Goal: Task Accomplishment & Management: Use online tool/utility

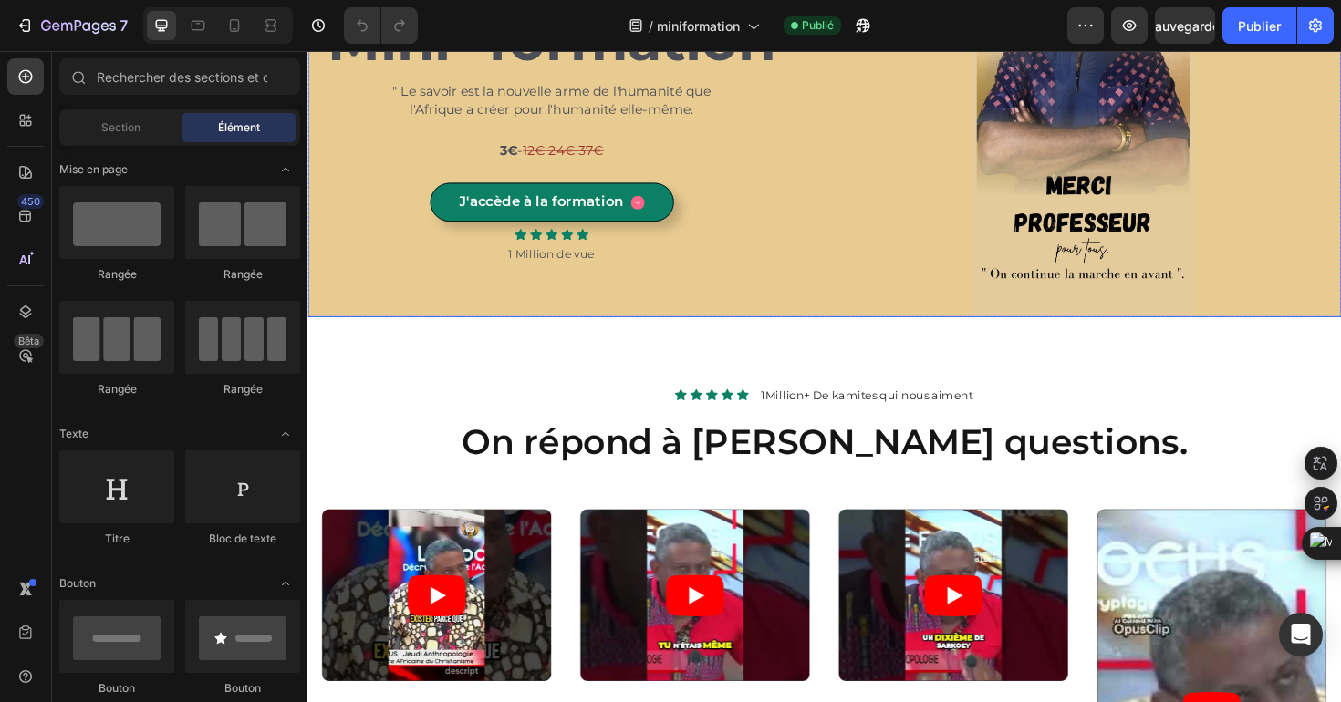
scroll to position [348, 0]
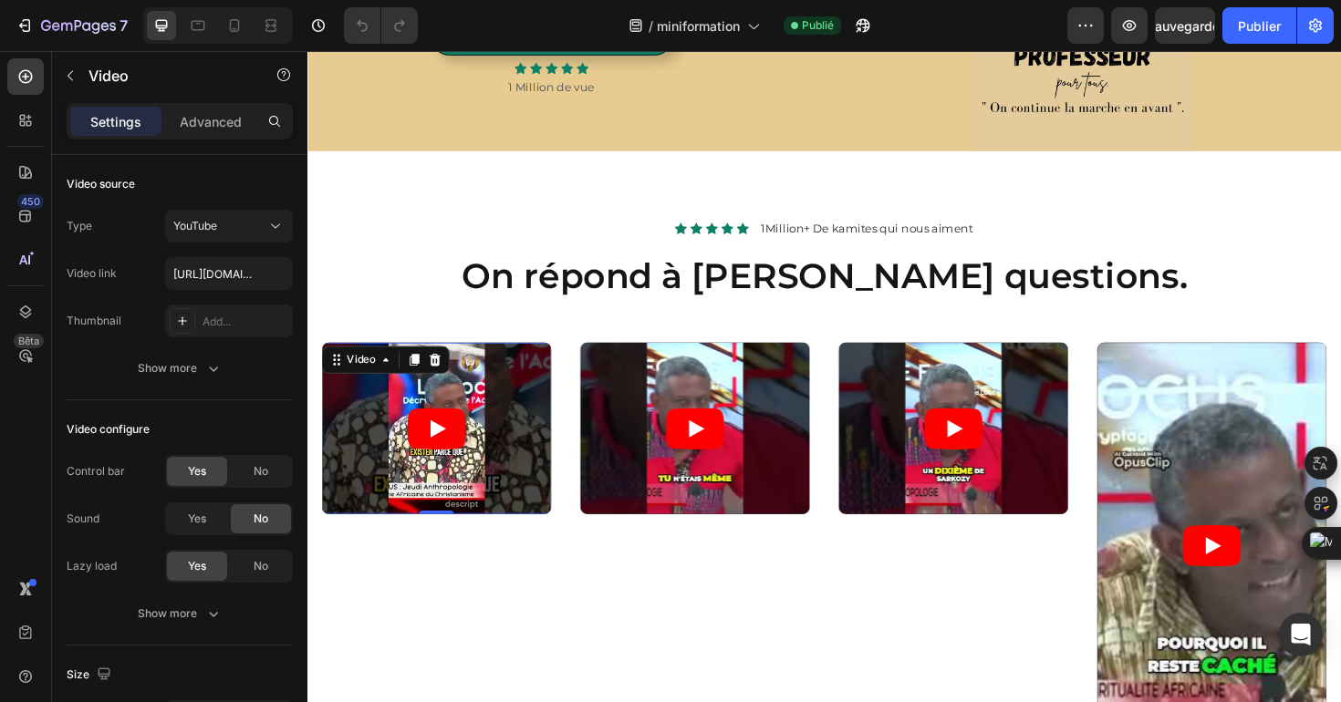
click at [548, 537] on article at bounding box center [444, 451] width 243 height 182
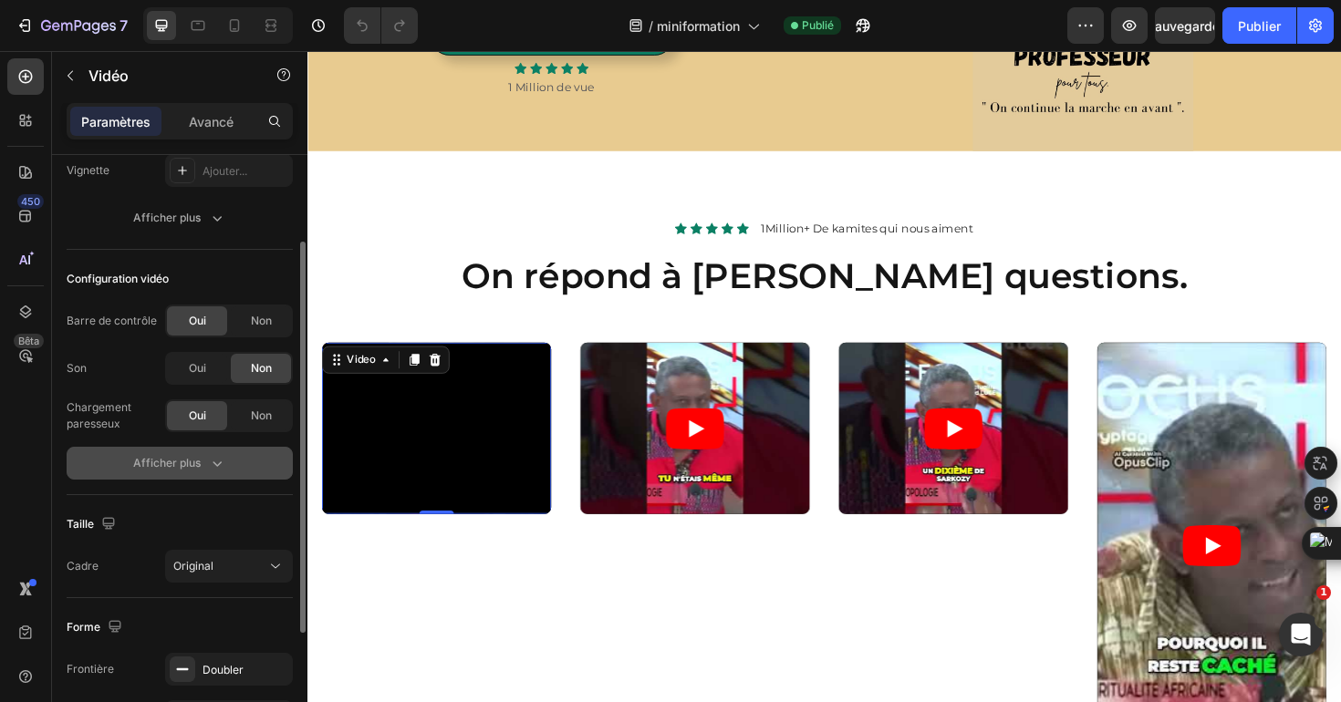
scroll to position [140, 0]
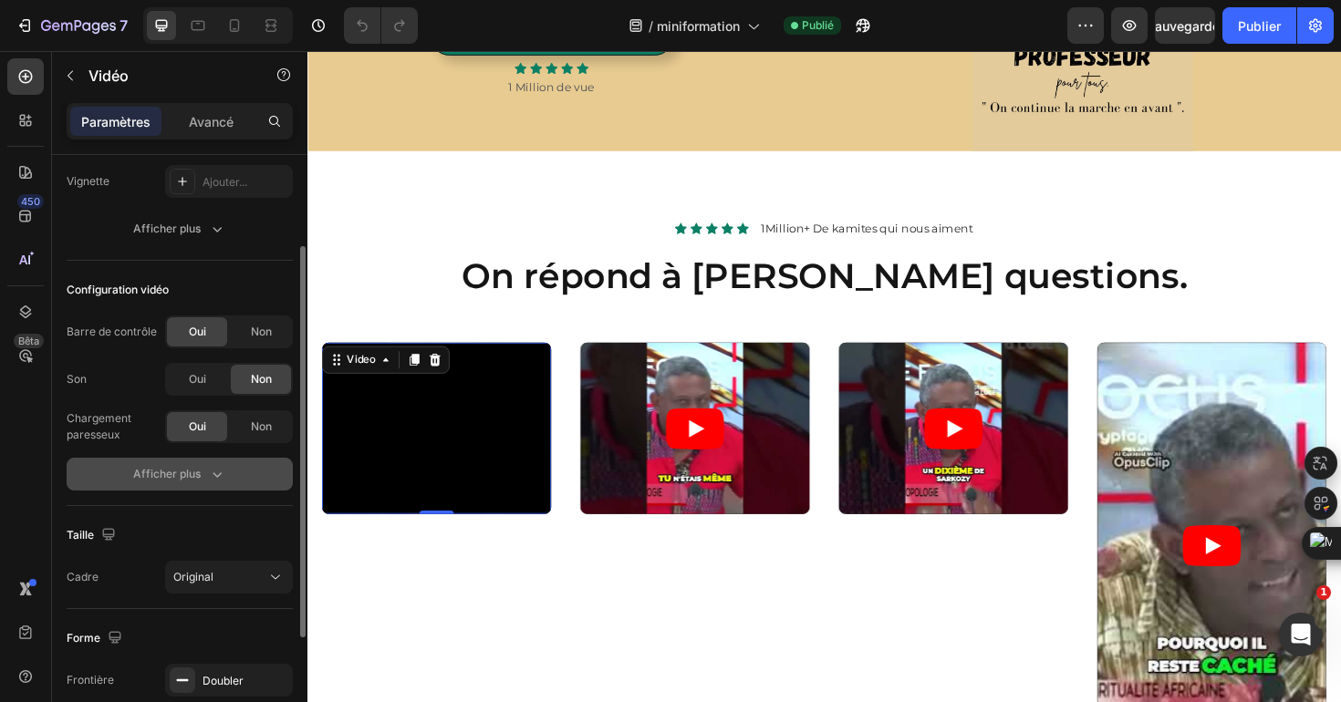
click at [213, 479] on icon "button" at bounding box center [217, 474] width 18 height 18
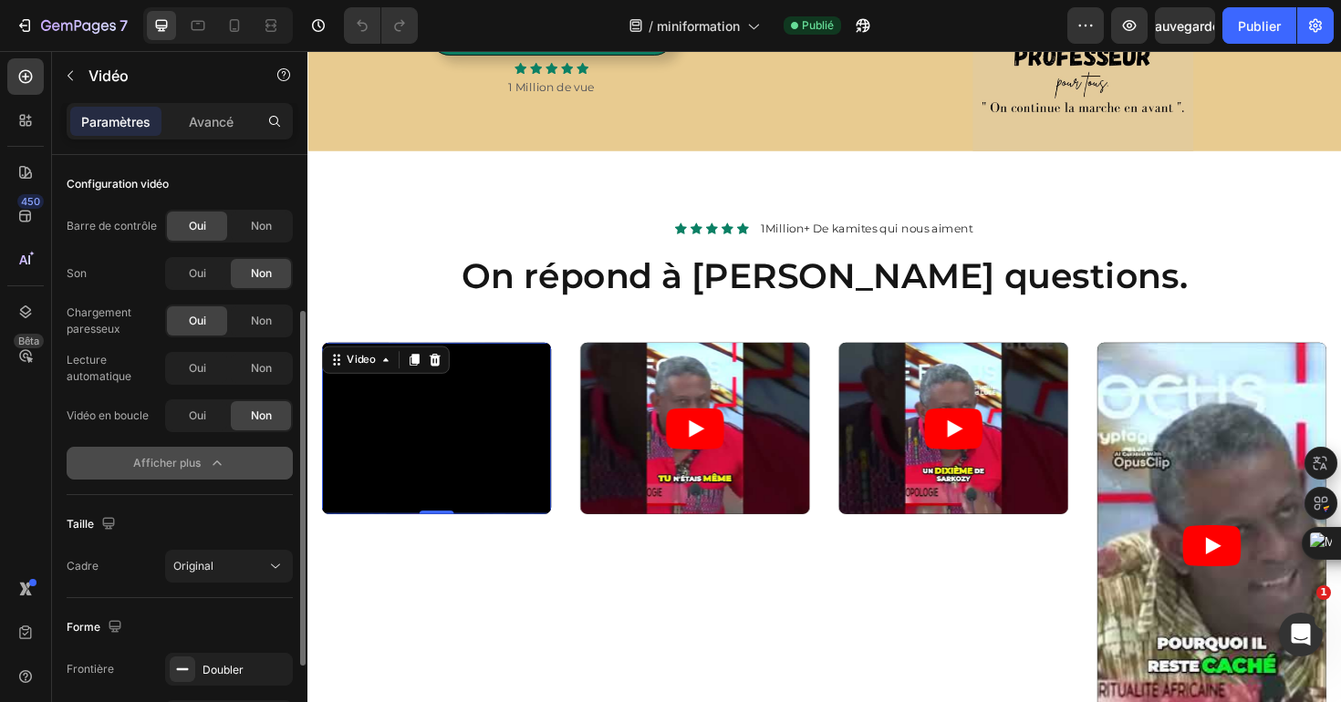
scroll to position [252, 0]
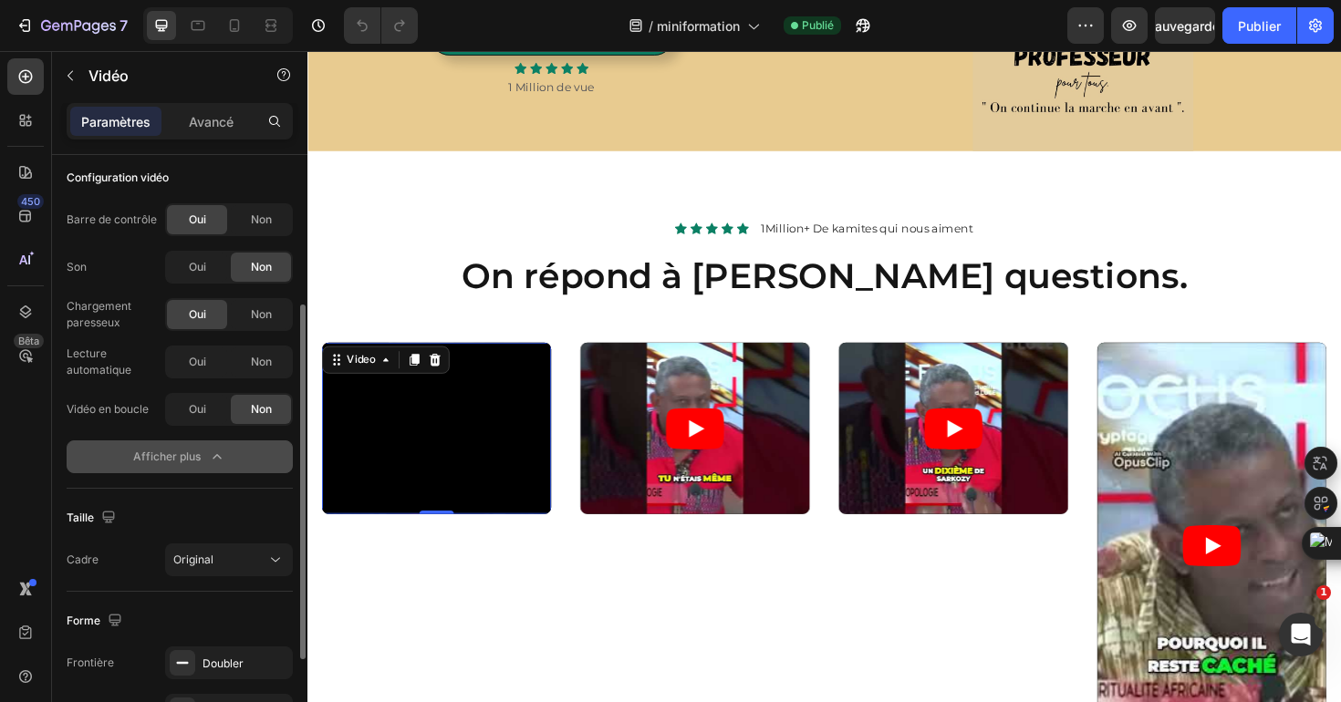
click at [208, 465] on icon "button" at bounding box center [217, 457] width 18 height 18
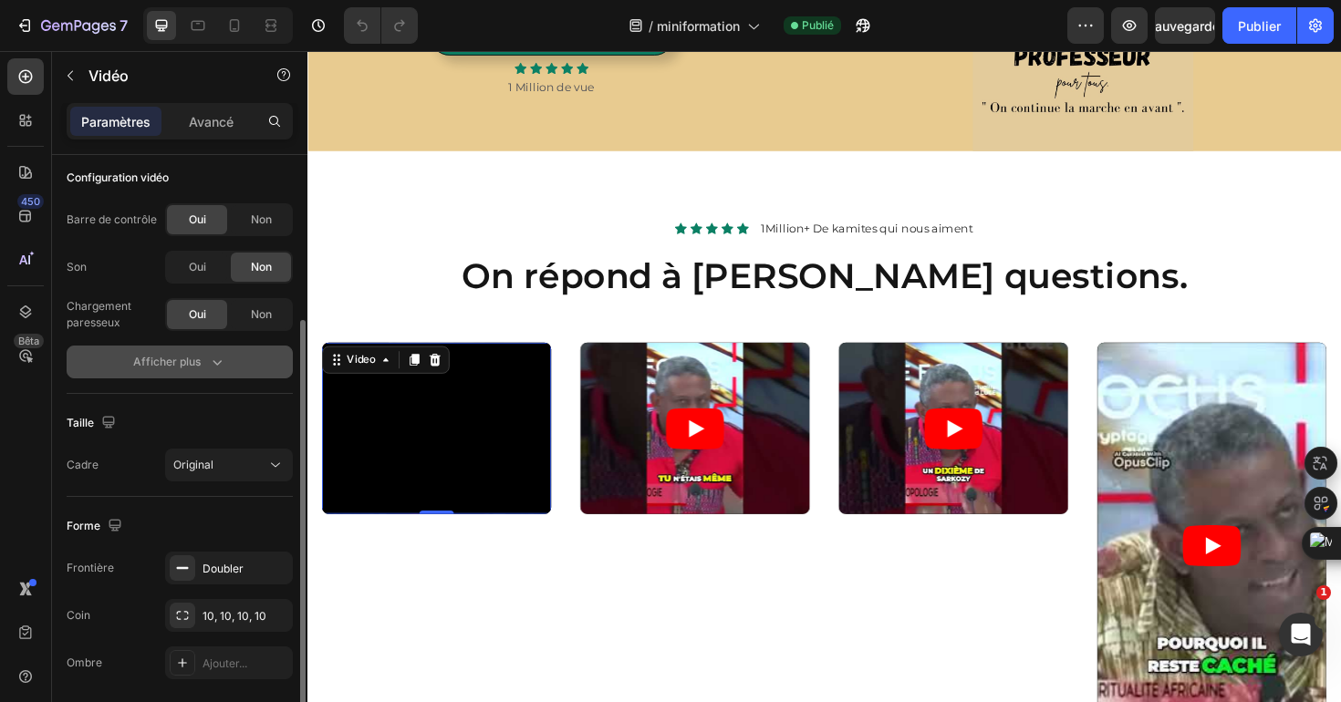
click at [207, 465] on font "Original" at bounding box center [193, 465] width 40 height 14
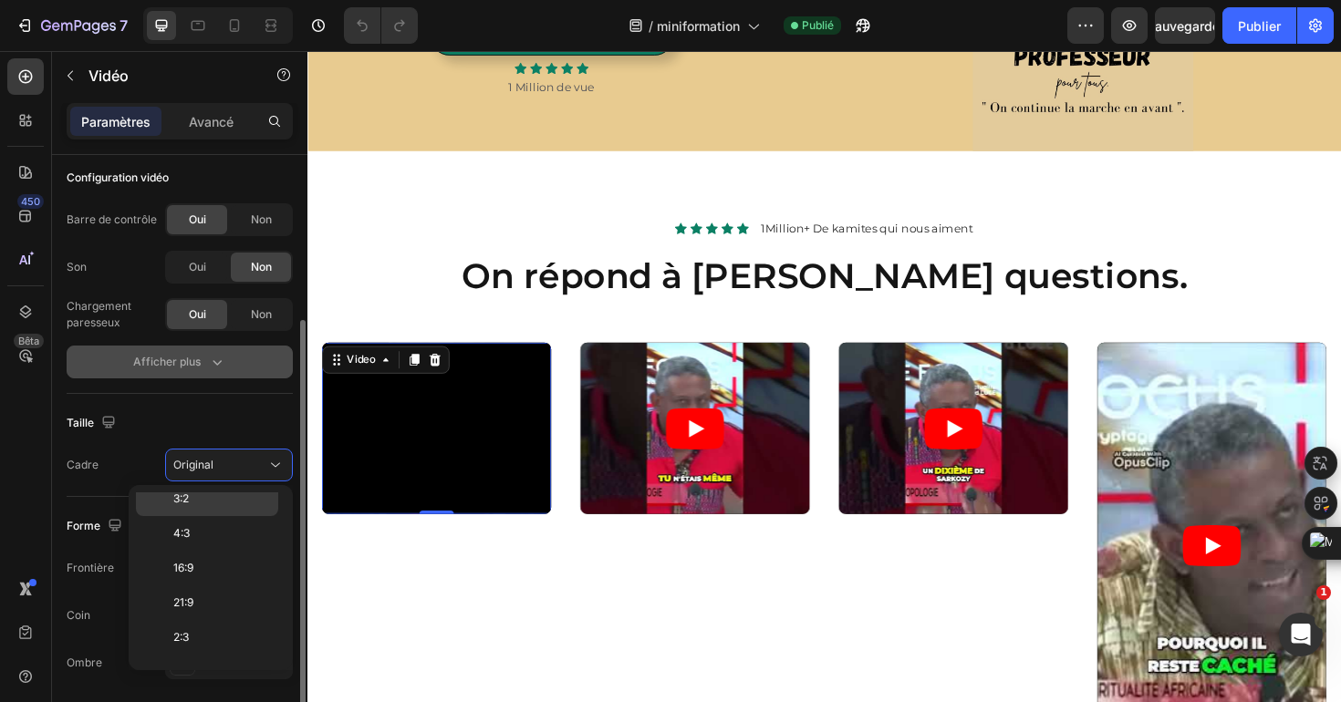
scroll to position [176, 0]
click at [213, 611] on p "9:16" at bounding box center [221, 611] width 97 height 16
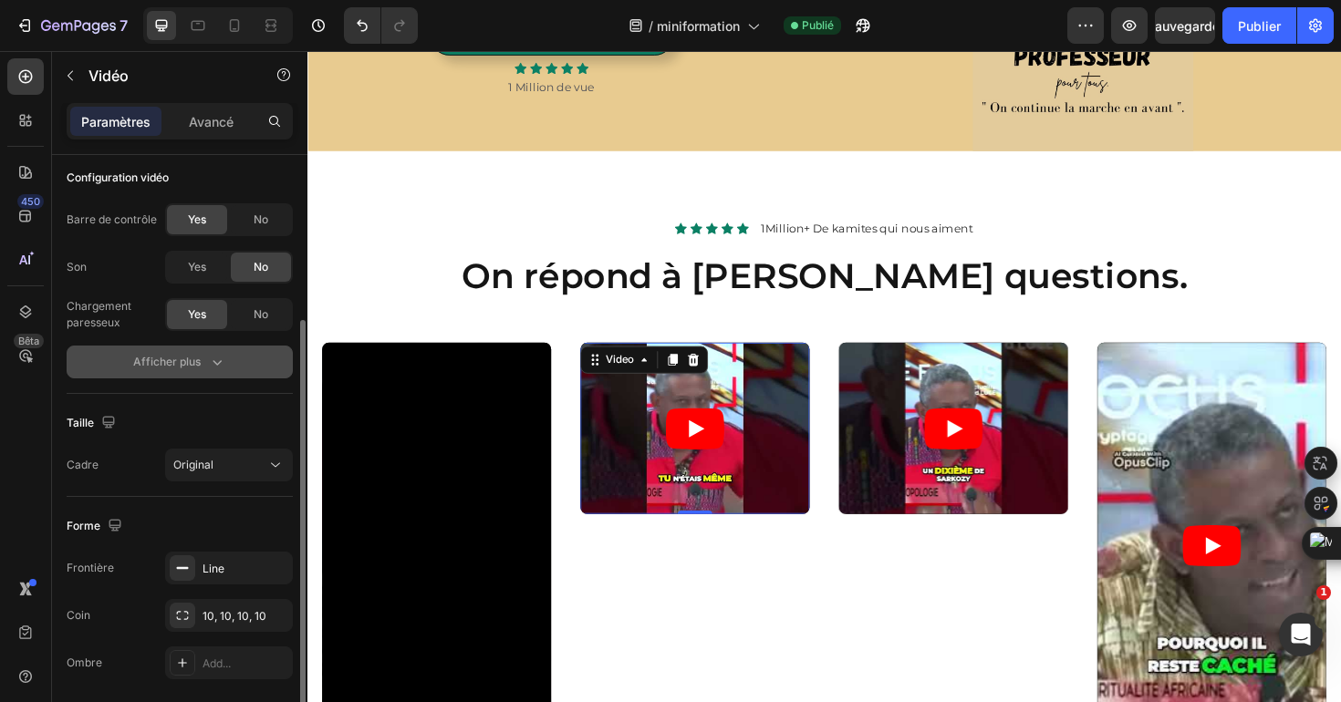
click at [634, 528] on article at bounding box center [718, 451] width 243 height 182
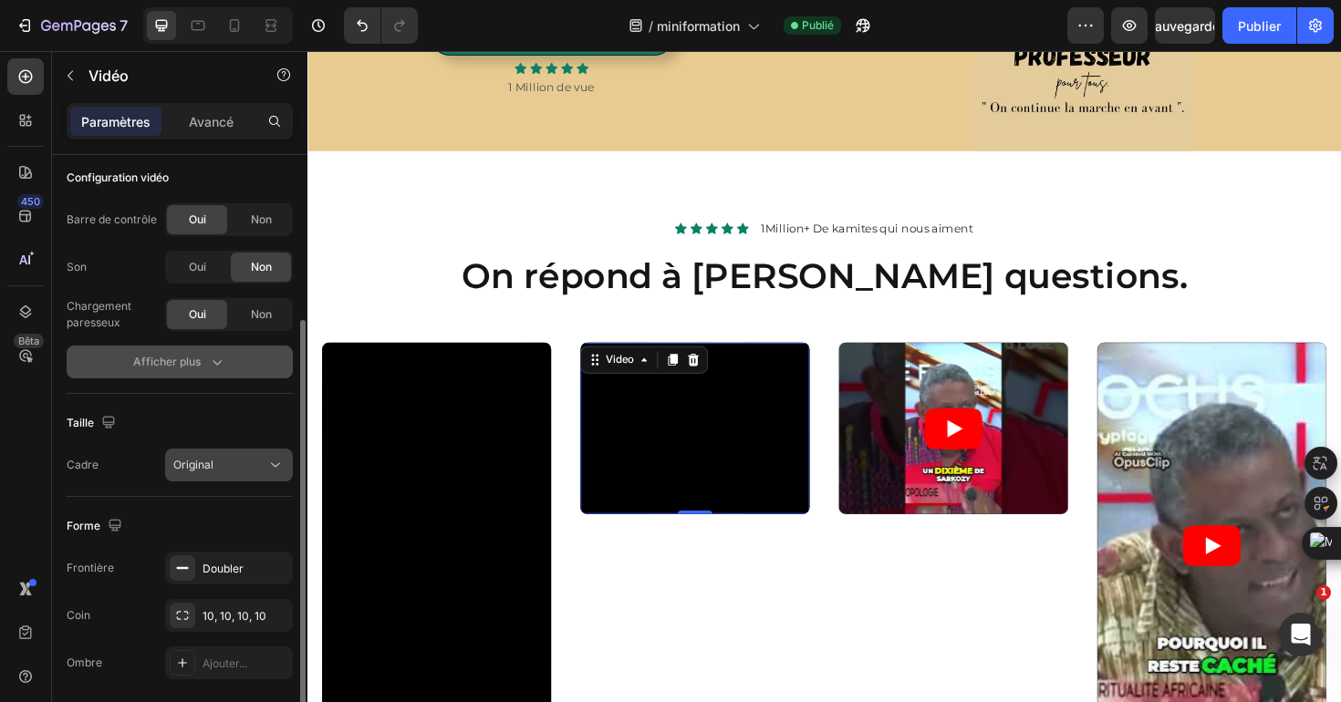
click at [213, 467] on div "Original" at bounding box center [219, 465] width 93 height 16
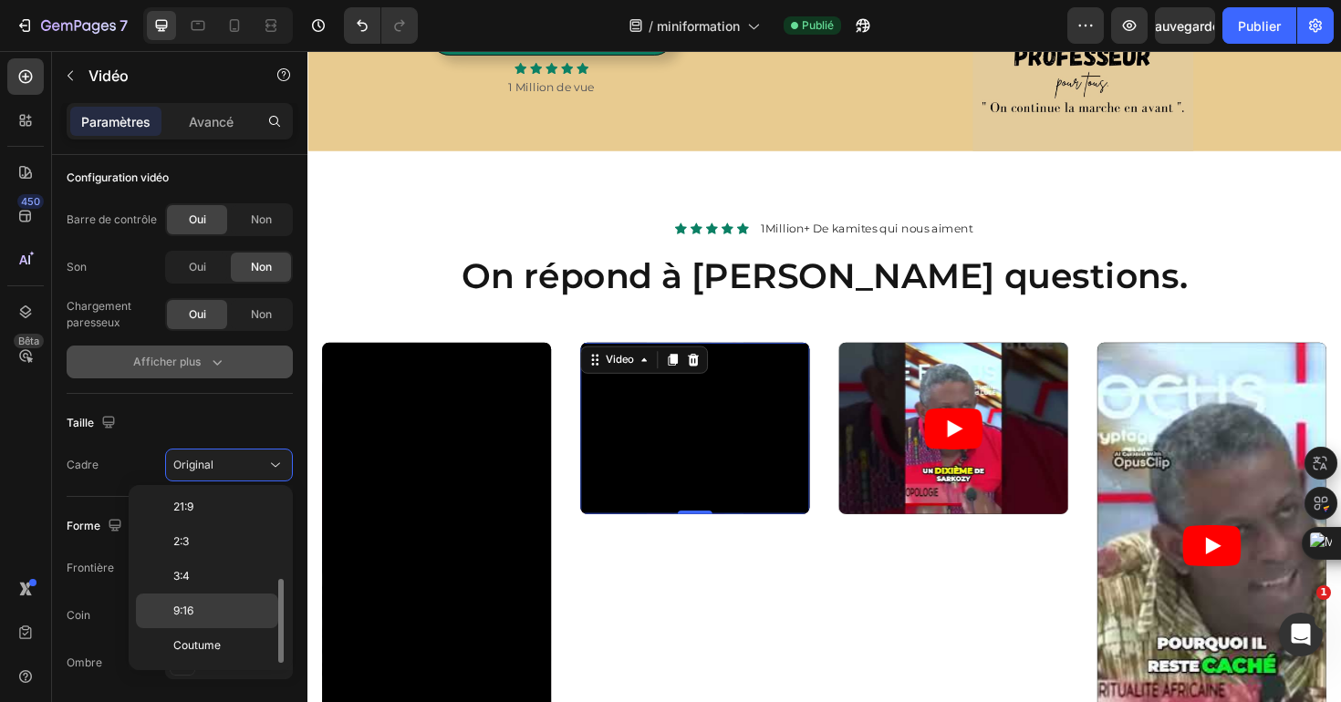
click at [192, 609] on font "9:16" at bounding box center [183, 611] width 20 height 14
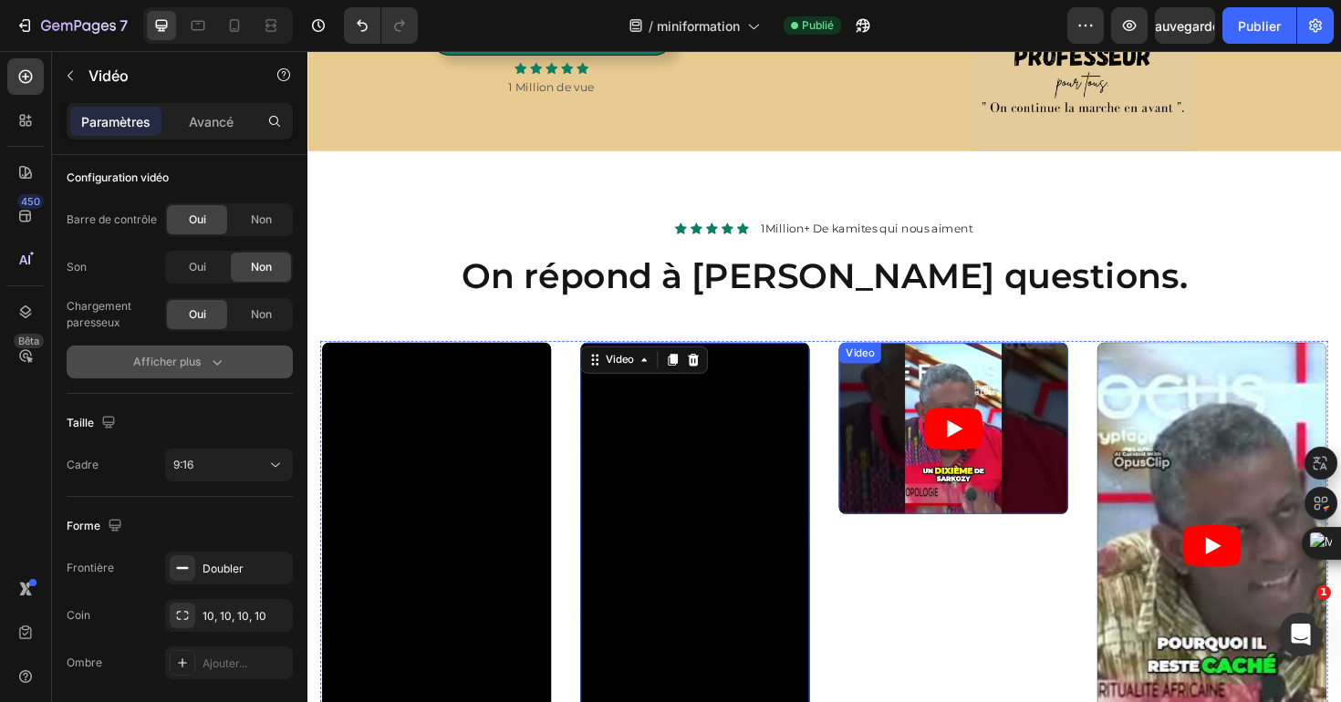
click at [890, 535] on article at bounding box center [991, 451] width 243 height 182
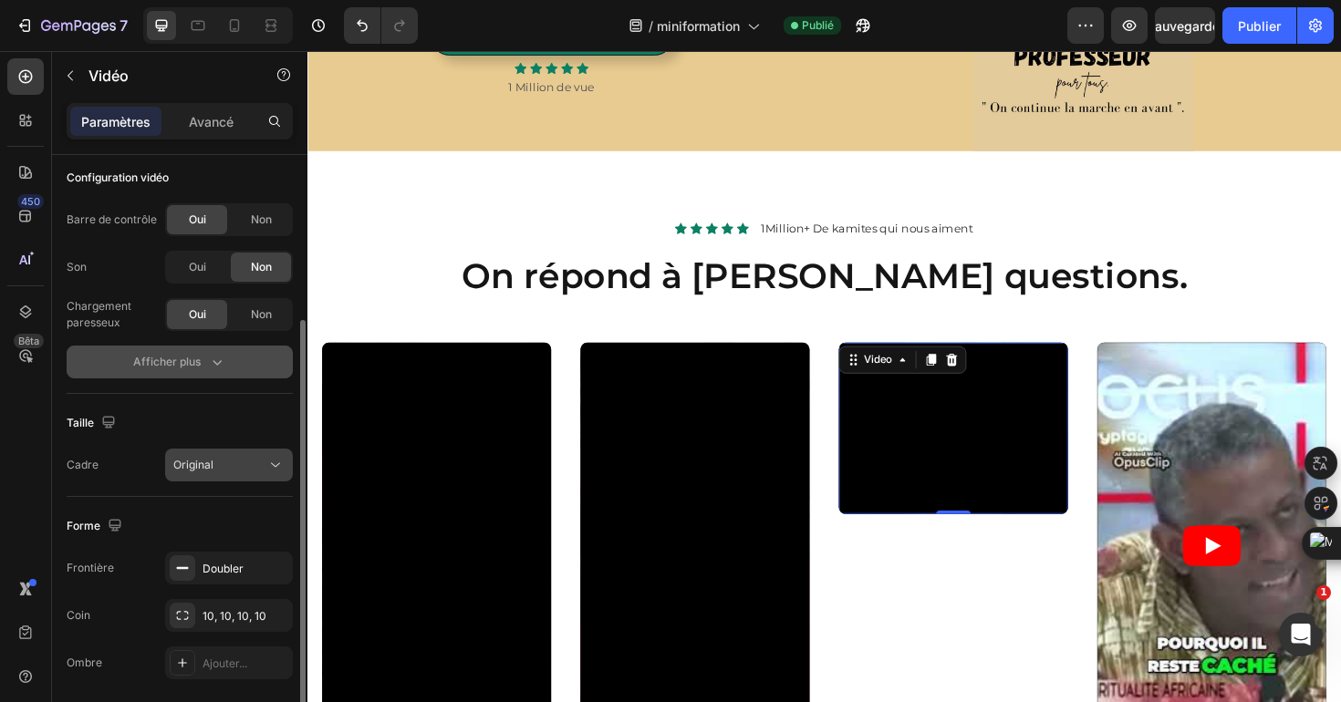
click at [258, 472] on div "Original" at bounding box center [219, 465] width 93 height 16
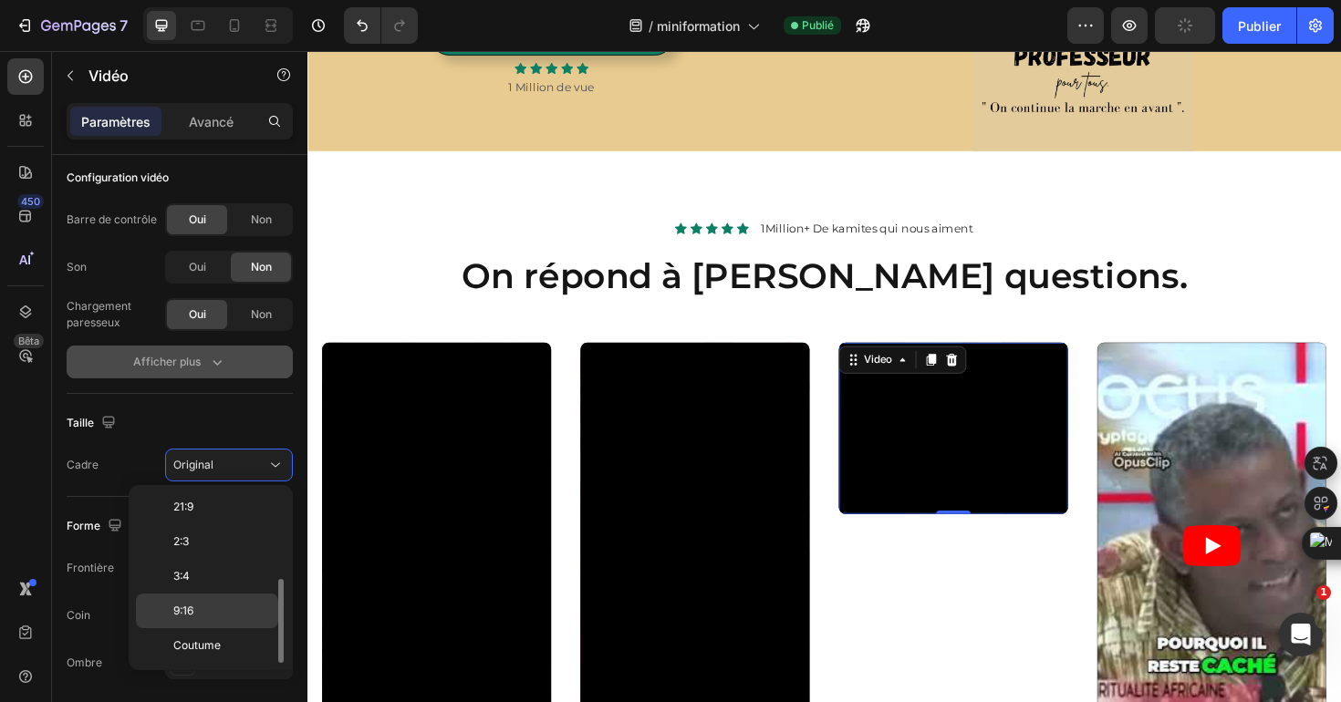
click at [234, 611] on p "9:16" at bounding box center [221, 611] width 97 height 16
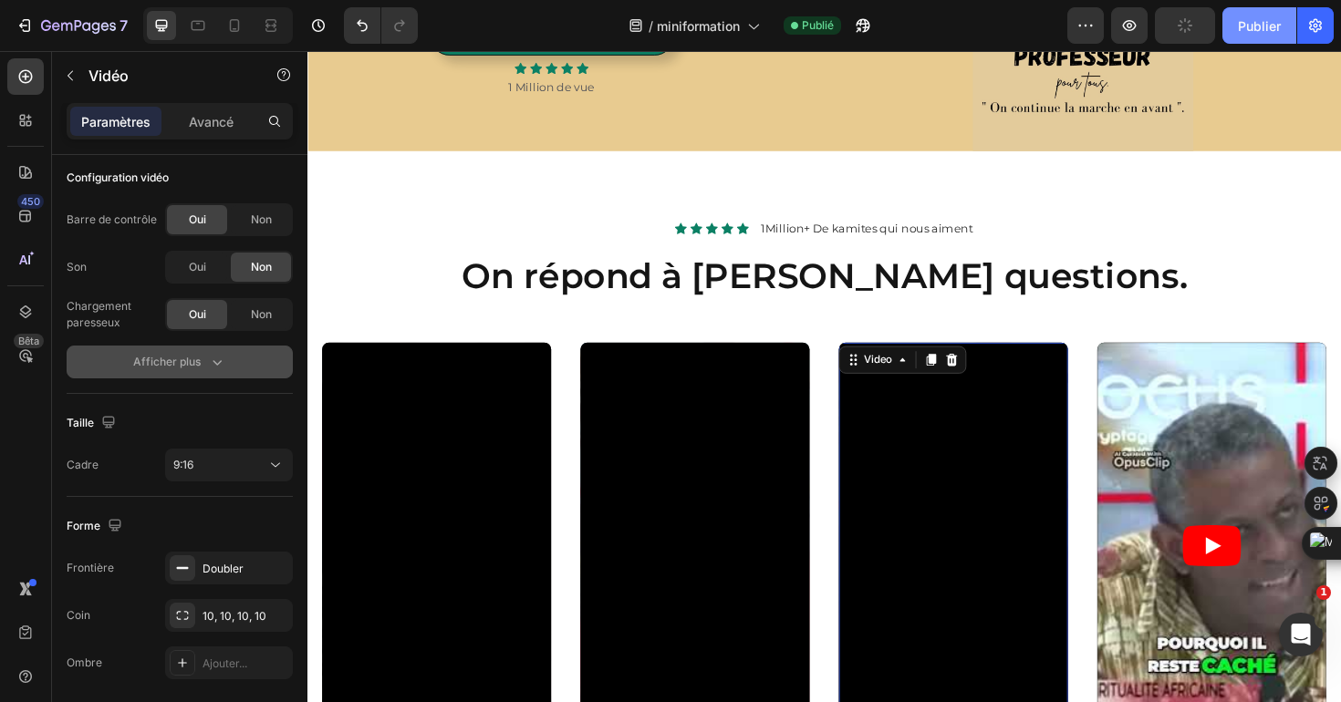
click at [1253, 30] on font "Publier" at bounding box center [1259, 26] width 43 height 16
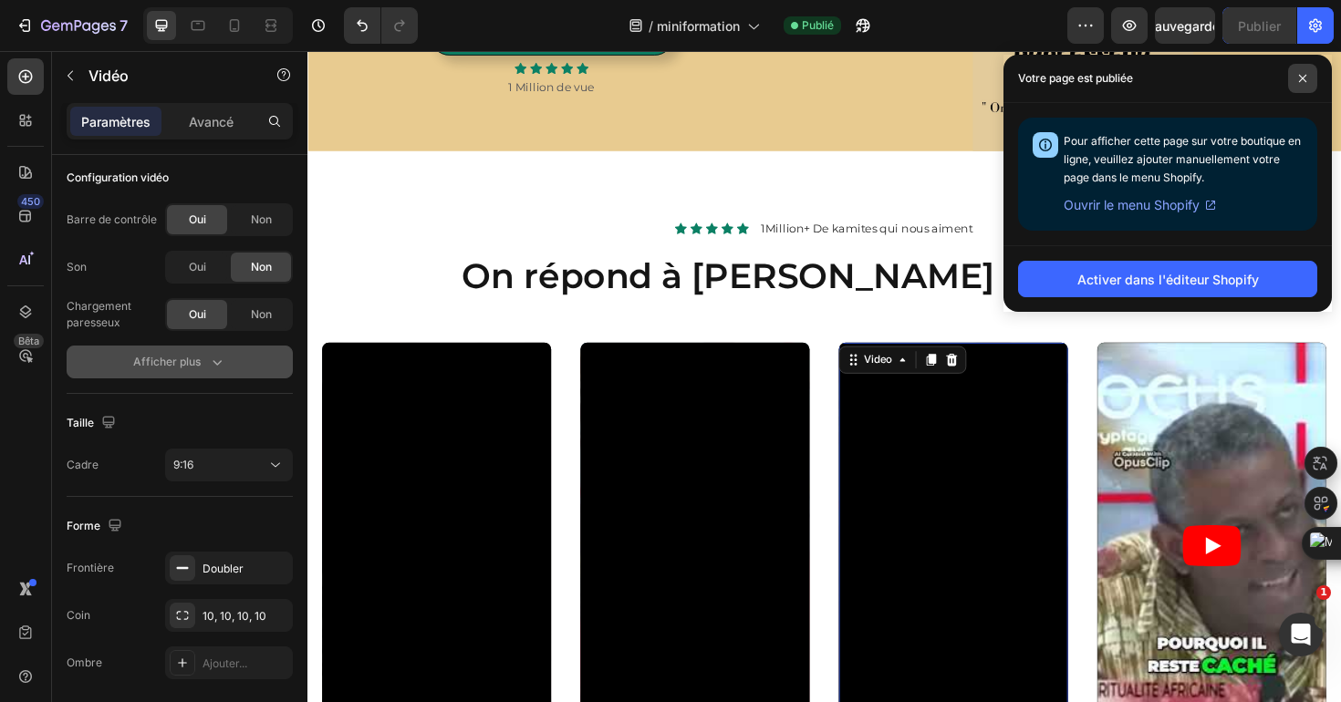
click at [1308, 82] on span at bounding box center [1302, 78] width 29 height 29
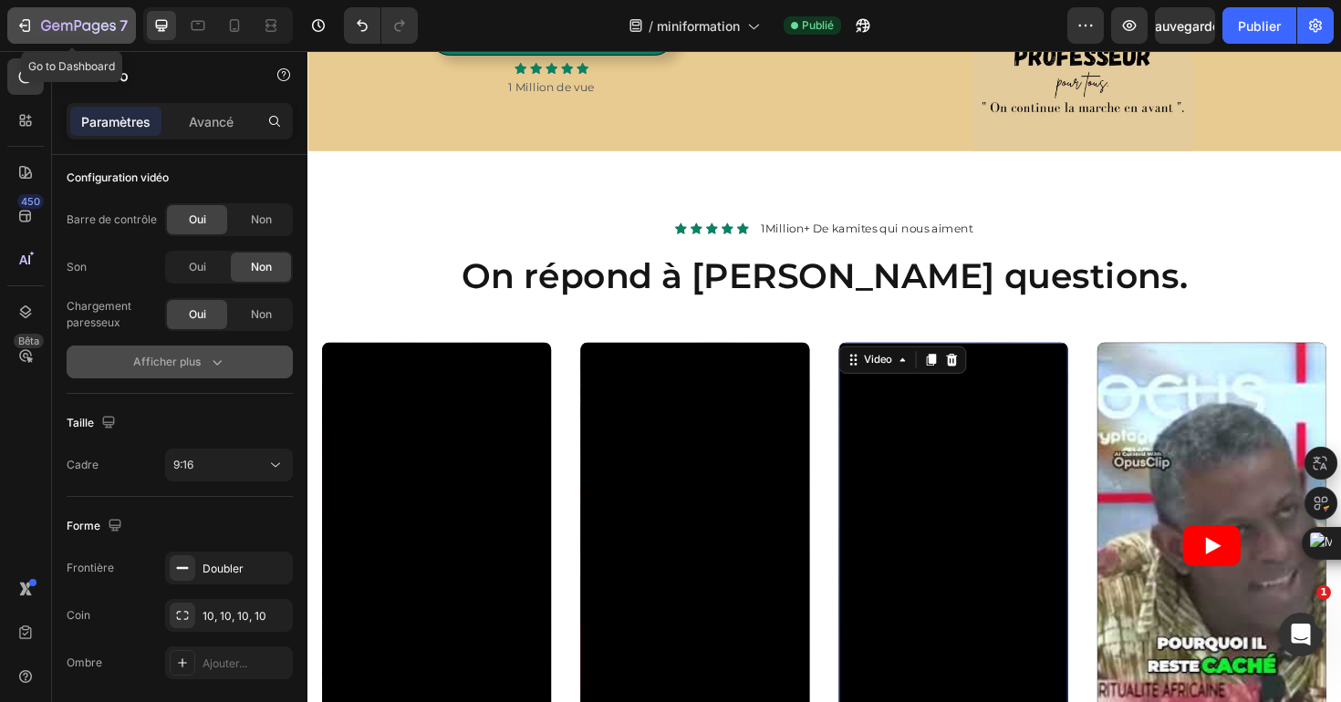
click at [92, 33] on icon "button" at bounding box center [78, 27] width 75 height 16
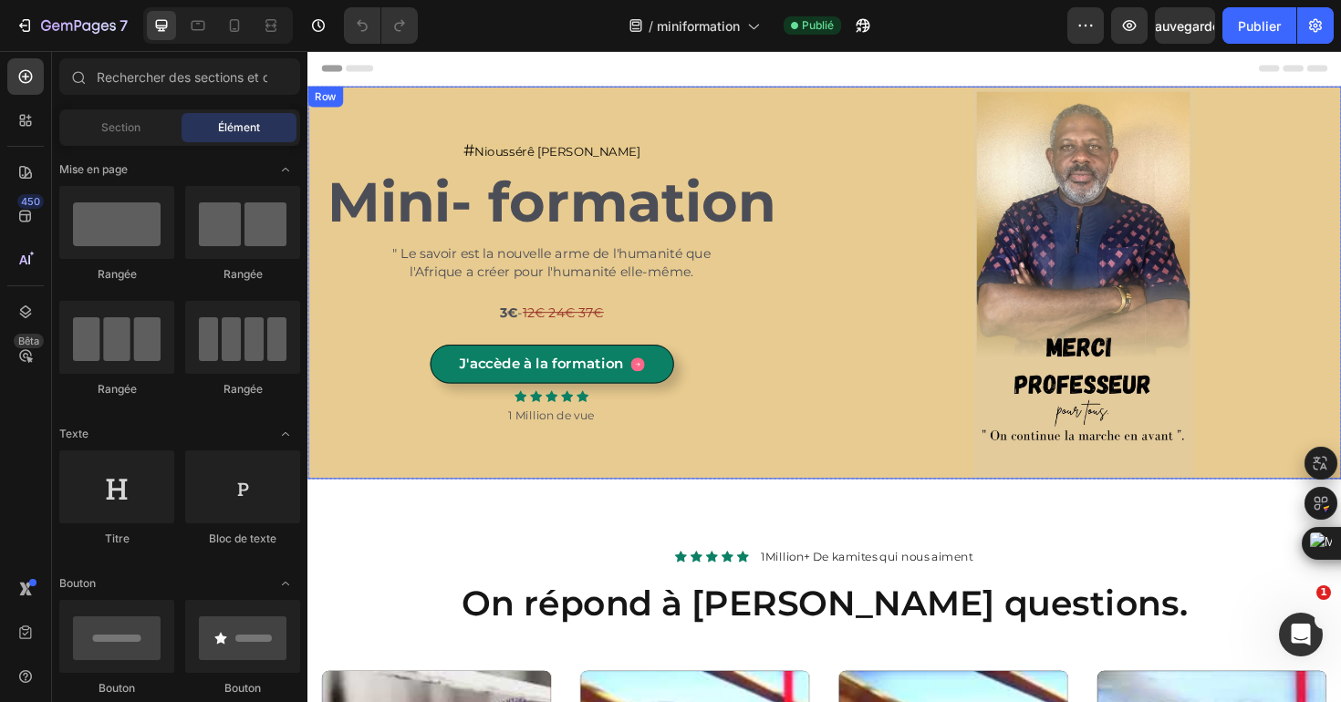
click at [368, 107] on div "# Nioussérê [PERSON_NAME] Text Block Mini- formation Heading " Le savoir est la…" at bounding box center [581, 296] width 520 height 416
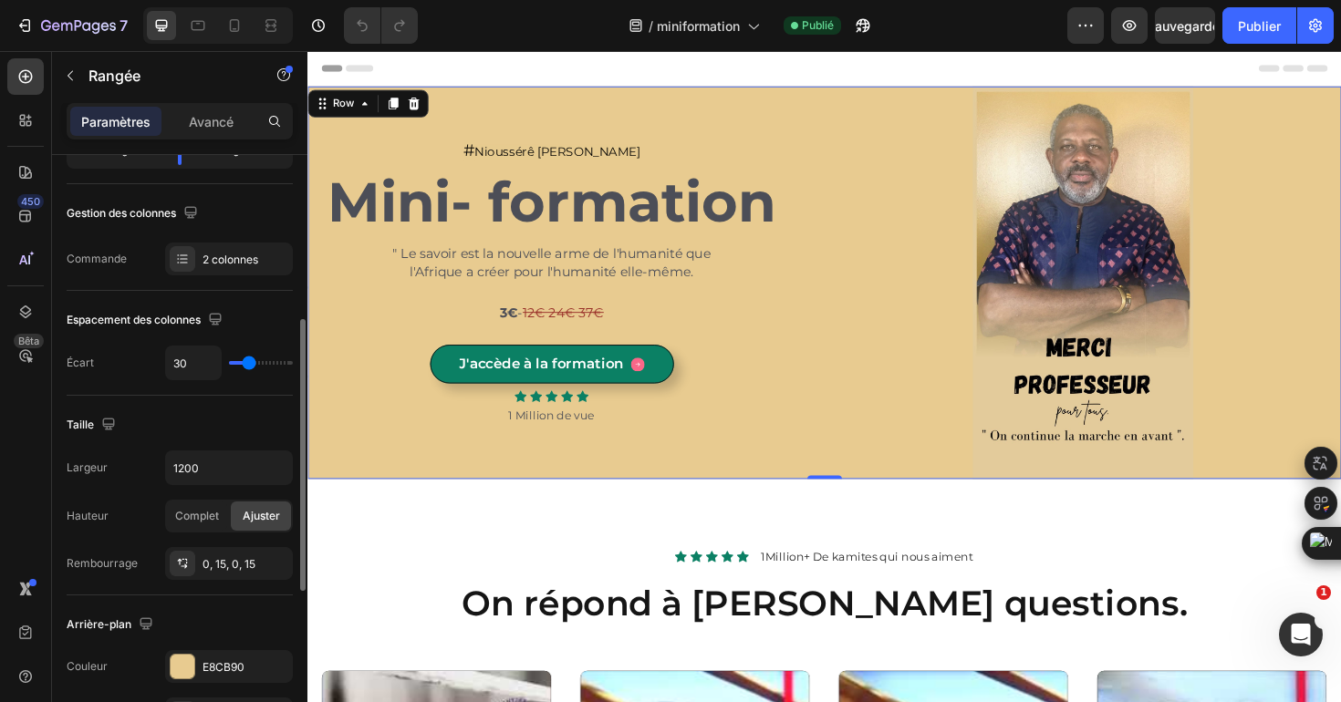
scroll to position [315, 0]
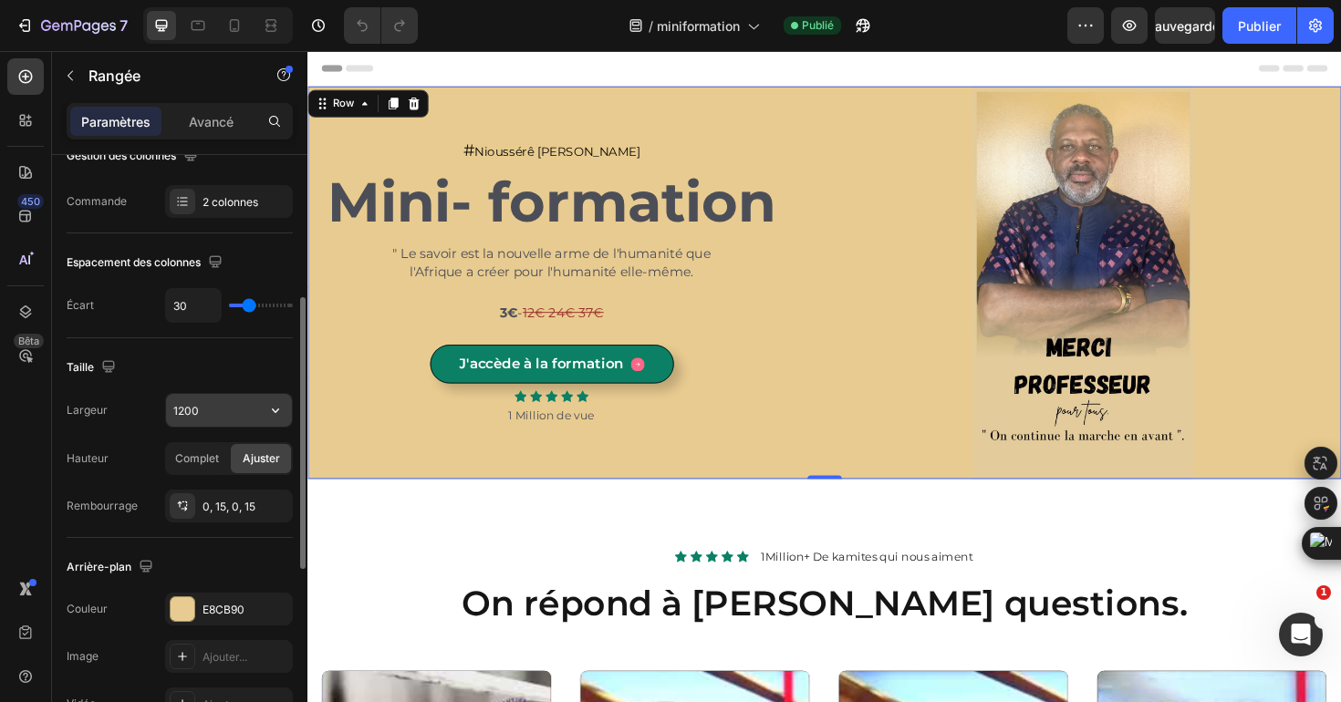
click at [208, 410] on input "1200" at bounding box center [229, 410] width 126 height 33
click at [265, 415] on button "button" at bounding box center [275, 410] width 33 height 33
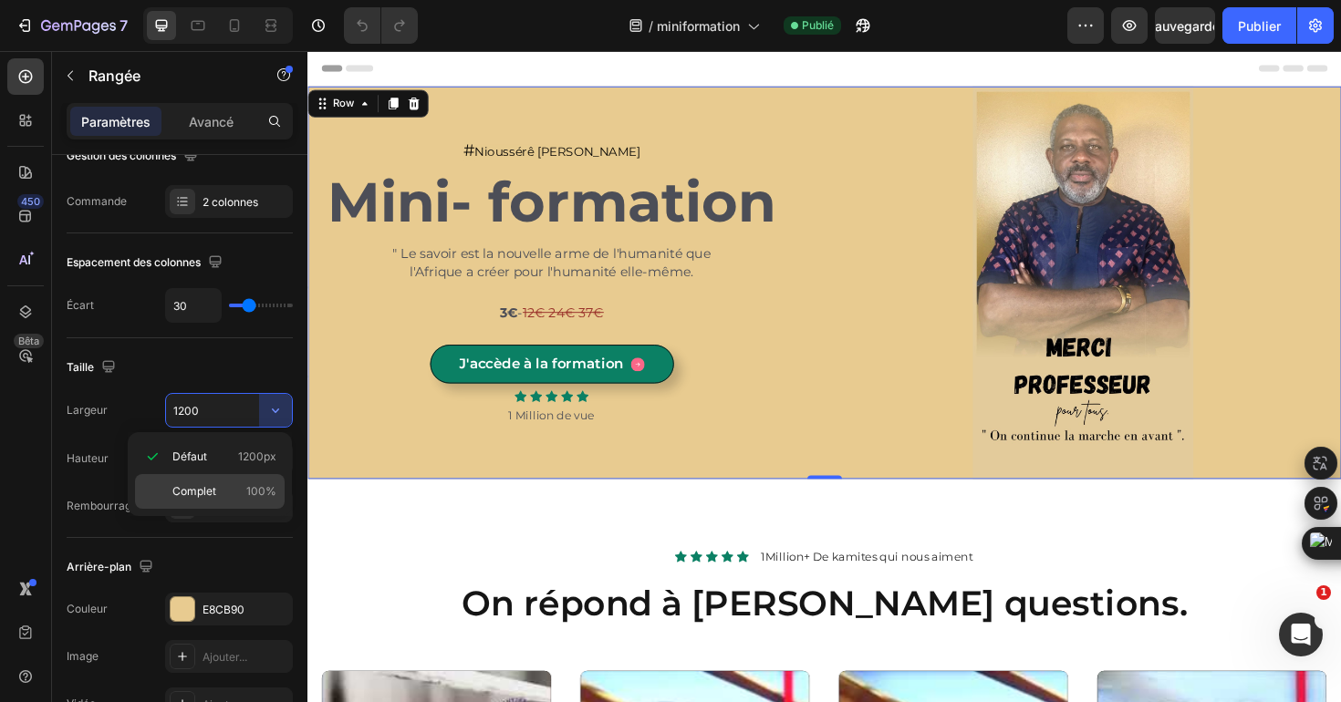
click at [254, 491] on font "100%" at bounding box center [261, 491] width 30 height 14
type input "100%"
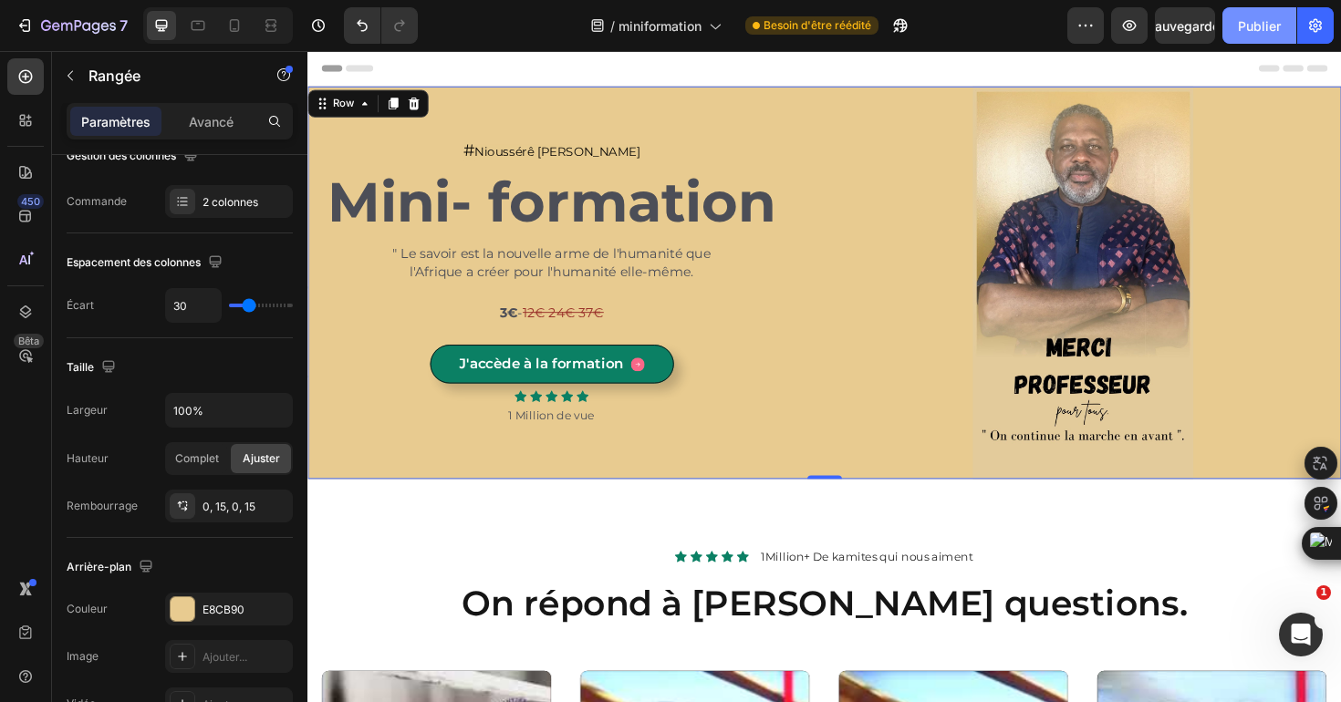
click at [1232, 17] on button "Publier" at bounding box center [1259, 25] width 74 height 36
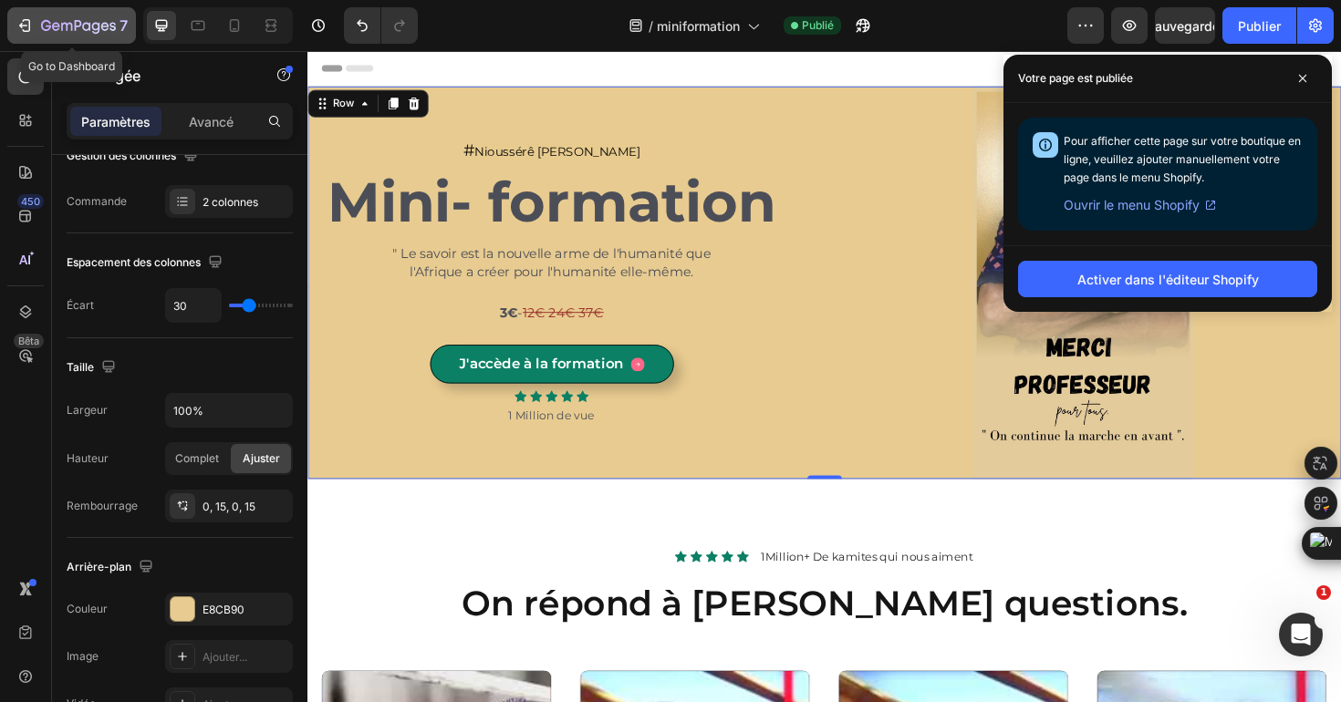
click at [88, 11] on button "7" at bounding box center [71, 25] width 129 height 36
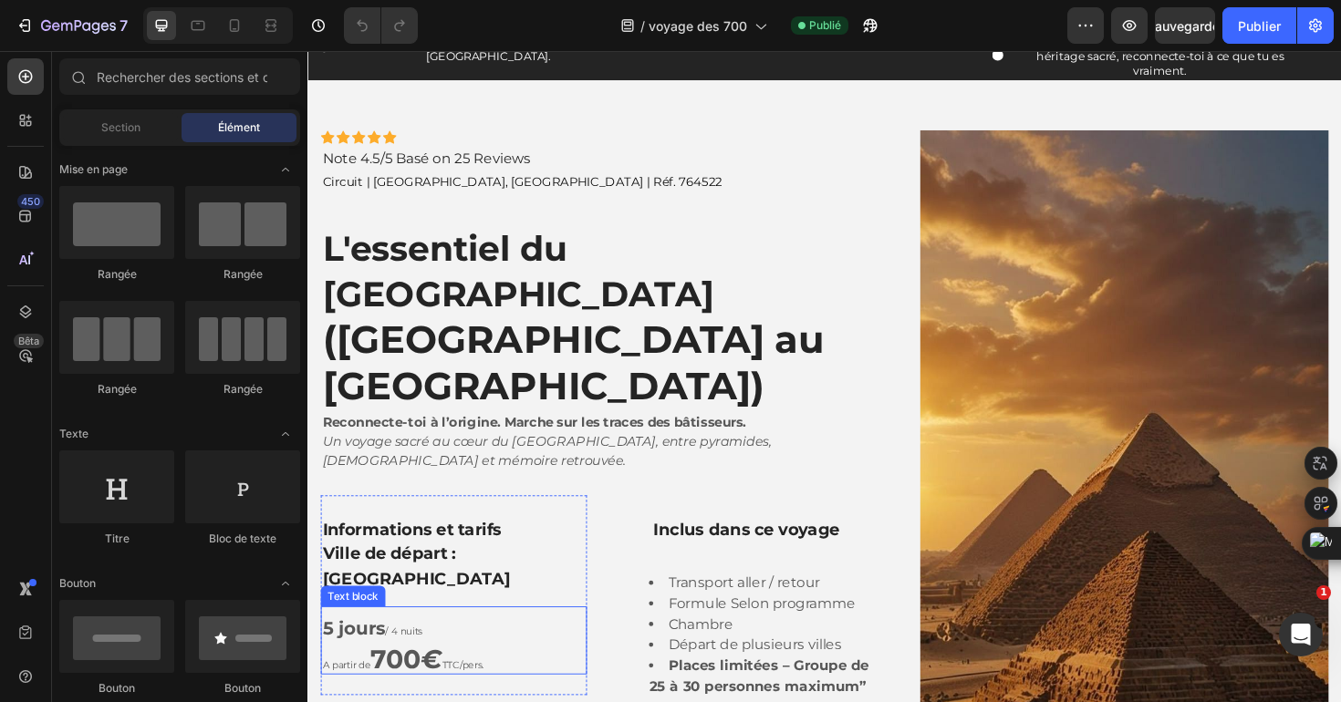
scroll to position [68, 0]
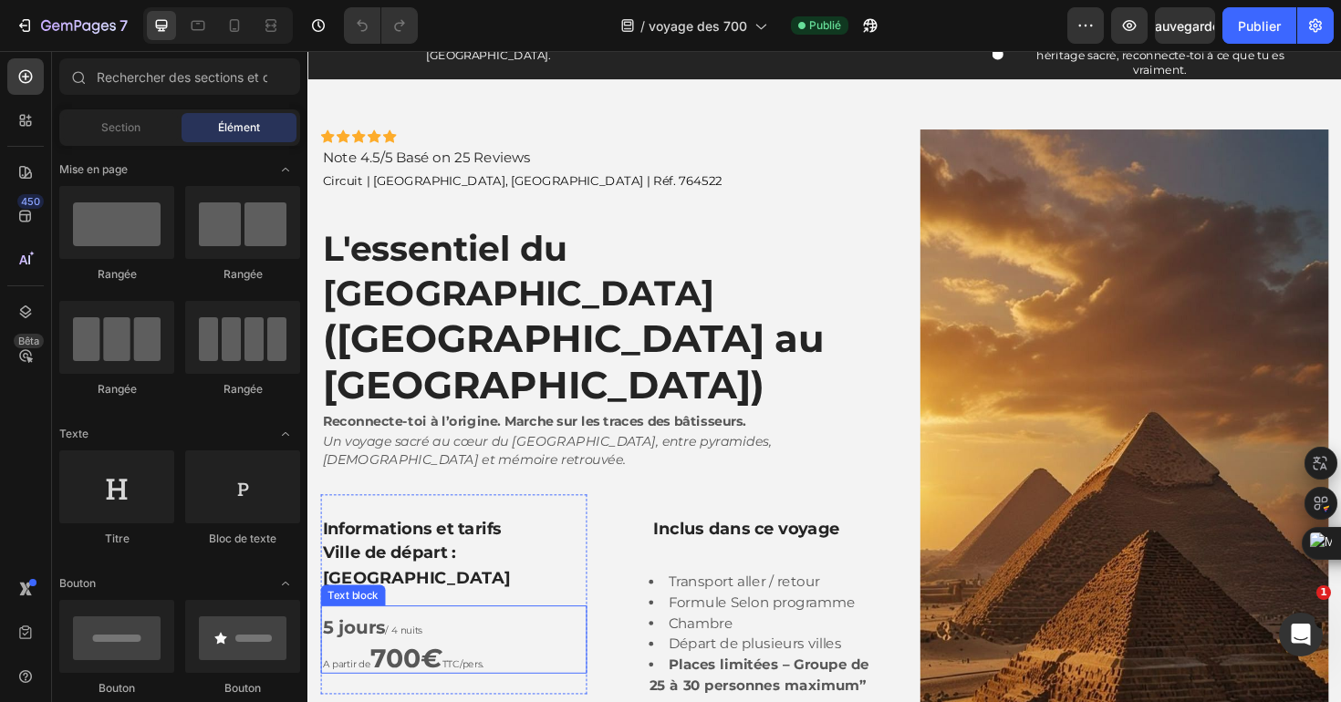
click at [427, 678] on strong "700" at bounding box center [400, 695] width 53 height 34
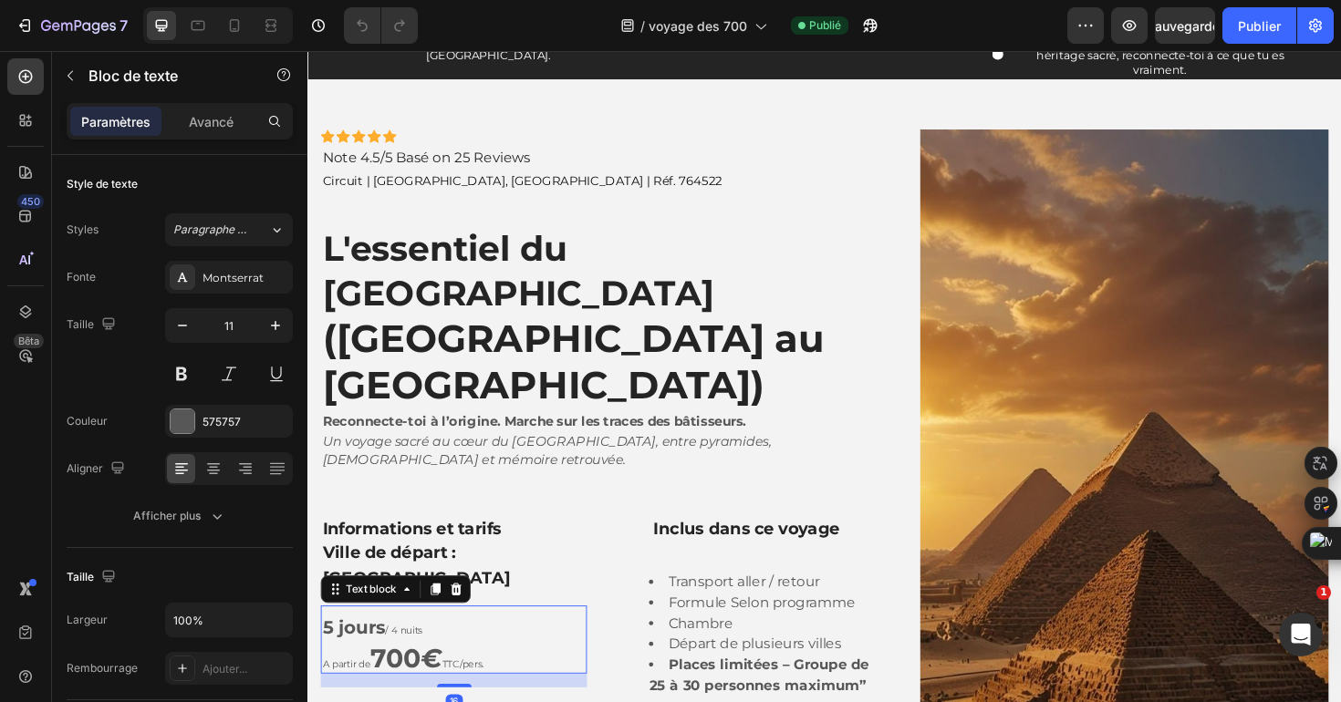
click at [427, 678] on strong "700" at bounding box center [400, 695] width 53 height 34
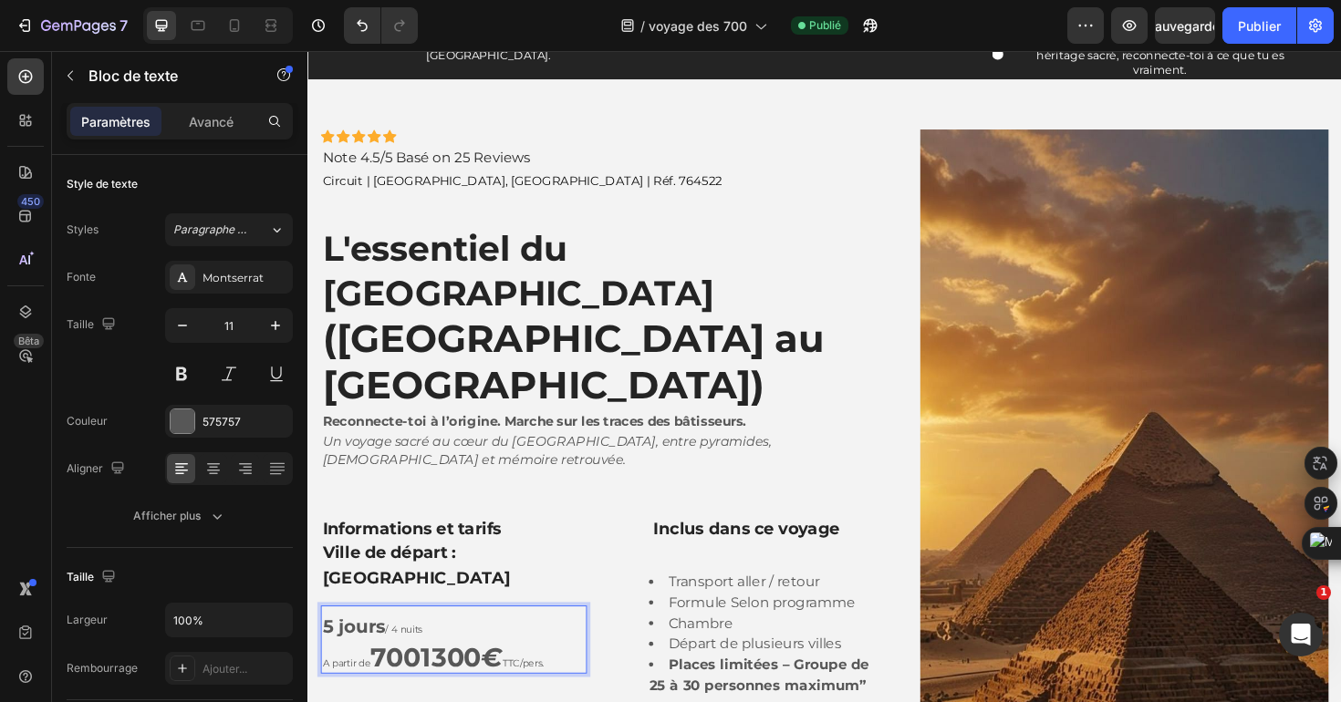
click at [429, 677] on strong "7001300" at bounding box center [432, 694] width 117 height 34
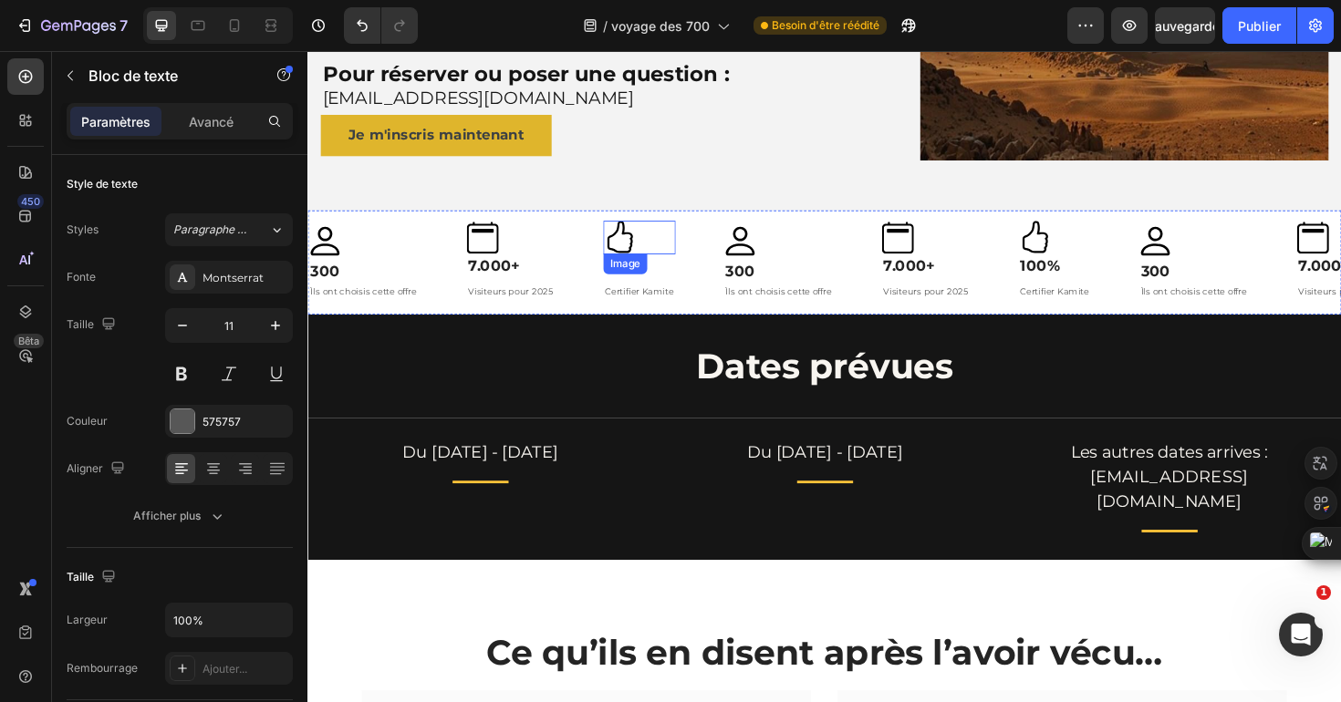
scroll to position [806, 0]
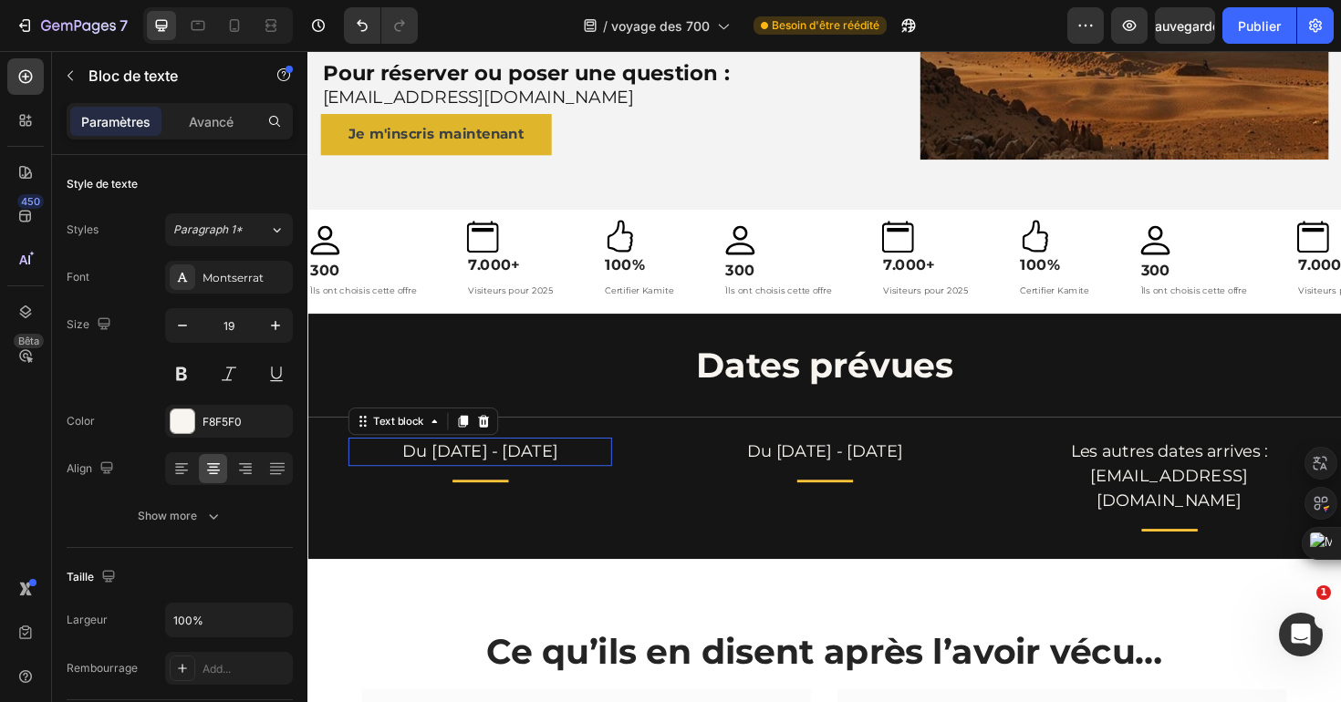
click at [483, 463] on p "Du 11 - 15 Aout 2025" at bounding box center [489, 476] width 275 height 26
click at [553, 463] on p "Du 11 - 15 Aout 2025" at bounding box center [489, 476] width 275 height 26
click at [448, 463] on p "Du 11 - 15 Aout 2025" at bounding box center [489, 476] width 275 height 26
click at [477, 463] on p "Du 01 - 15 Aout 2025" at bounding box center [489, 476] width 275 height 26
click at [505, 463] on p "Du 01 - 05 Aout 2025" at bounding box center [489, 476] width 275 height 26
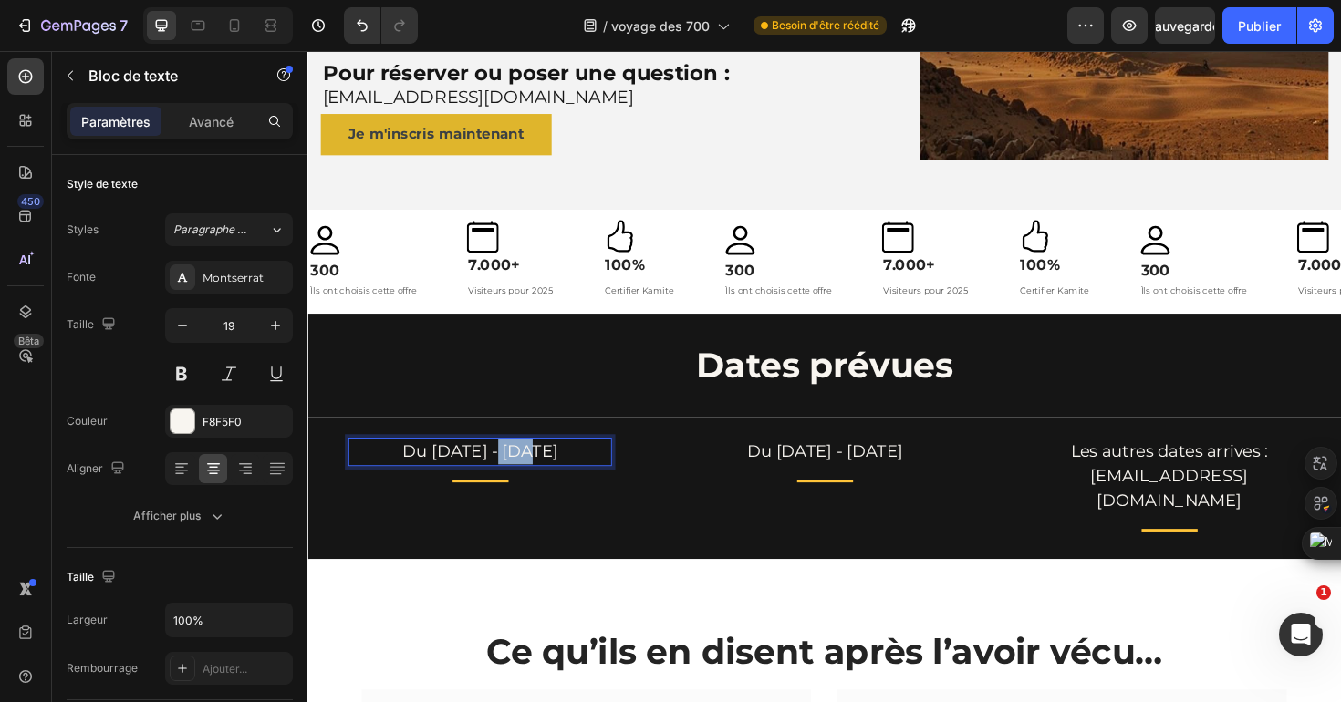
click at [505, 463] on p "Du 01 - 05 Aout 2025" at bounding box center [489, 476] width 275 height 26
click at [833, 464] on p "Du 08 - 12 Septembre 2025" at bounding box center [854, 476] width 275 height 26
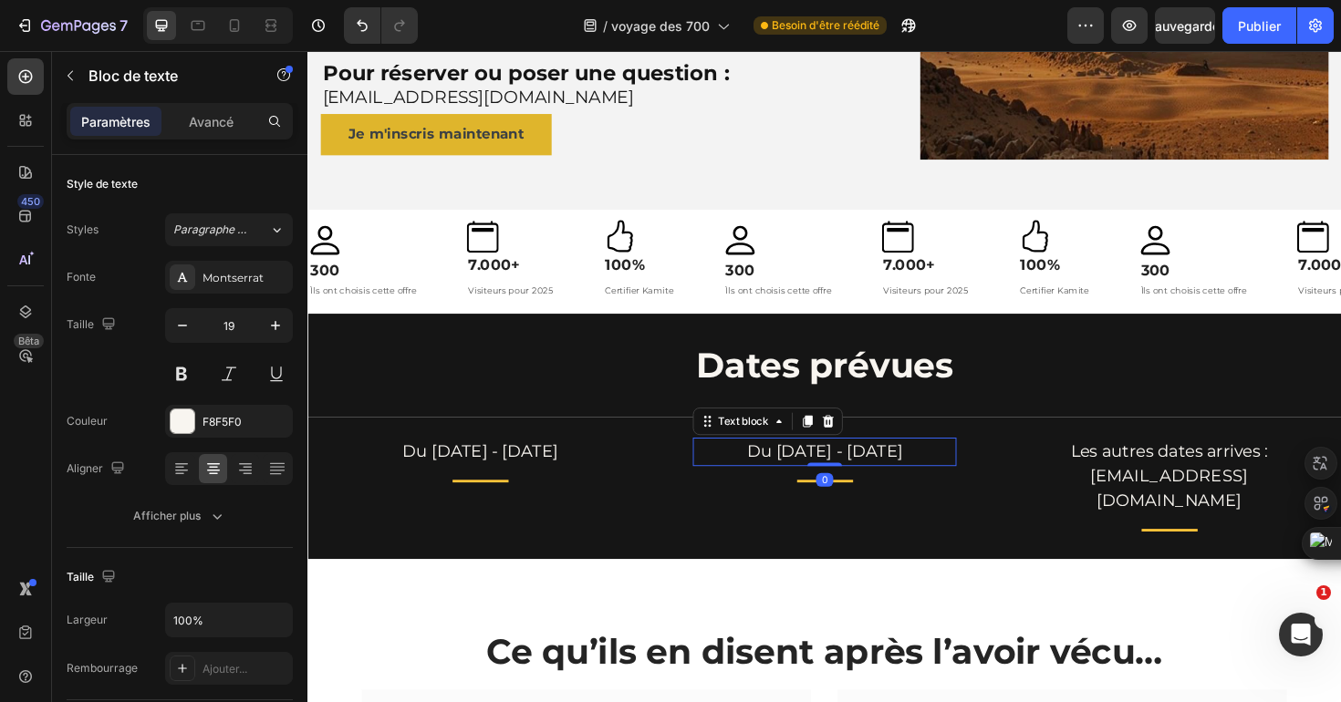
click at [777, 463] on p "Du 08 - 12 Septembre 2025" at bounding box center [854, 476] width 275 height 26
click at [787, 463] on p "Du 08 - 12 Septembre 2025" at bounding box center [854, 476] width 275 height 26
click at [817, 466] on p "Du 22 - 12 Septembre 2025" at bounding box center [854, 476] width 275 height 26
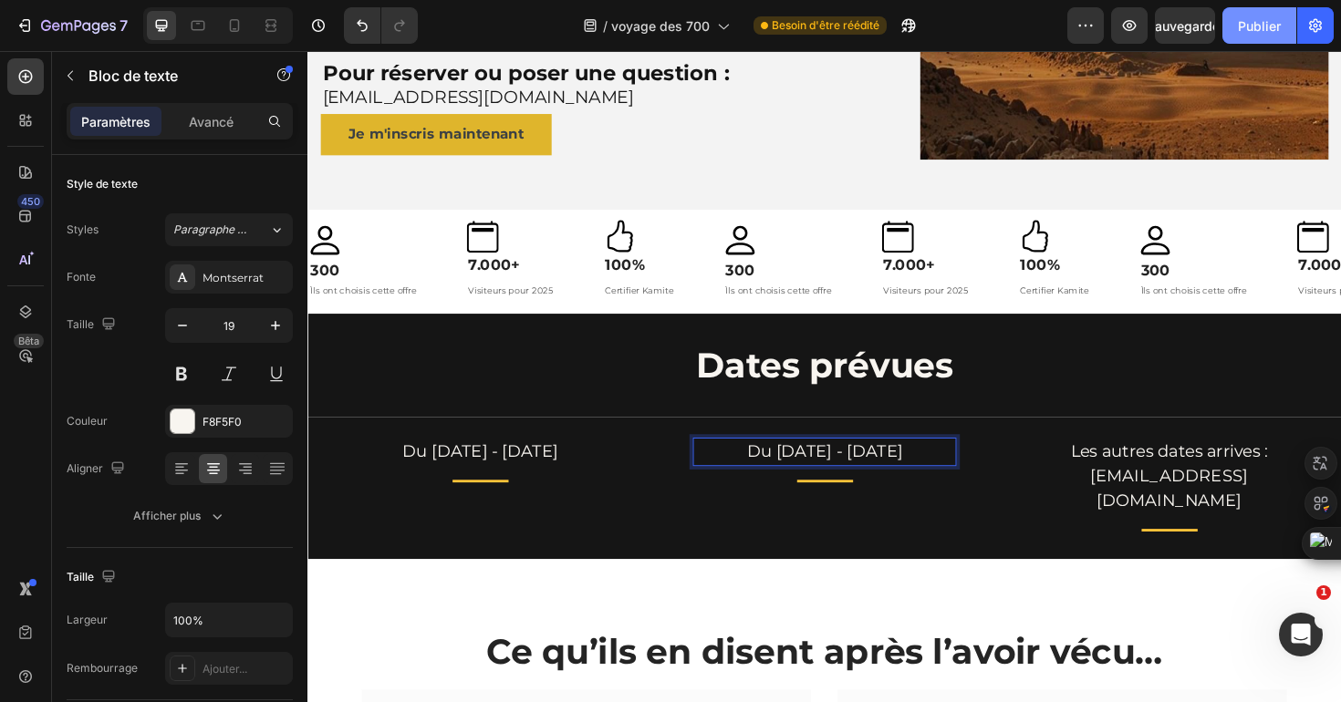
click at [1243, 35] on button "Publier" at bounding box center [1259, 25] width 74 height 36
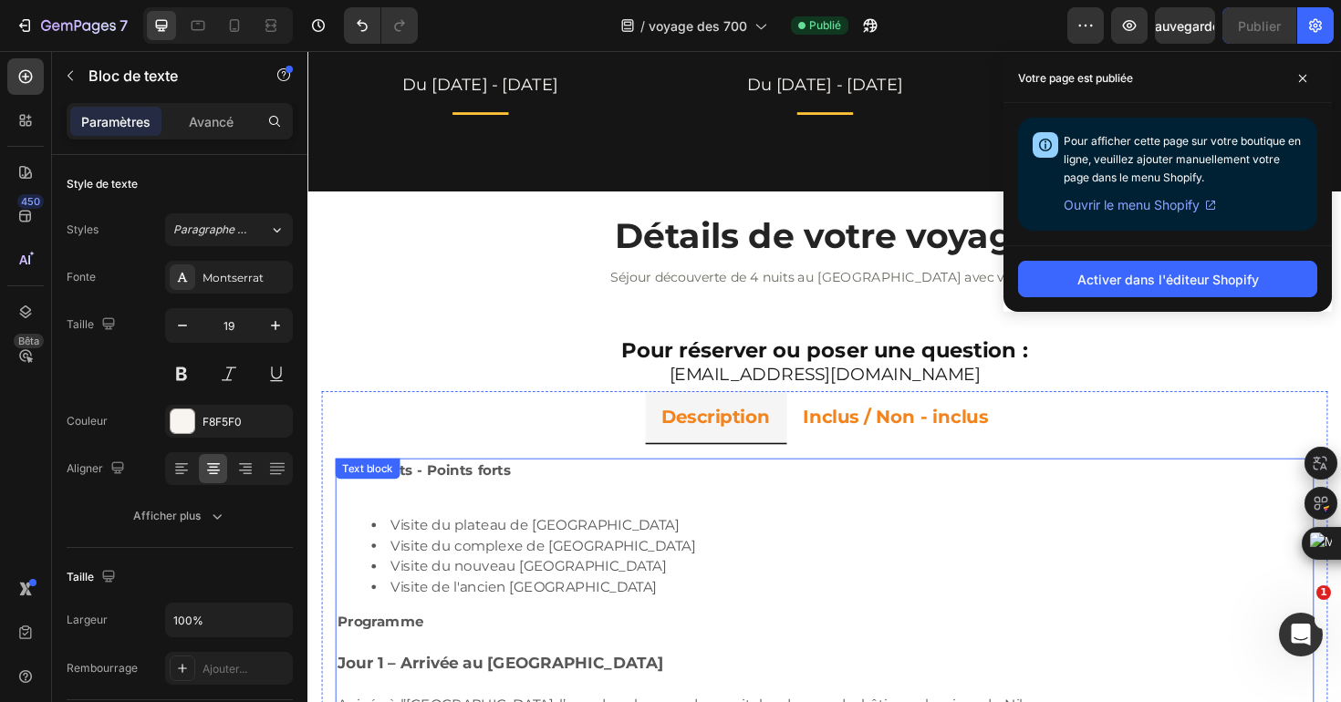
scroll to position [2021, 0]
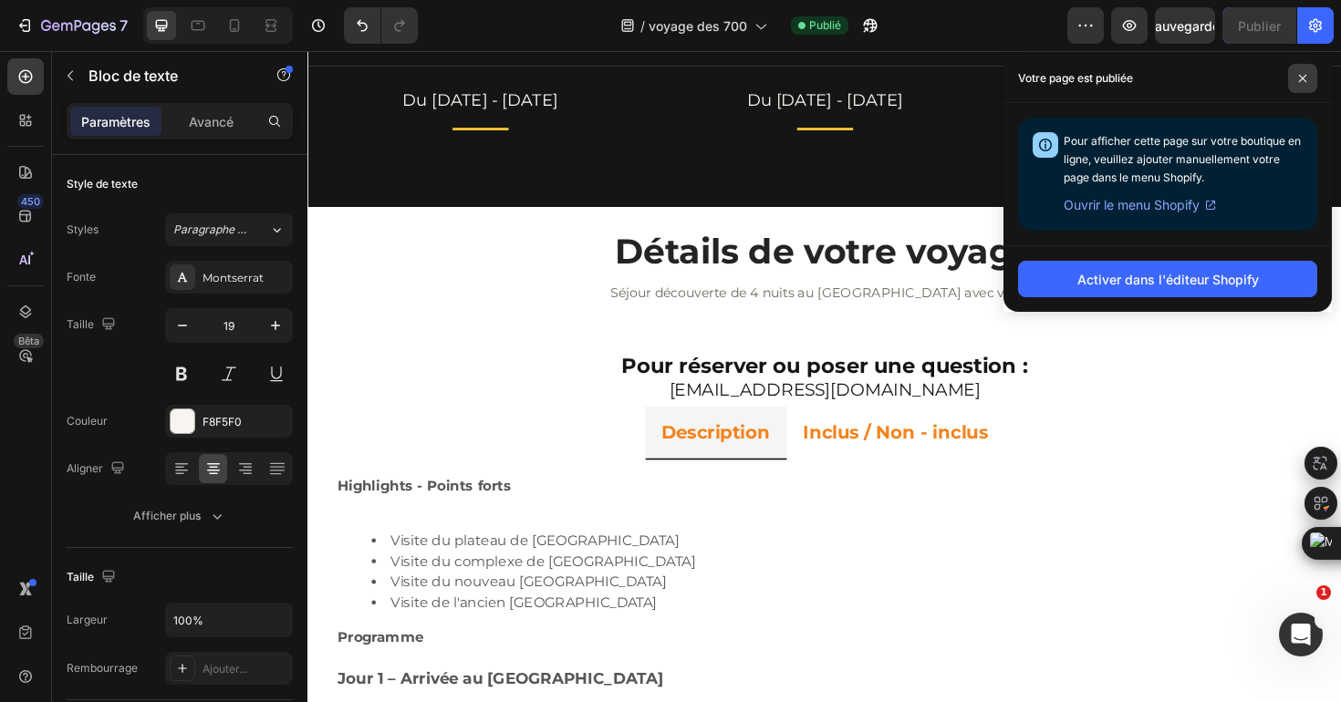
click at [1298, 80] on icon at bounding box center [1302, 78] width 9 height 9
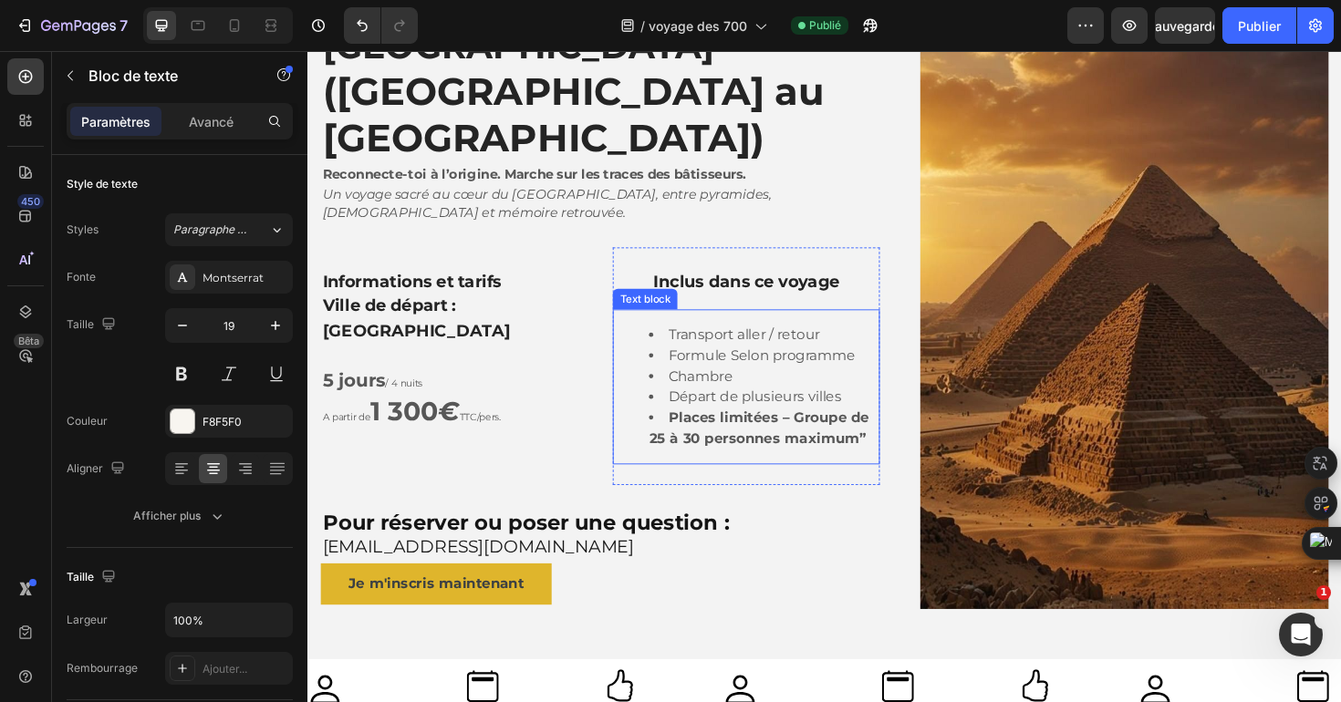
scroll to position [0, 0]
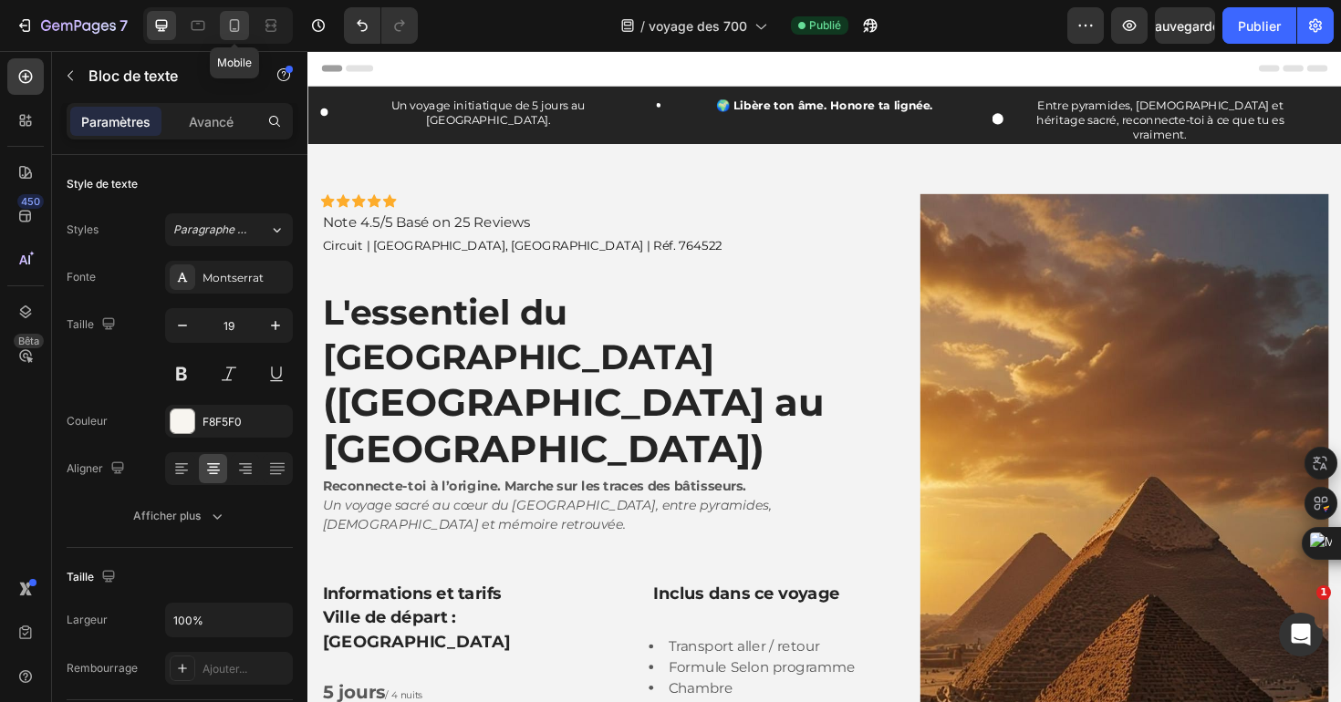
click at [234, 15] on div at bounding box center [234, 25] width 29 height 29
type input "17"
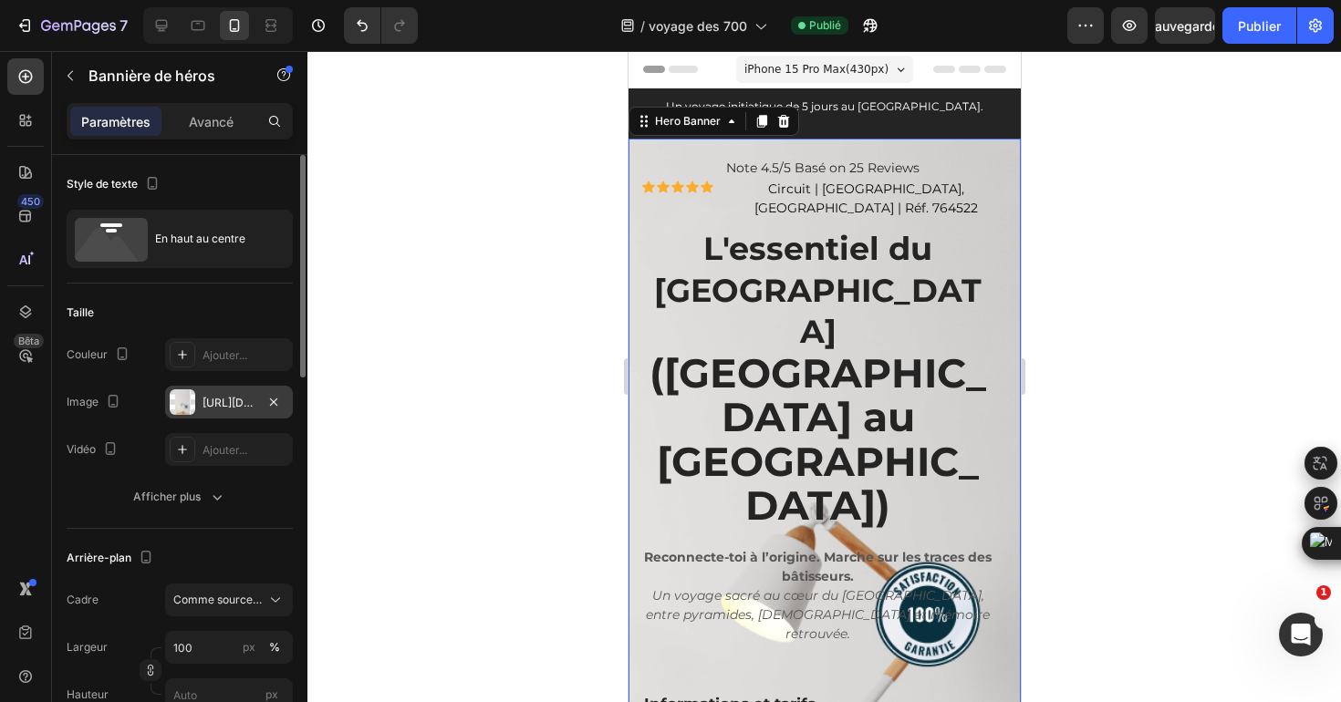
click at [221, 404] on font "https://cdn.shopify.com/s/files/1/0696/9160/5310/files/gempages_494864394530849…" at bounding box center [262, 403] width 118 height 14
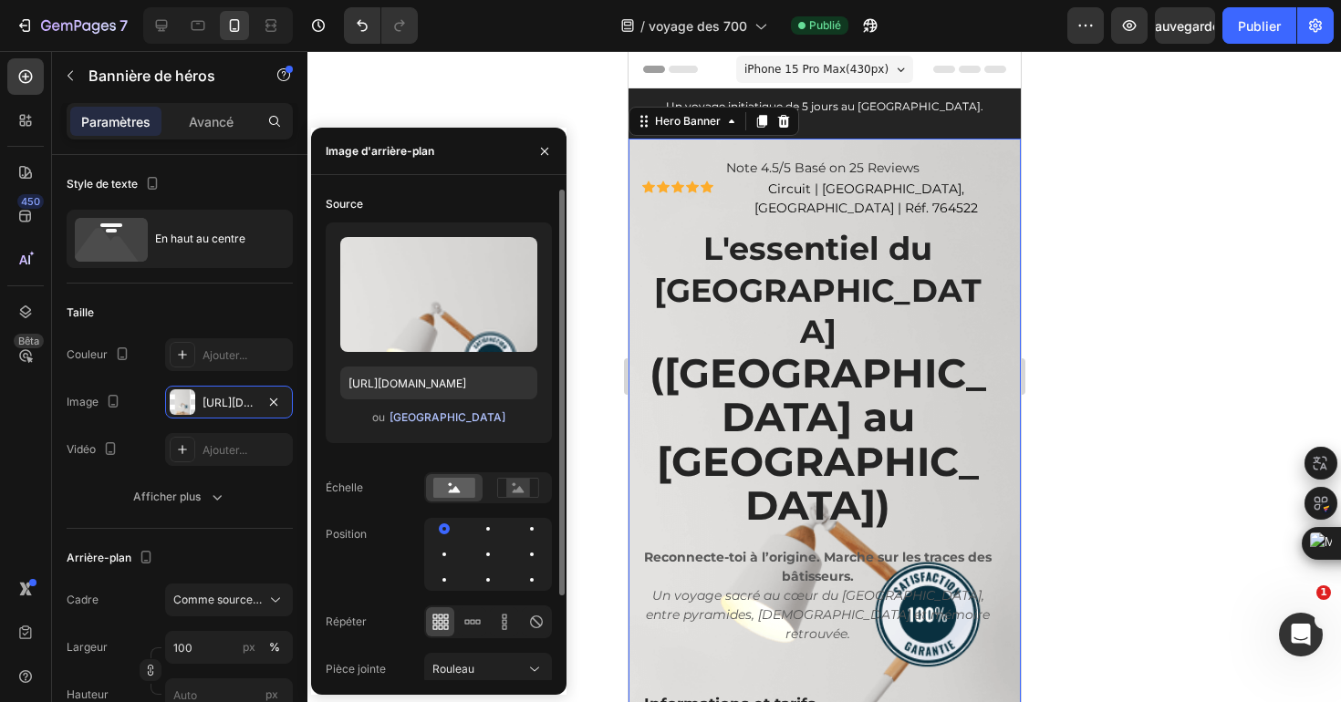
click at [406, 418] on font "Parcourir la galerie" at bounding box center [448, 418] width 116 height 14
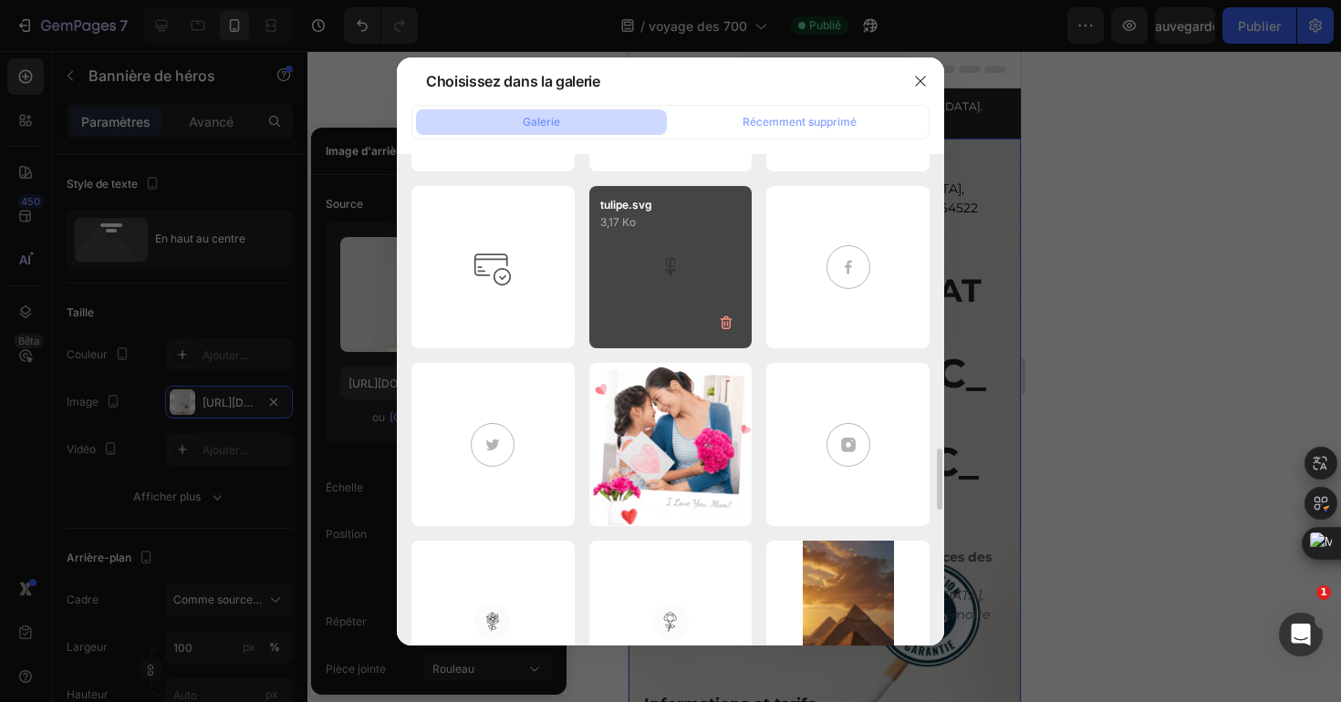
scroll to position [3430, 0]
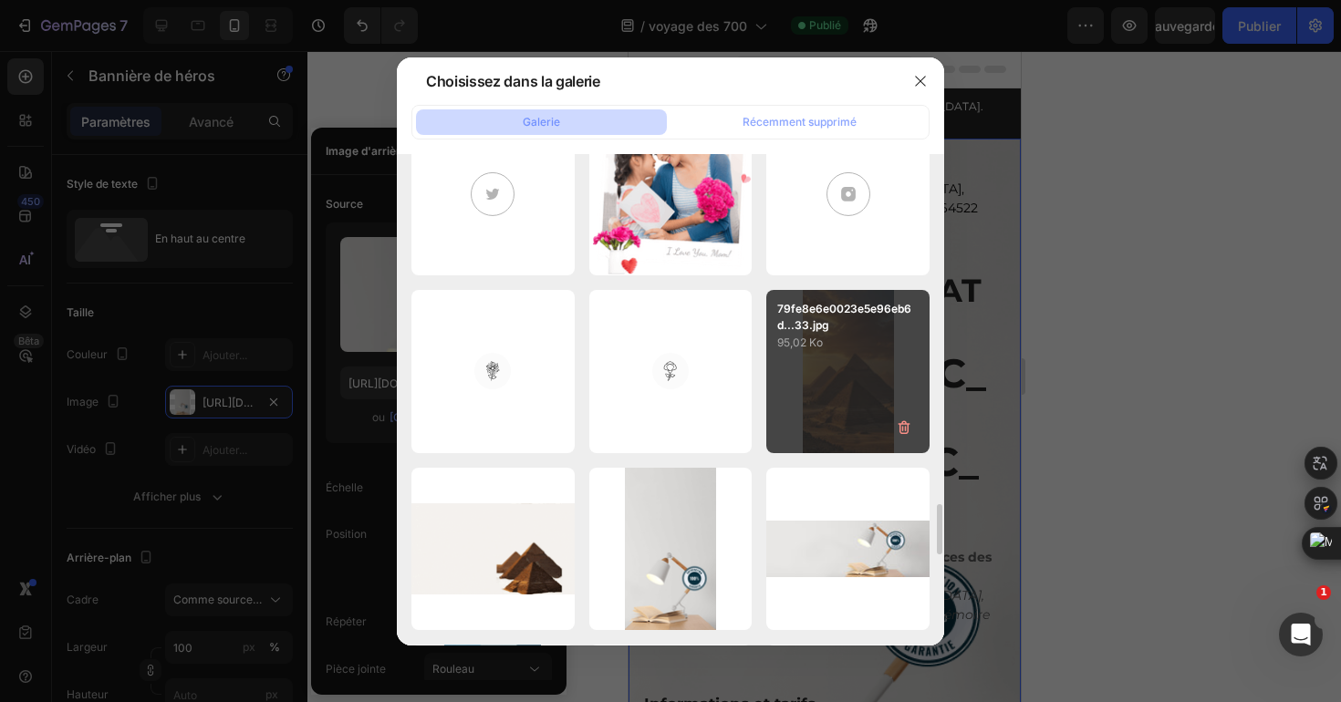
click at [796, 367] on div "79fe8e6e0023e5e96eb6d...33.jpg 95,02 Ko" at bounding box center [847, 371] width 163 height 163
type input "https://cdn.shopify.com/s/files/1/0696/9160/5310/files/gempages_494864394530849…"
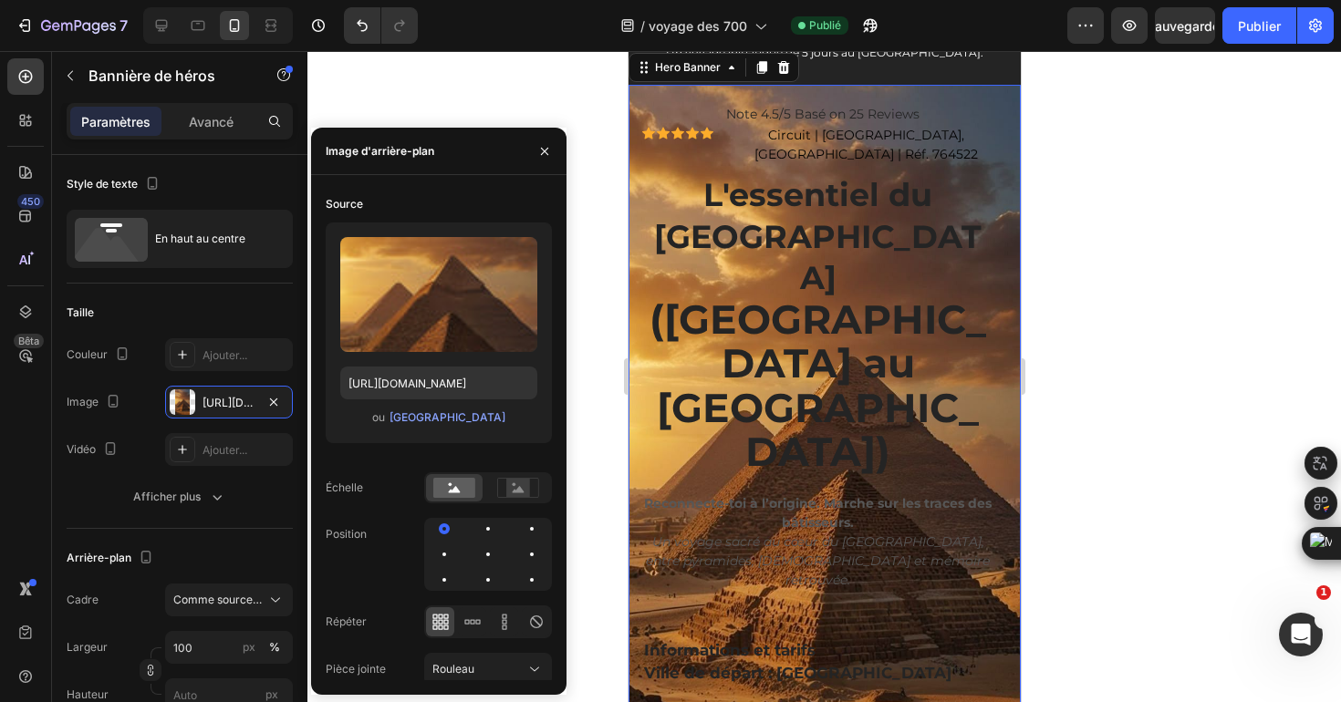
scroll to position [64, 0]
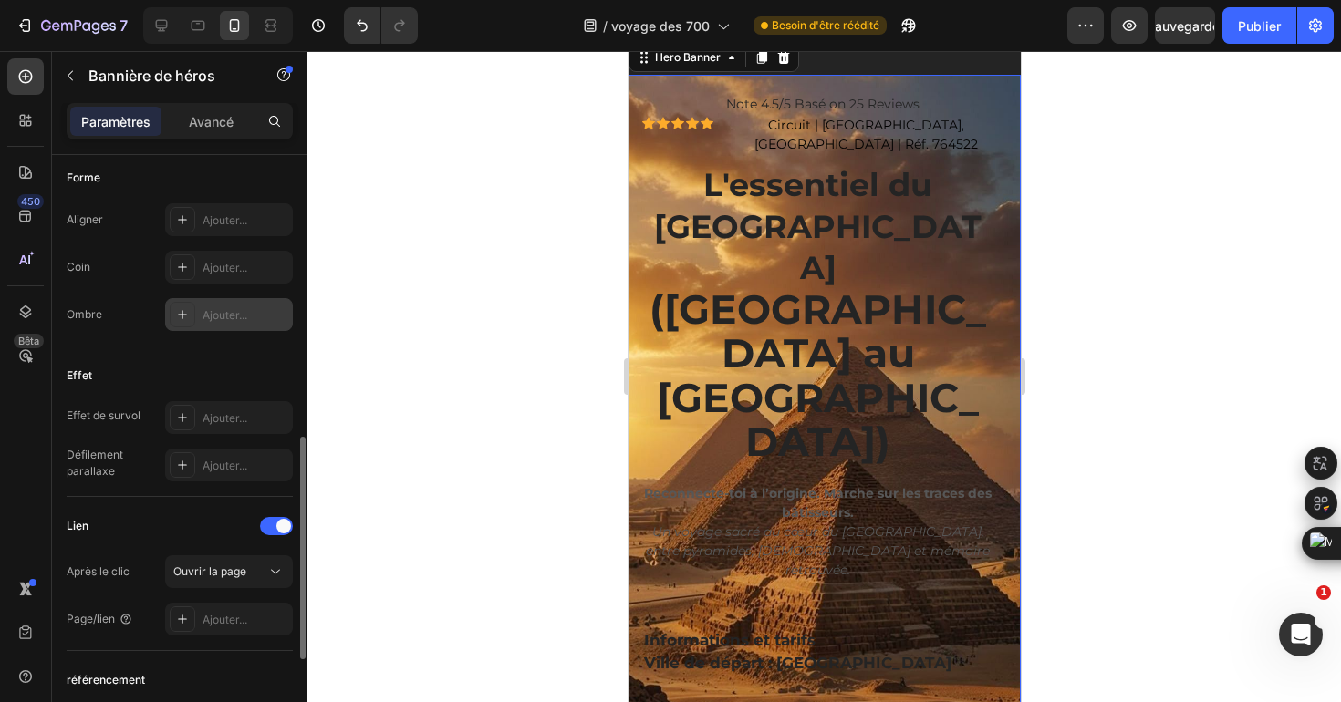
scroll to position [779, 0]
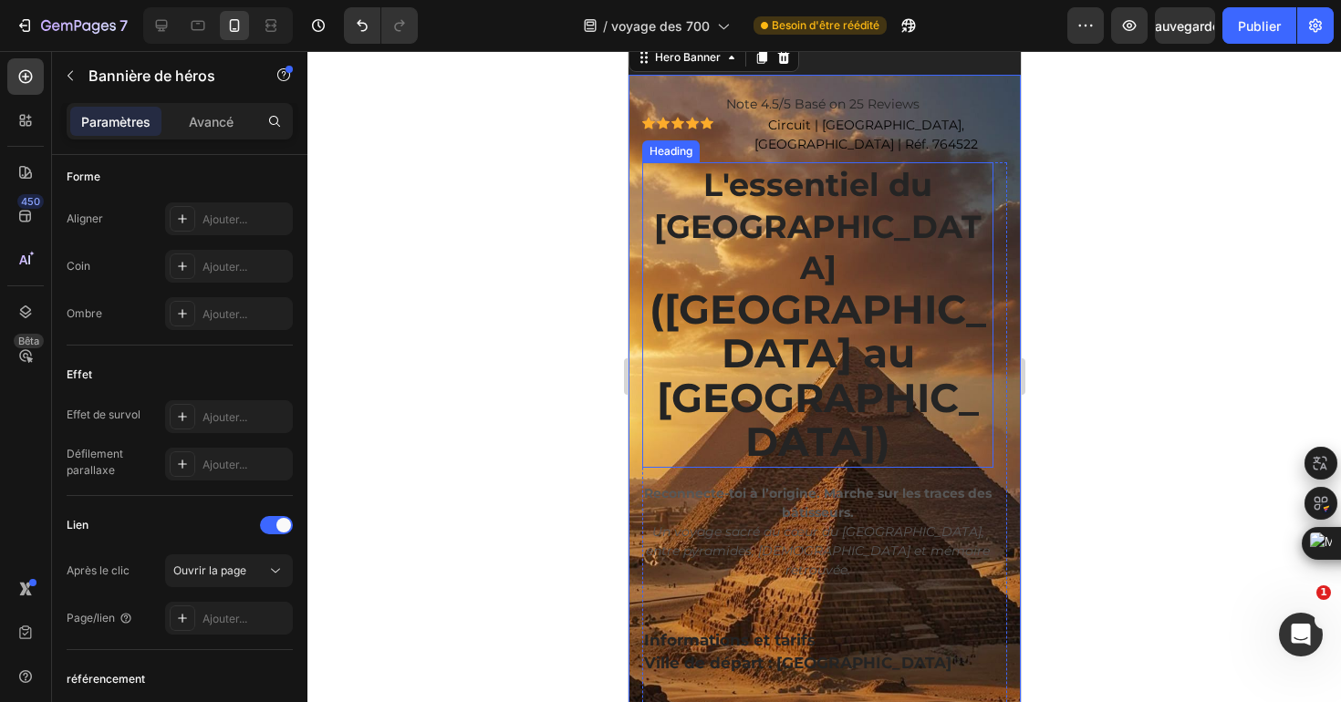
click at [763, 285] on strong "(Du Caire au Caire)" at bounding box center [817, 376] width 337 height 182
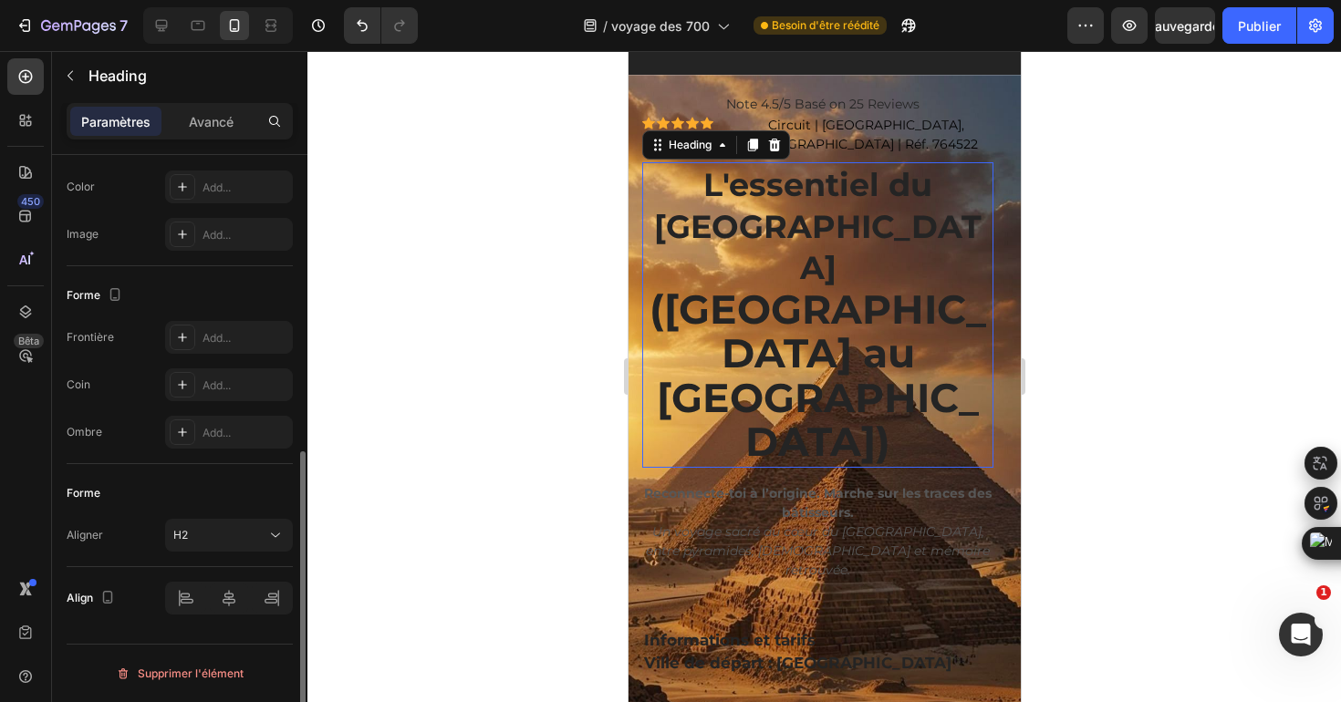
scroll to position [0, 0]
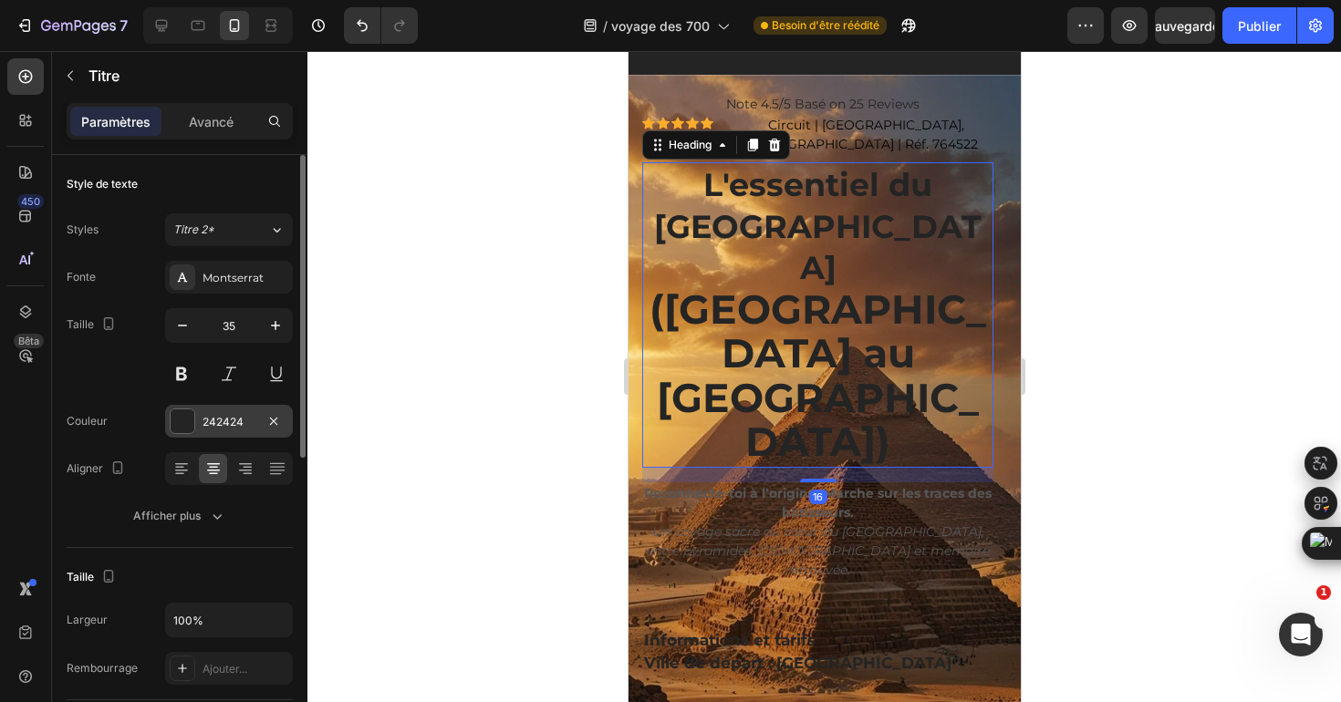
click at [187, 428] on div at bounding box center [183, 422] width 24 height 24
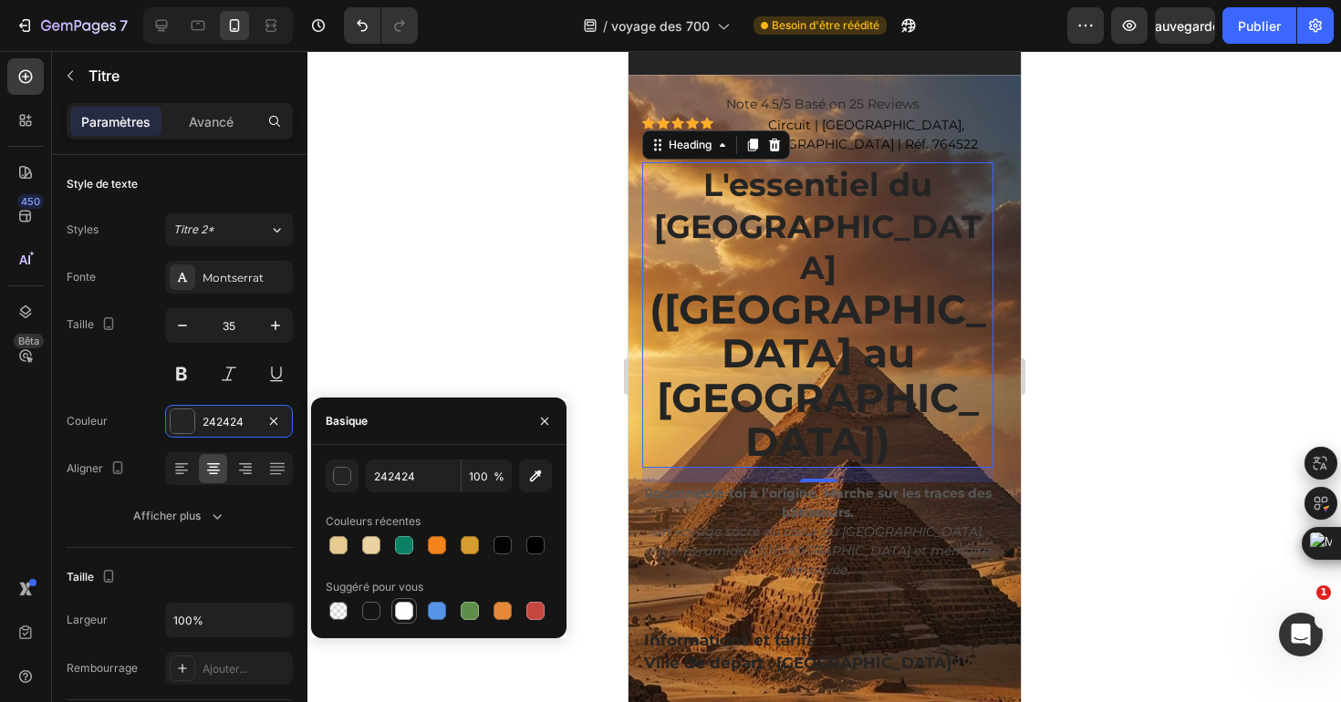
click at [405, 608] on div at bounding box center [404, 611] width 18 height 18
type input "FFFFFF"
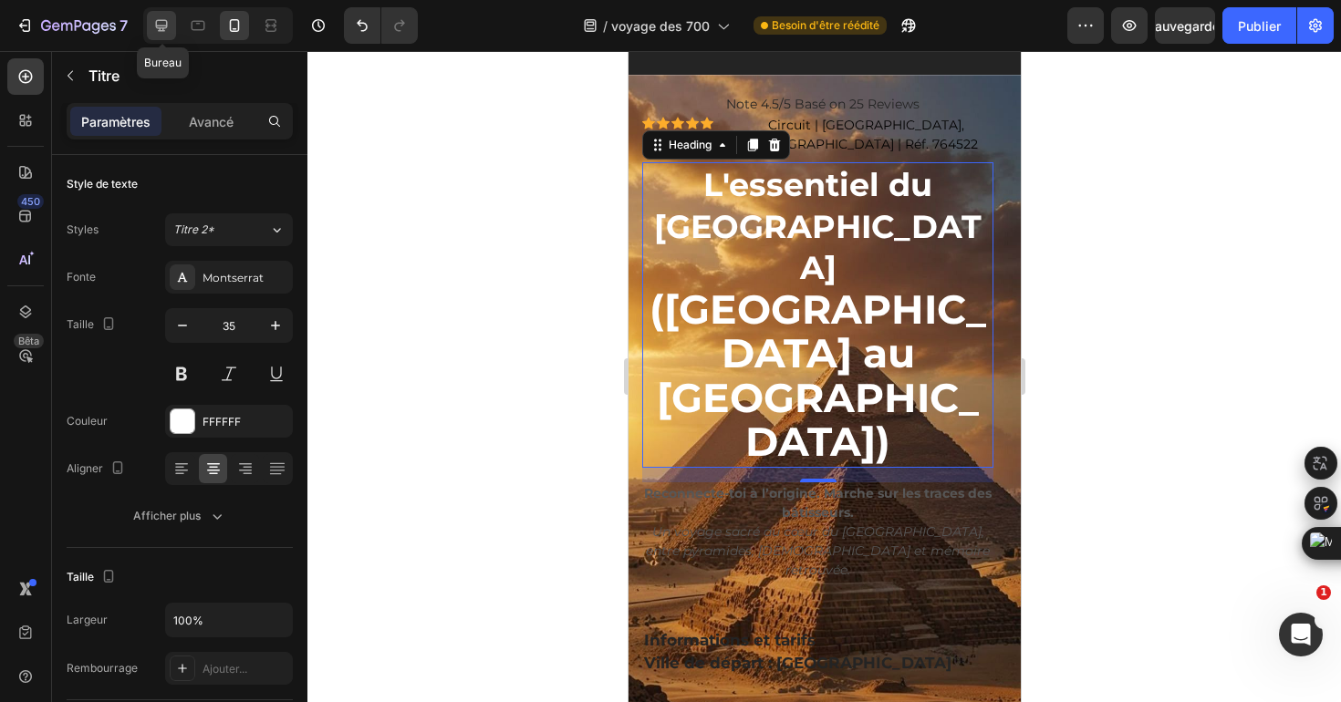
click at [166, 25] on icon at bounding box center [162, 26] width 12 height 12
type input "40"
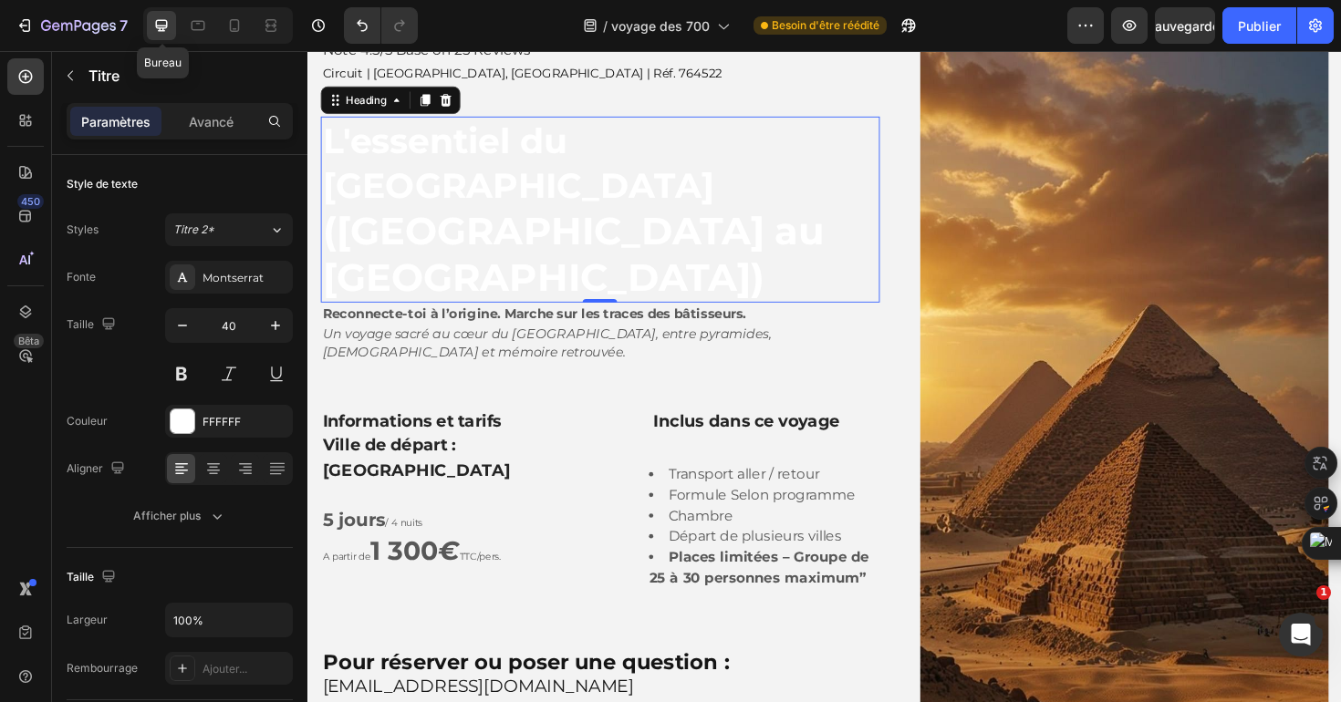
scroll to position [232, 0]
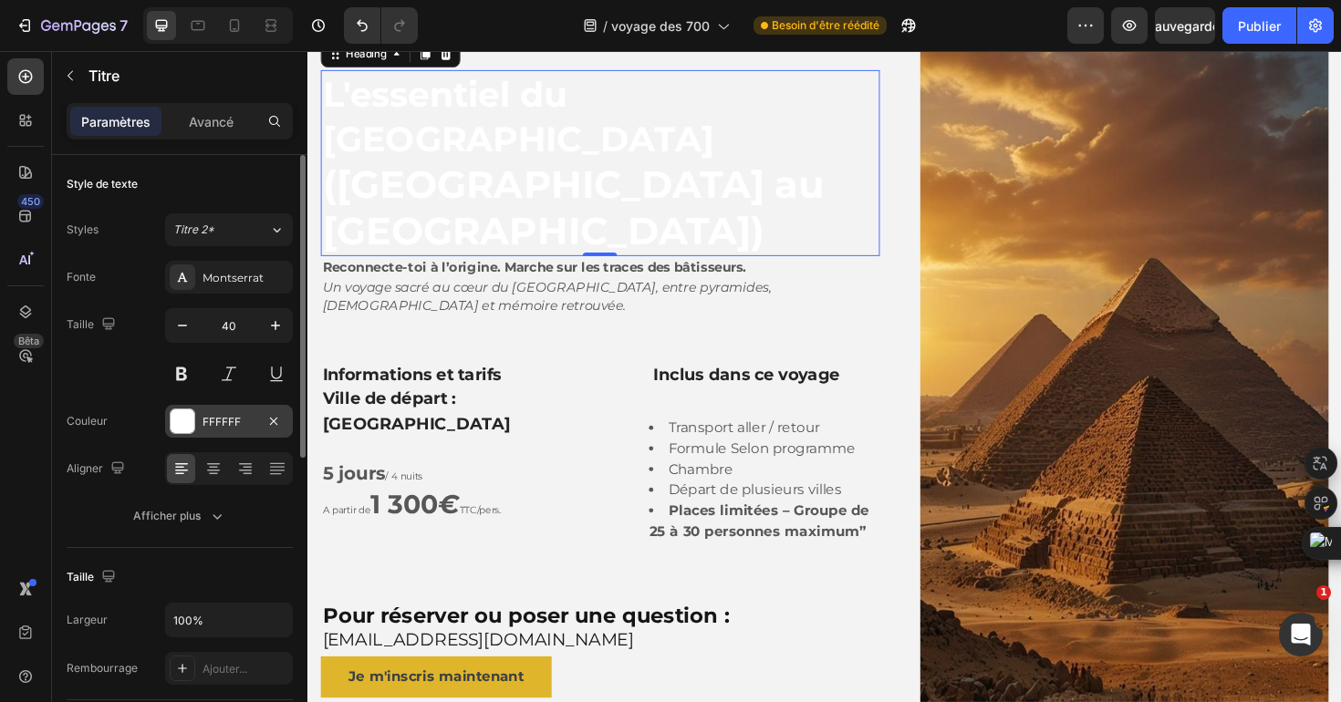
click at [184, 423] on div at bounding box center [183, 422] width 24 height 24
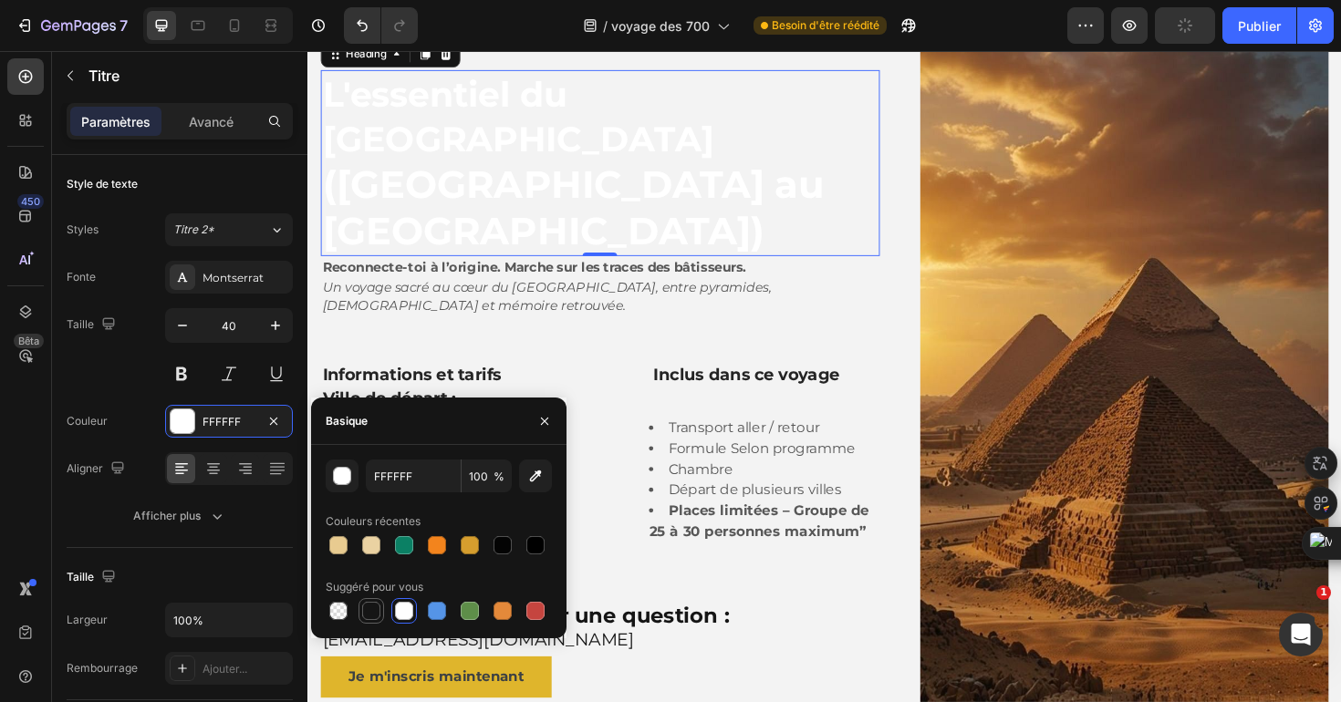
click at [360, 618] on div at bounding box center [371, 611] width 22 height 22
type input "151515"
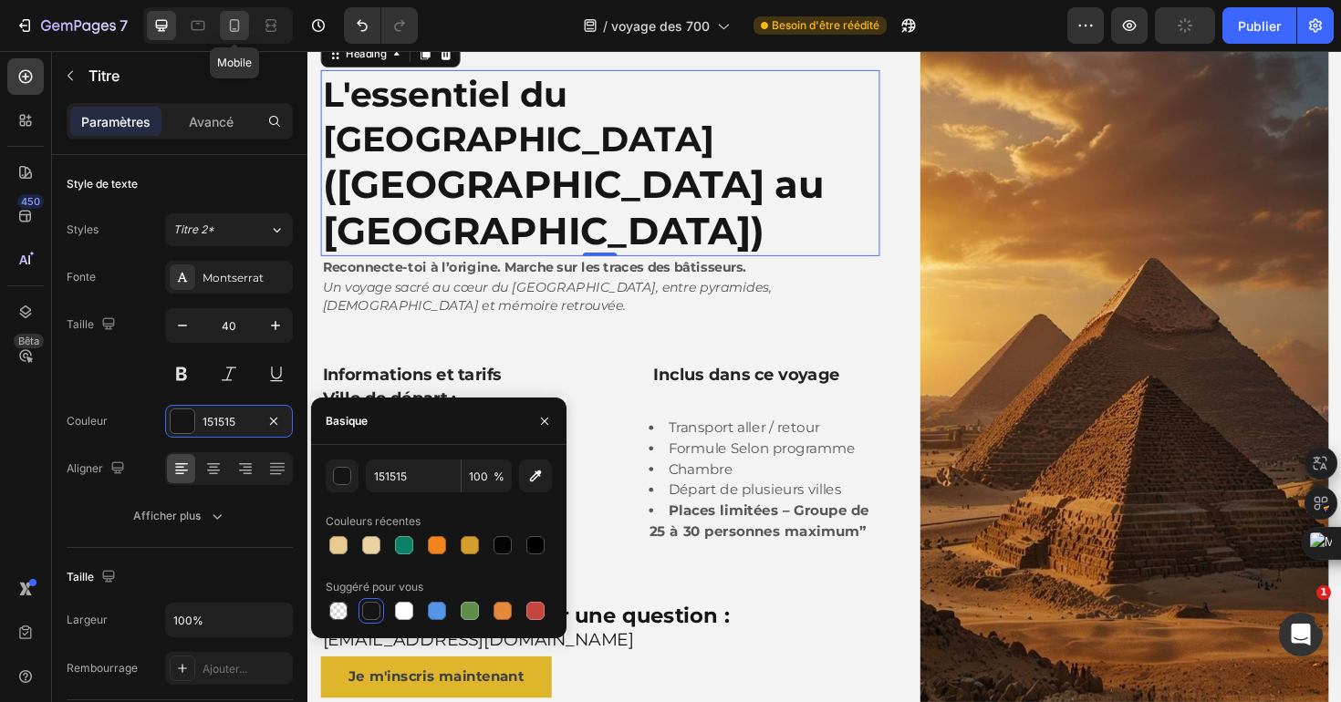
click at [231, 37] on div at bounding box center [234, 25] width 29 height 29
type input "35"
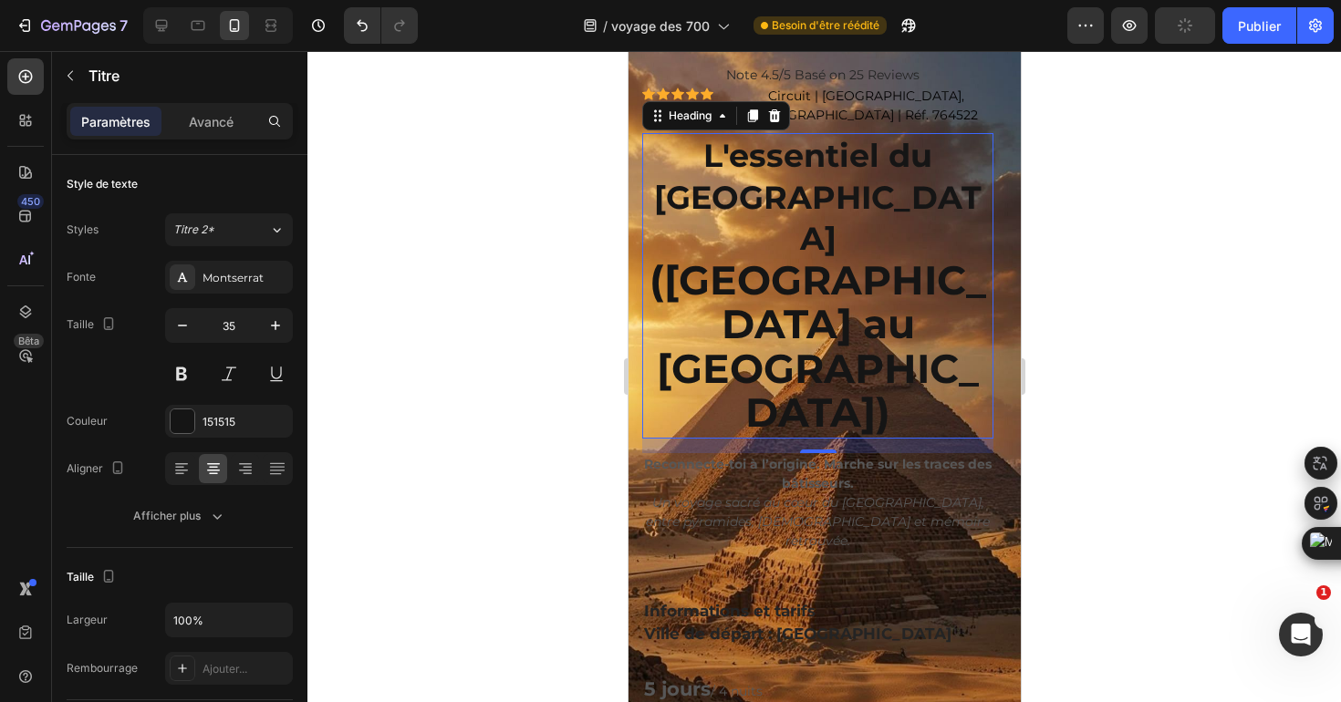
scroll to position [92, 0]
click at [1003, 68] on div "Icon Icon Icon Icon Icon Icon List Note 4.5/5 Basé on 25 Reviews Text Block Cir…" at bounding box center [823, 97] width 365 height 62
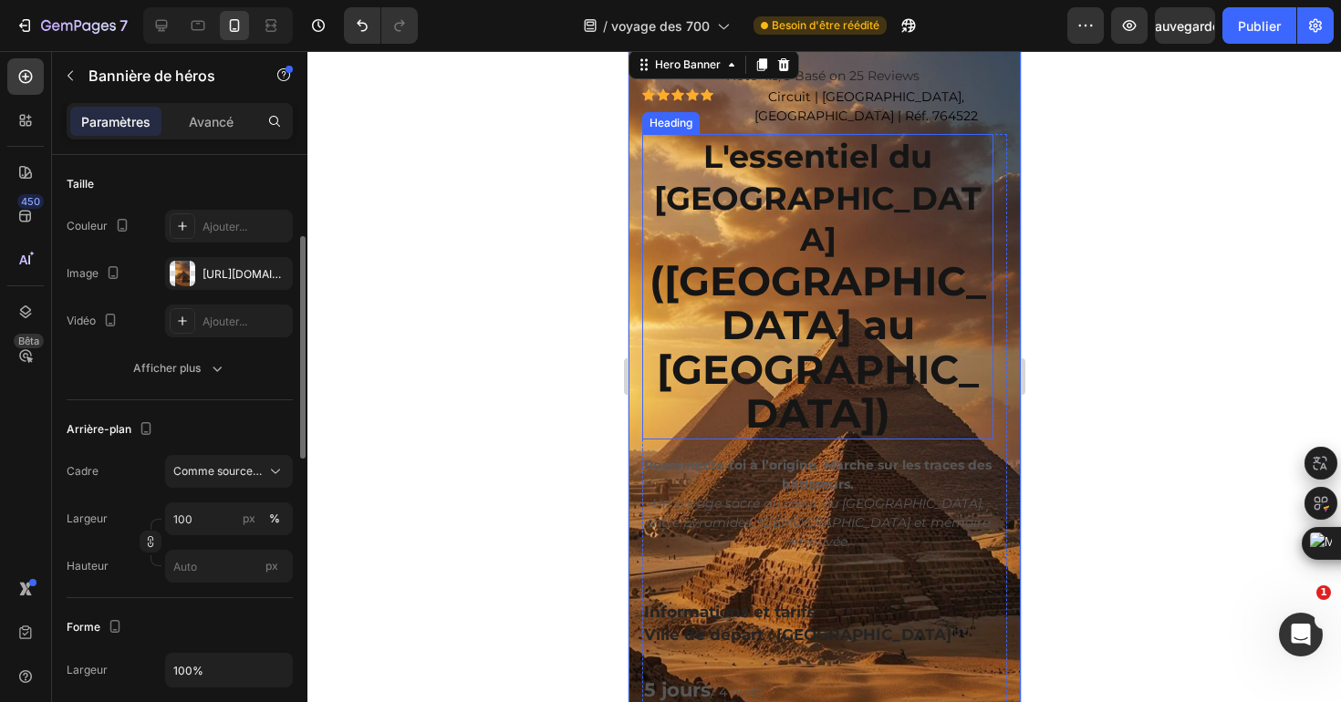
scroll to position [0, 0]
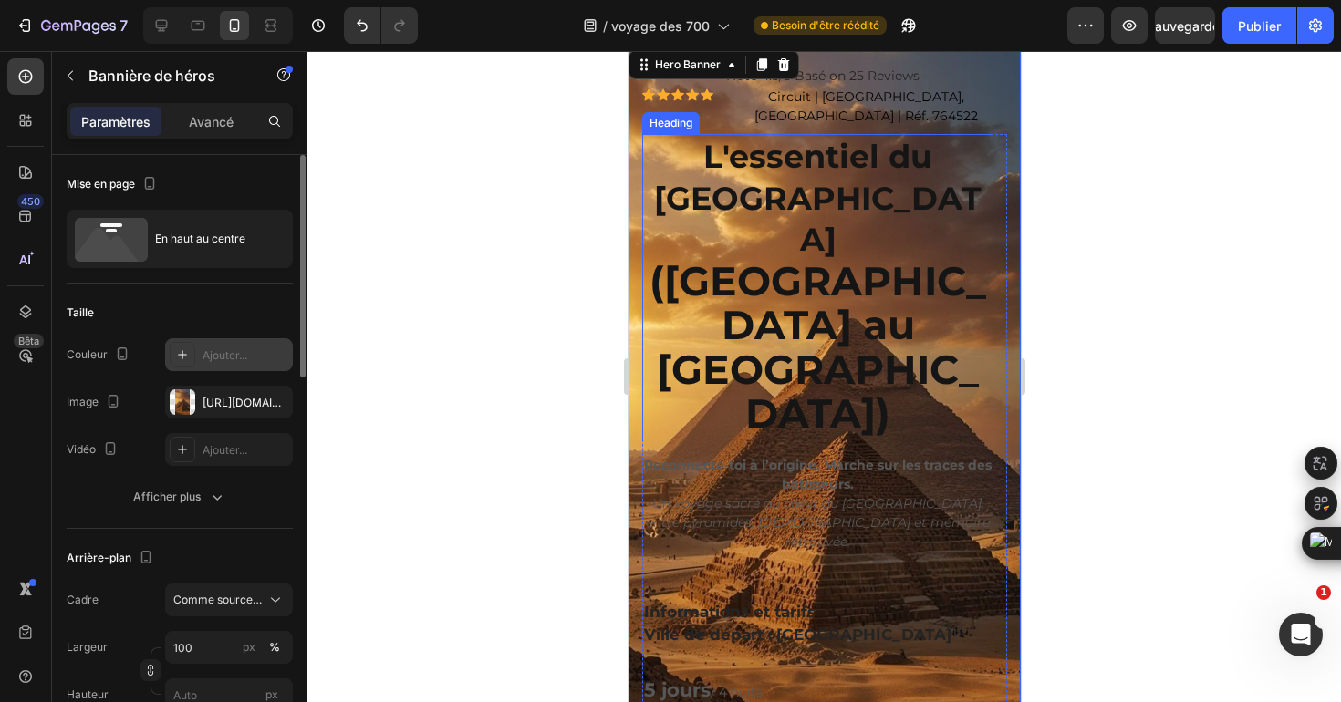
click at [223, 361] on div "Ajouter..." at bounding box center [246, 356] width 86 height 16
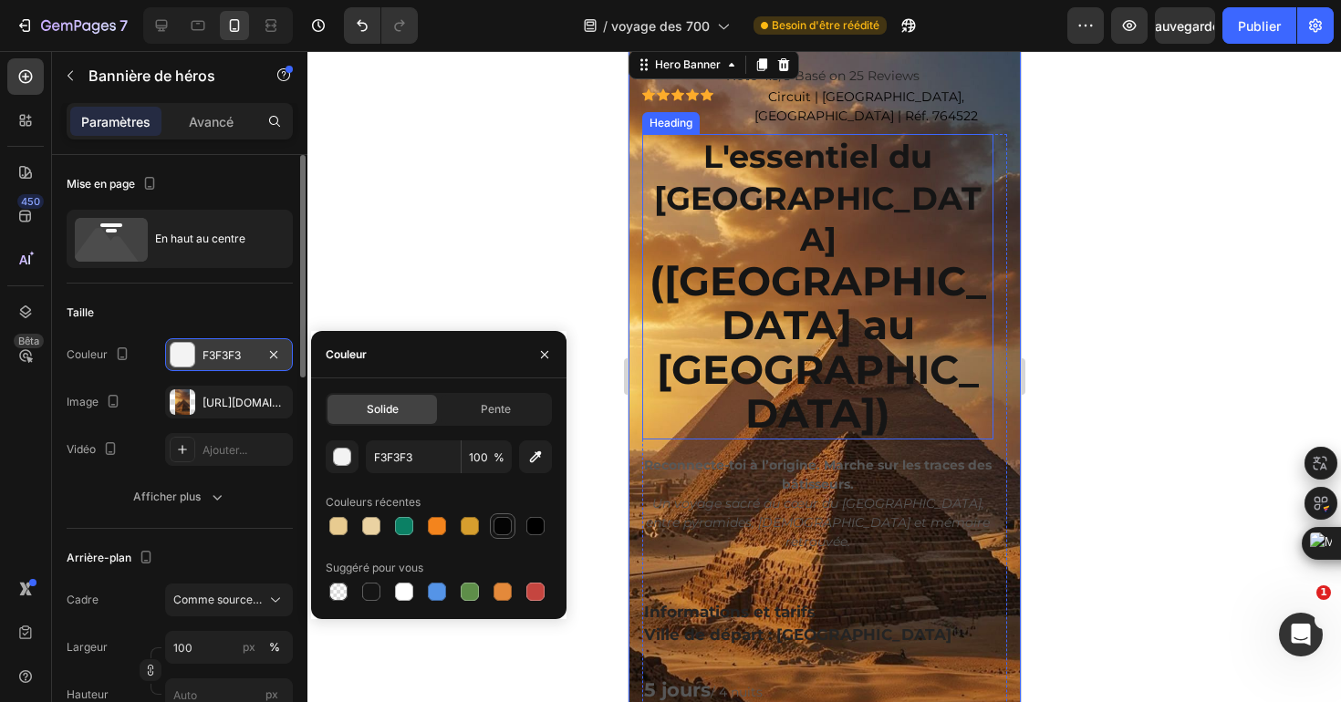
click at [500, 535] on div at bounding box center [503, 526] width 22 height 22
type input "040404"
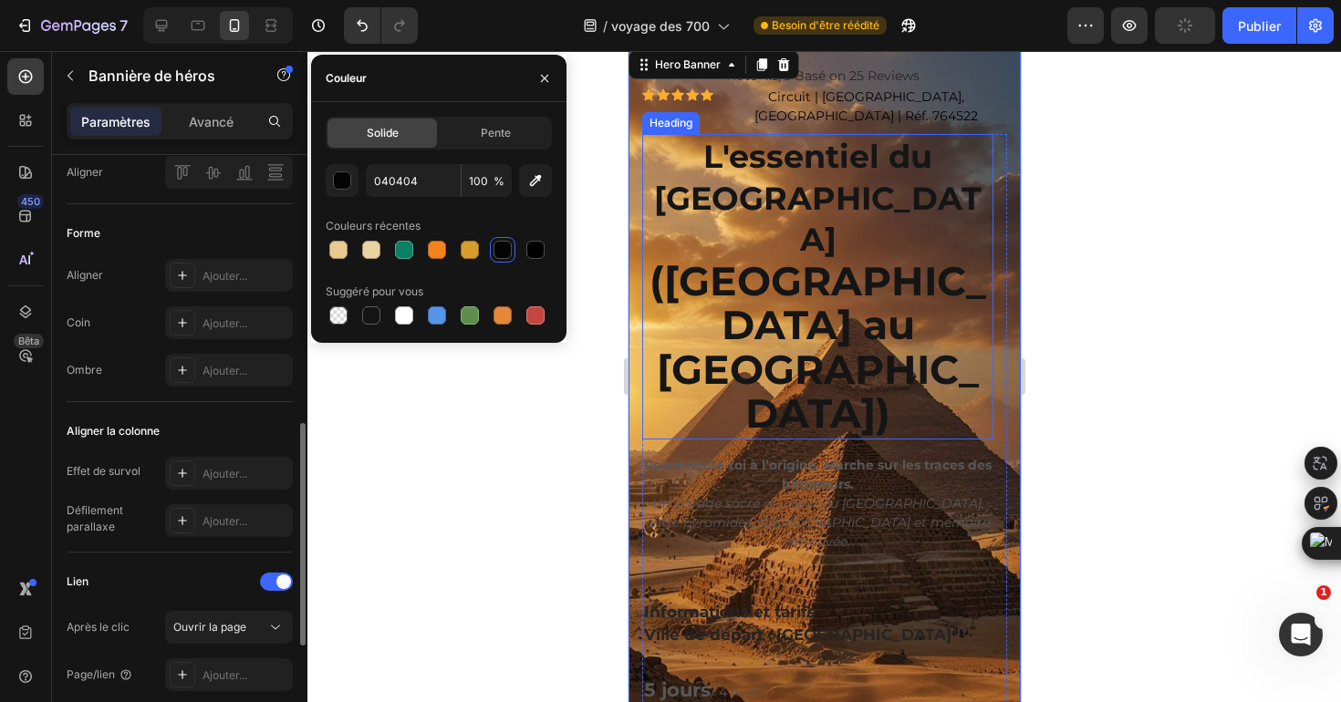
scroll to position [717, 0]
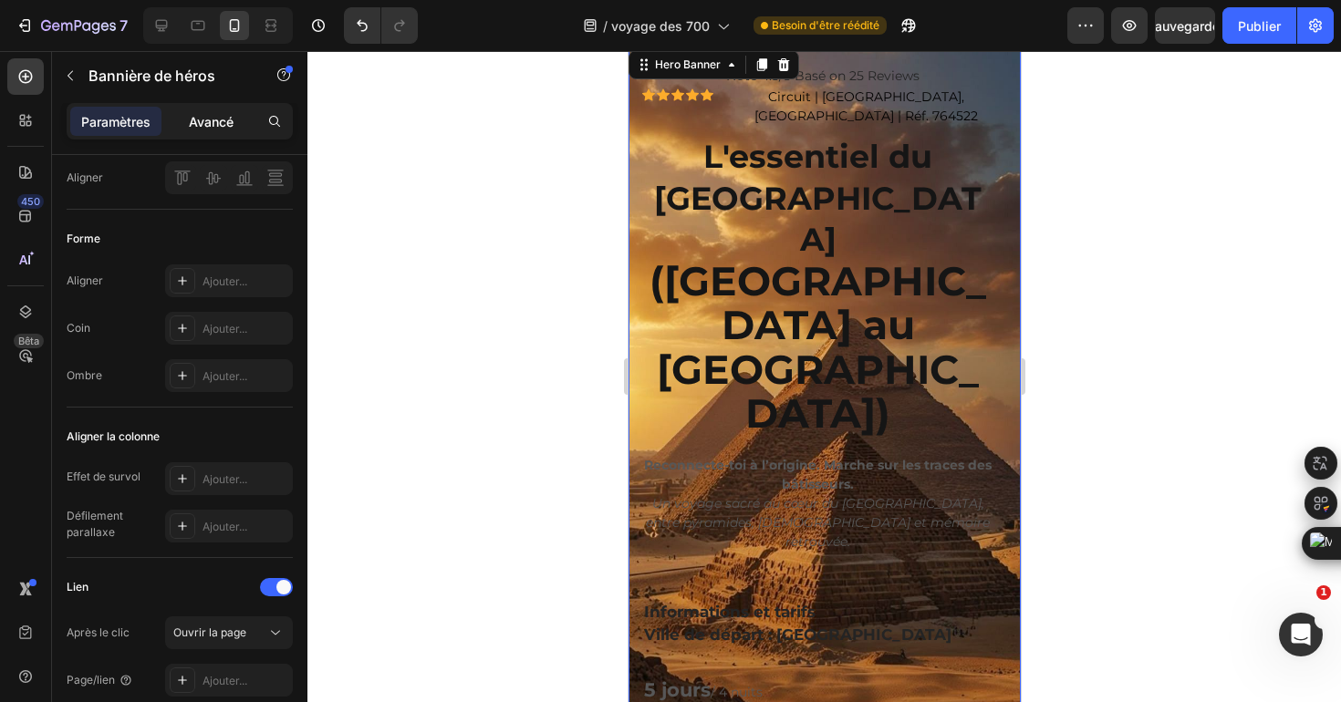
click at [195, 130] on p "Avancé" at bounding box center [211, 121] width 45 height 19
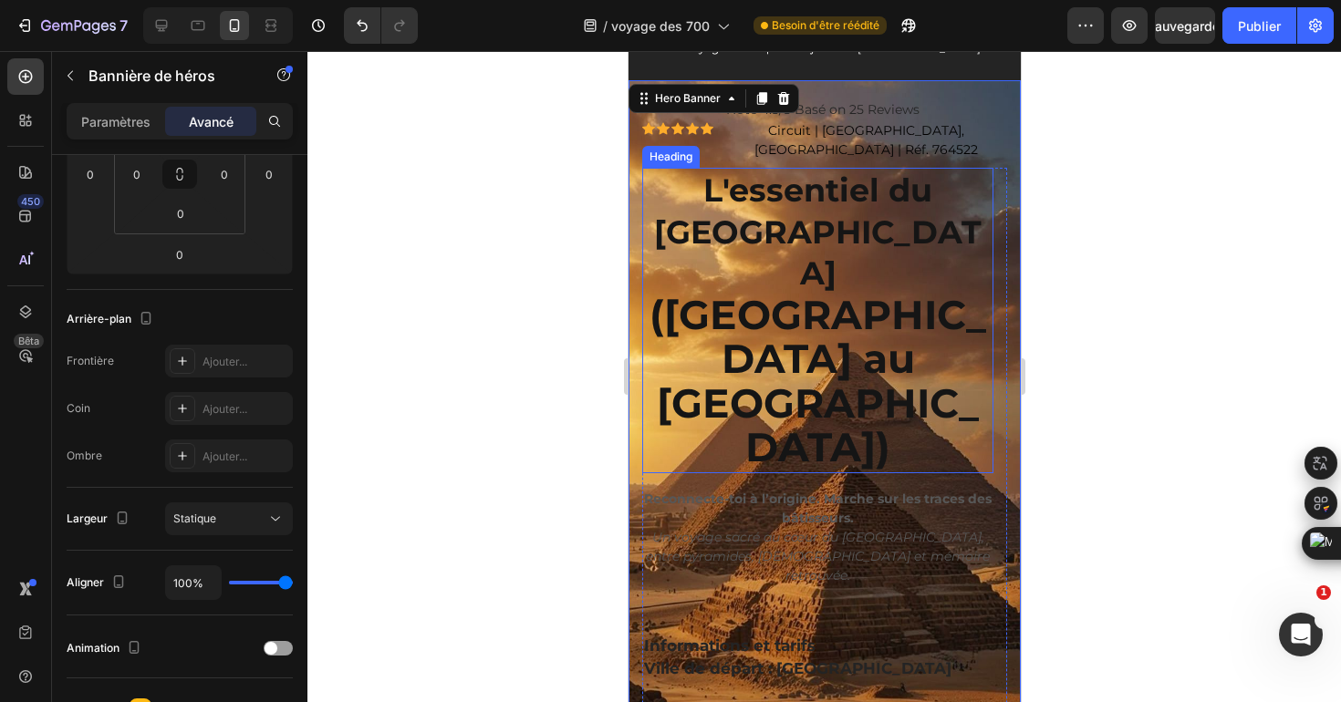
scroll to position [52, 0]
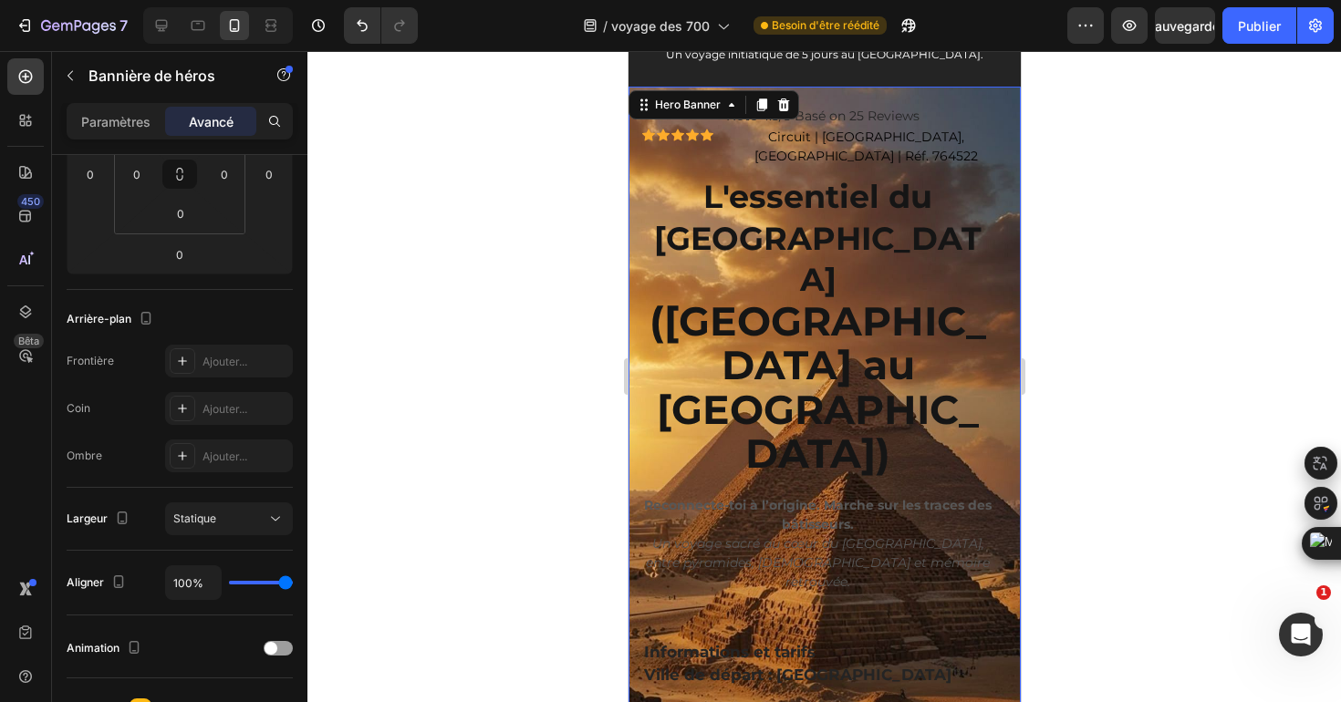
click at [86, 62] on div "Bannière de héros" at bounding box center [156, 75] width 208 height 47
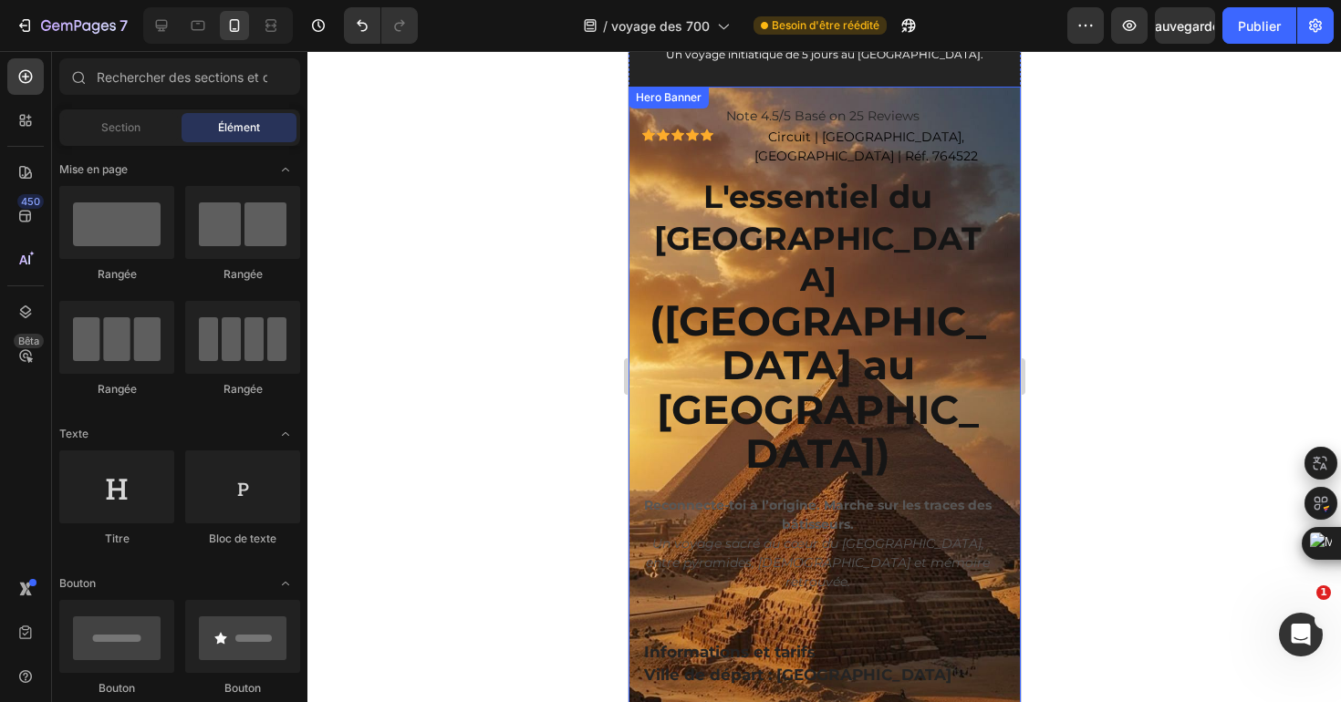
click at [637, 104] on div "Hero Banner" at bounding box center [667, 97] width 73 height 16
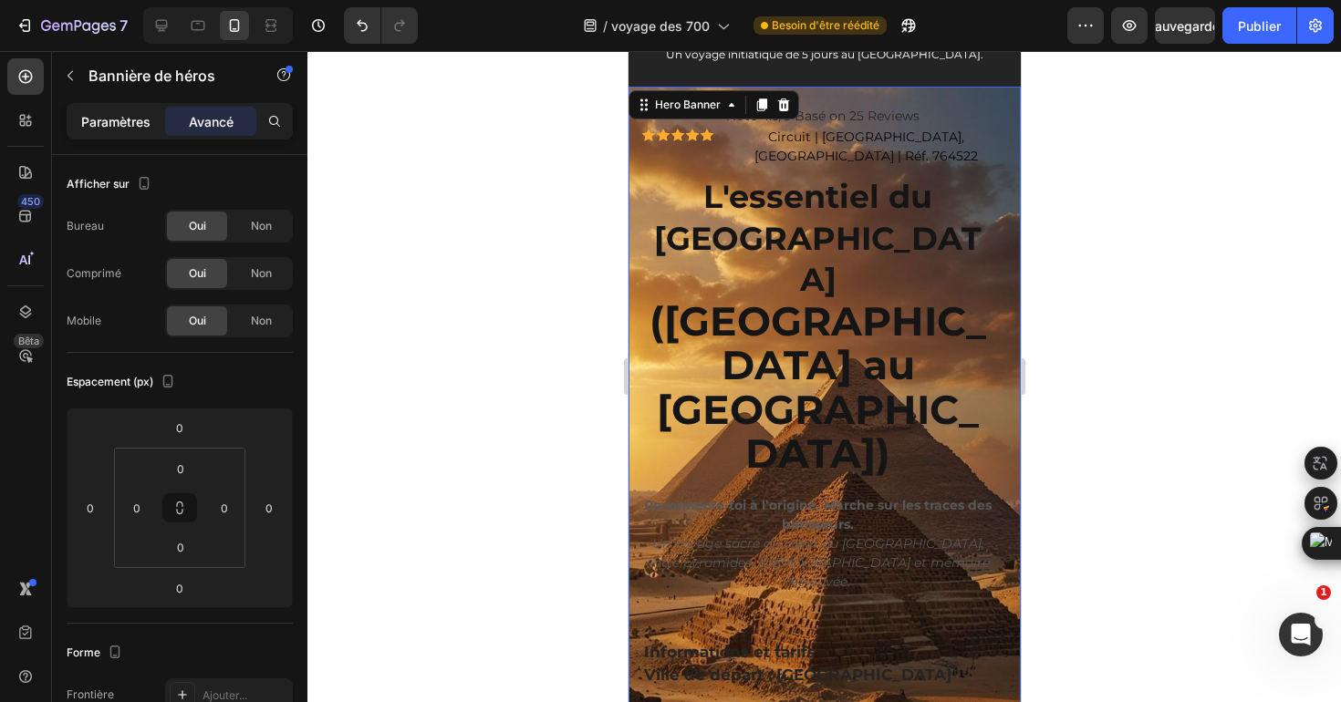
click at [100, 109] on div "Paramètres" at bounding box center [115, 121] width 91 height 29
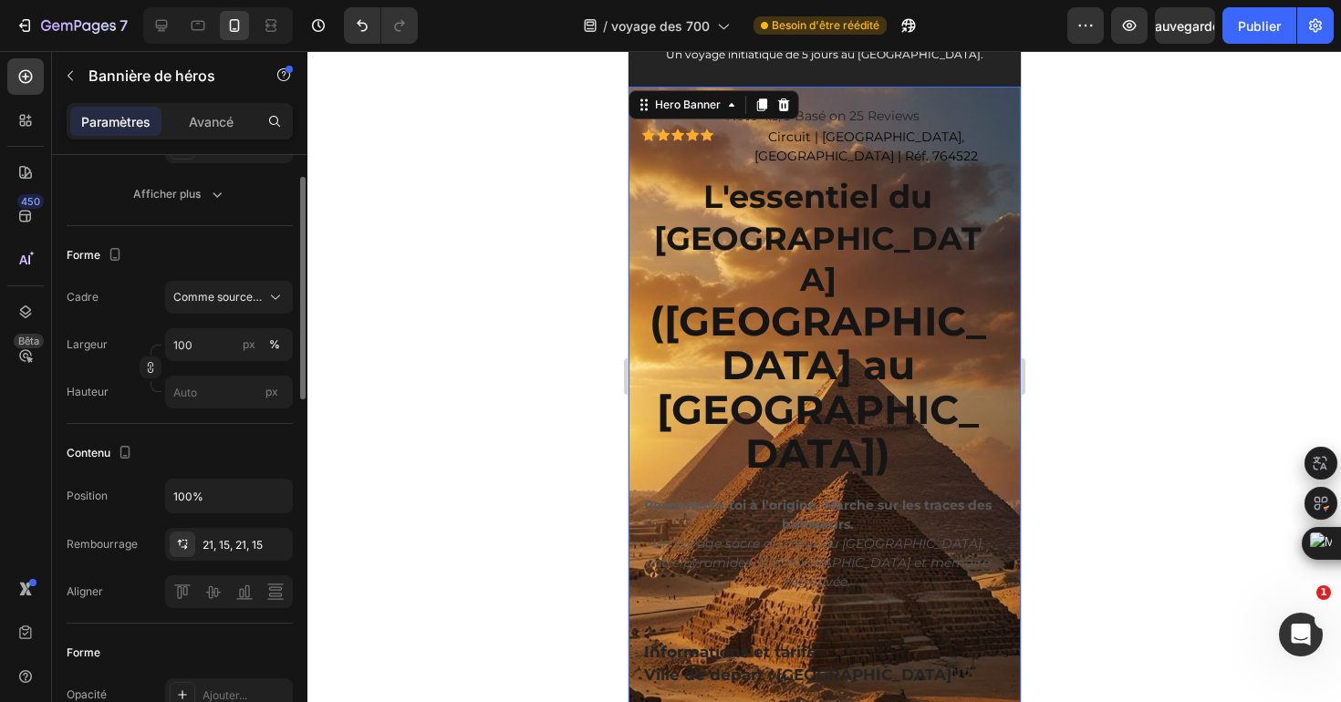
scroll to position [0, 0]
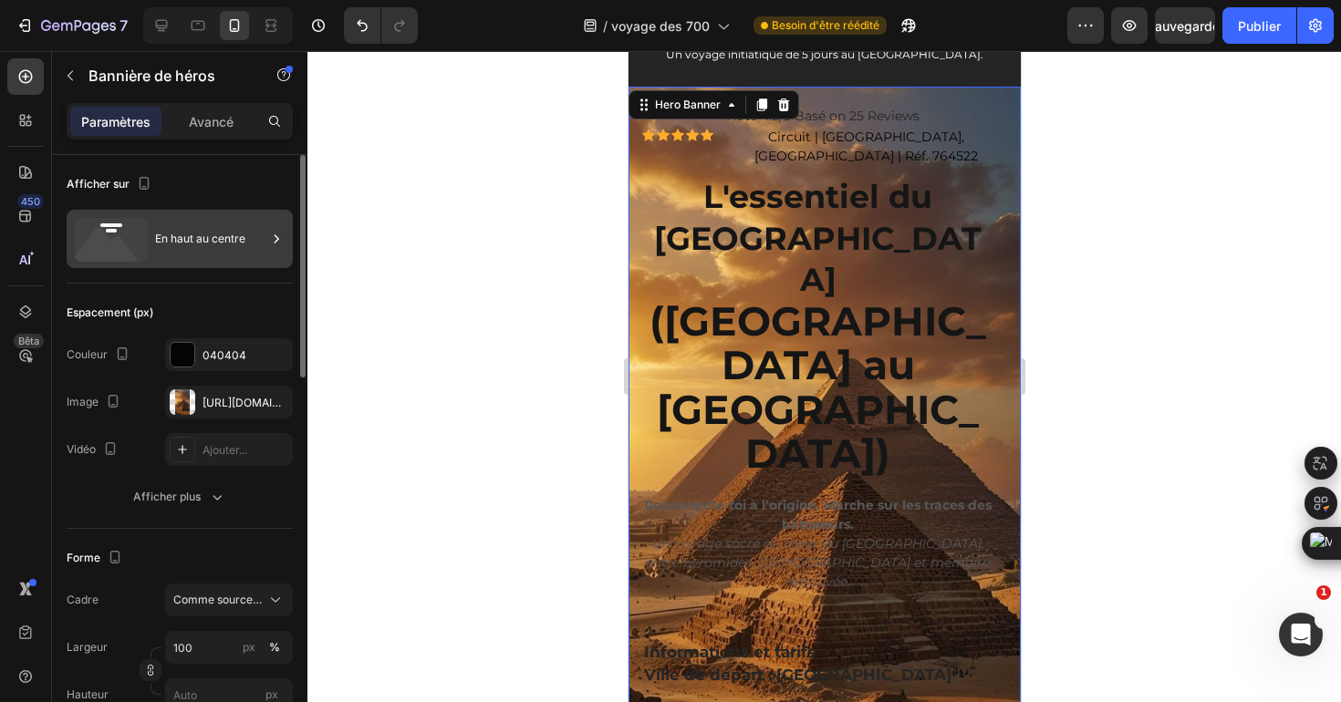
click at [265, 243] on div "En haut au centre" at bounding box center [210, 239] width 111 height 42
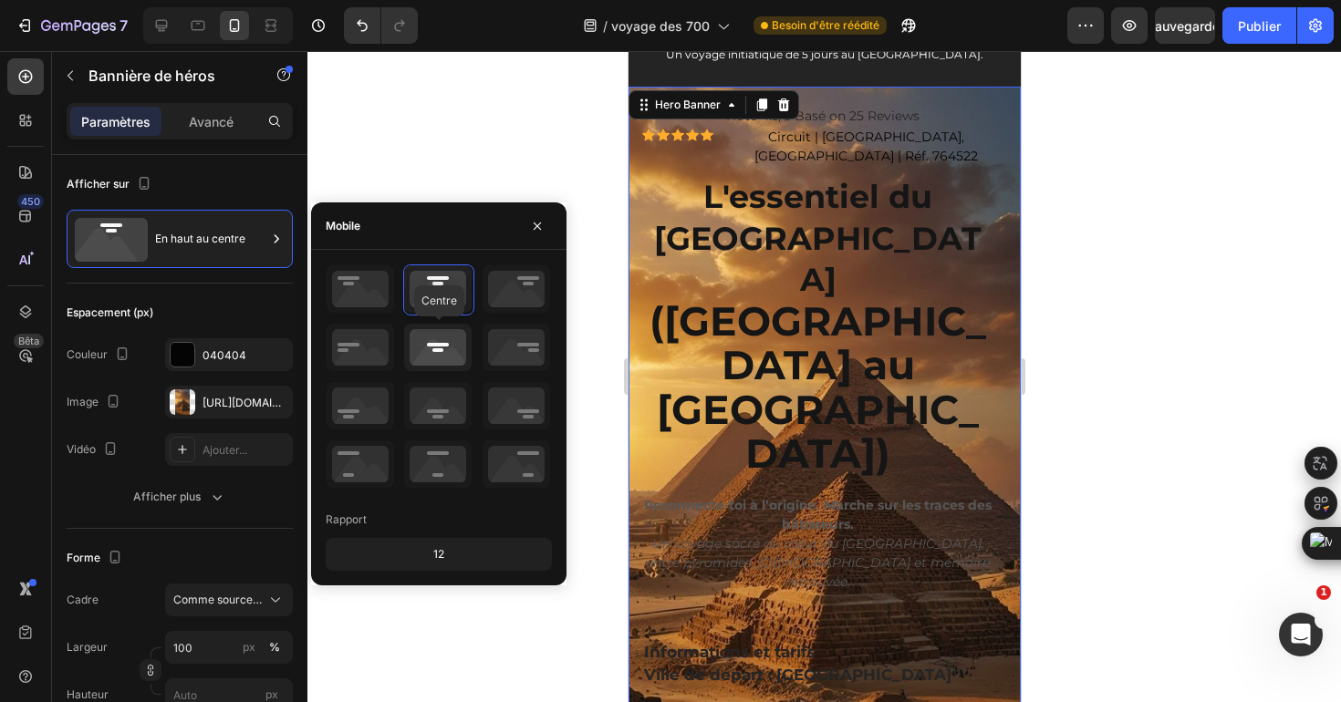
click at [452, 347] on icon at bounding box center [438, 347] width 68 height 47
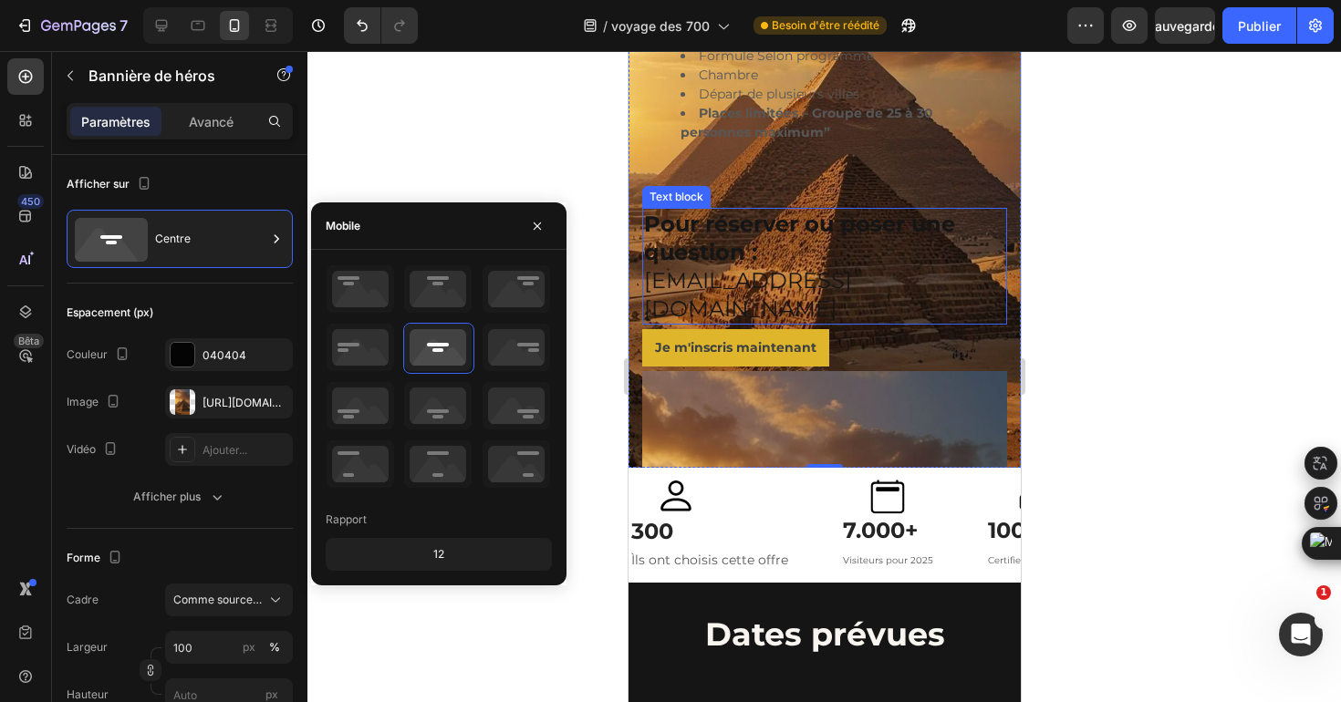
scroll to position [364, 0]
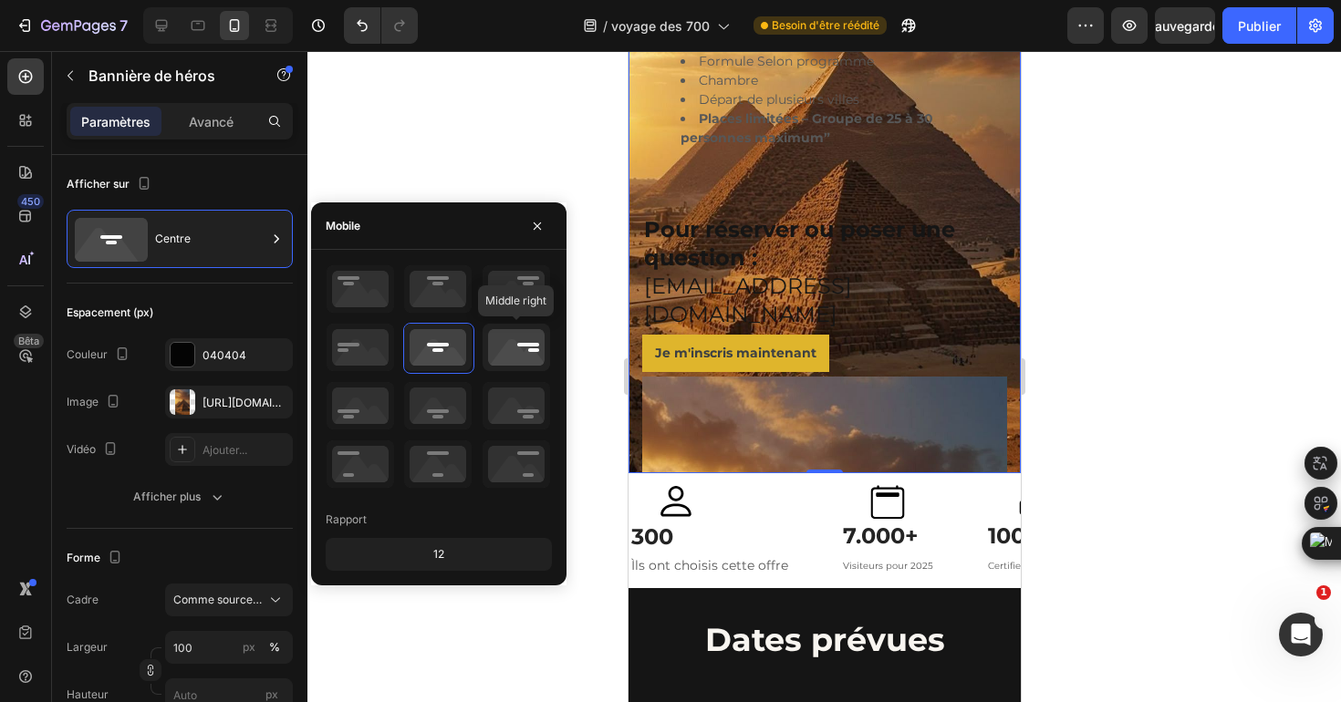
click at [528, 348] on icon at bounding box center [517, 347] width 68 height 47
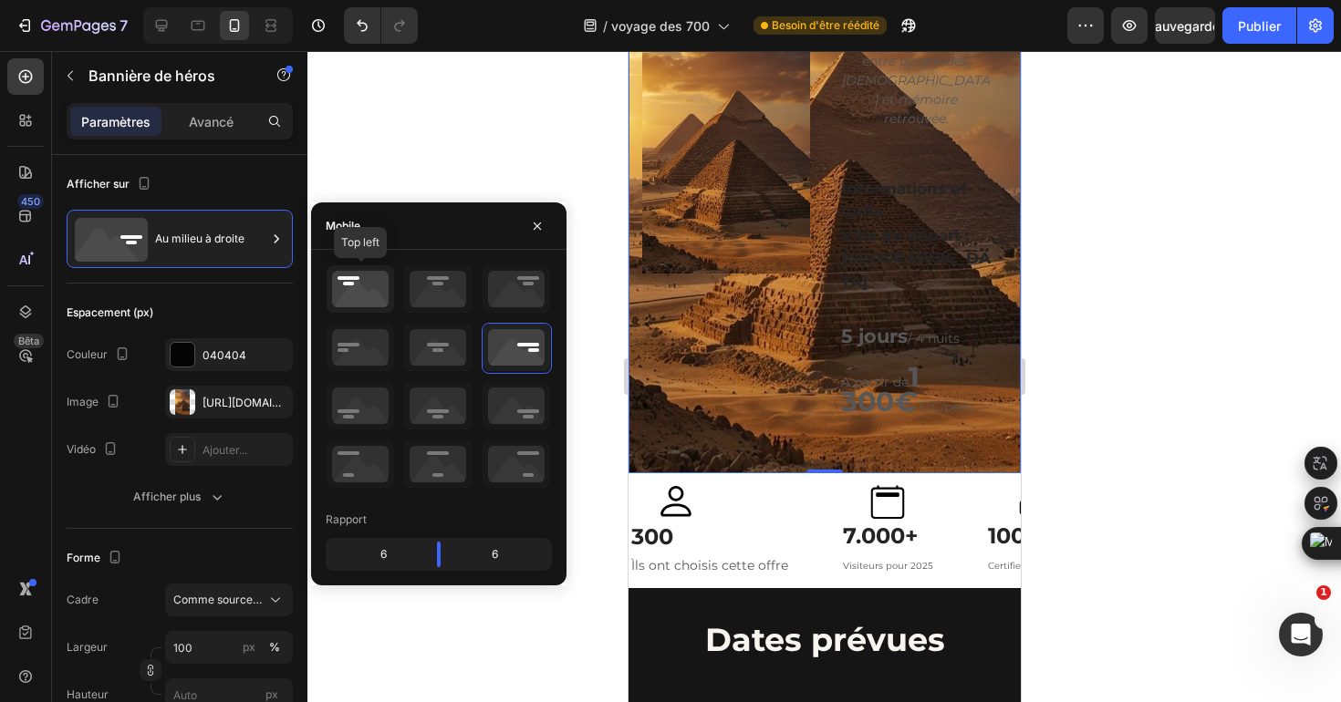
click at [375, 288] on icon at bounding box center [361, 288] width 68 height 47
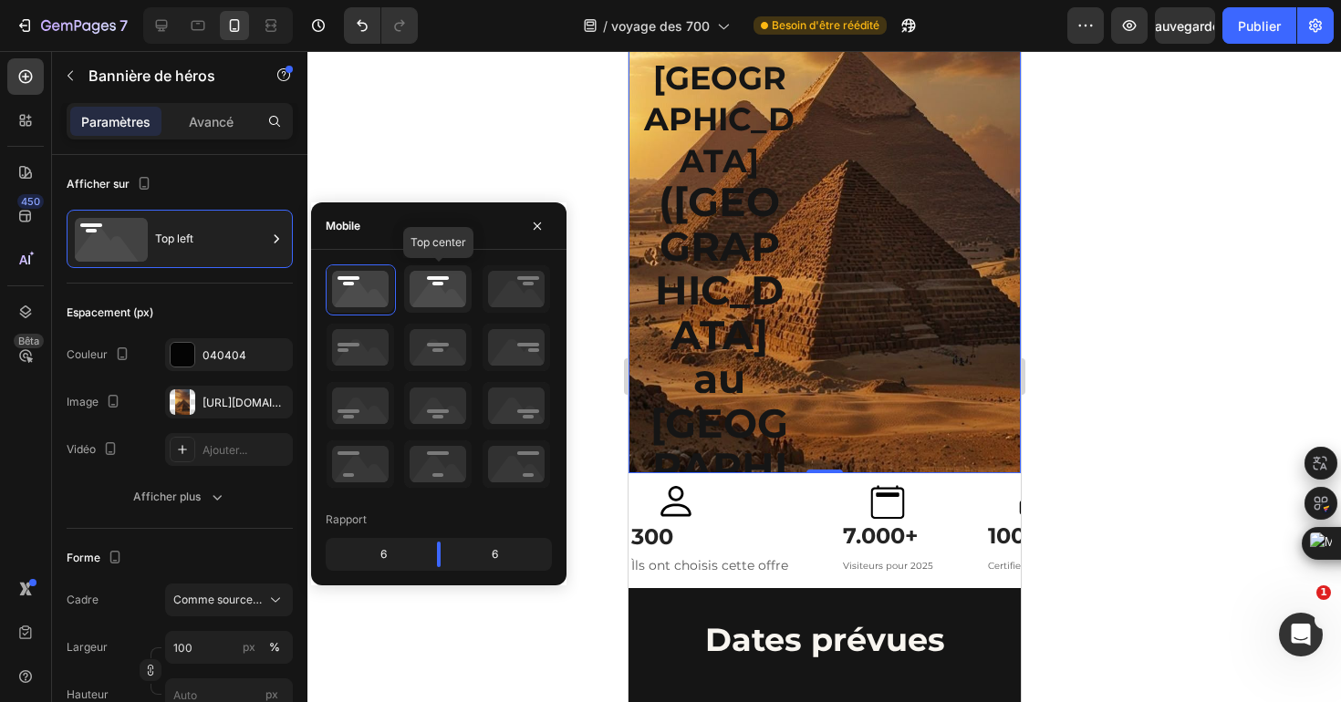
click at [419, 282] on icon at bounding box center [438, 288] width 68 height 47
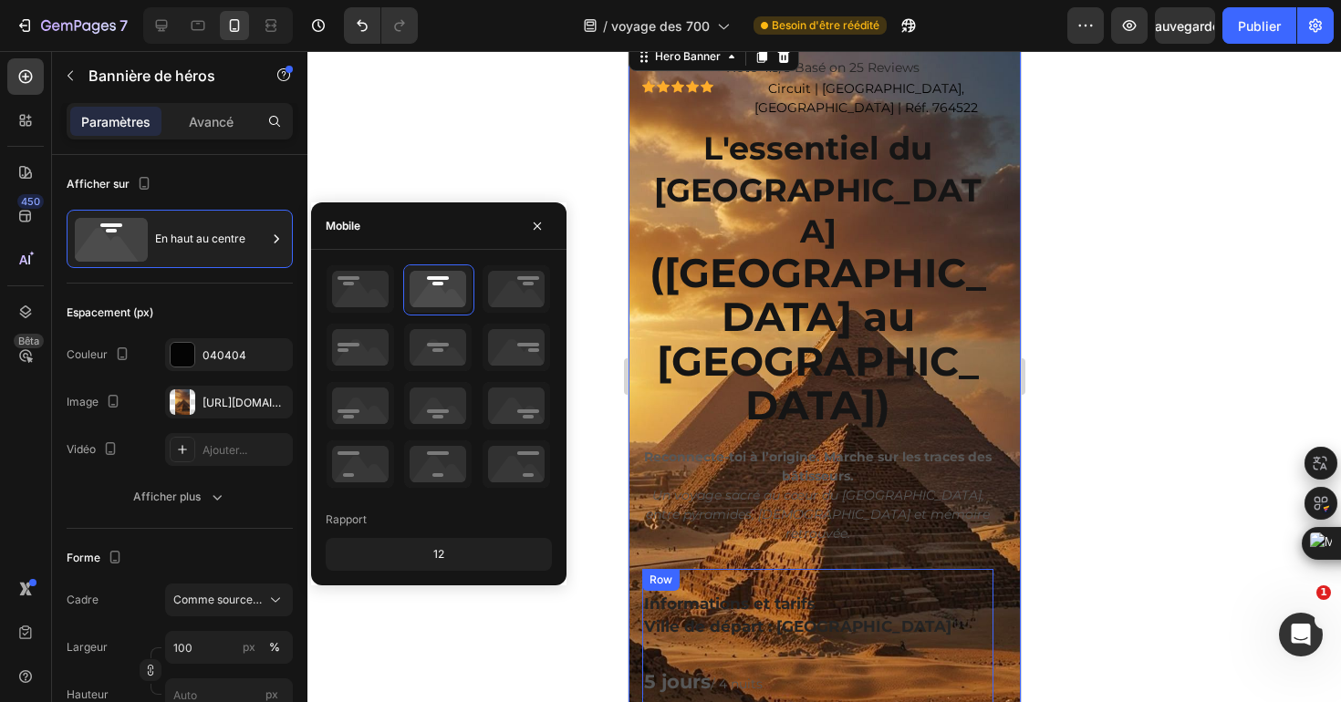
scroll to position [99, 0]
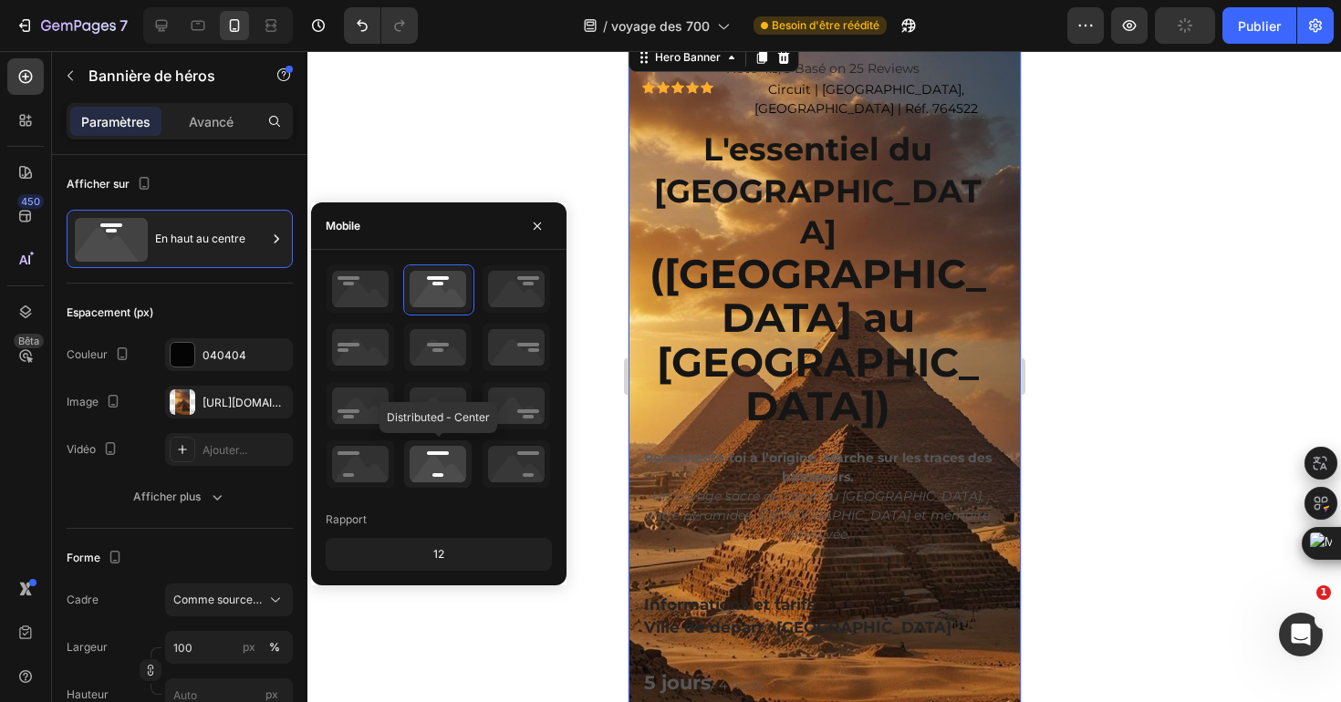
click at [422, 471] on icon at bounding box center [438, 464] width 68 height 47
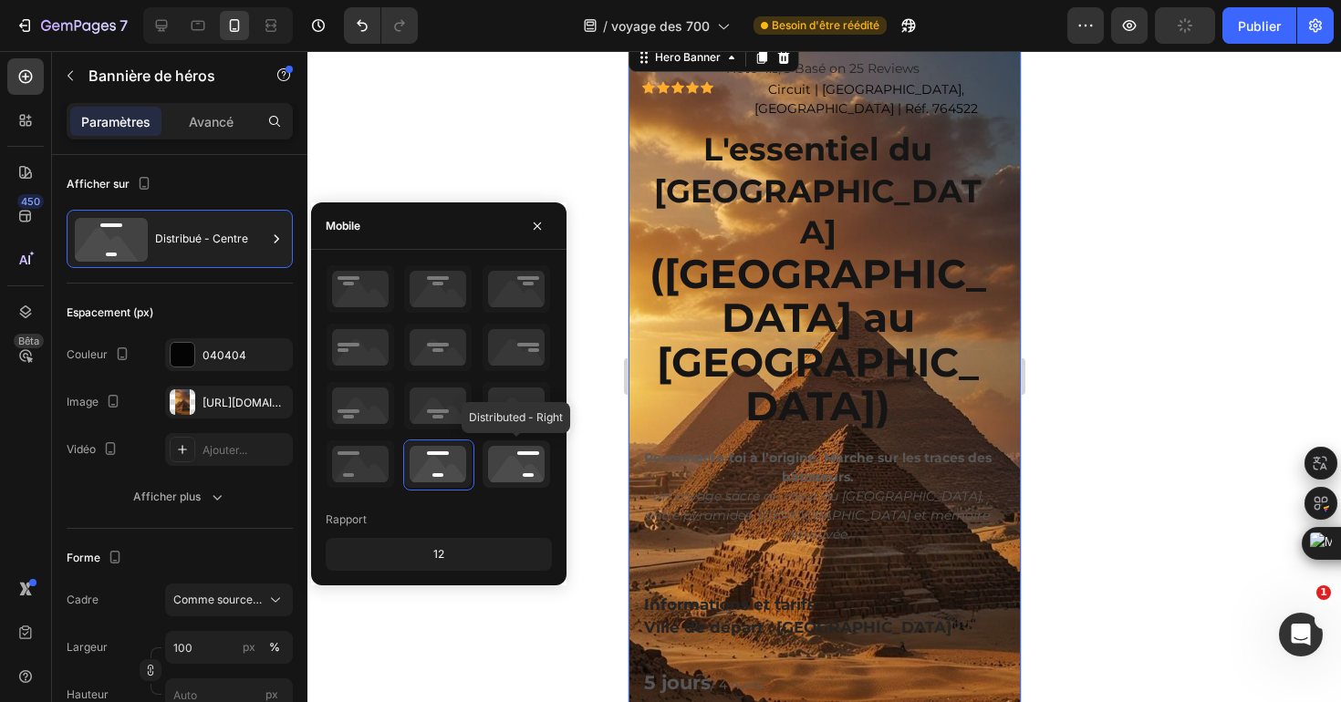
click at [517, 467] on icon at bounding box center [517, 464] width 68 height 47
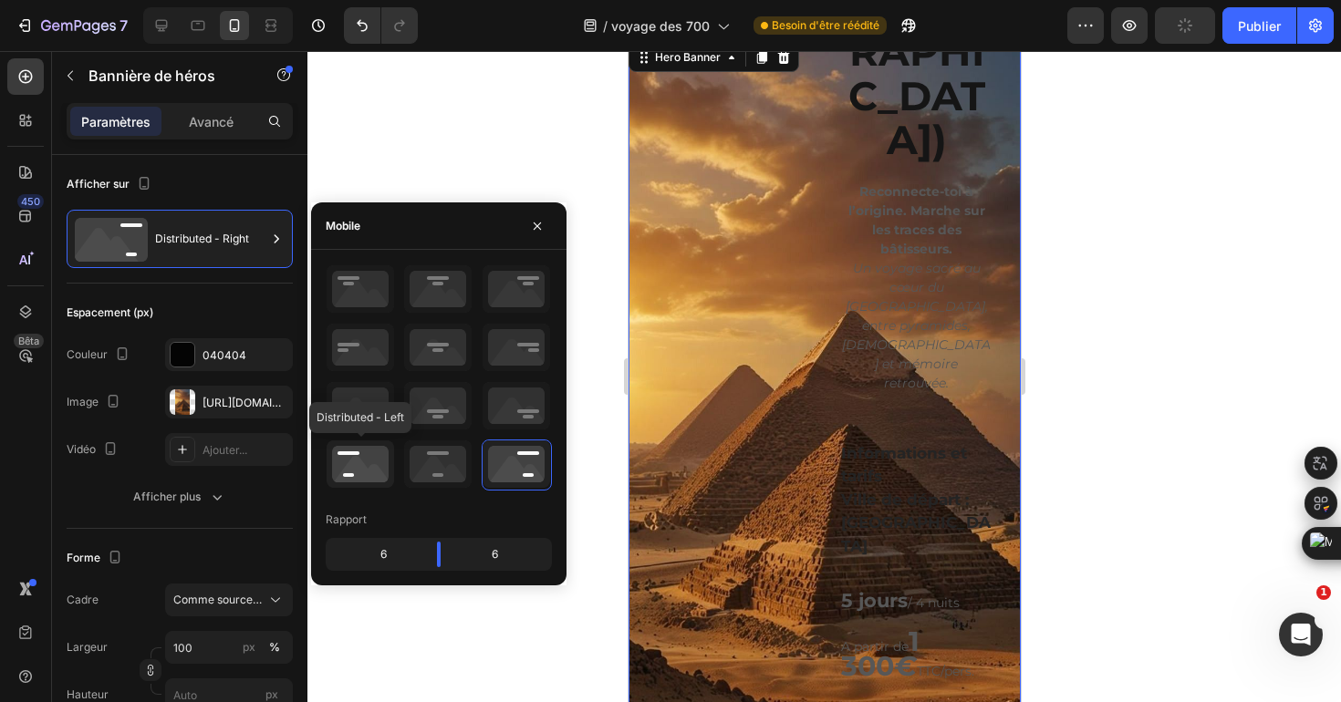
click at [388, 466] on icon at bounding box center [361, 464] width 68 height 47
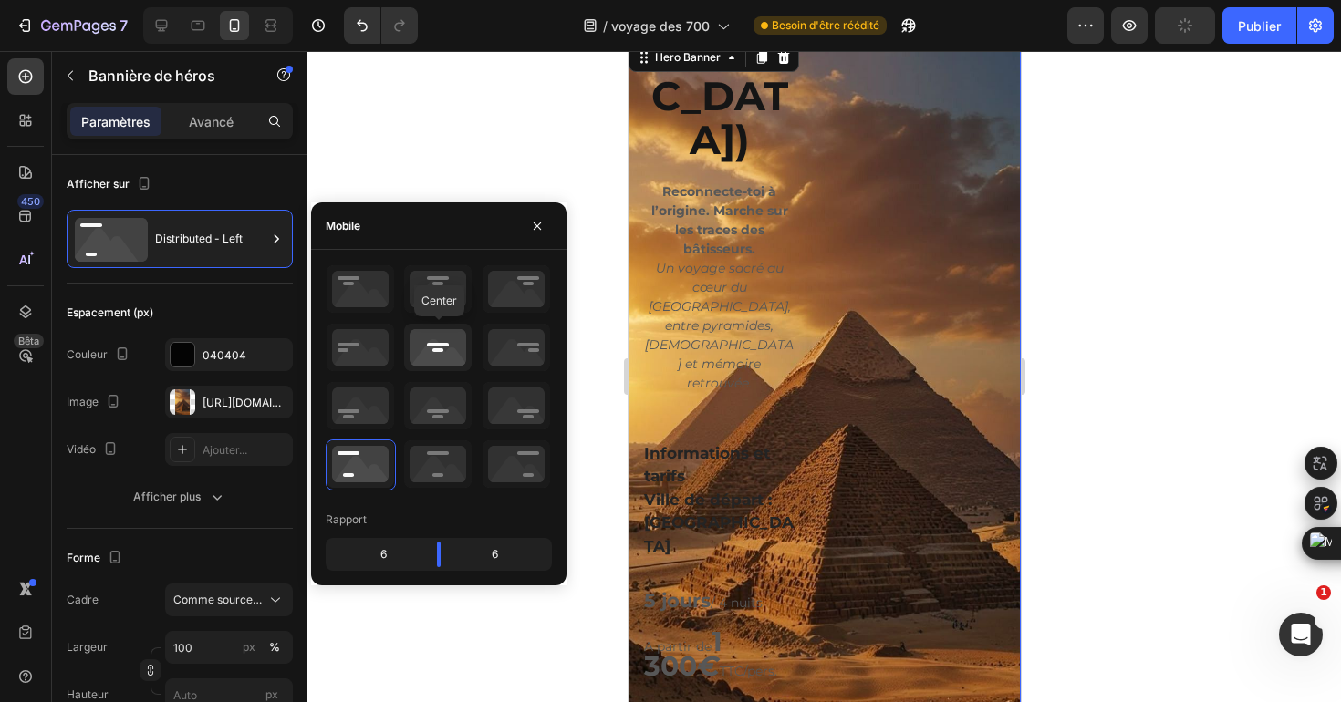
click at [439, 345] on icon at bounding box center [438, 347] width 68 height 47
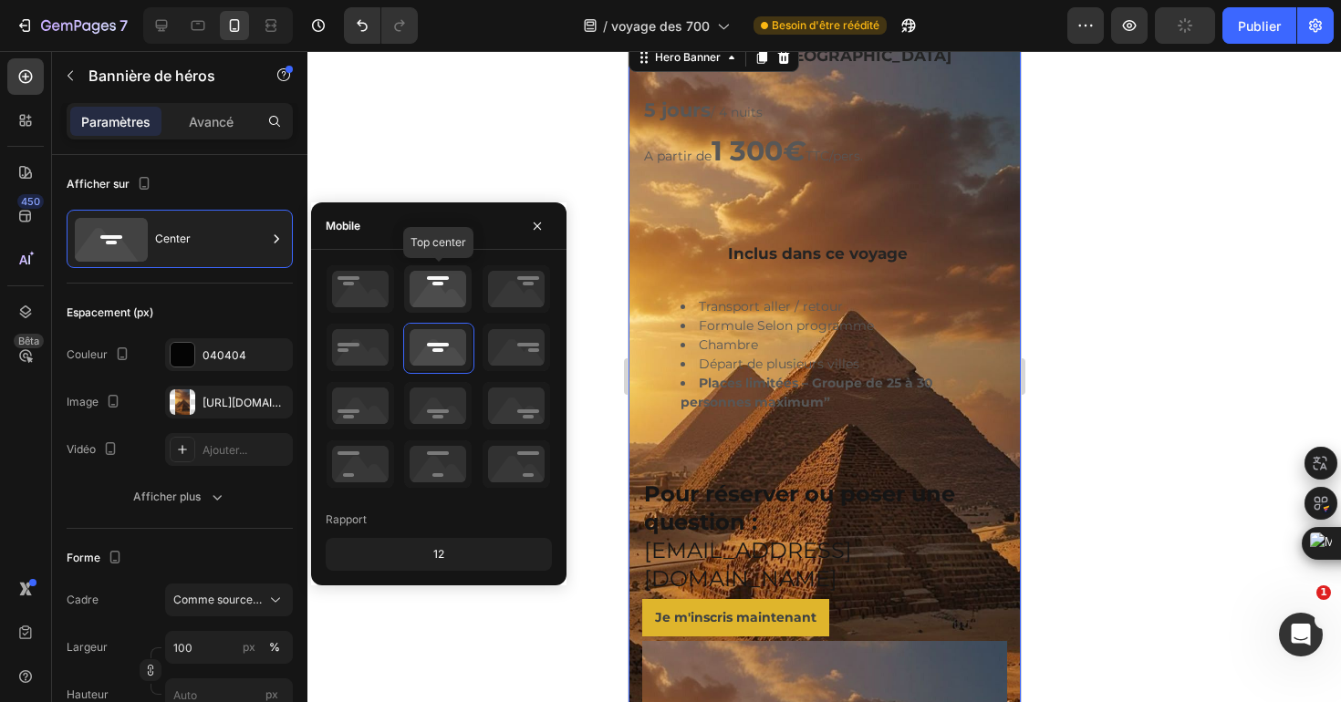
click at [445, 288] on icon at bounding box center [438, 288] width 68 height 47
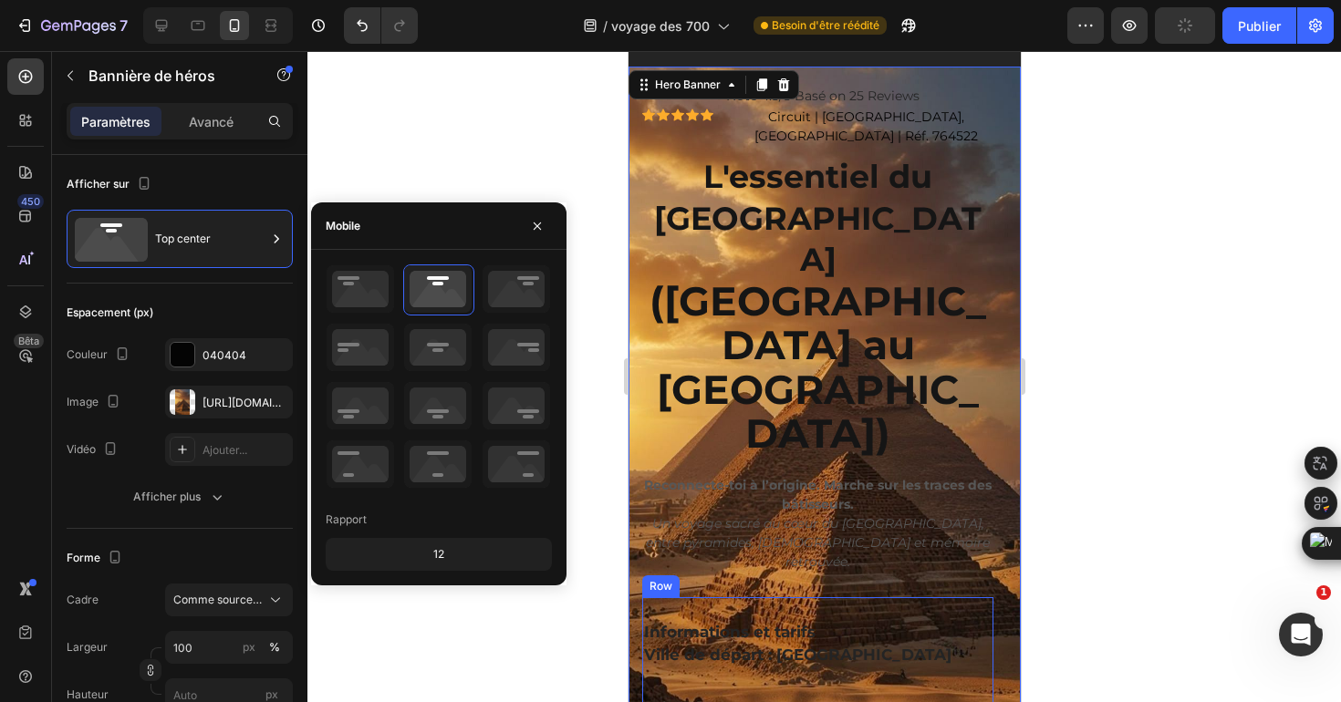
scroll to position [0, 0]
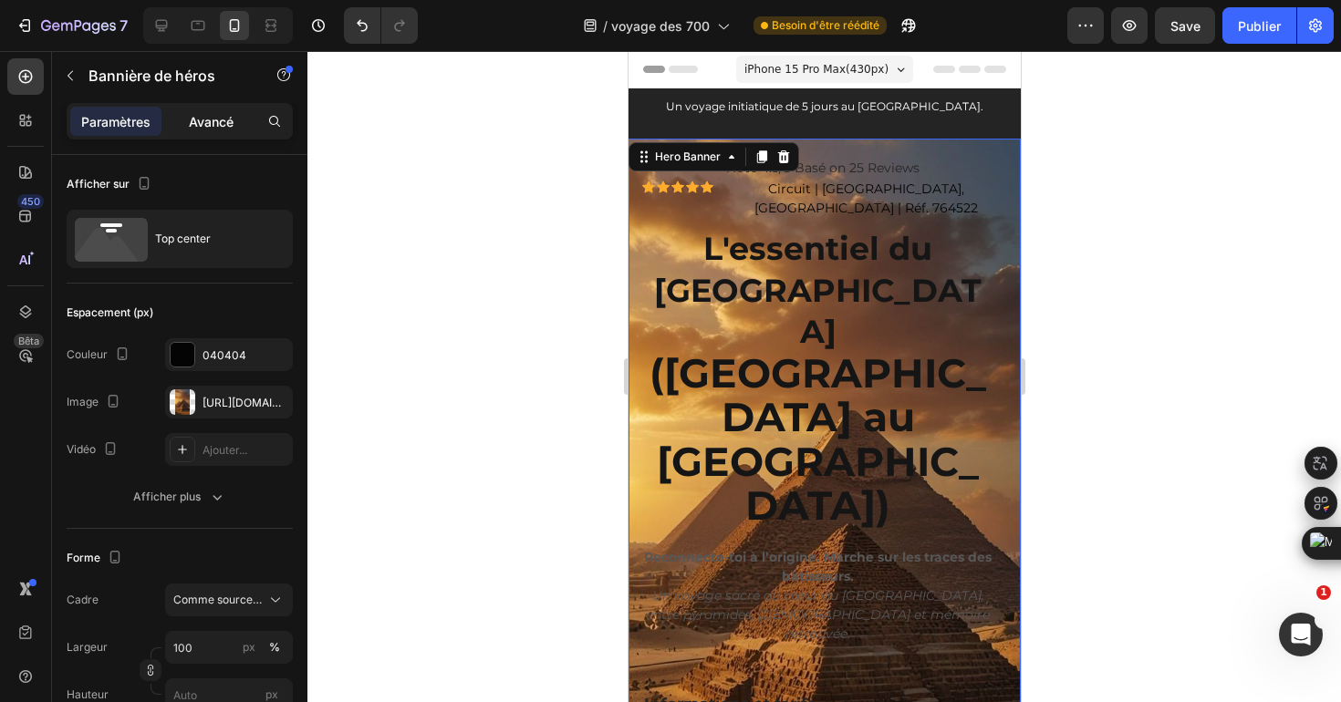
click at [222, 117] on font "Avancé" at bounding box center [211, 122] width 45 height 16
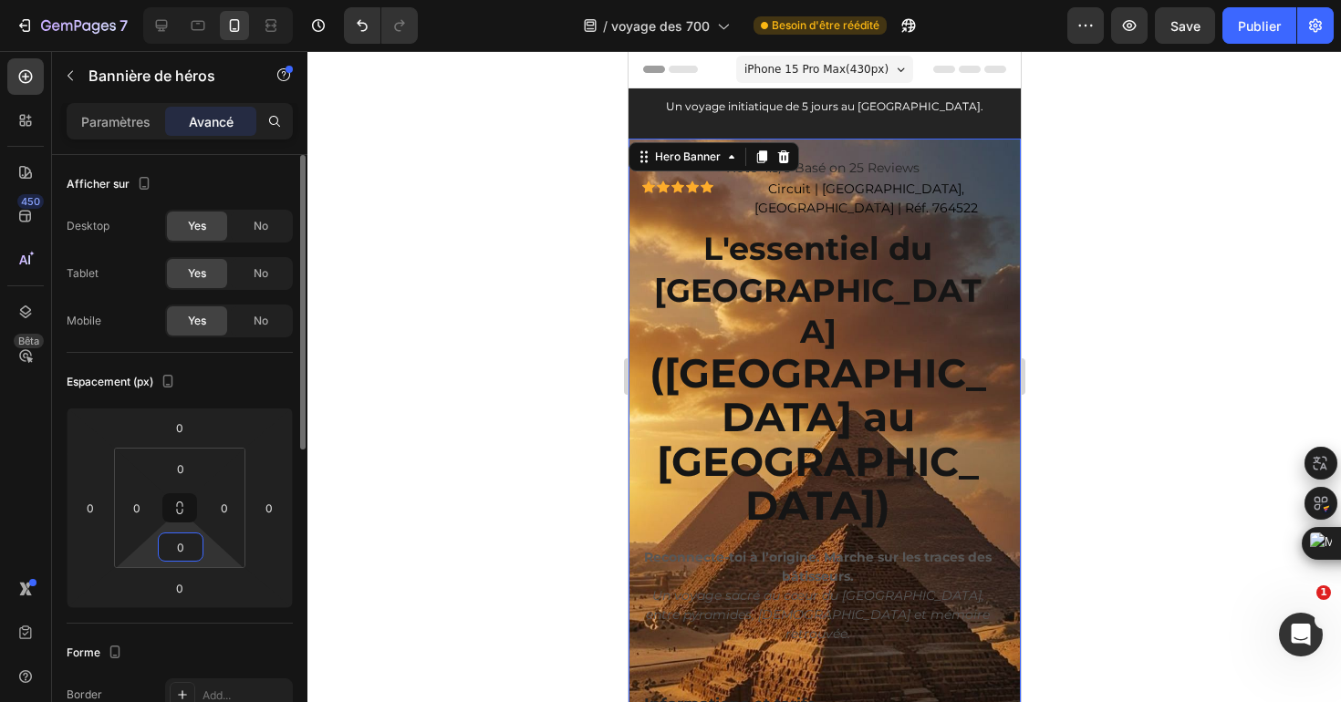
click at [183, 550] on input "0" at bounding box center [180, 547] width 36 height 27
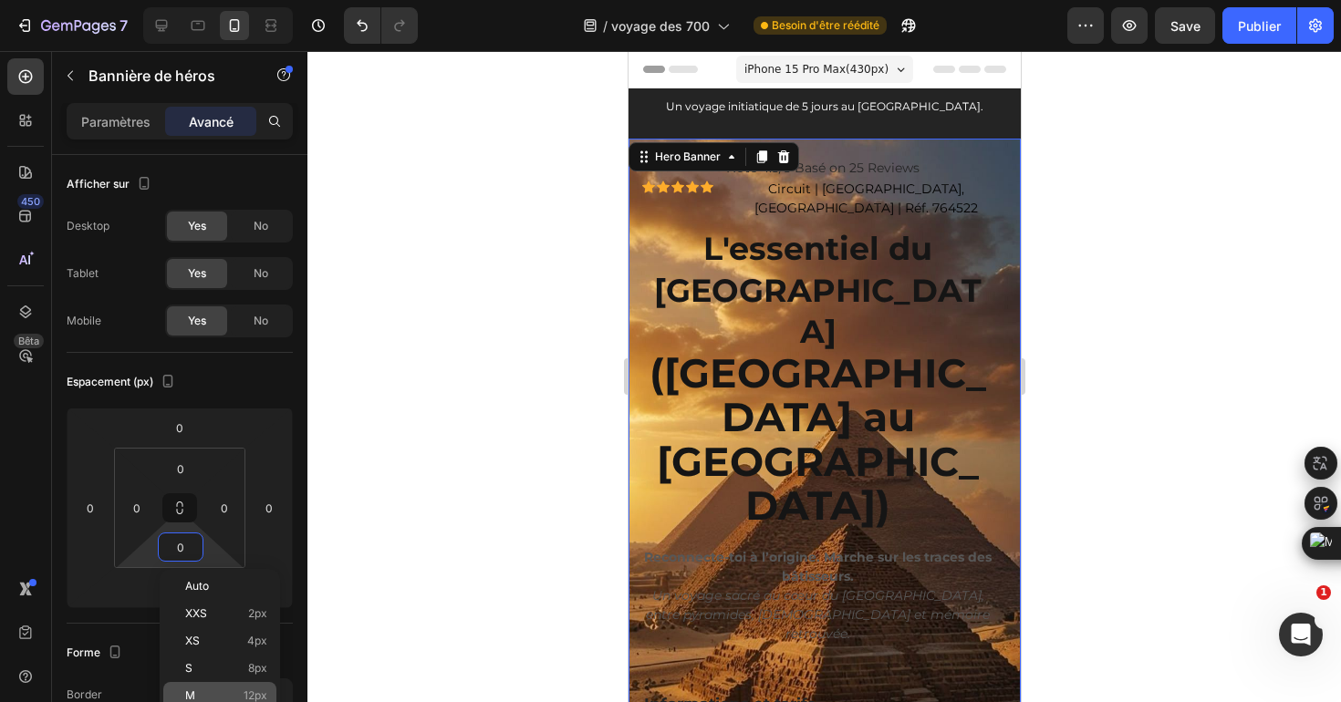
click at [237, 687] on div "M 12px" at bounding box center [219, 695] width 113 height 27
type input "12"
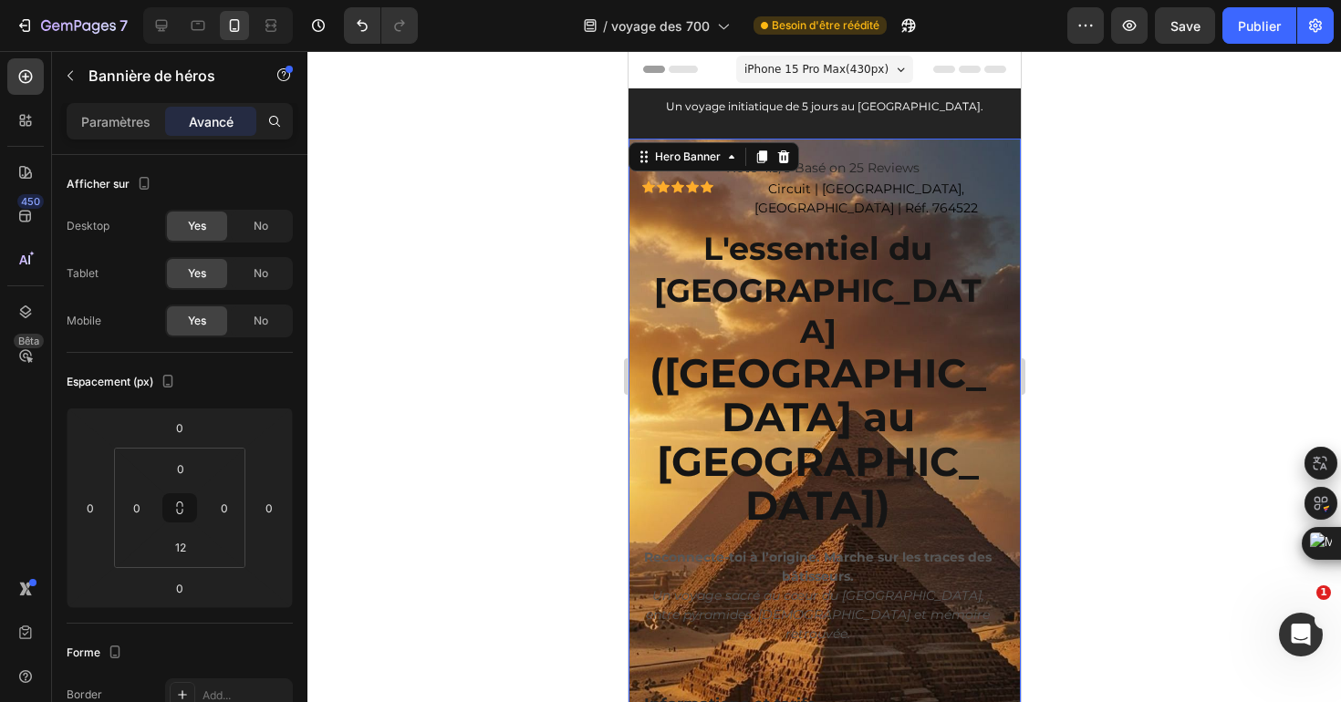
click at [558, 495] on div at bounding box center [824, 376] width 1034 height 651
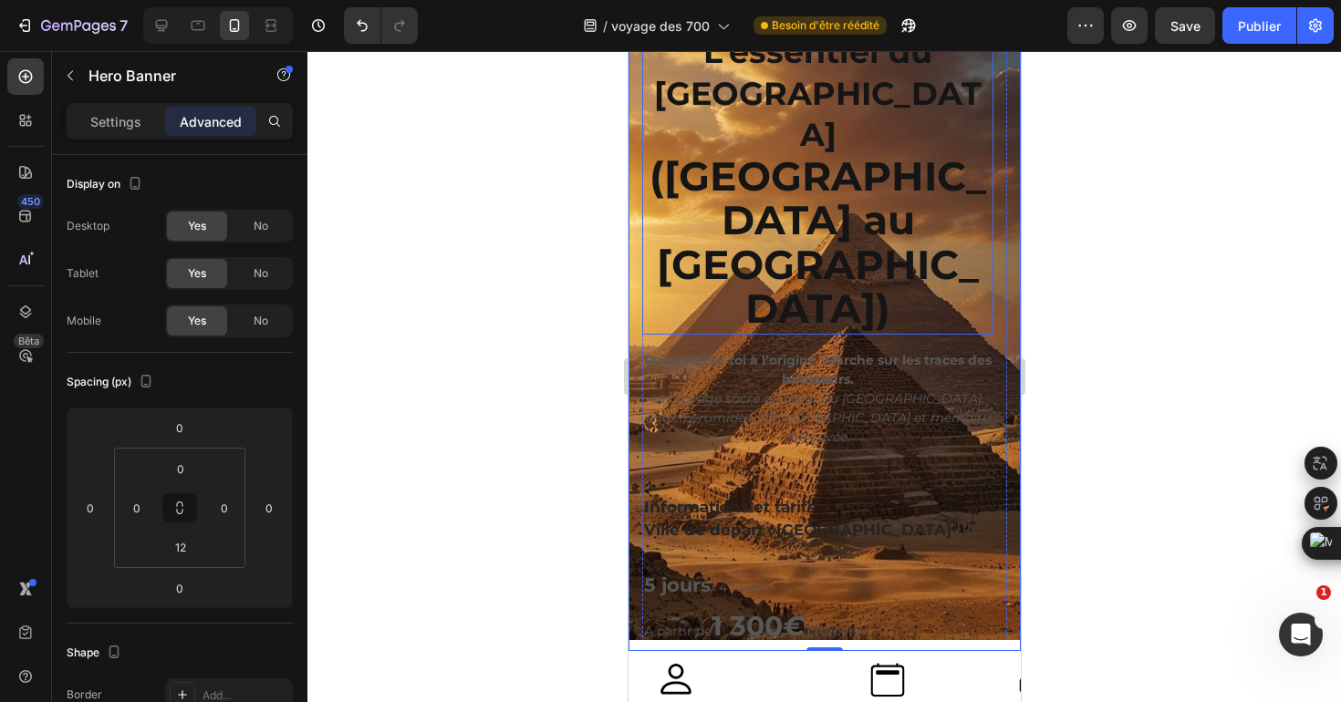
scroll to position [232, 0]
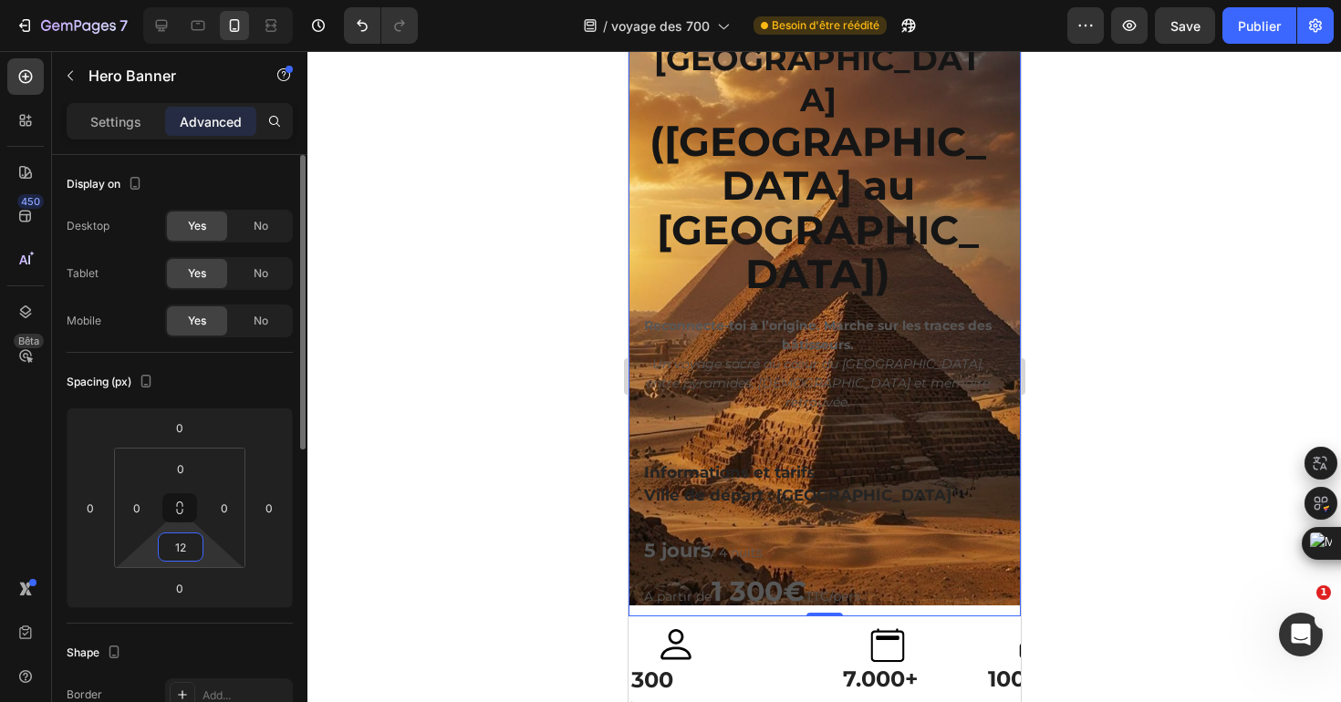
click at [185, 546] on input "12" at bounding box center [180, 547] width 36 height 27
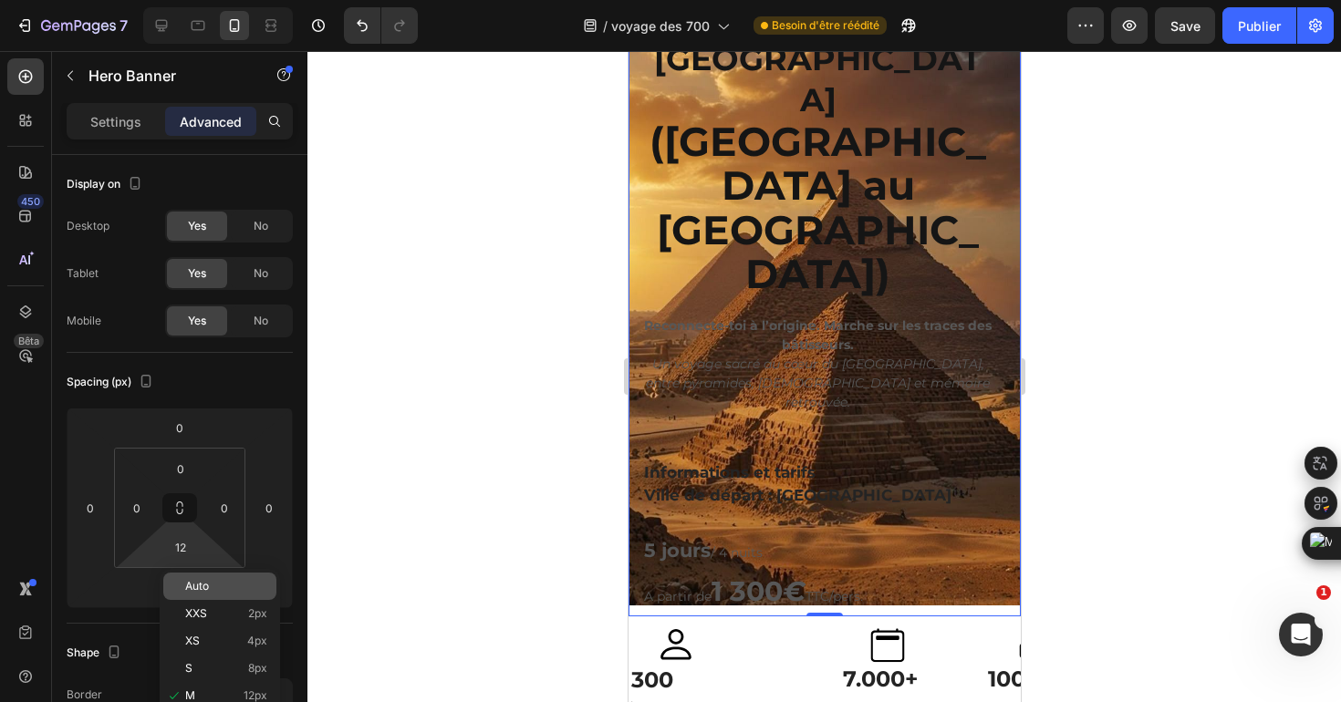
click at [244, 593] on div "Auto" at bounding box center [219, 586] width 113 height 27
type input "Auto"
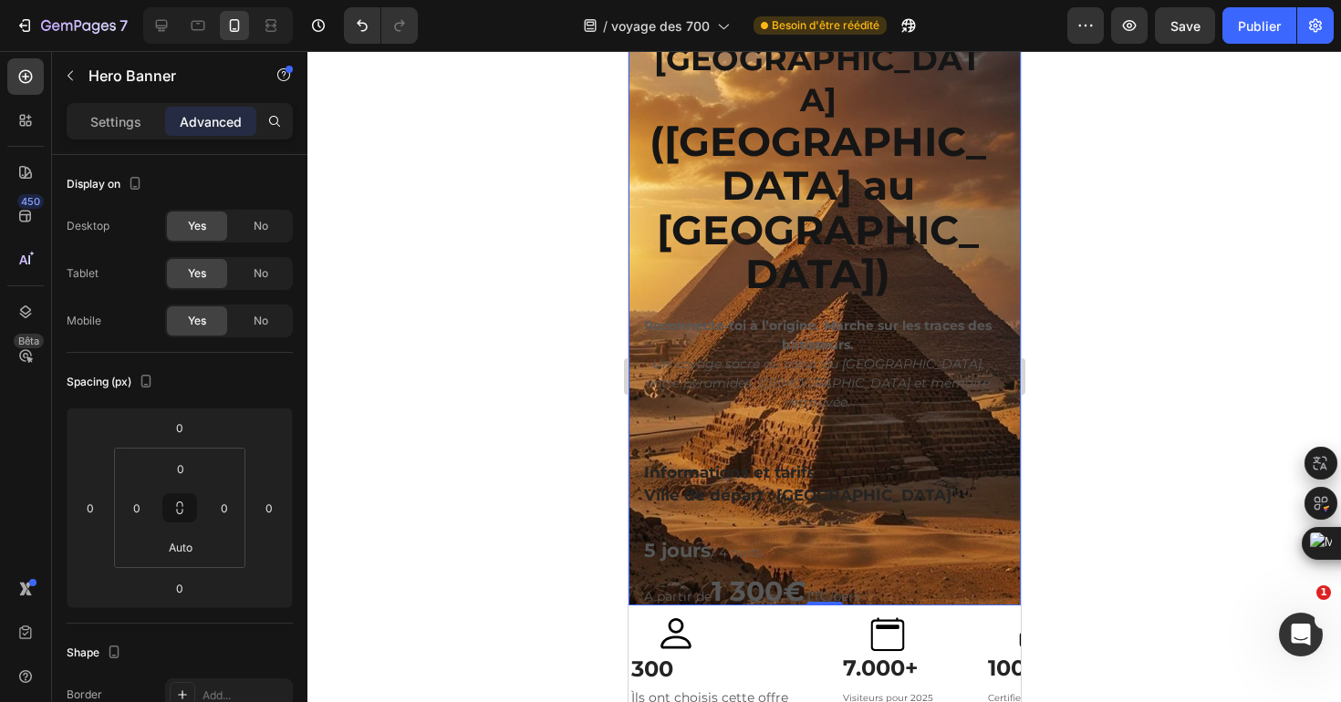
click at [357, 557] on div at bounding box center [824, 376] width 1034 height 651
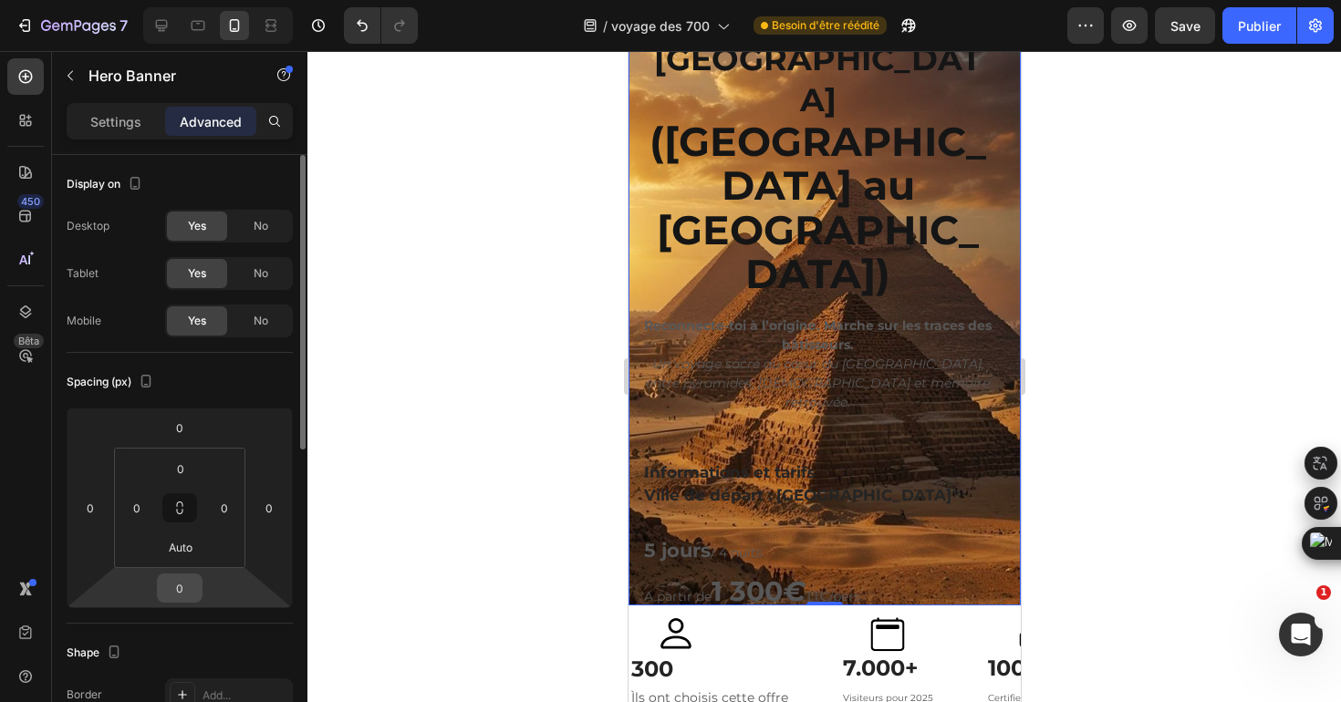
click at [183, 592] on input "0" at bounding box center [179, 588] width 36 height 27
click at [400, 541] on div at bounding box center [824, 376] width 1034 height 651
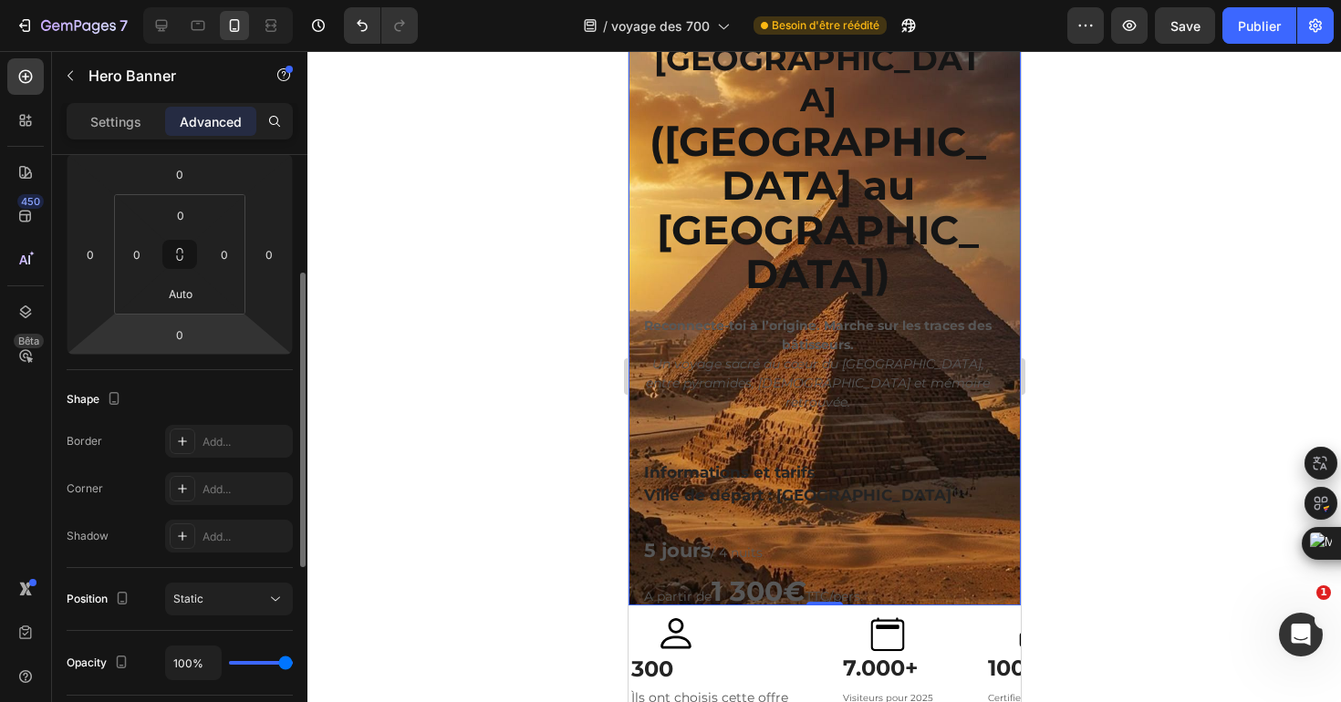
scroll to position [258, 0]
click at [187, 340] on input "0" at bounding box center [179, 330] width 36 height 27
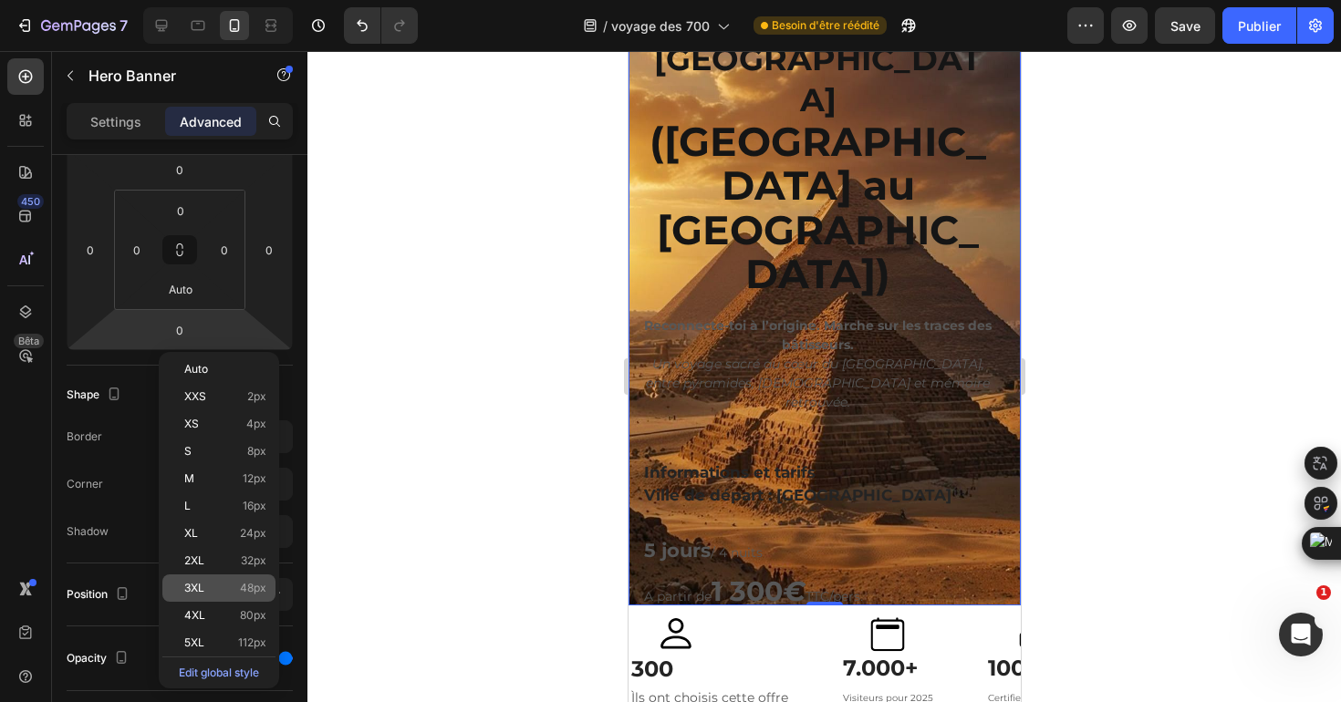
click at [232, 588] on p "3XL 48px" at bounding box center [225, 588] width 82 height 13
type input "48"
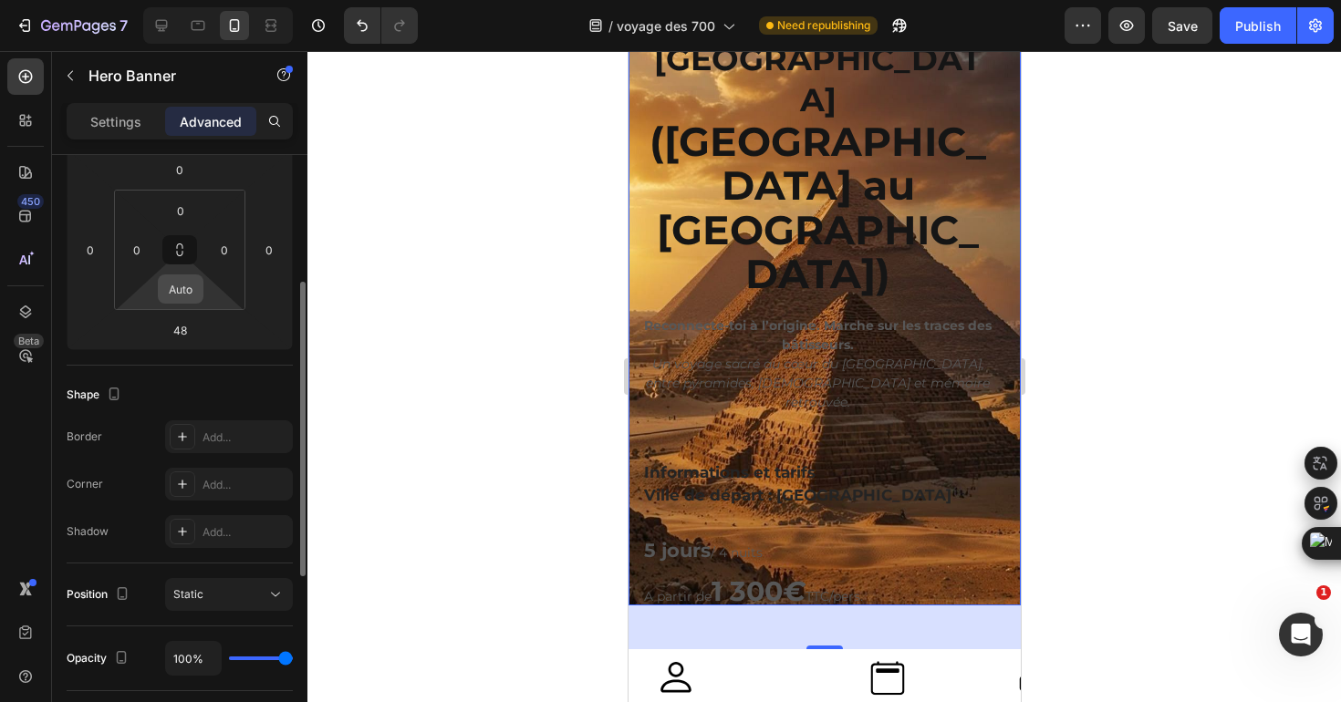
click at [192, 285] on input "Auto" at bounding box center [180, 288] width 36 height 27
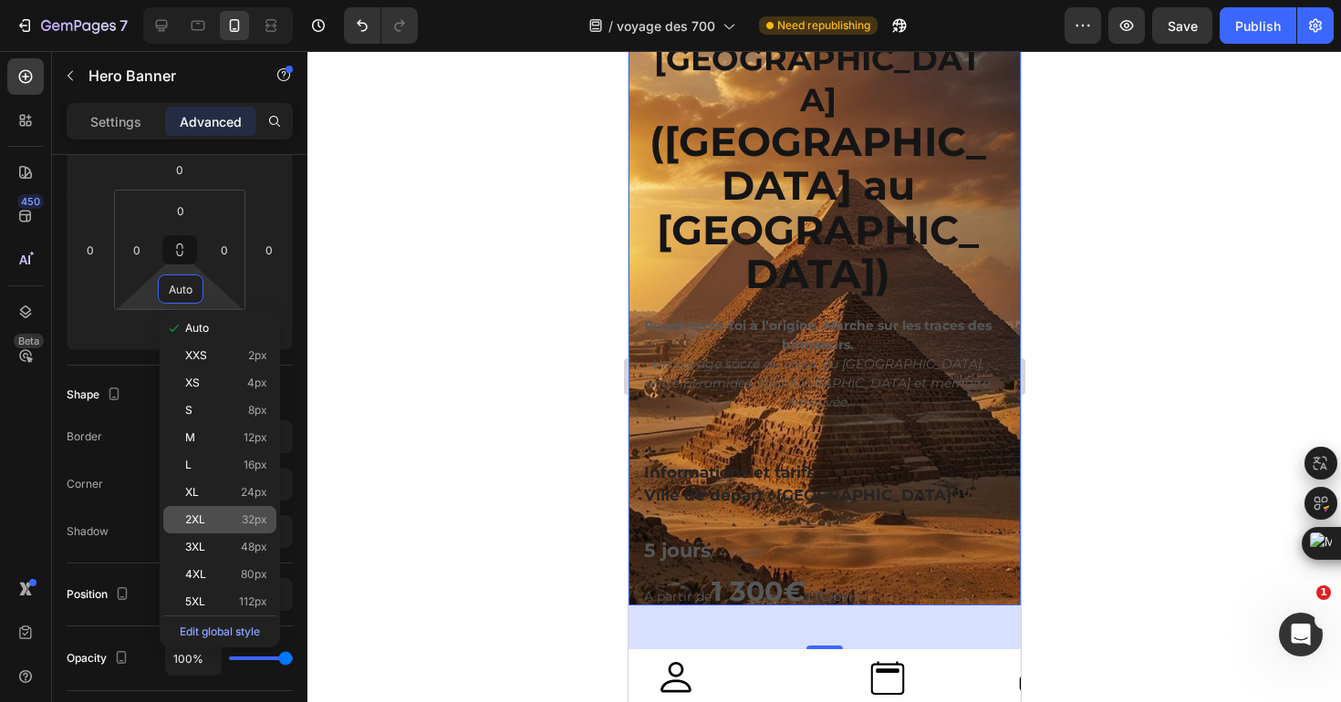
click at [216, 510] on div "2XL 32px" at bounding box center [219, 519] width 113 height 27
type input "32"
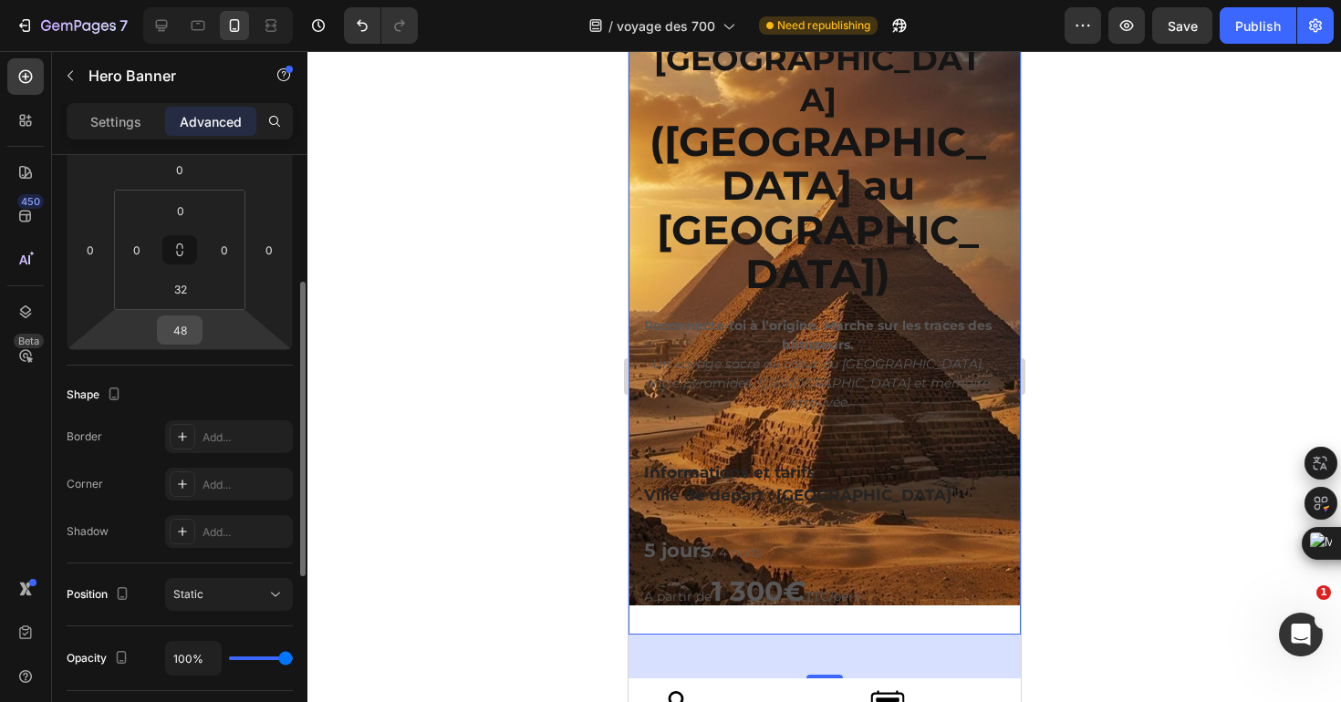
click at [176, 335] on input "48" at bounding box center [179, 330] width 36 height 27
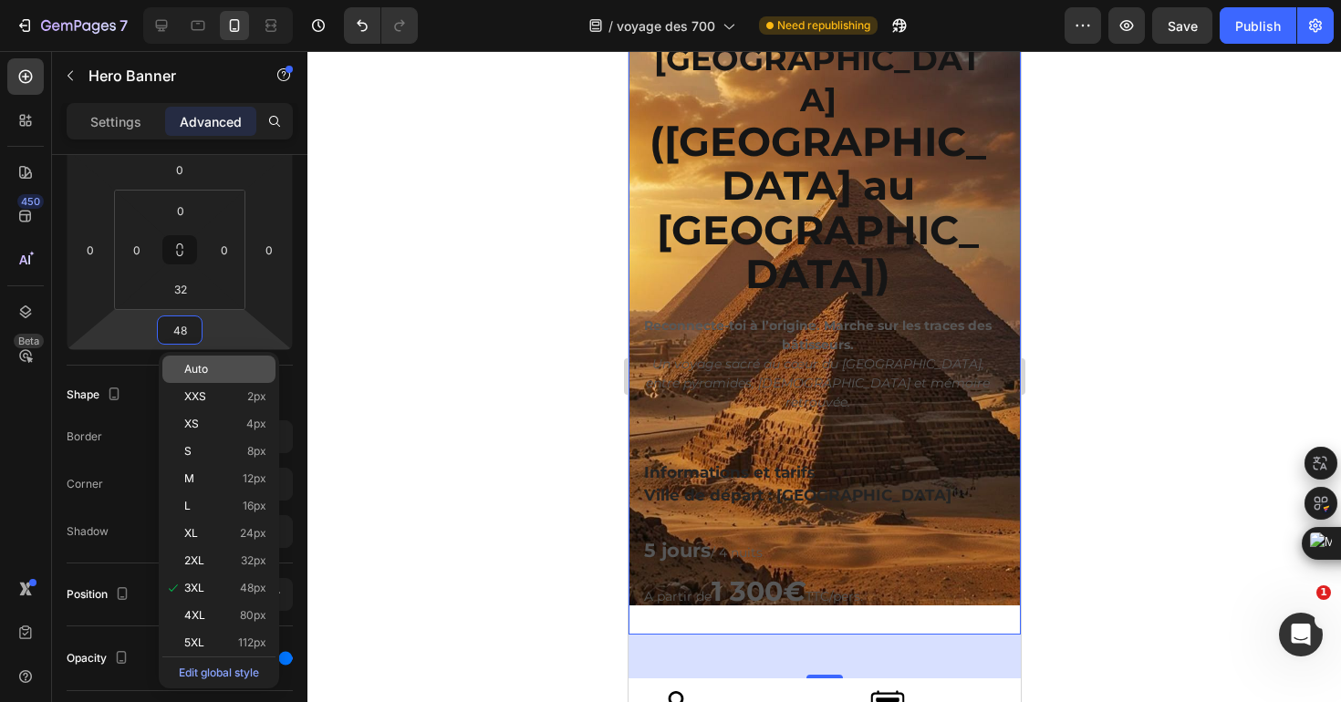
click at [192, 373] on span "Auto" at bounding box center [196, 369] width 24 height 13
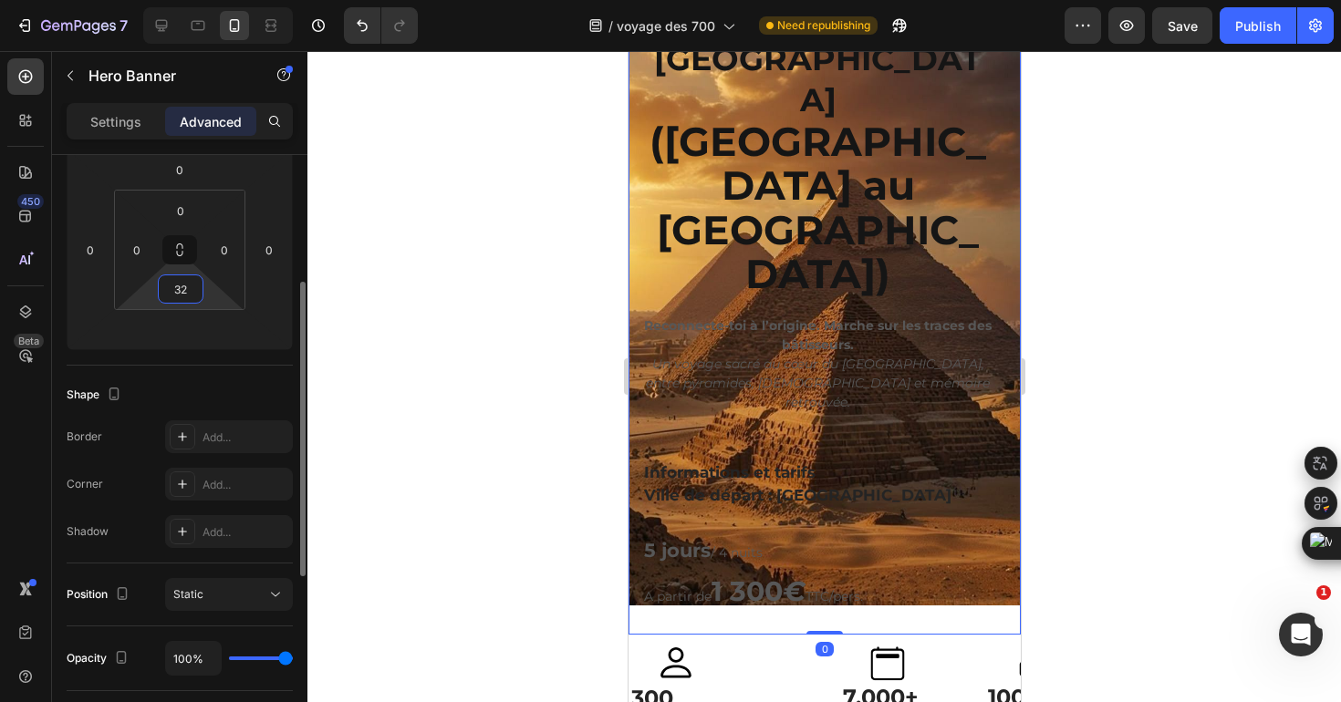
click at [185, 293] on input "32" at bounding box center [180, 288] width 36 height 27
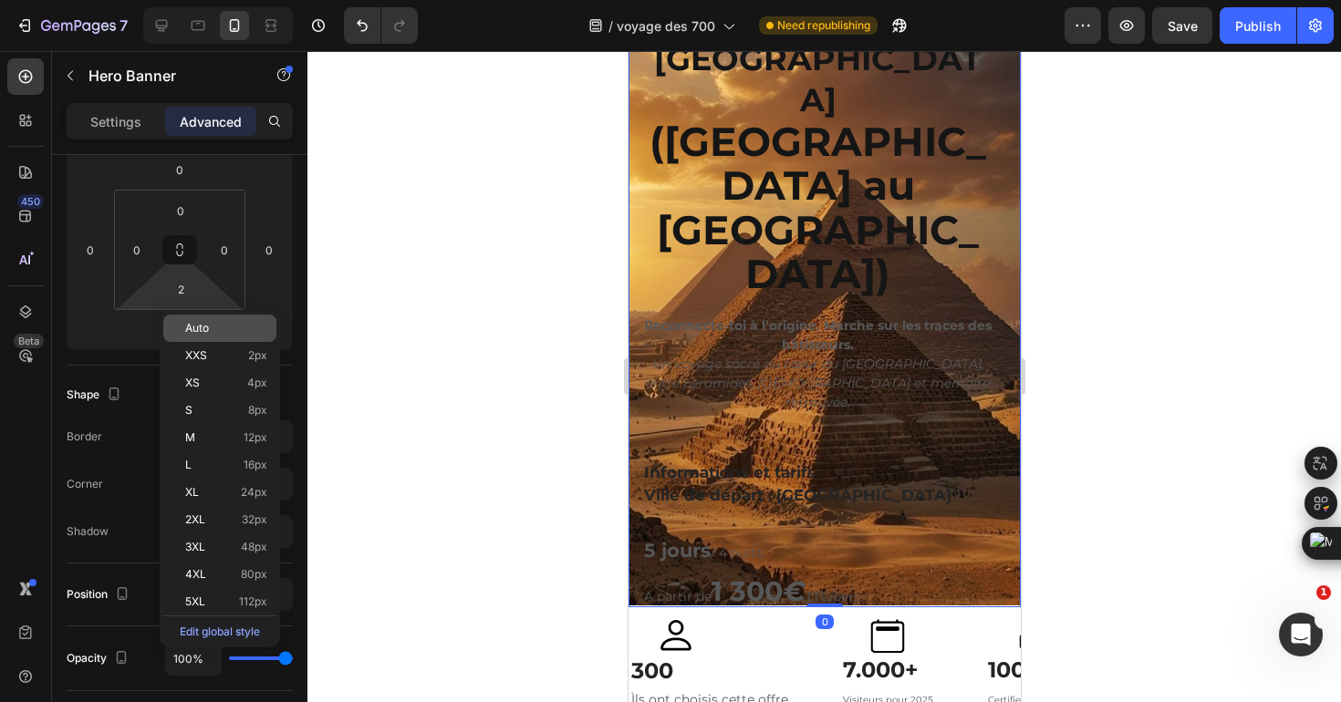
click at [197, 325] on span "Auto" at bounding box center [197, 328] width 24 height 13
type input "Auto"
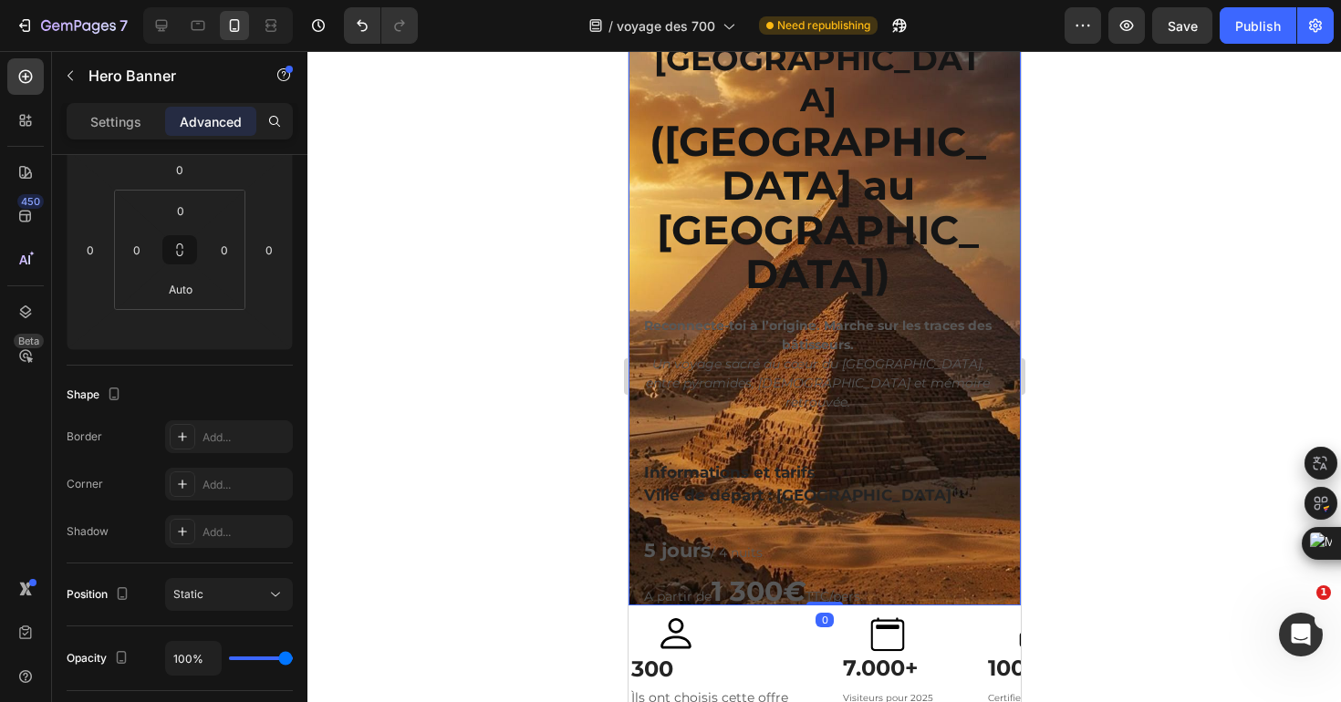
click at [812, 598] on div "Icon Icon Icon Icon Icon Icon List Icon Icon Icon Icon Icon Icon List Note 4.5/…" at bounding box center [824, 256] width 392 height 699
type input "0"
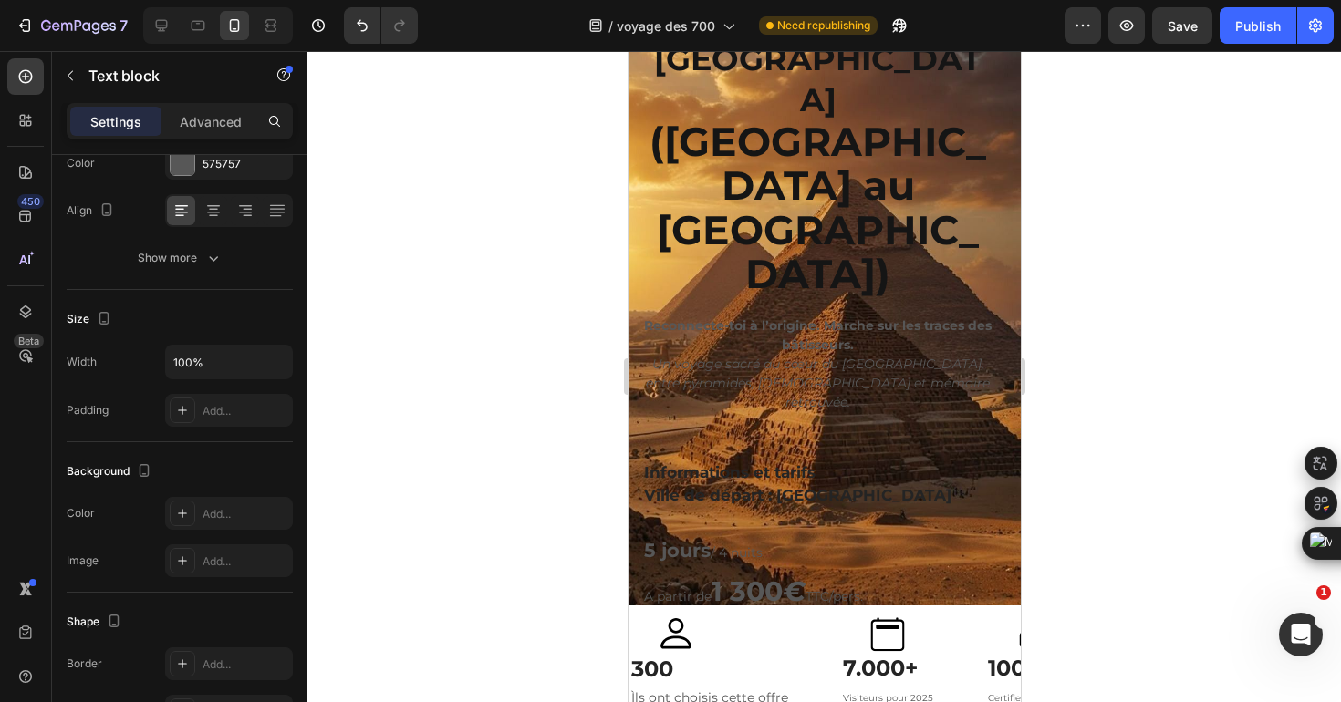
scroll to position [0, 0]
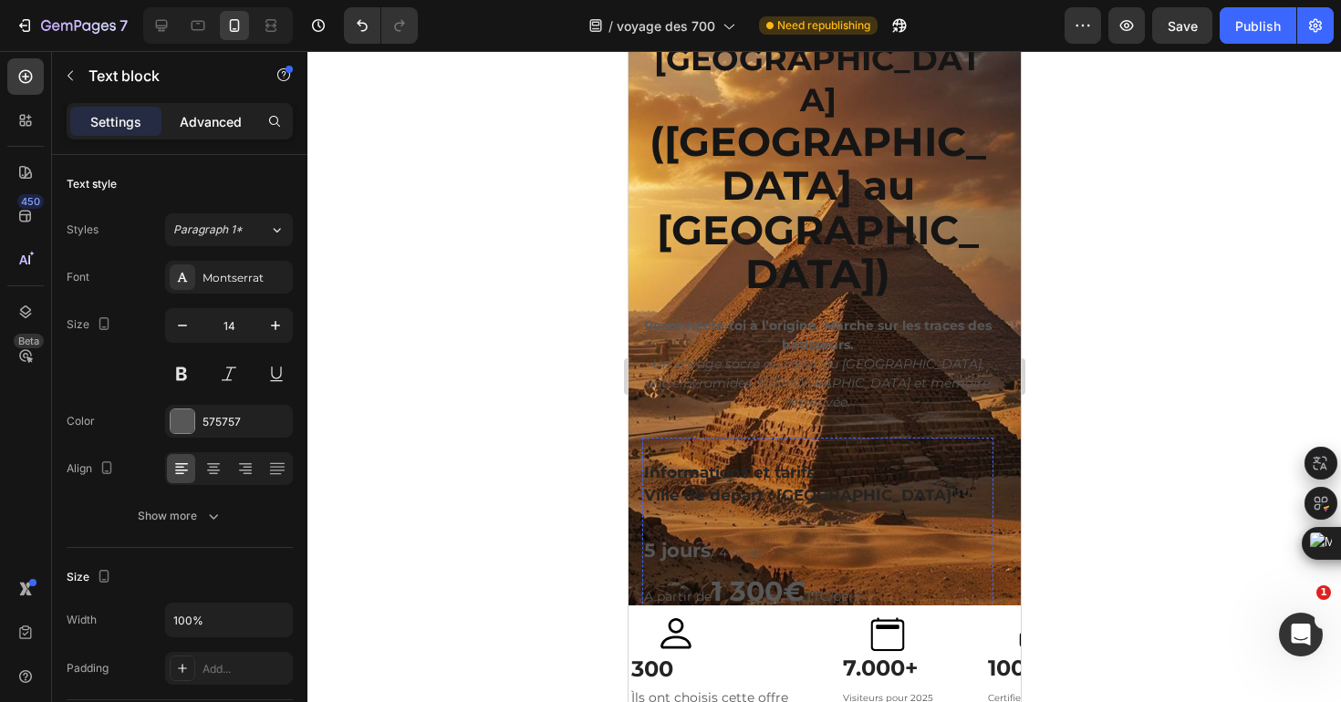
click at [223, 134] on div "Advanced" at bounding box center [210, 121] width 91 height 29
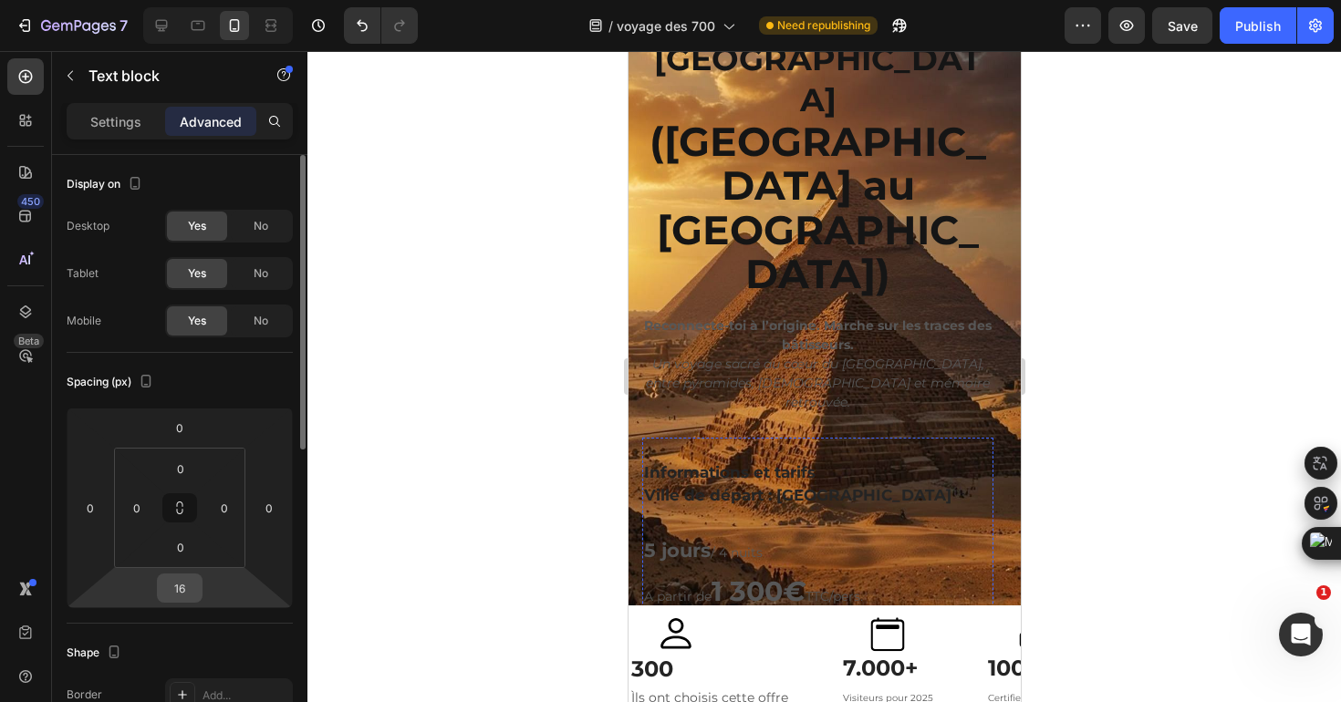
click at [183, 592] on input "16" at bounding box center [179, 588] width 36 height 27
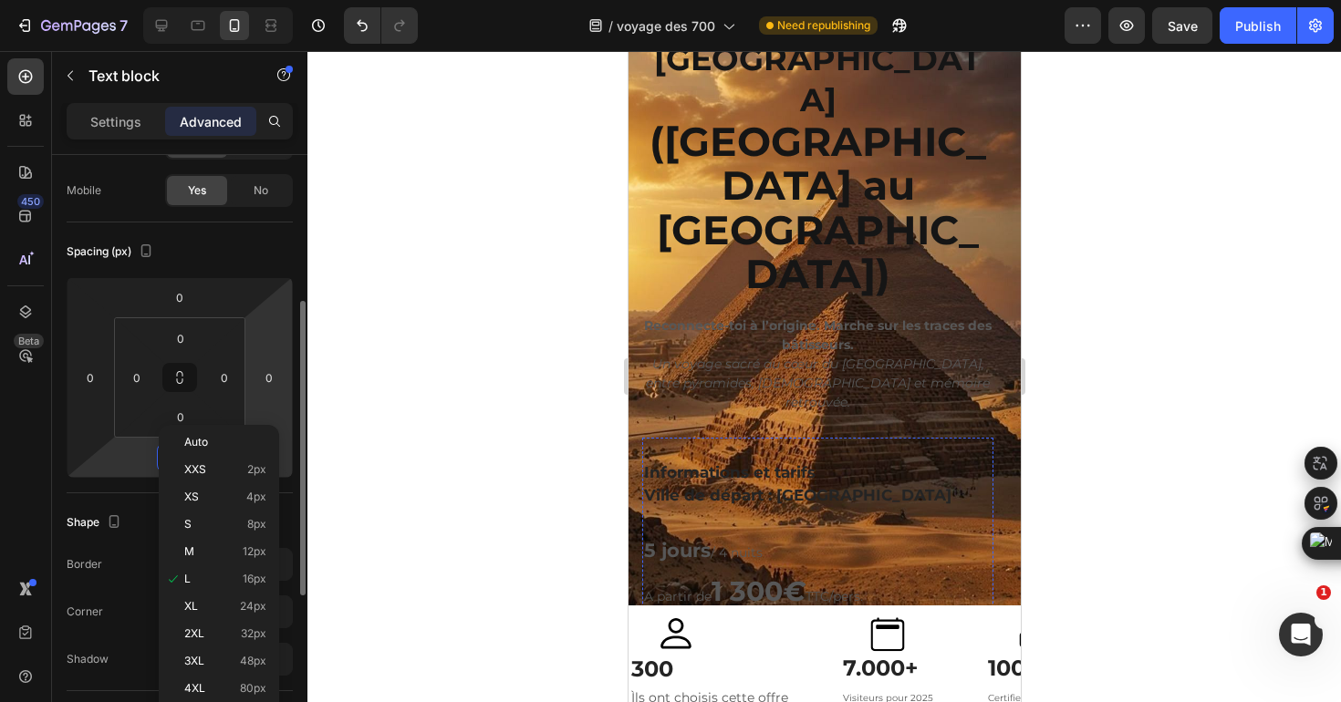
scroll to position [235, 0]
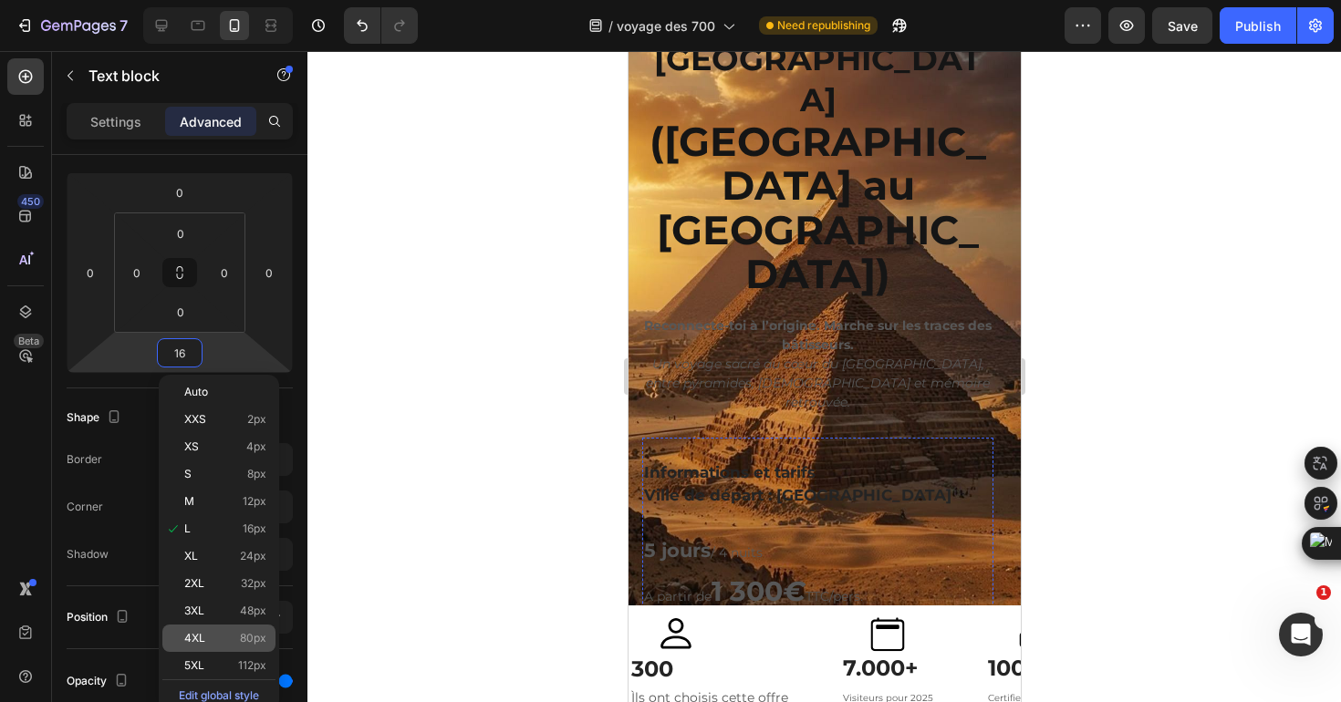
click at [244, 634] on span "80px" at bounding box center [253, 638] width 26 height 13
type input "80"
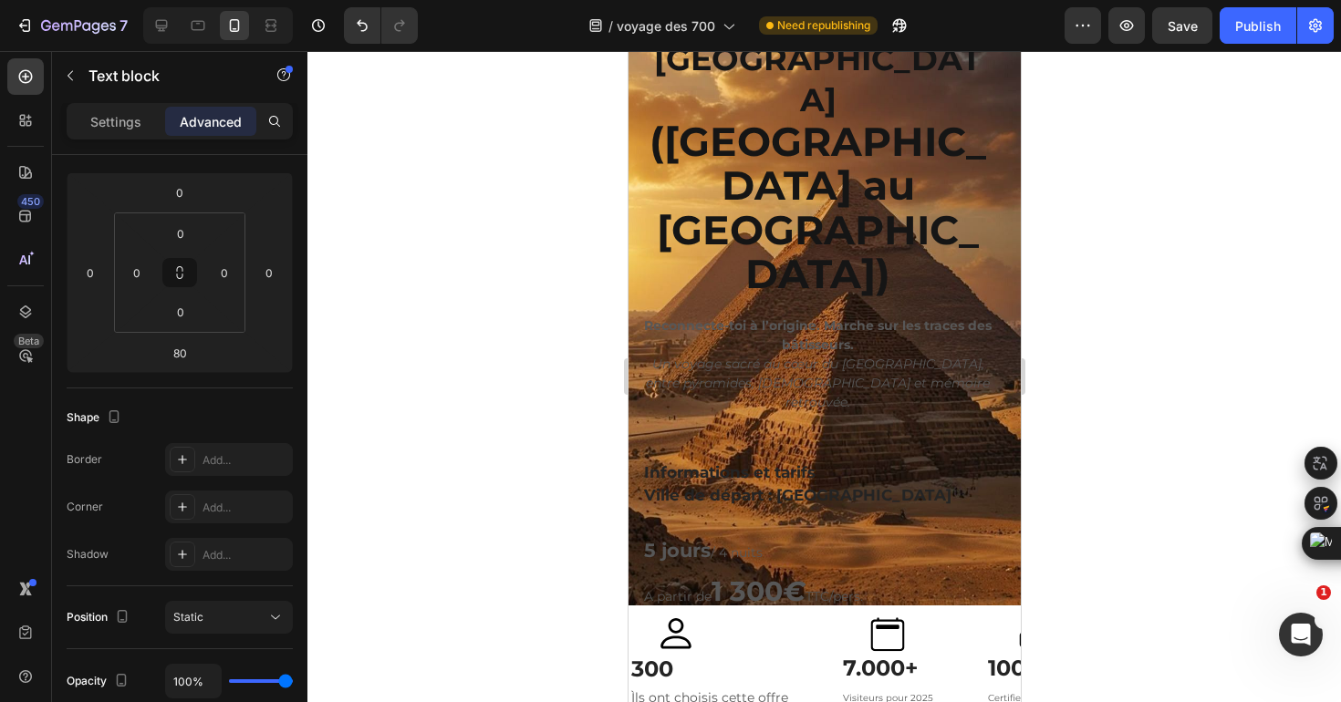
click at [1072, 387] on div at bounding box center [824, 376] width 1034 height 651
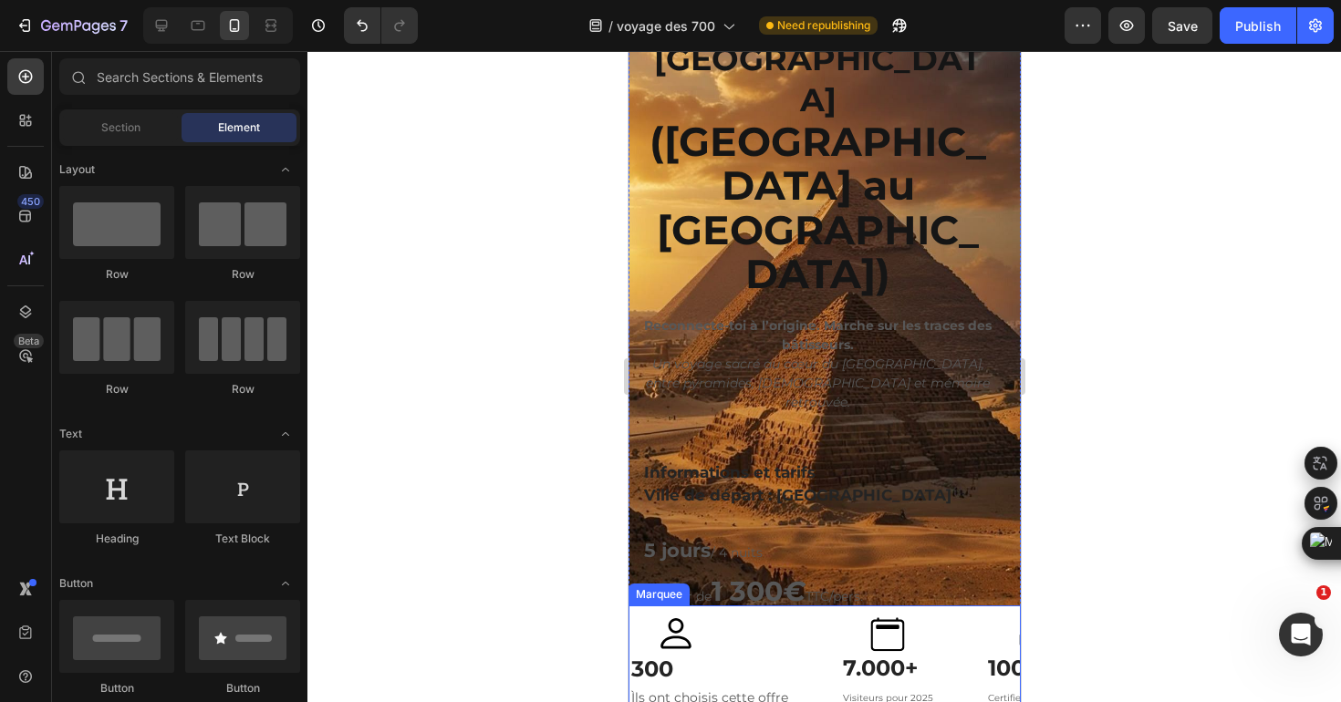
click at [801, 619] on div "Image 300 Text block Ìls ont choisis cette offre Text block" at bounding box center [735, 663] width 212 height 93
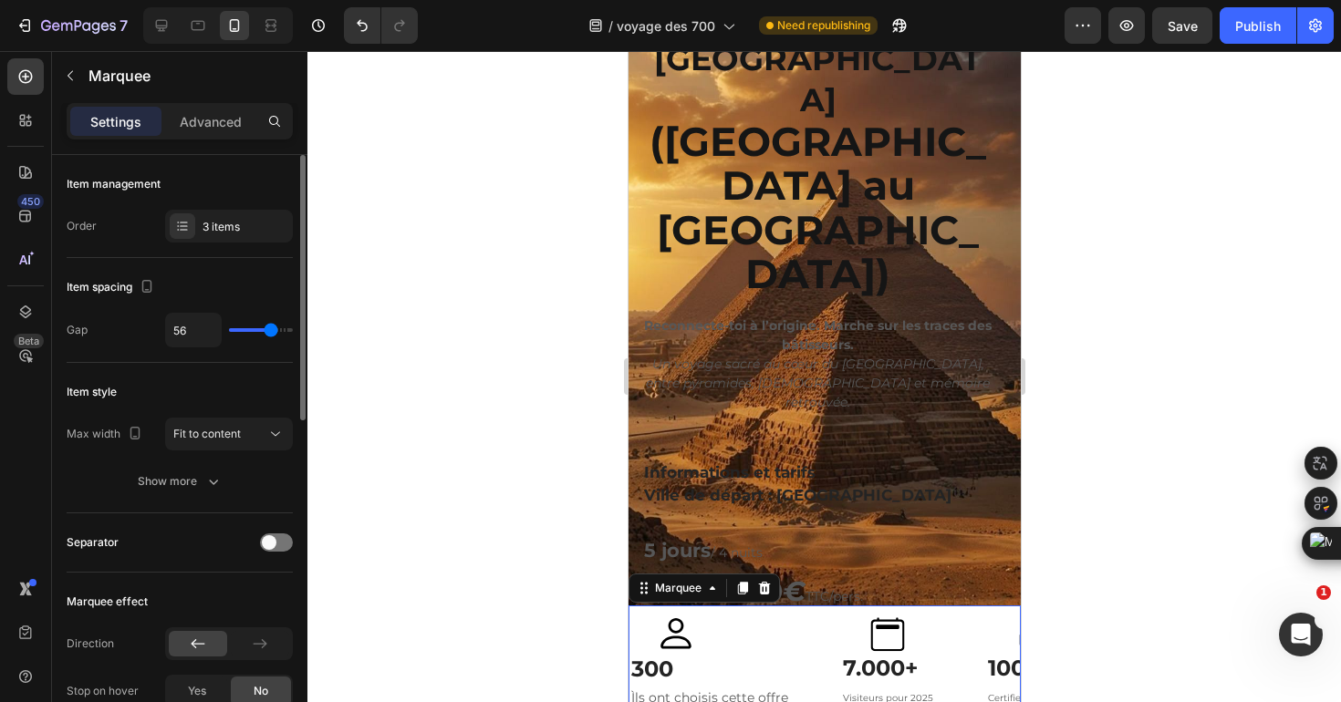
type input "52"
type input "51"
type input "50"
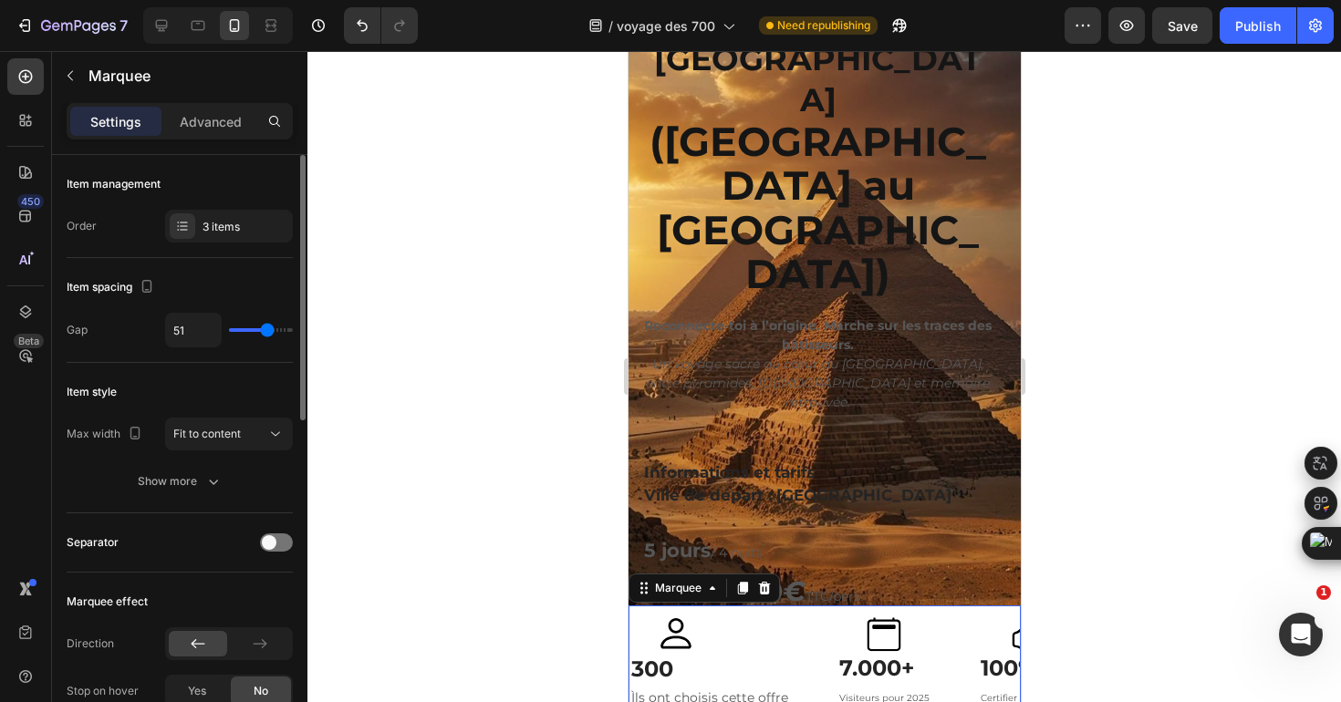
type input "50"
type input "49"
type input "48"
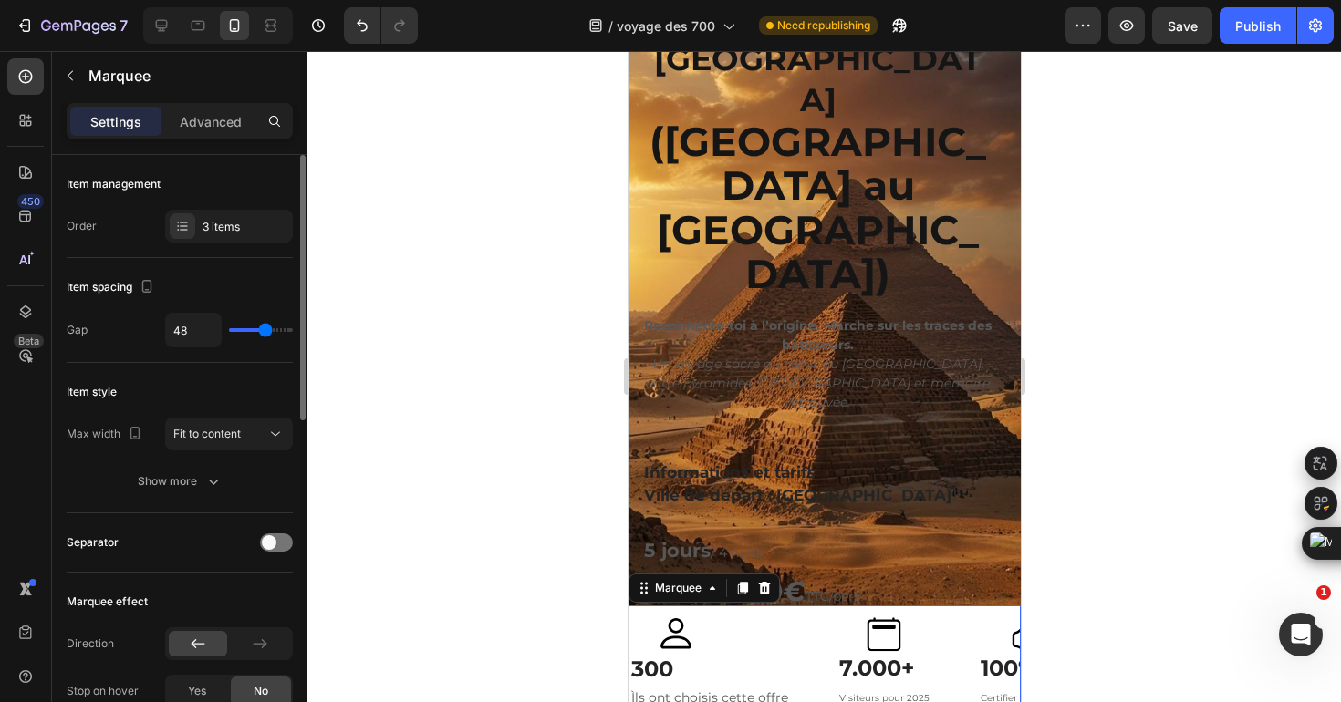
type input "47"
type input "46"
type input "45"
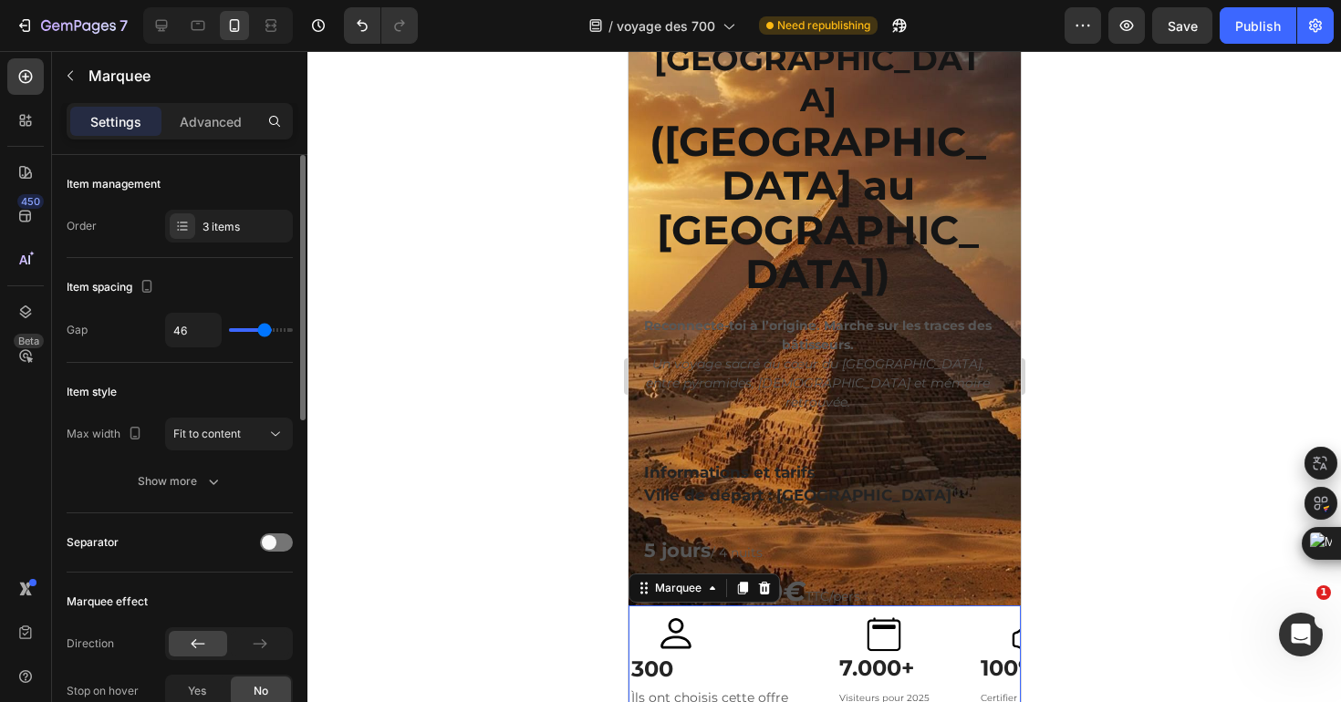
type input "45"
type input "44"
type input "43"
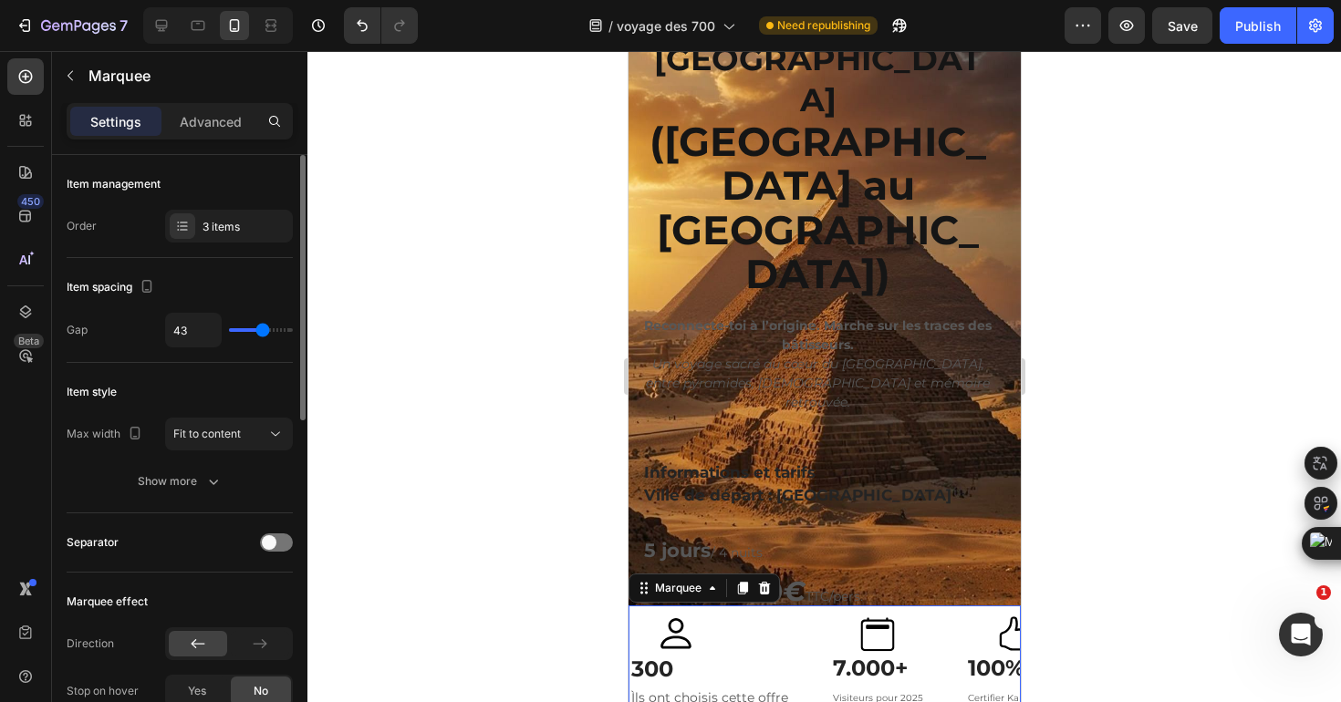
type input "41"
type input "38"
type input "36"
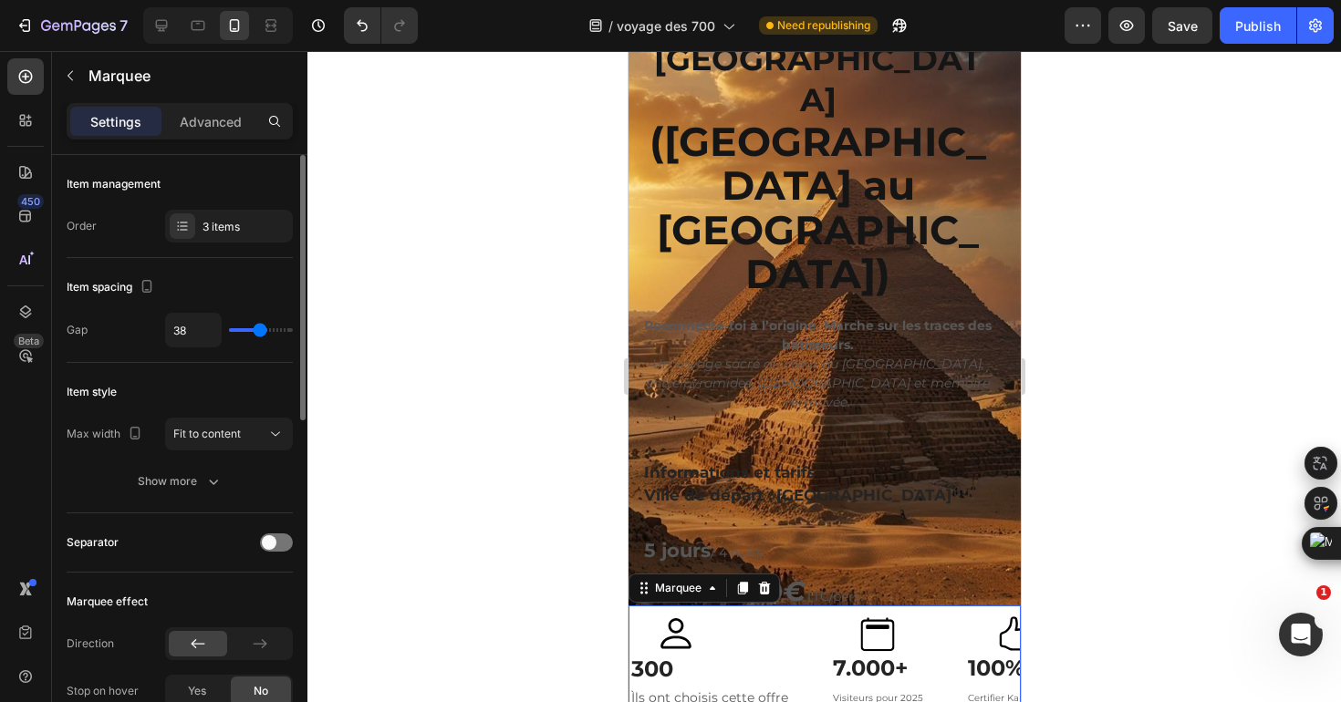
type input "36"
type input "34"
type input "32"
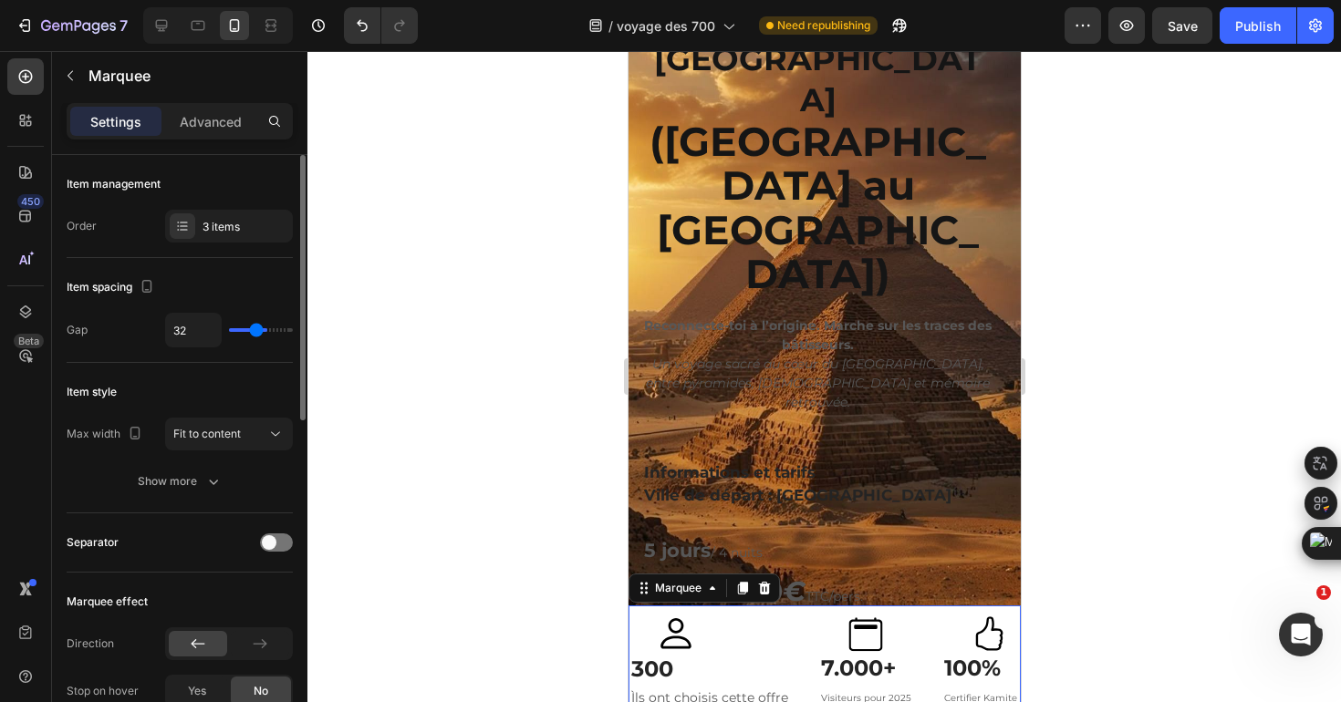
type input "31"
type input "30"
type input "29"
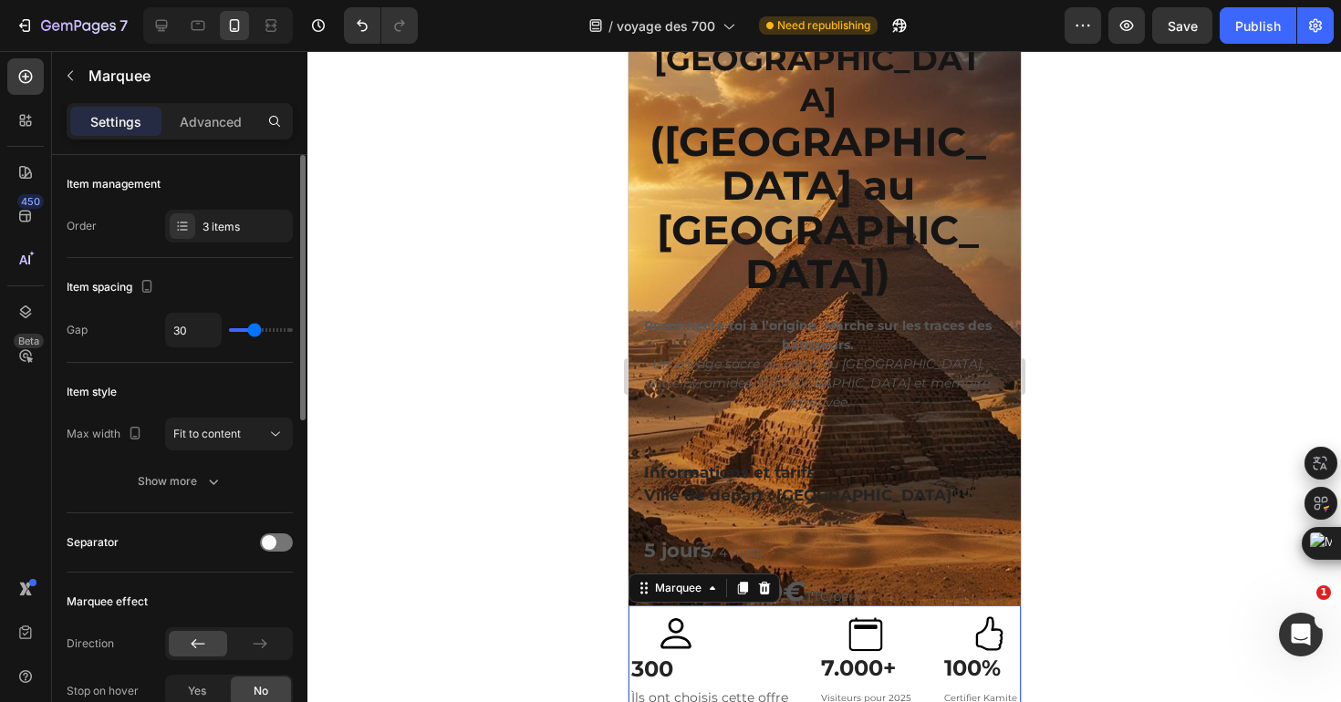
type input "29"
type input "27"
type input "26"
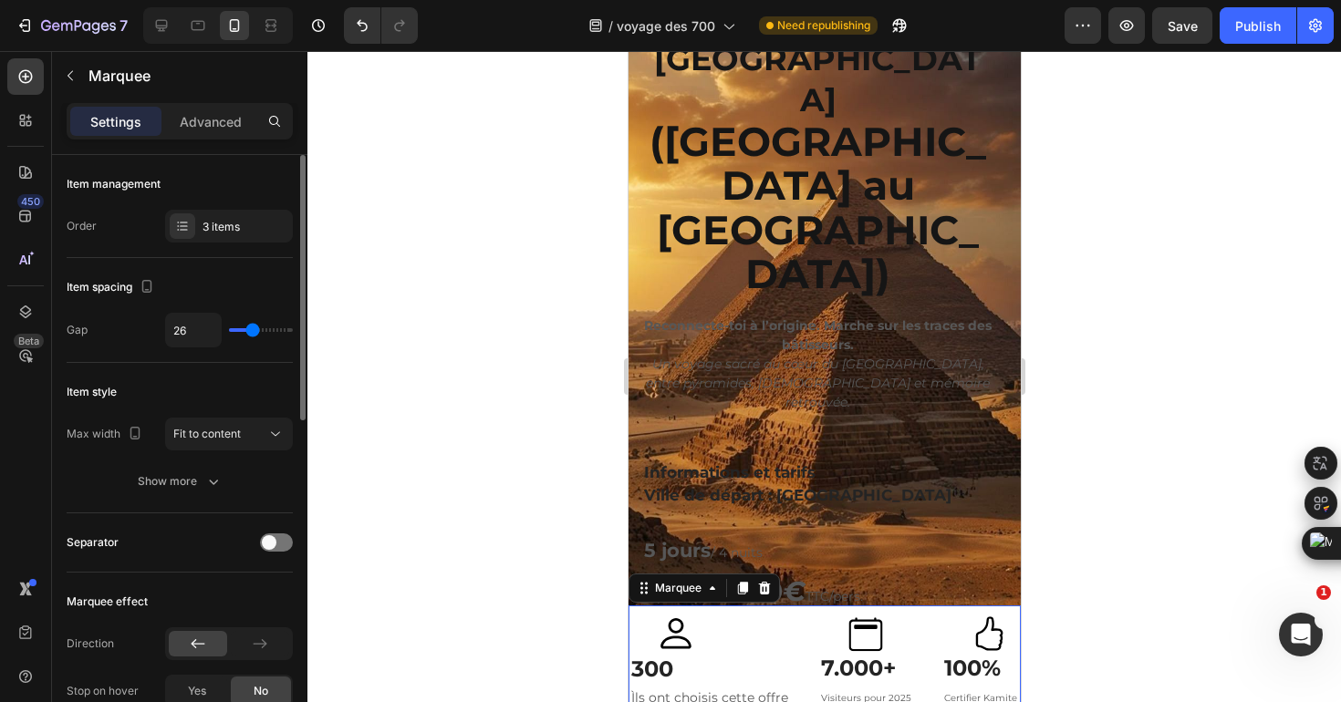
type input "25"
type input "23"
type input "22"
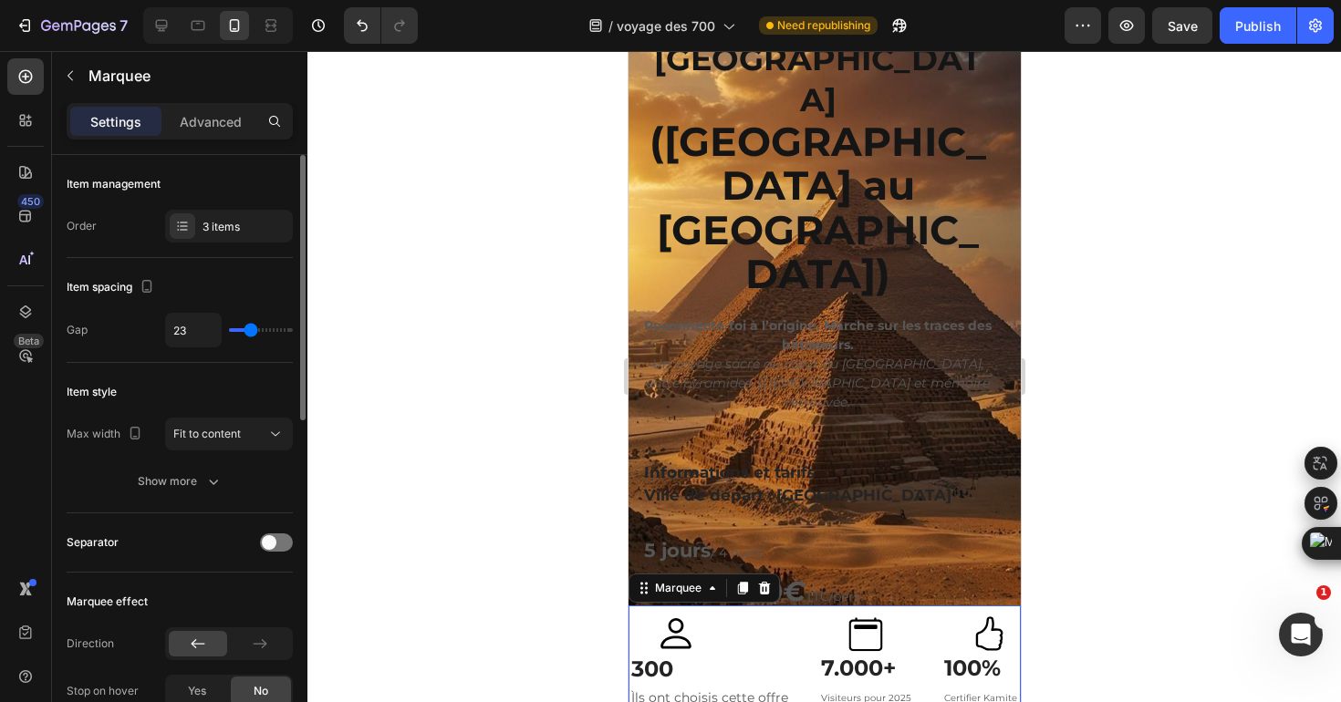
type input "22"
type input "20"
type input "18"
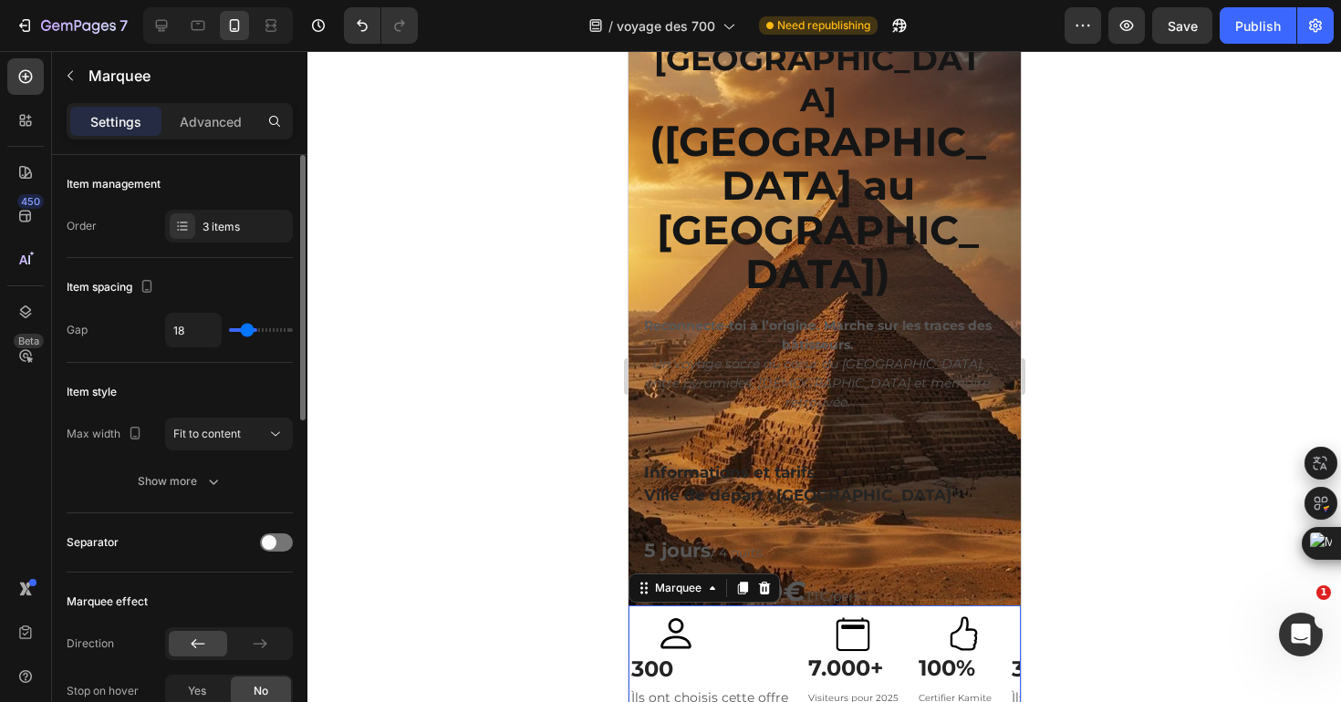
type input "16"
type input "13"
type input "11"
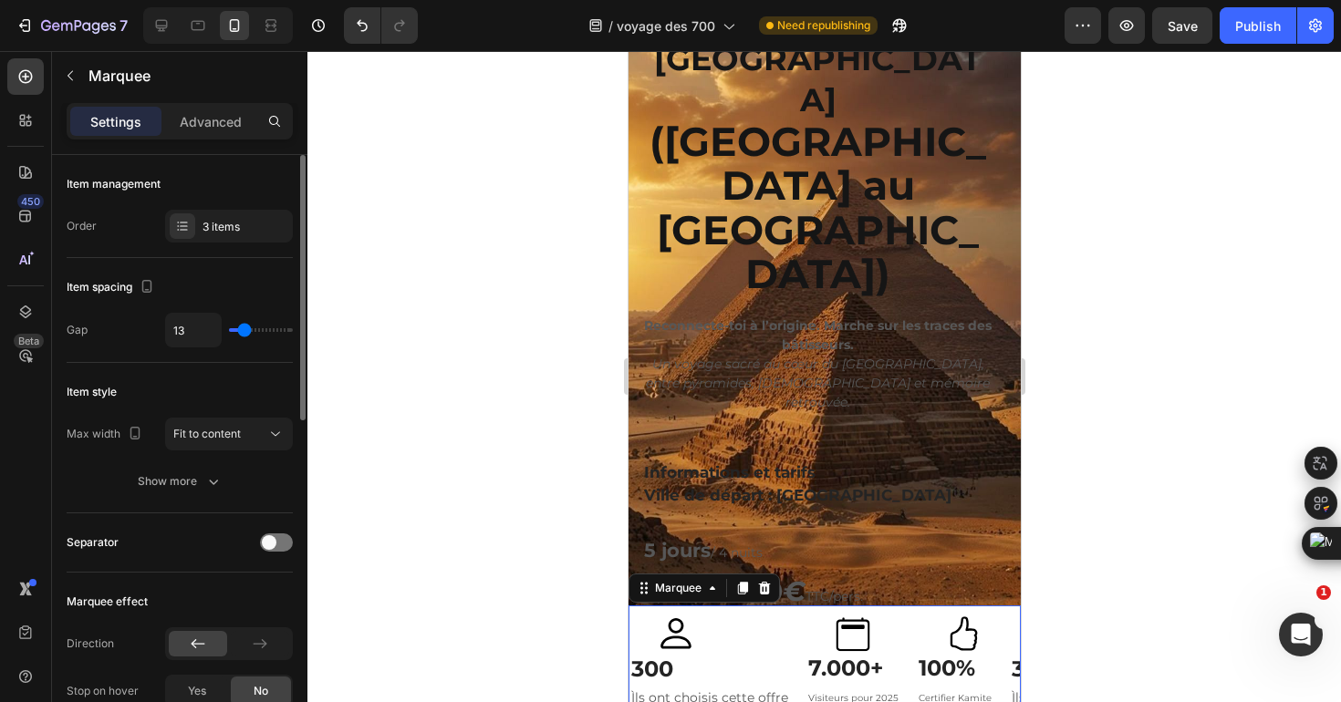
type input "11"
type input "10"
type input "8"
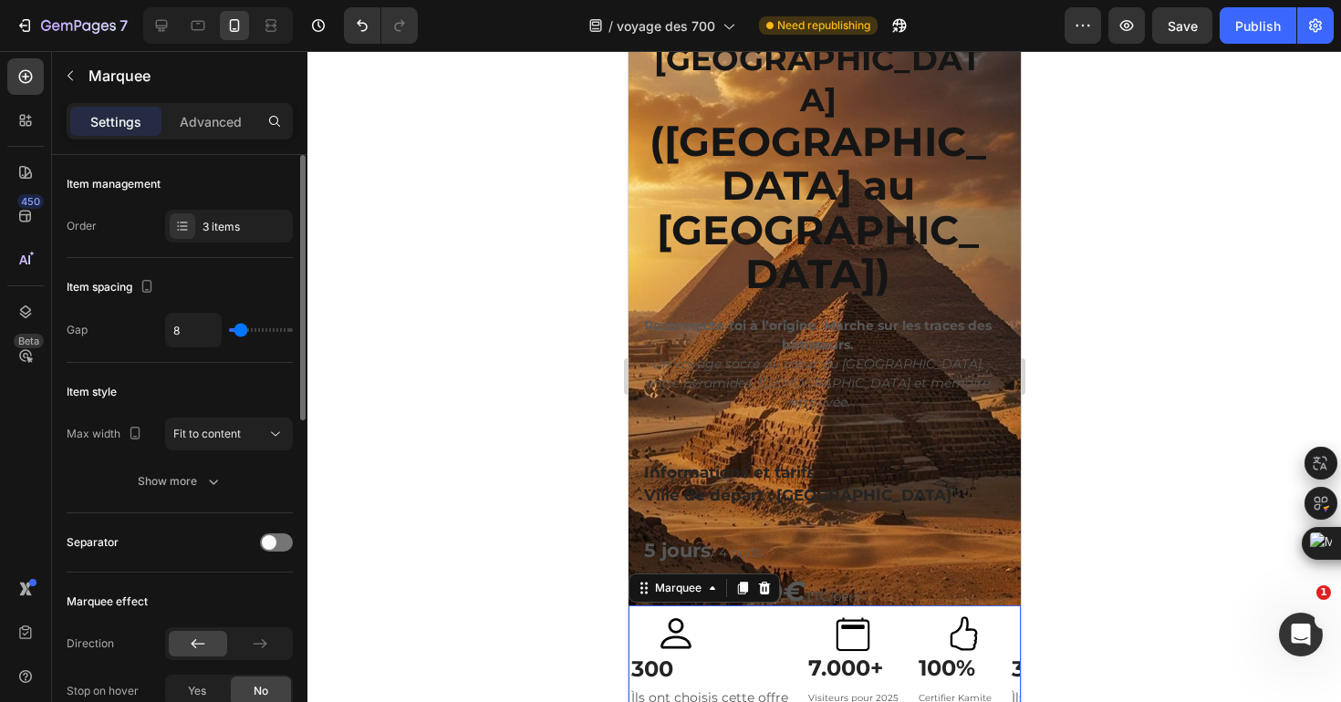
type input "5"
type input "4"
type input "2"
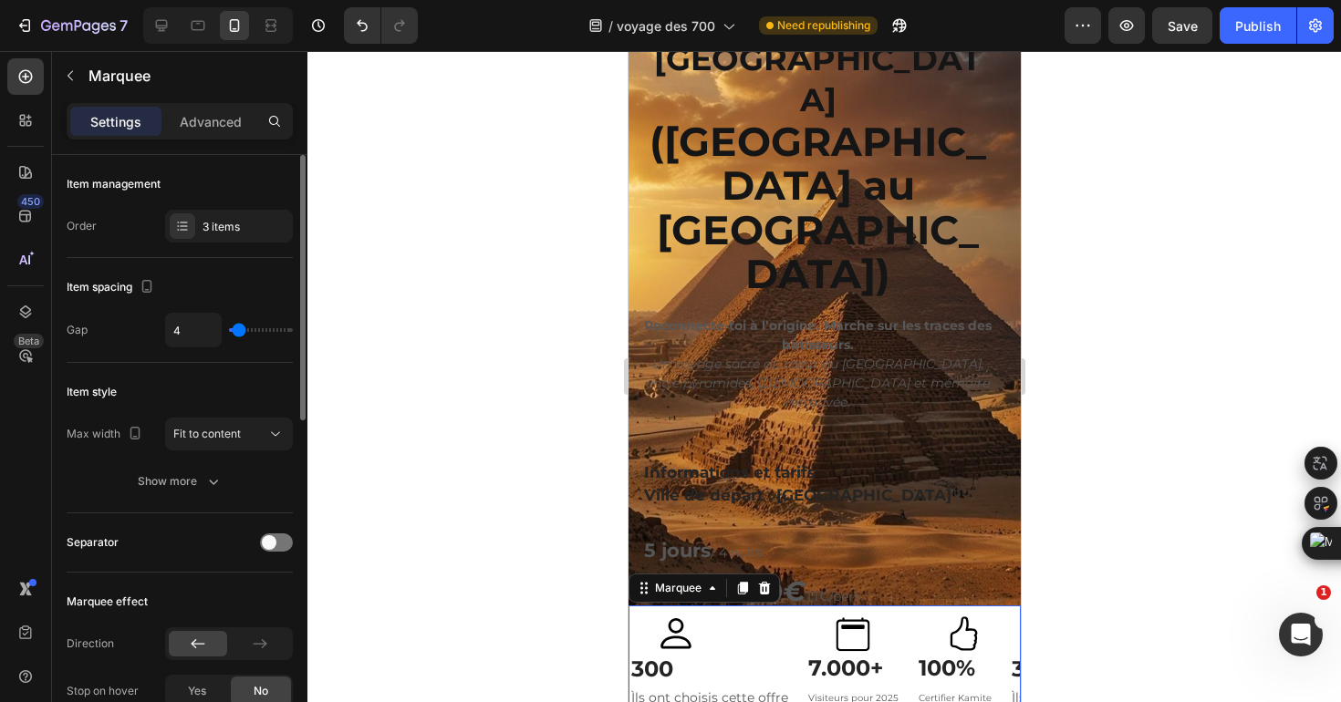
type input "2"
type input "1"
type input "0"
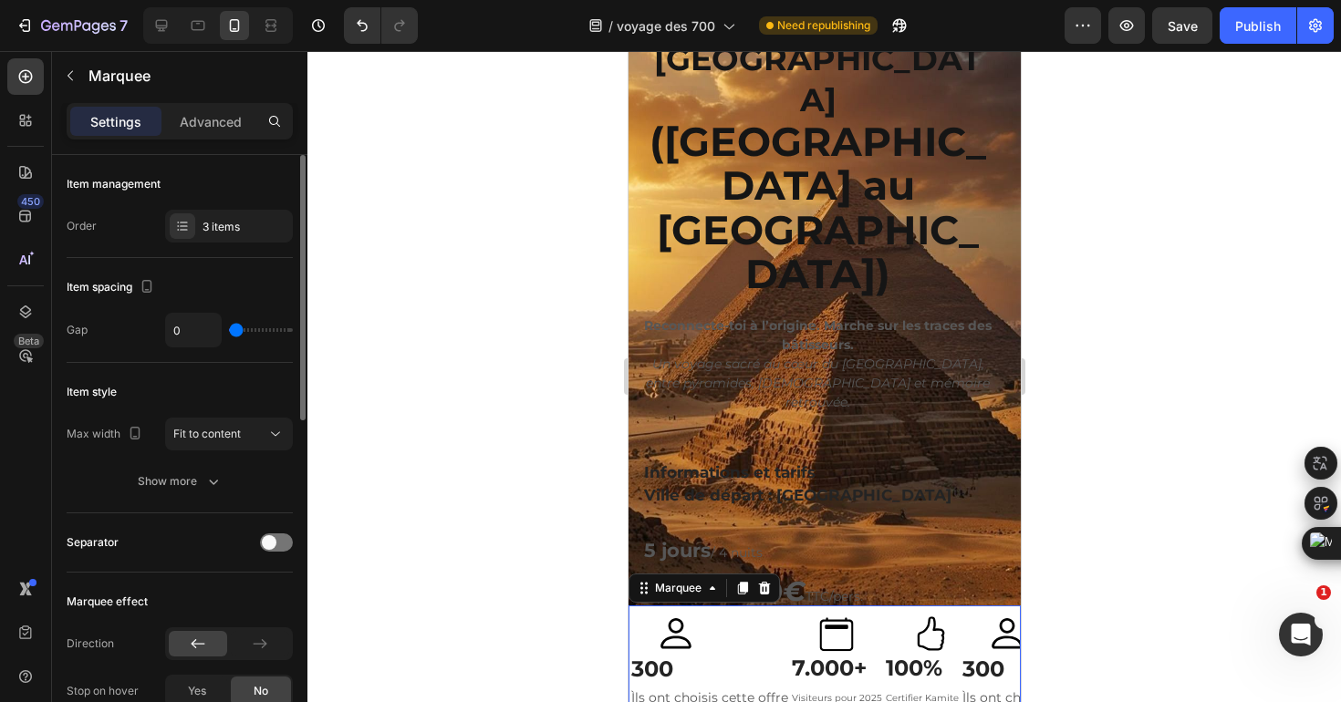
type input "3"
type input "9"
type input "11"
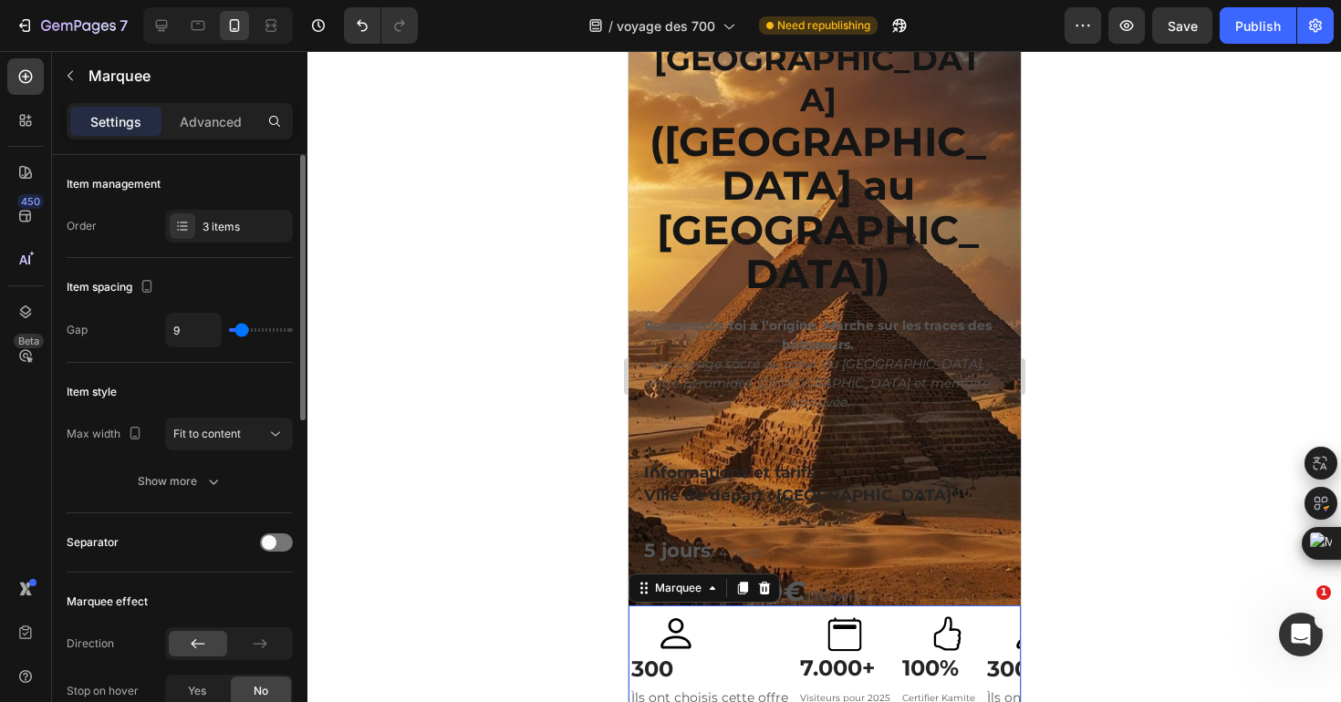
type input "11"
type input "13"
type input "15"
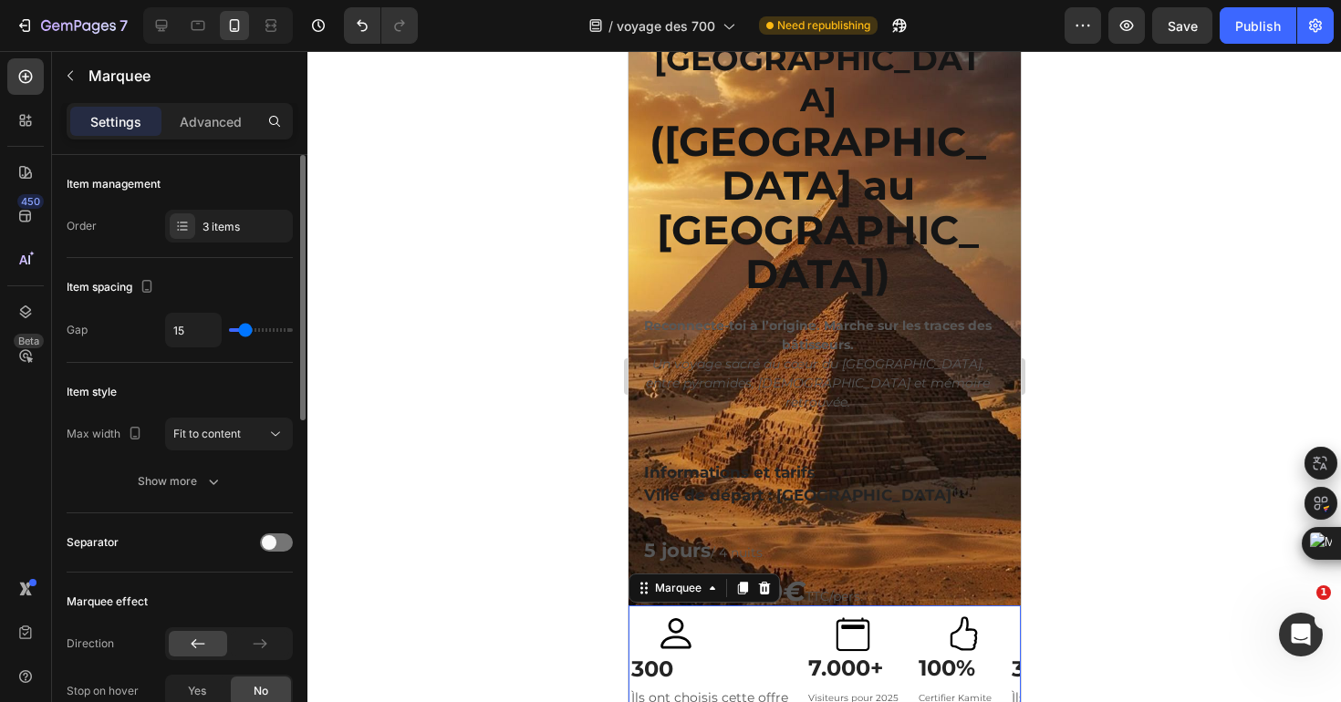
type input "18"
type input "20"
type input "22"
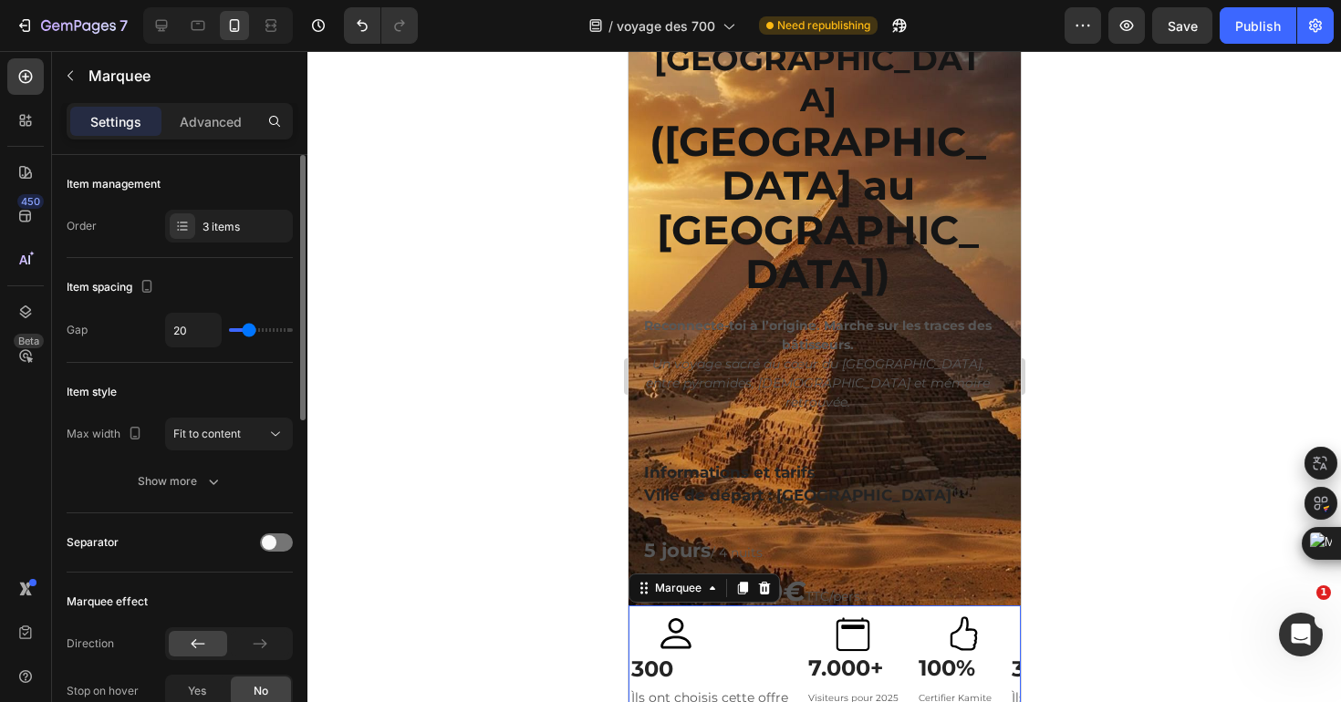
type input "22"
type input "23"
type input "25"
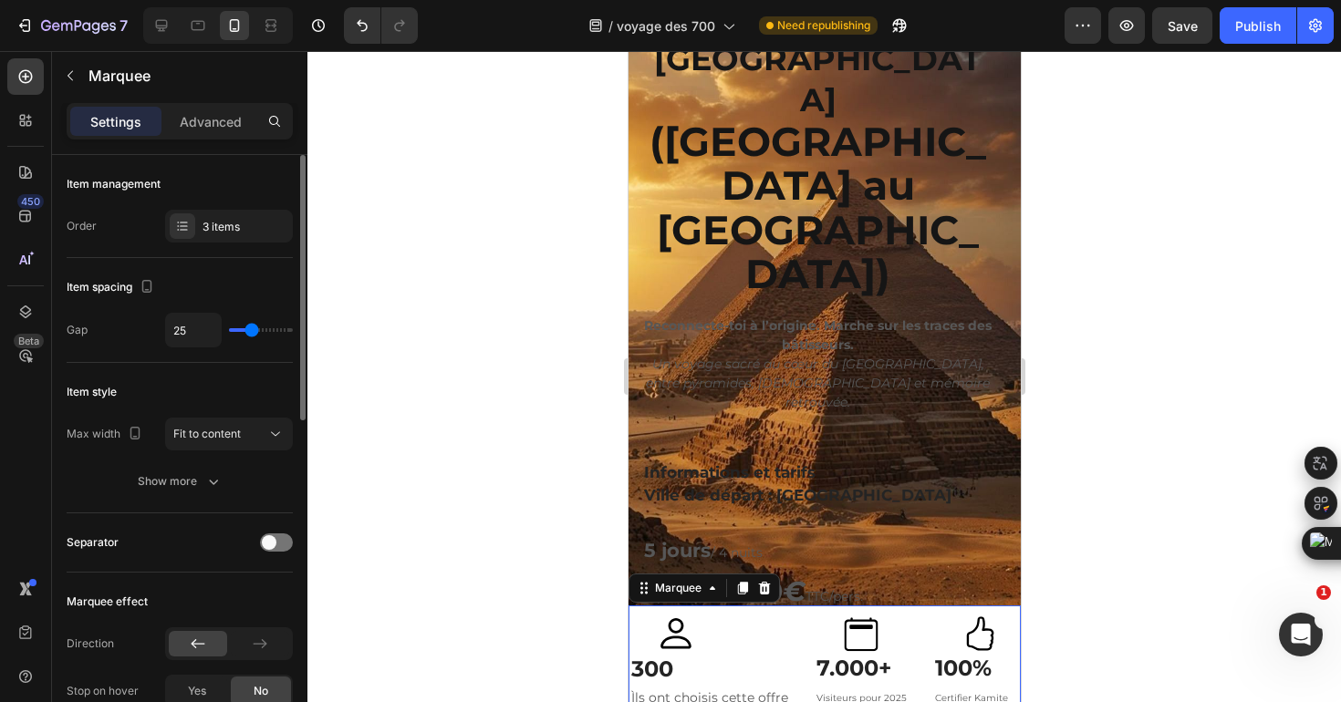
type input "27"
type input "30"
type input "33"
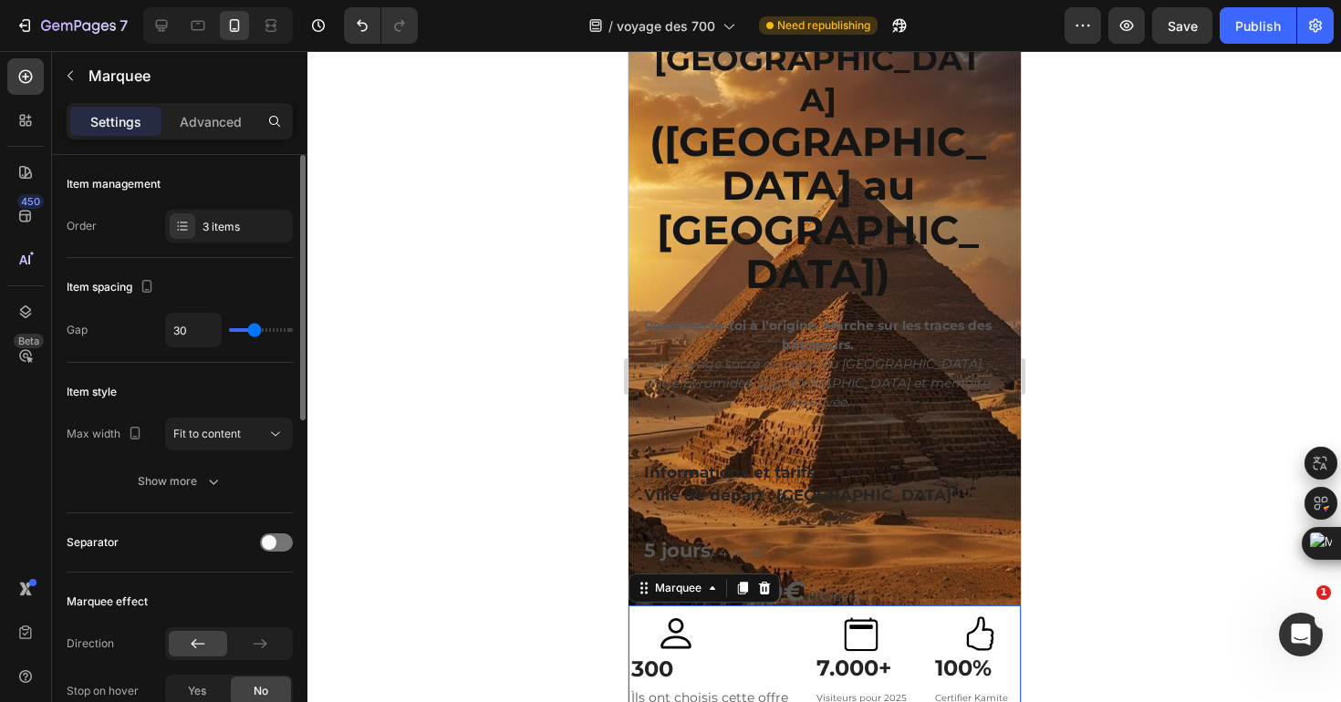
type input "33"
type input "36"
type input "38"
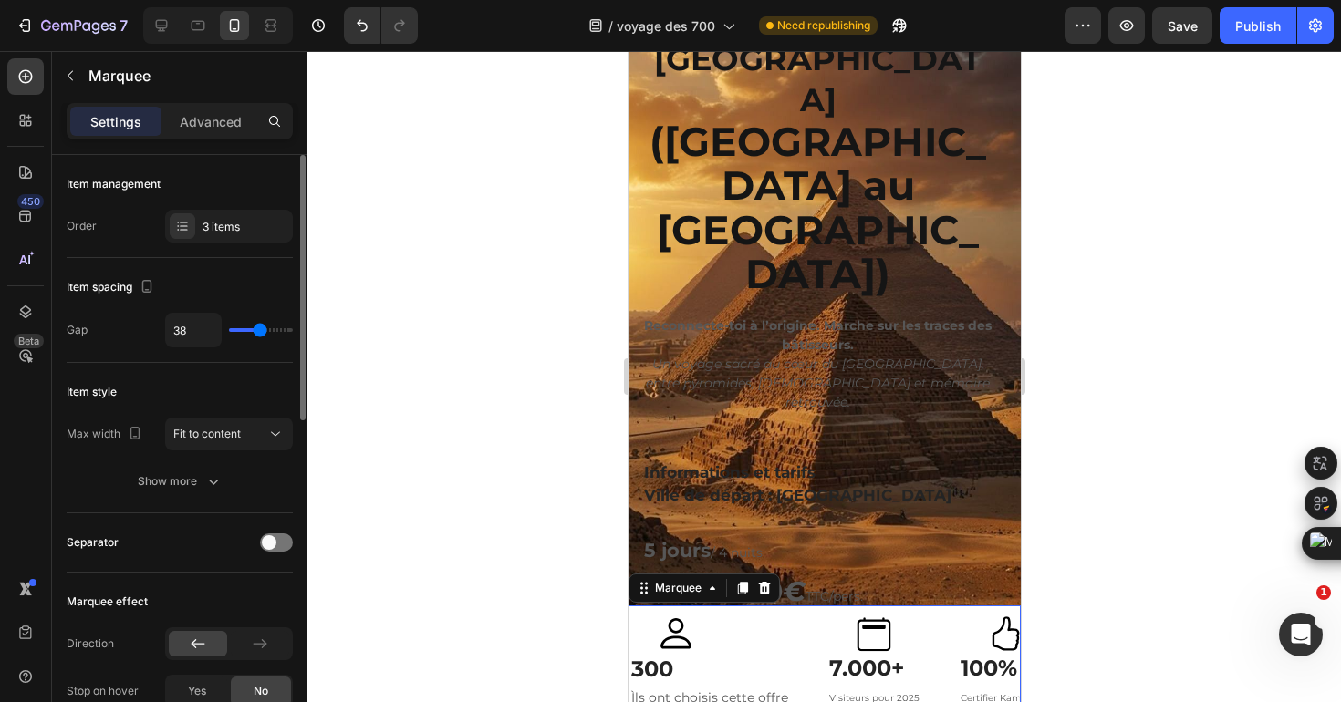
type input "41"
type input "43"
type input "45"
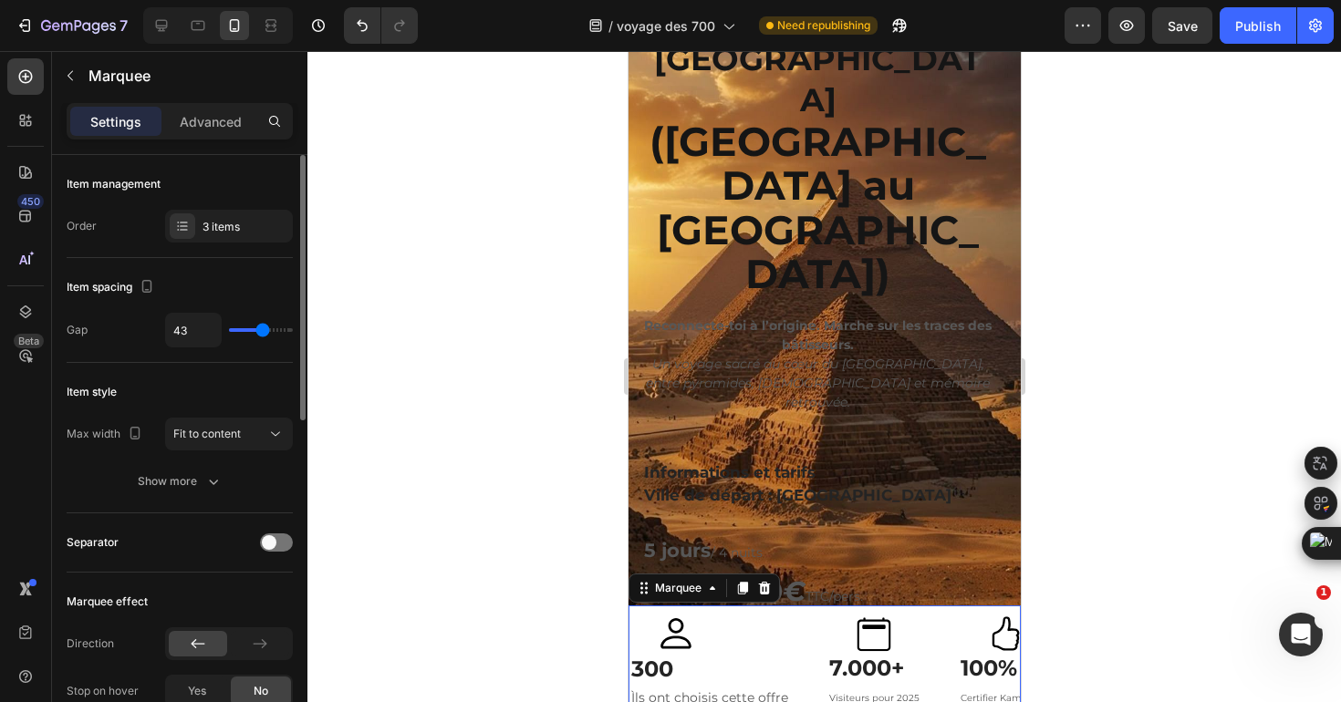
type input "45"
type input "46"
type input "47"
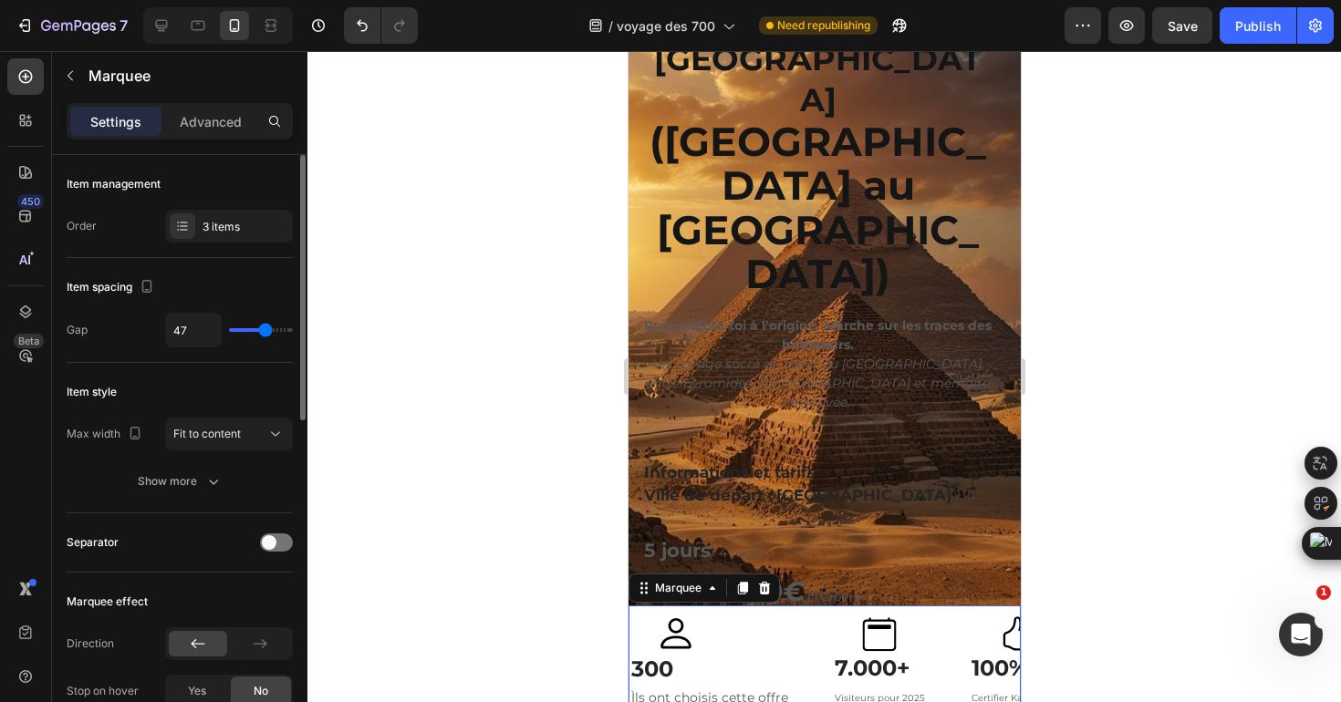
type input "48"
type input "50"
type input "51"
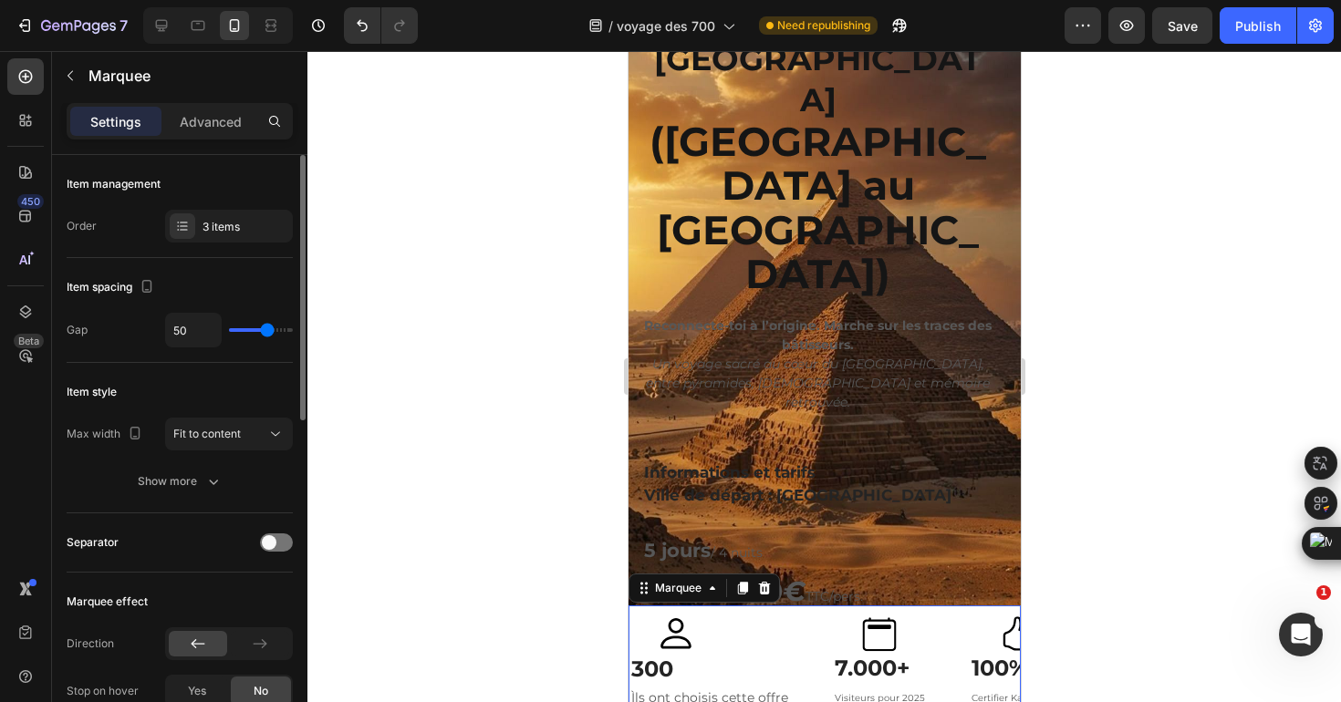
type input "51"
type input "52"
type input "54"
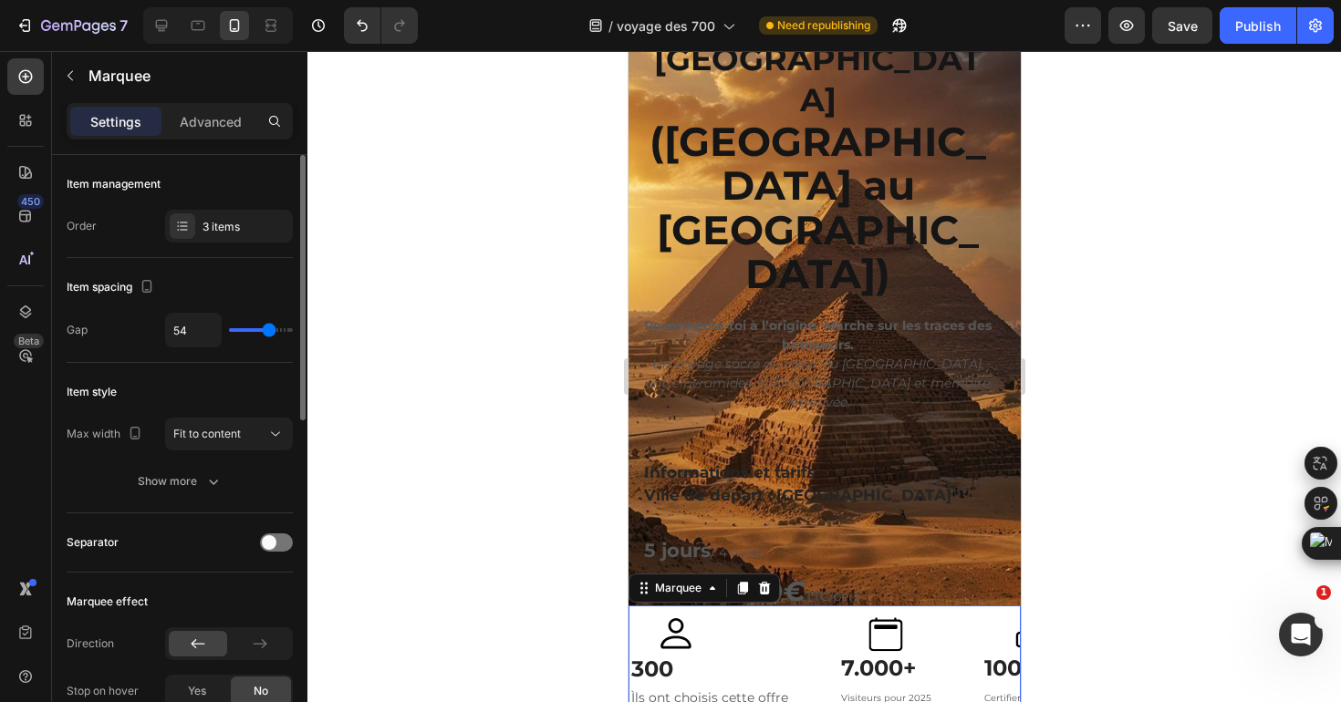
type input "55"
type input "56"
type input "55"
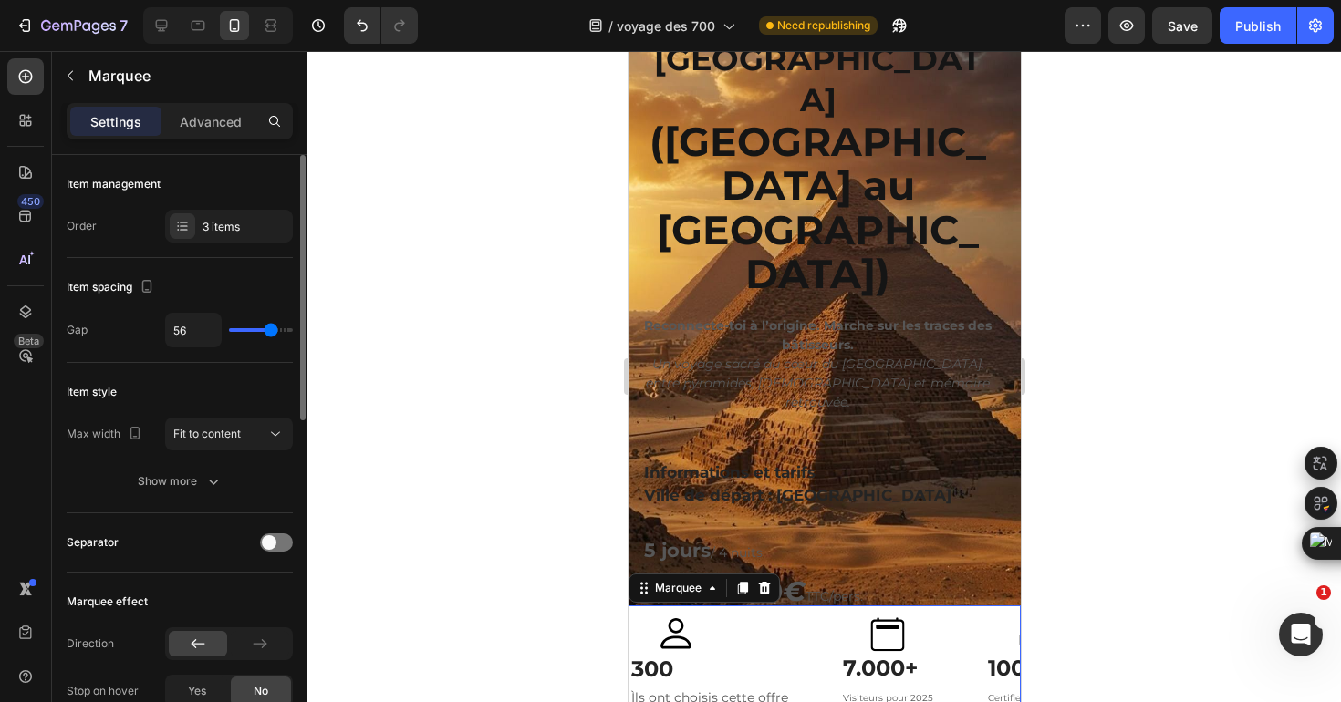
type input "55"
type input "54"
click at [269, 332] on input "range" at bounding box center [261, 330] width 64 height 4
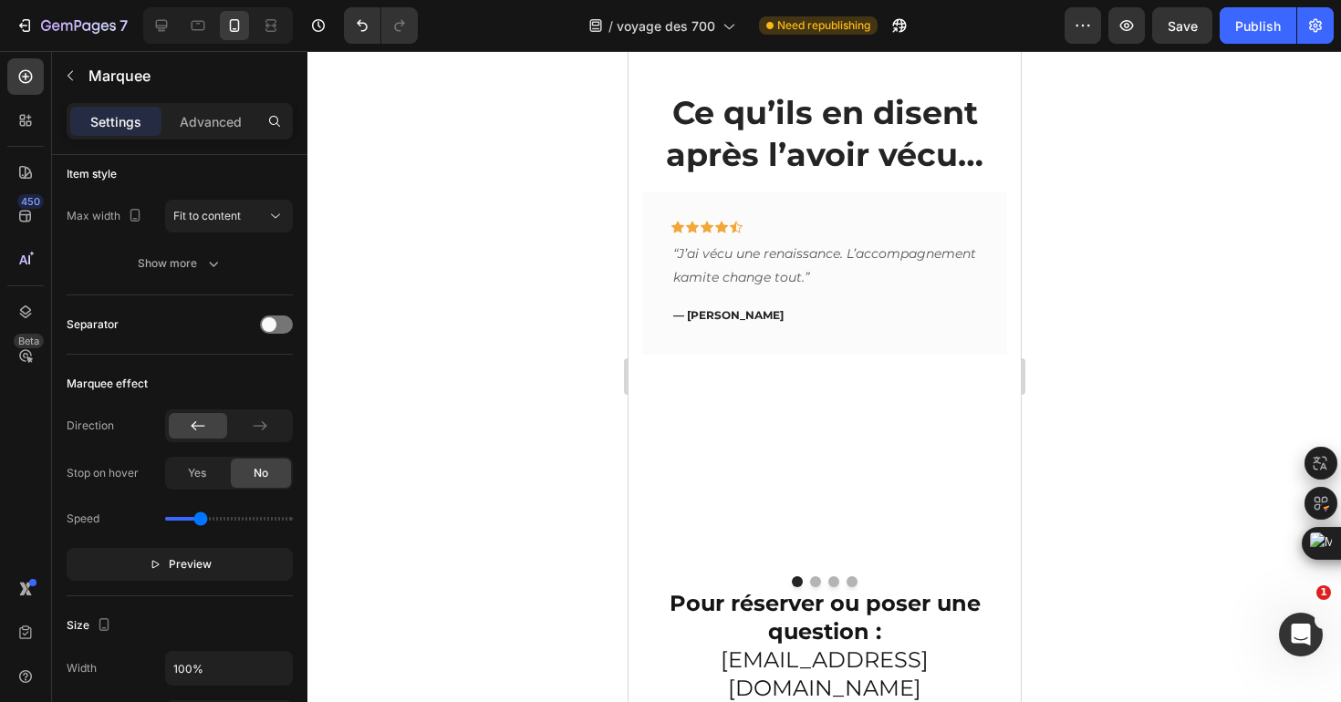
scroll to position [1386, 0]
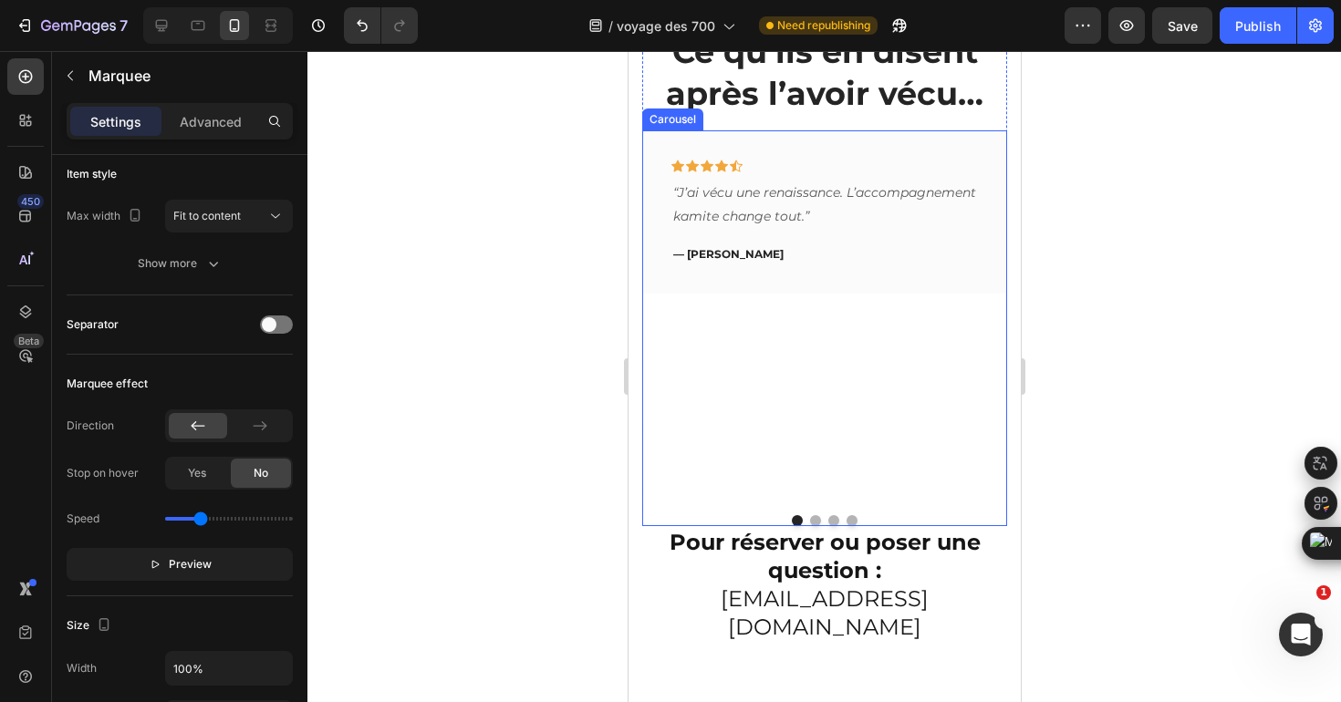
click at [756, 430] on div "Icon Icon Icon Icon Icon Row “J’ai vécu une renaissance. L’accompagnement kamit…" at bounding box center [823, 314] width 365 height 369
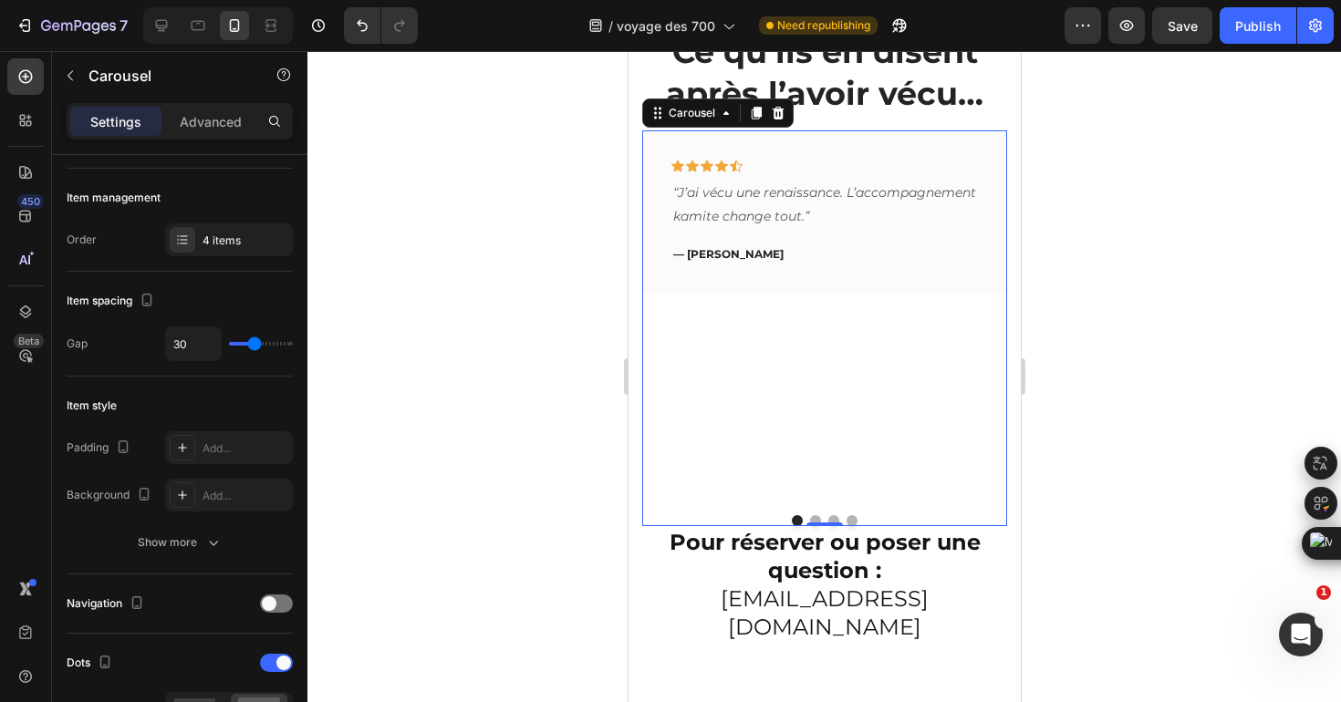
scroll to position [0, 0]
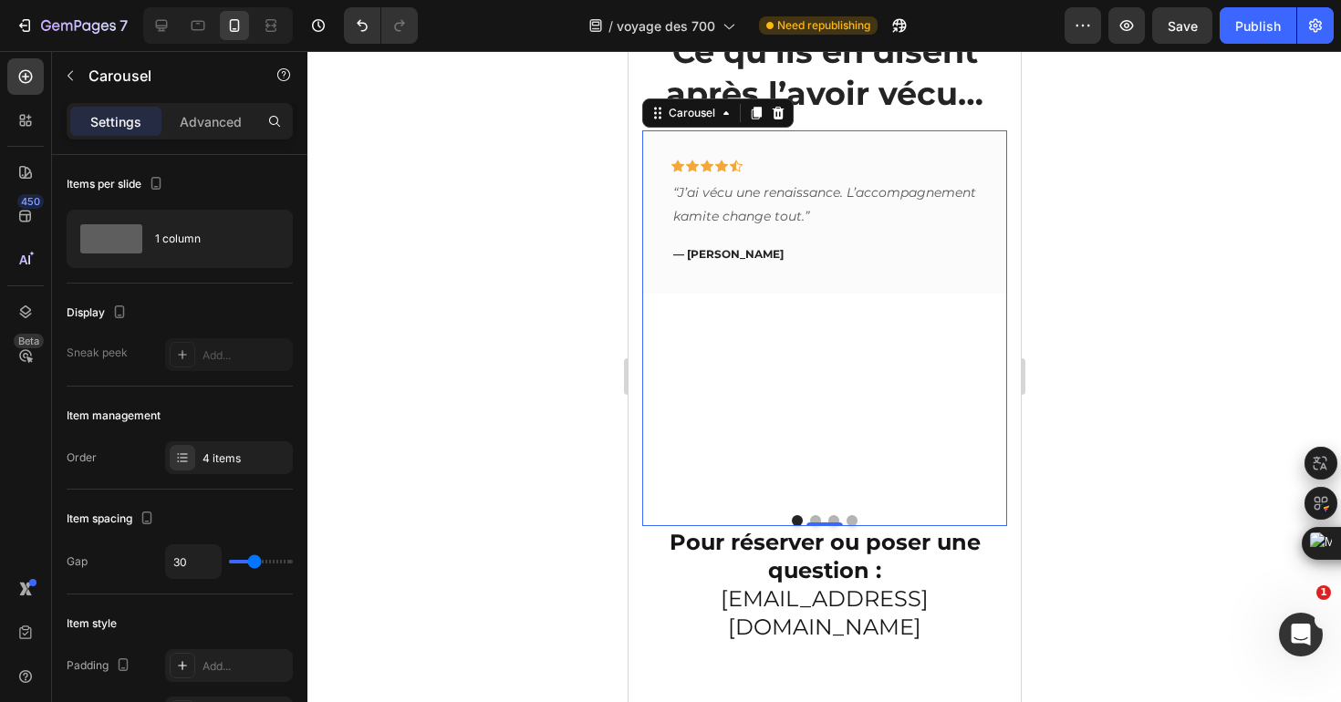
click at [809, 515] on div at bounding box center [823, 520] width 365 height 11
click at [813, 517] on button "Dot" at bounding box center [814, 520] width 11 height 11
click at [831, 517] on button "Dot" at bounding box center [832, 520] width 11 height 11
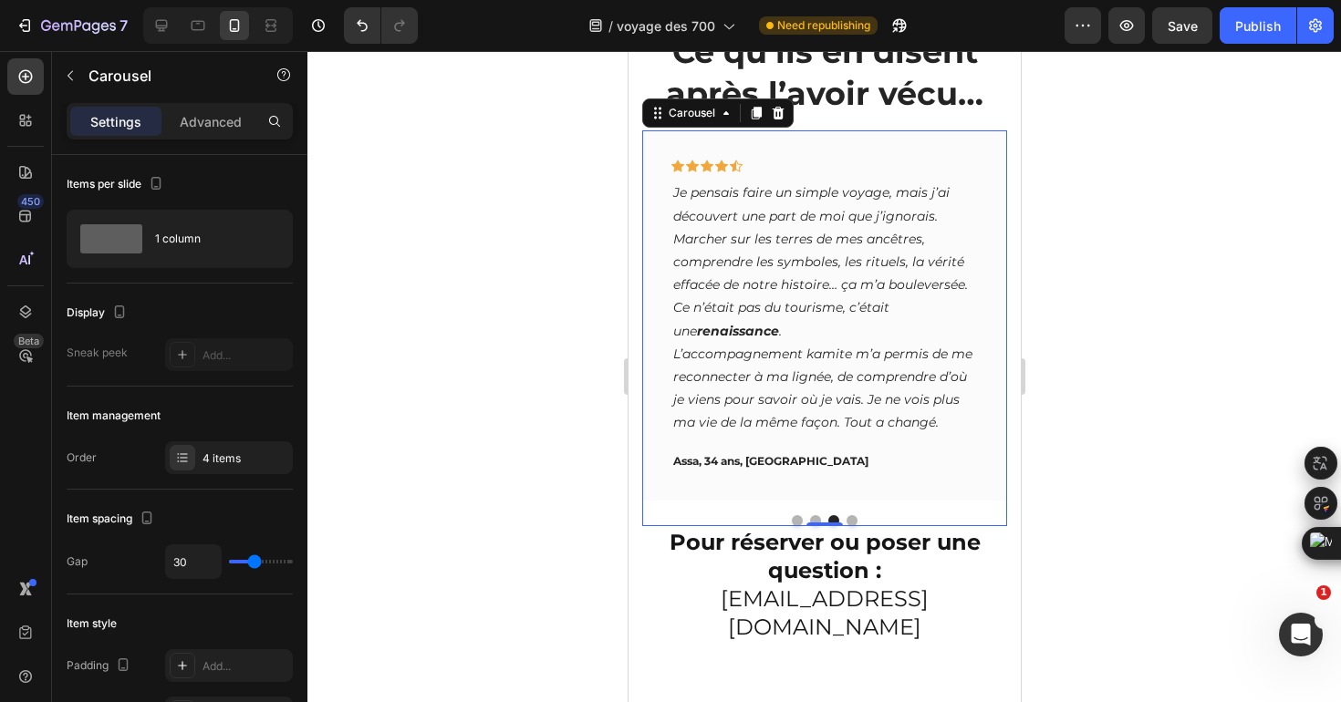
click at [851, 518] on button "Dot" at bounding box center [851, 520] width 11 height 11
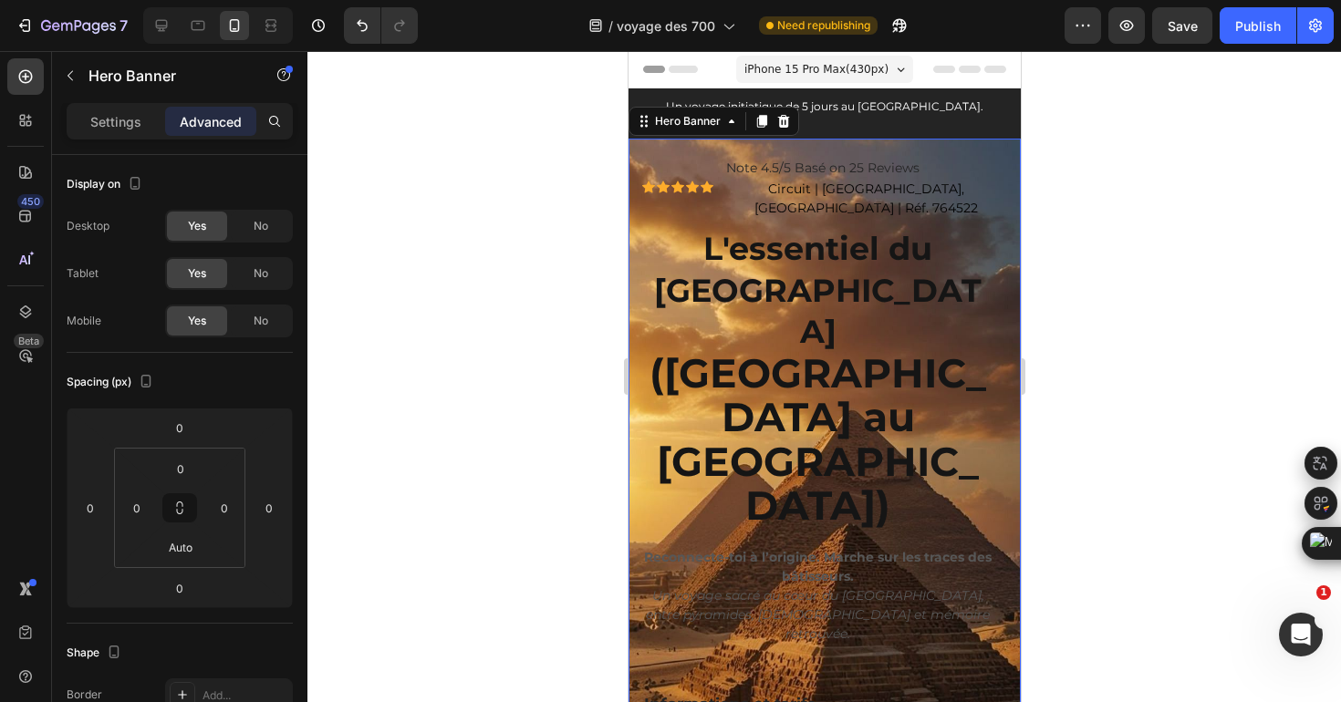
click at [256, 331] on div "No" at bounding box center [261, 321] width 60 height 29
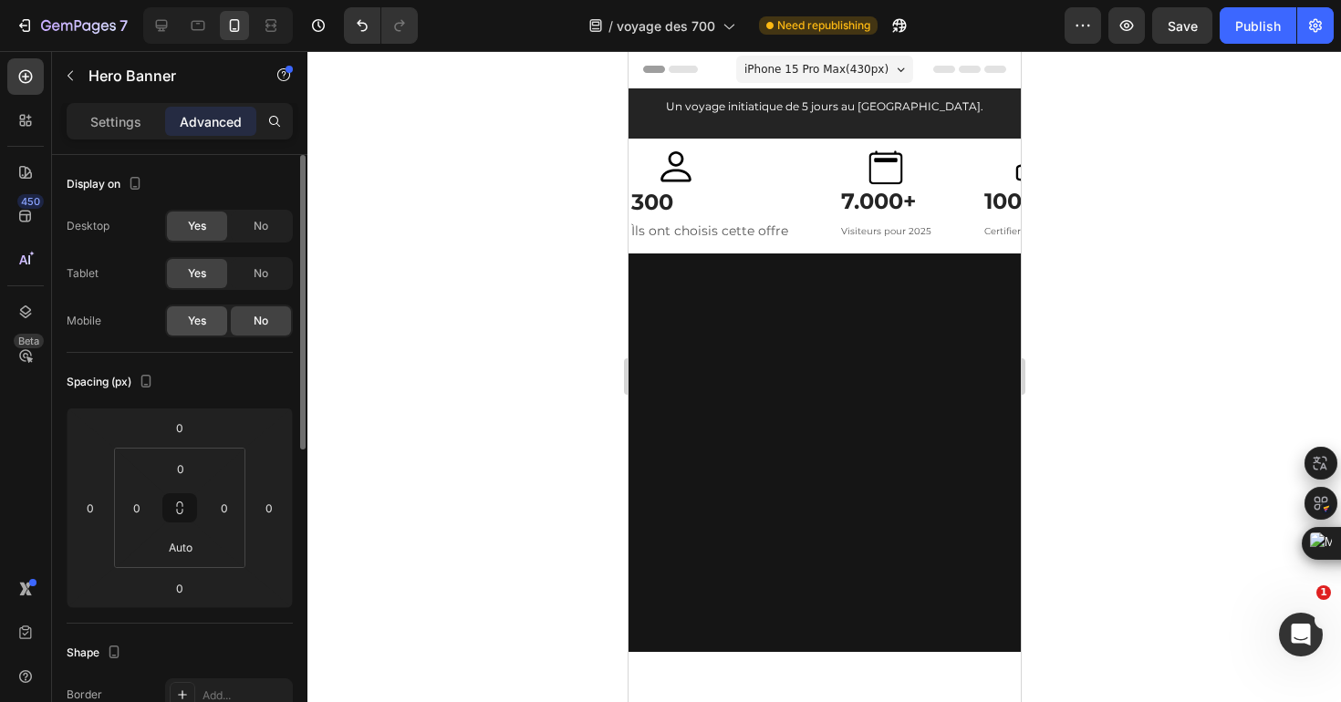
click at [195, 325] on span "Yes" at bounding box center [197, 321] width 18 height 16
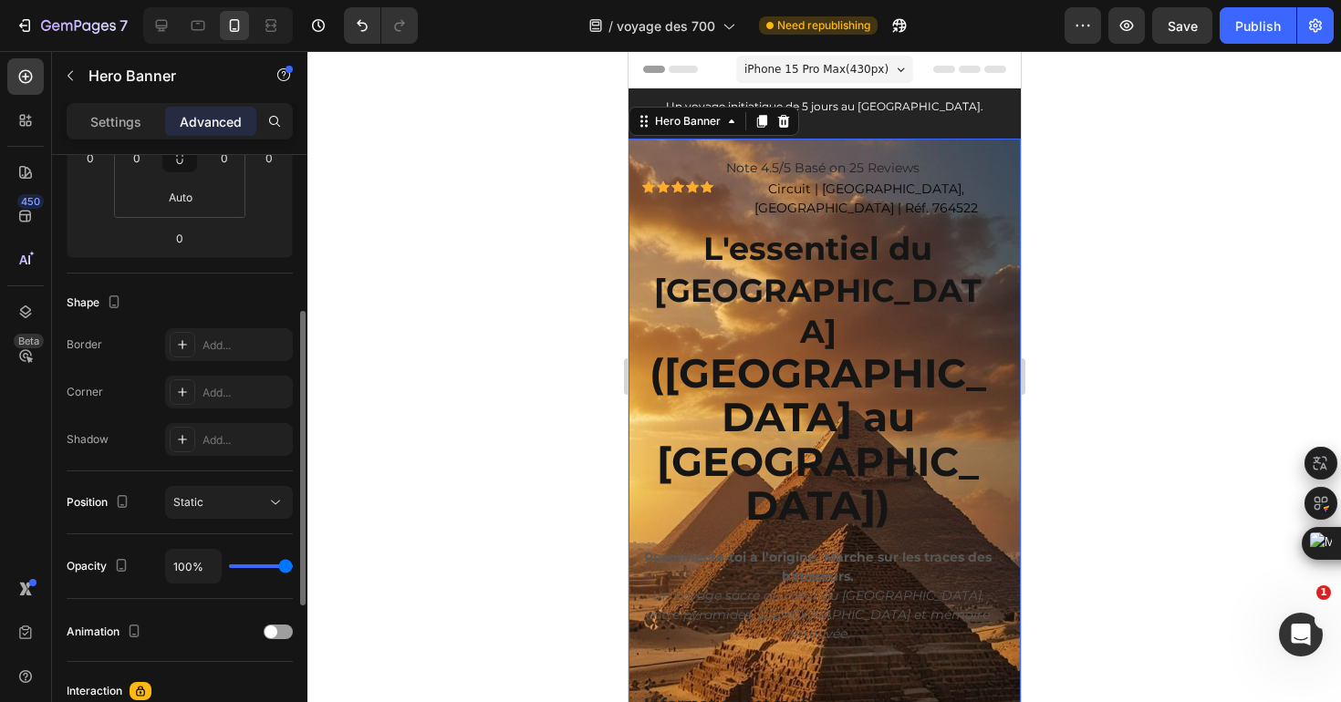
scroll to position [366, 0]
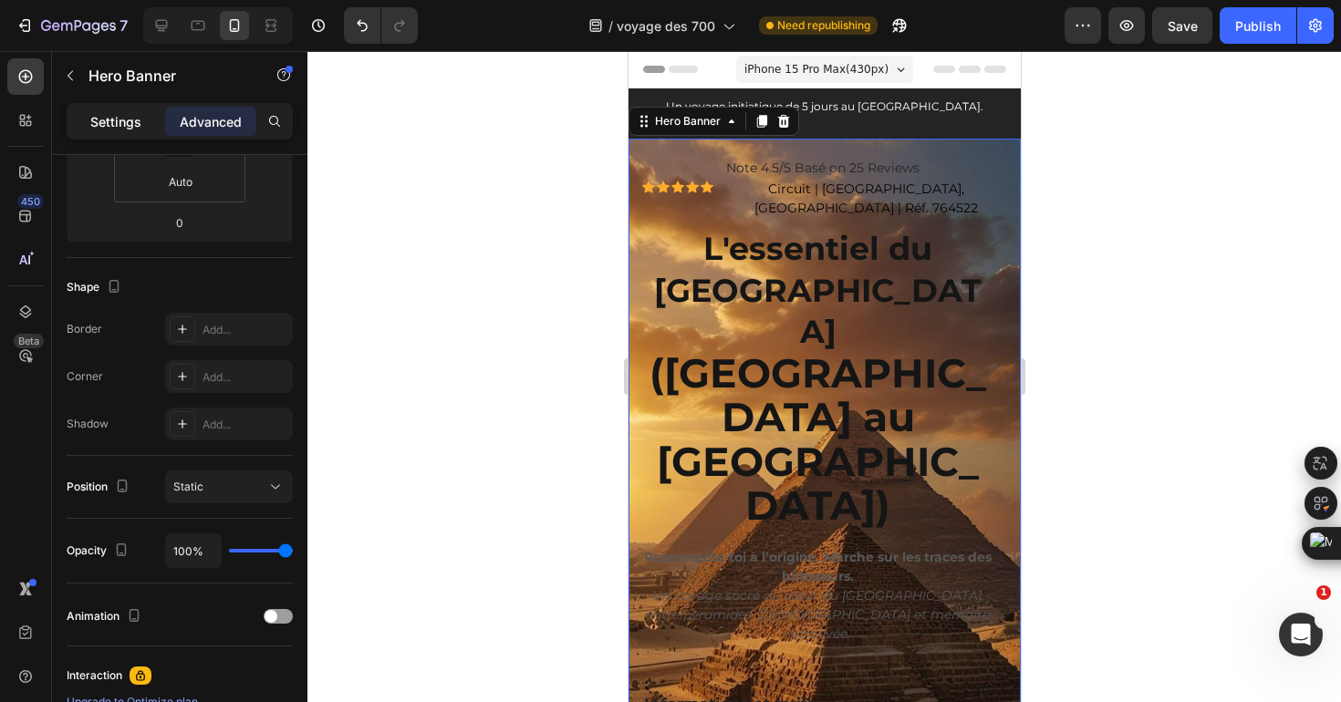
click at [114, 115] on p "Settings" at bounding box center [115, 121] width 51 height 19
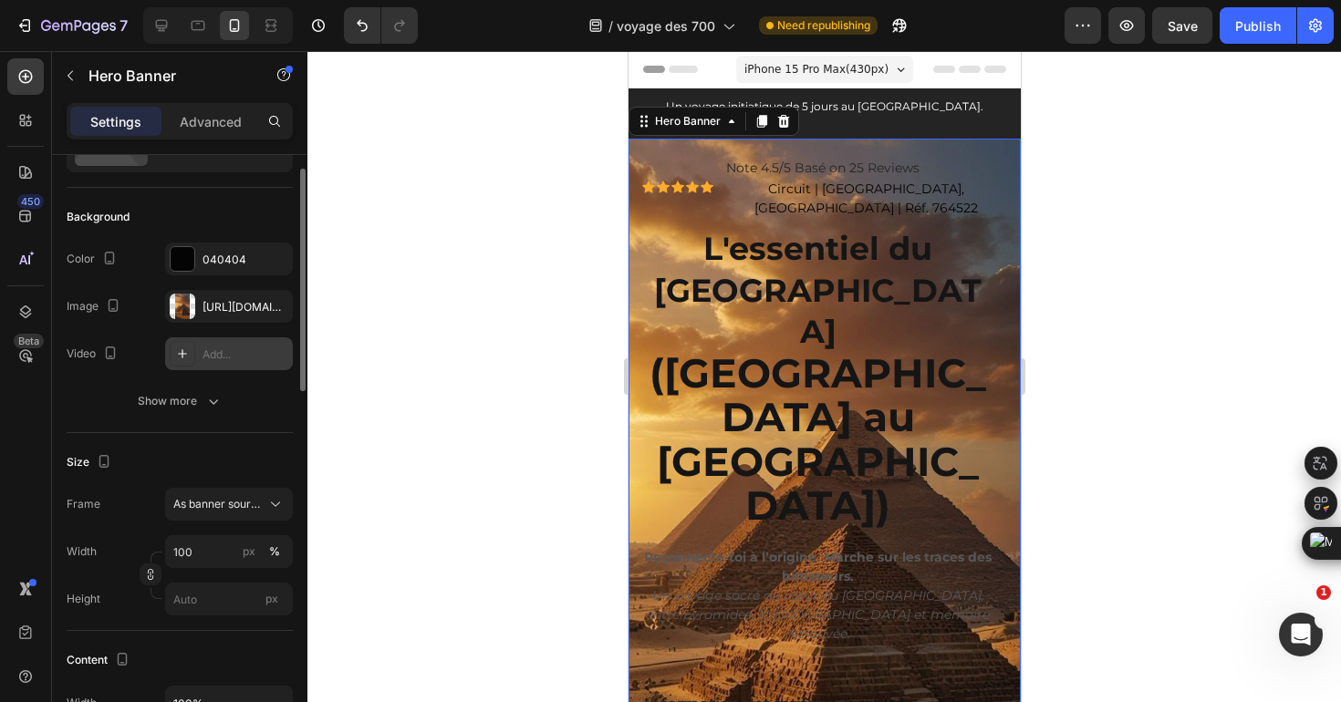
scroll to position [99, 0]
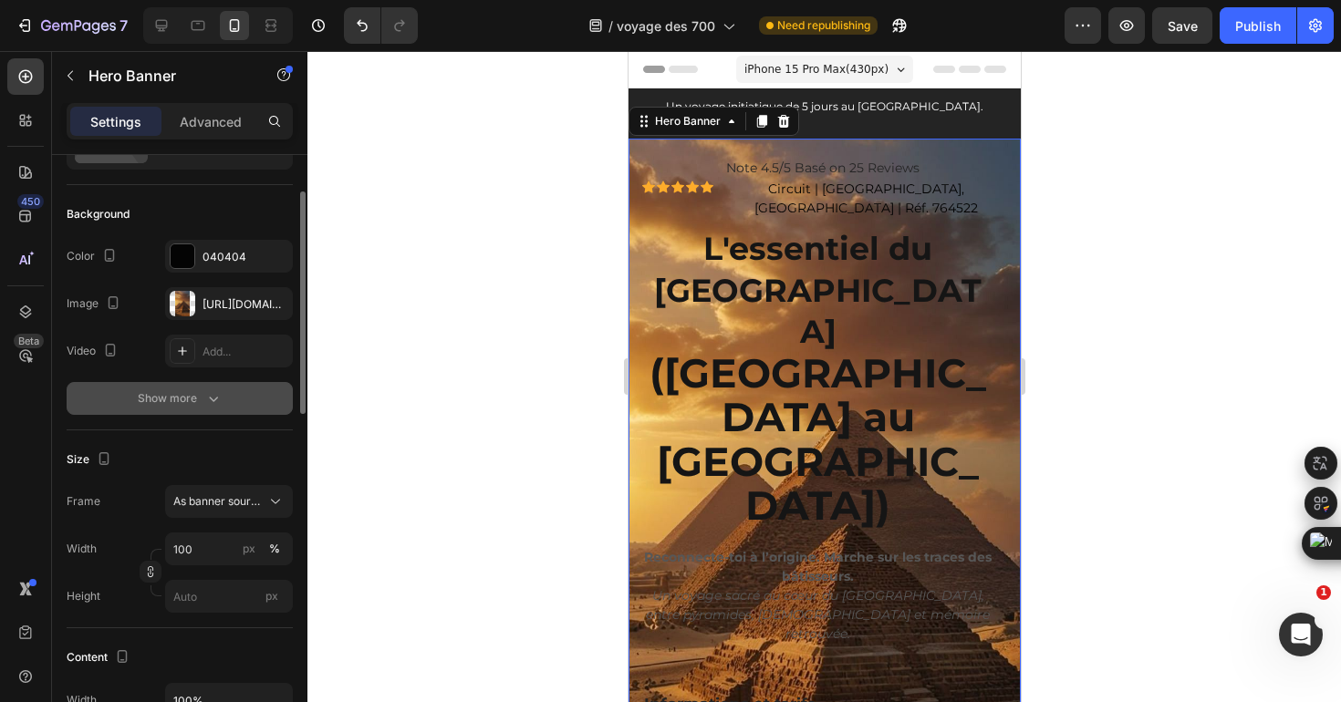
click at [194, 397] on div "Show more" at bounding box center [180, 399] width 85 height 18
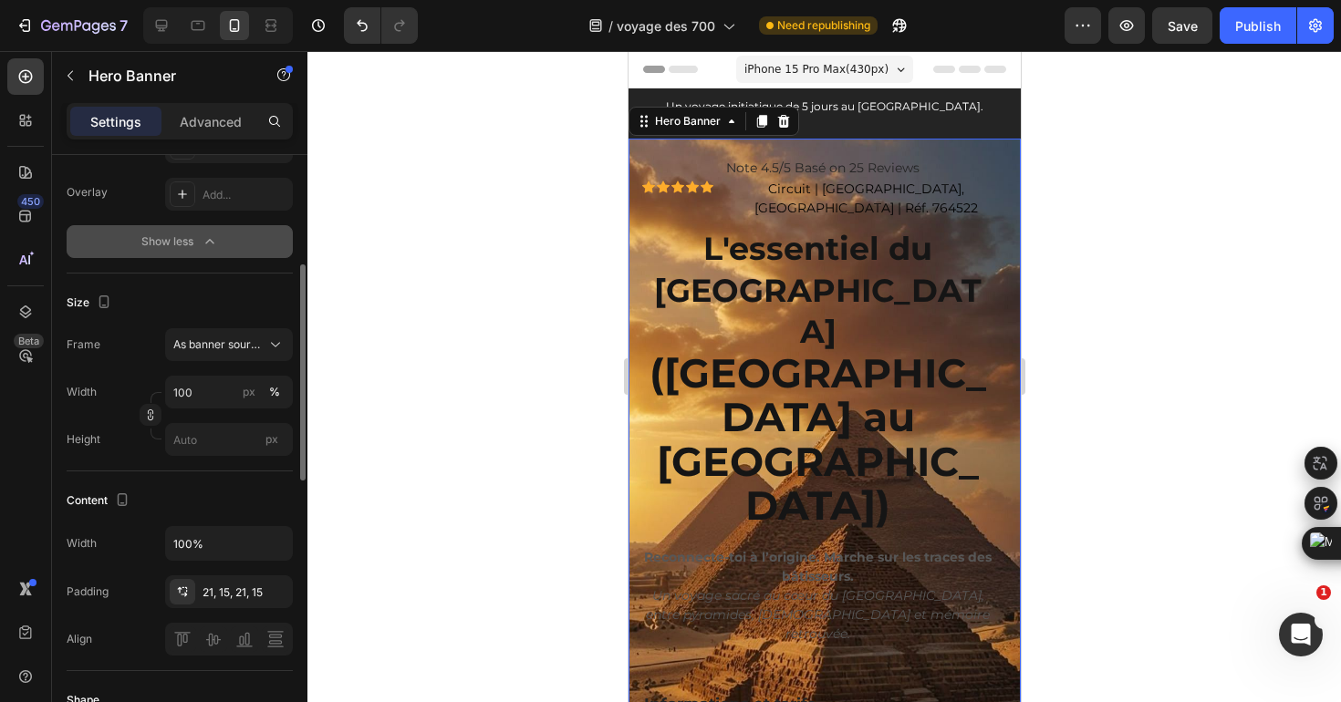
scroll to position [304, 0]
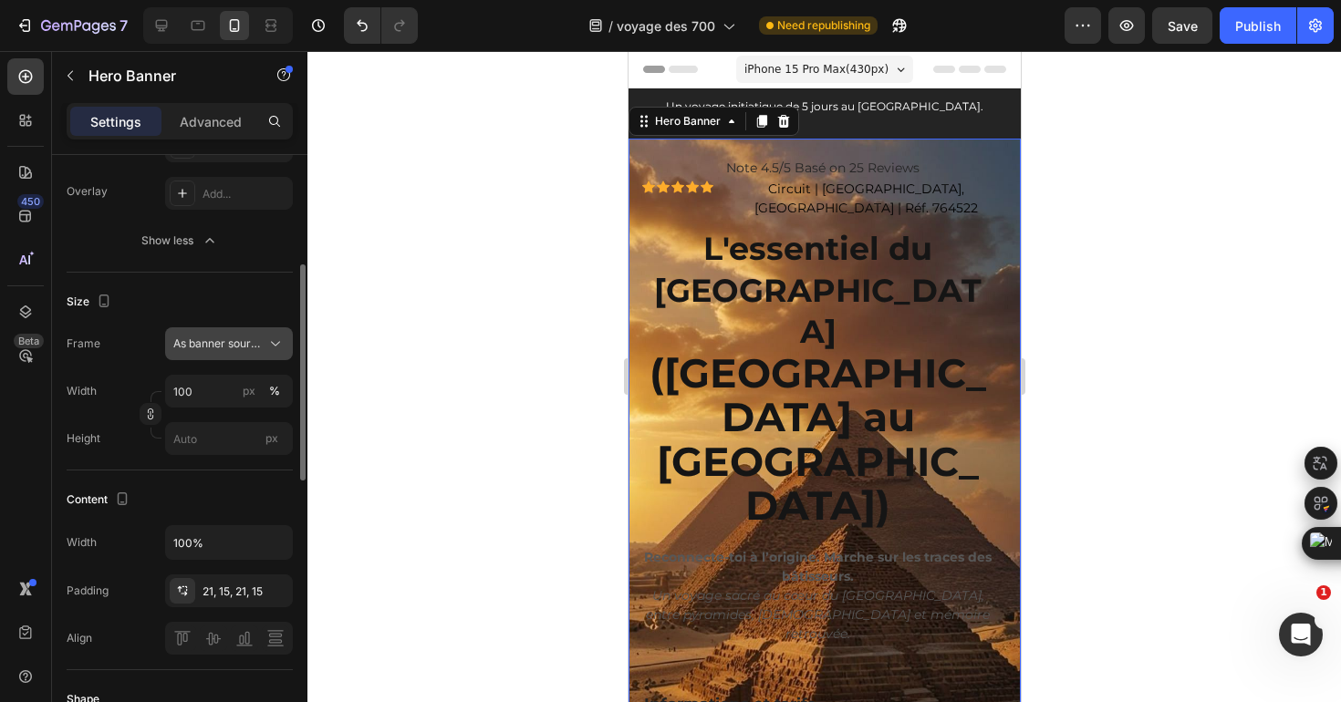
click at [248, 347] on span "As banner source" at bounding box center [217, 344] width 89 height 16
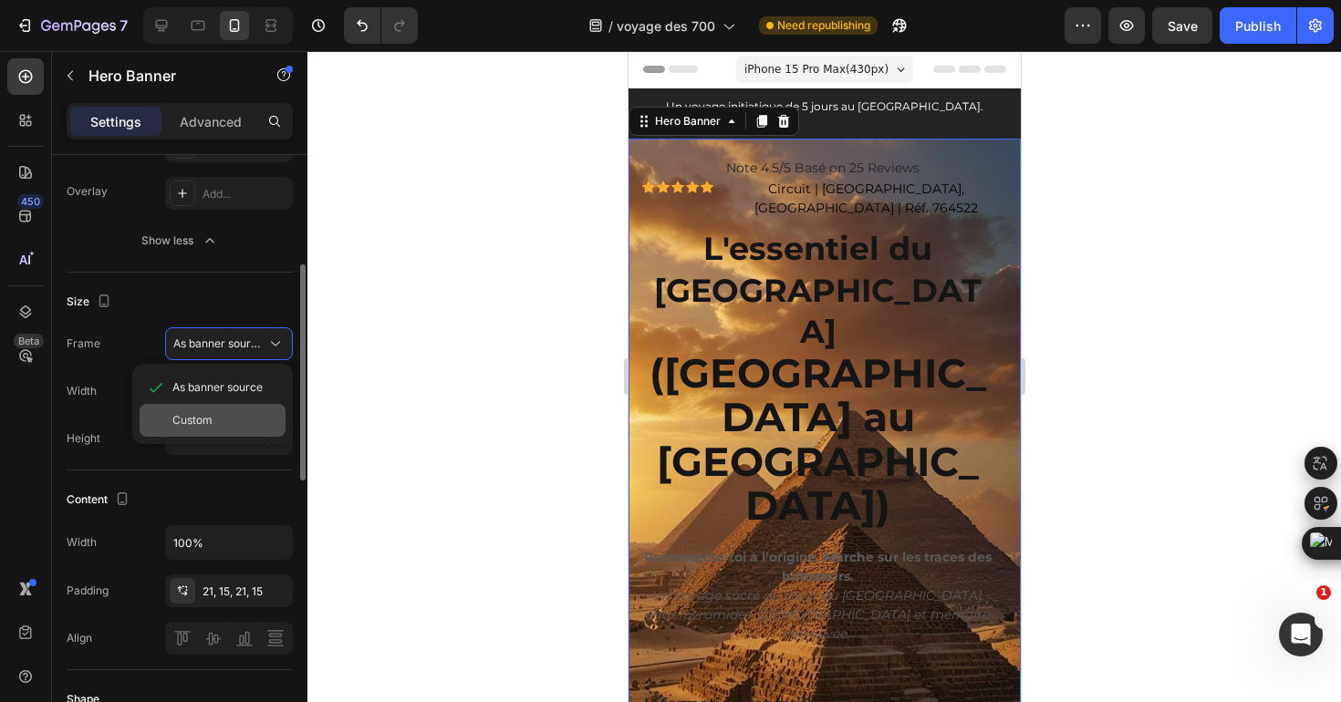
click at [219, 415] on div "Custom" at bounding box center [225, 420] width 106 height 16
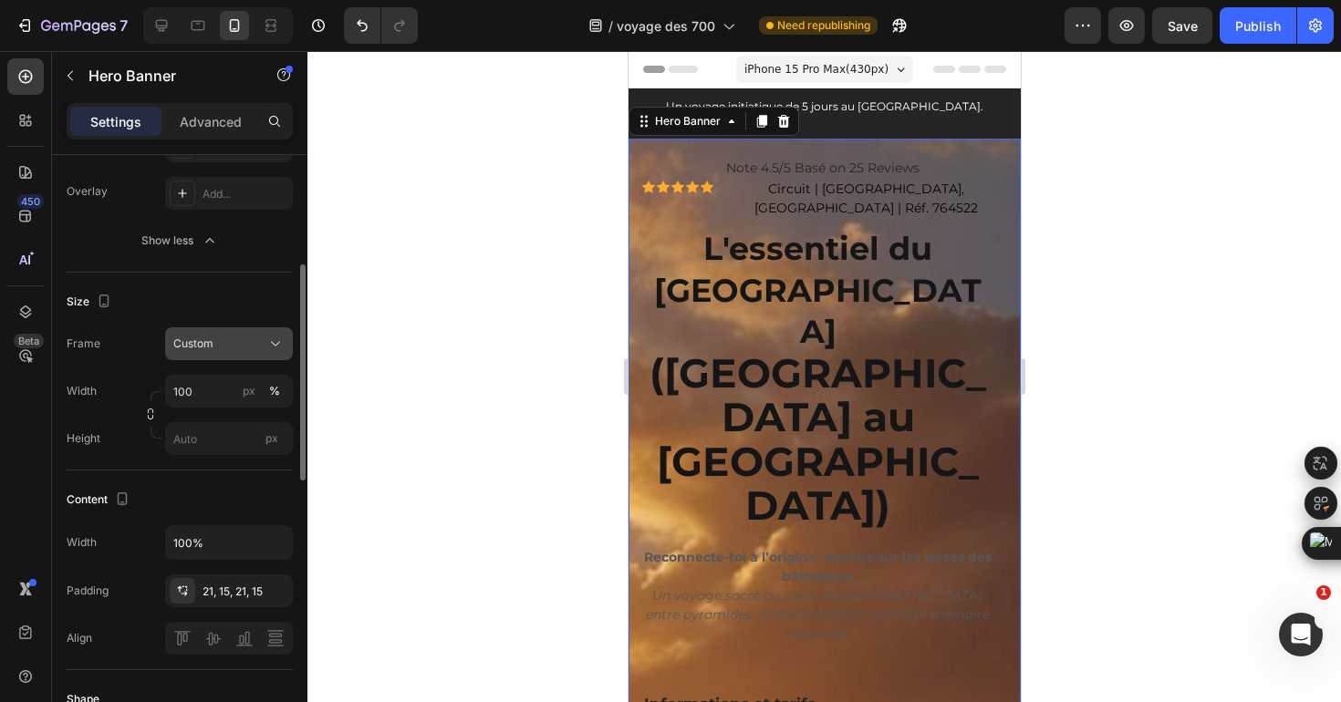
click at [225, 346] on div "Custom" at bounding box center [217, 344] width 89 height 16
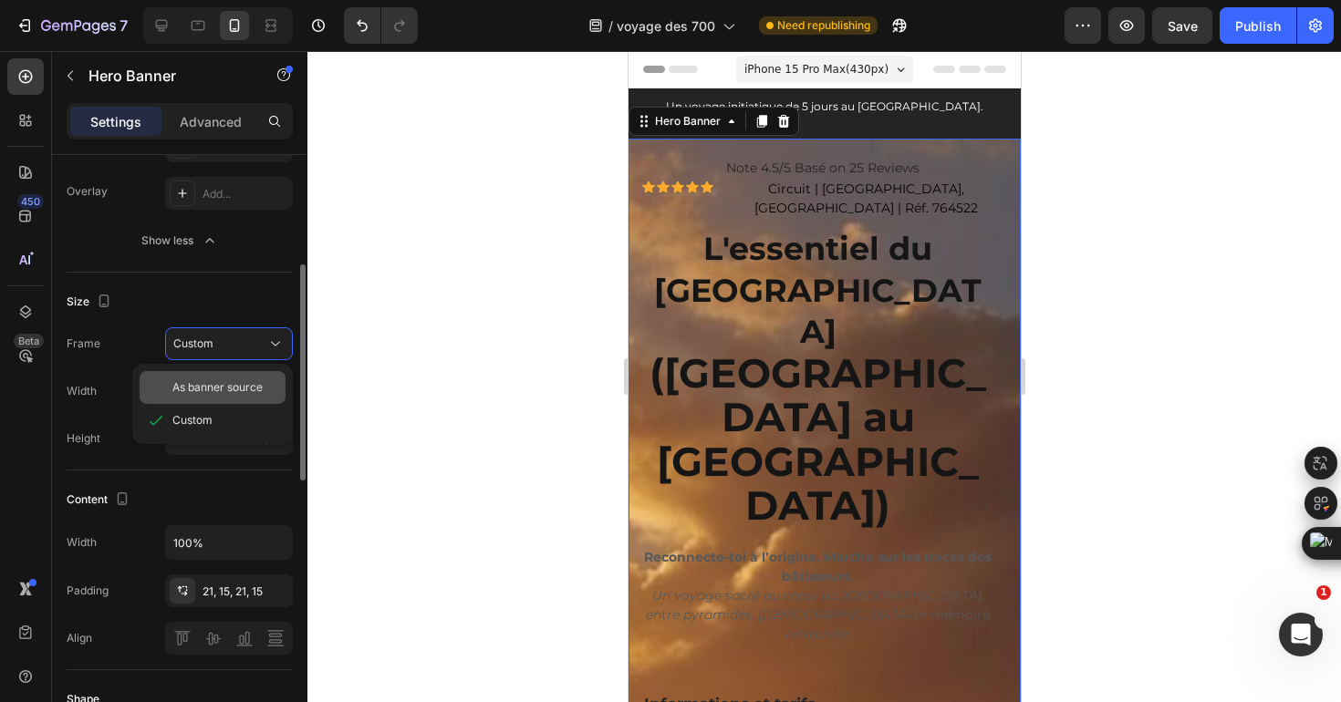
click at [227, 385] on span "As banner source" at bounding box center [217, 387] width 90 height 16
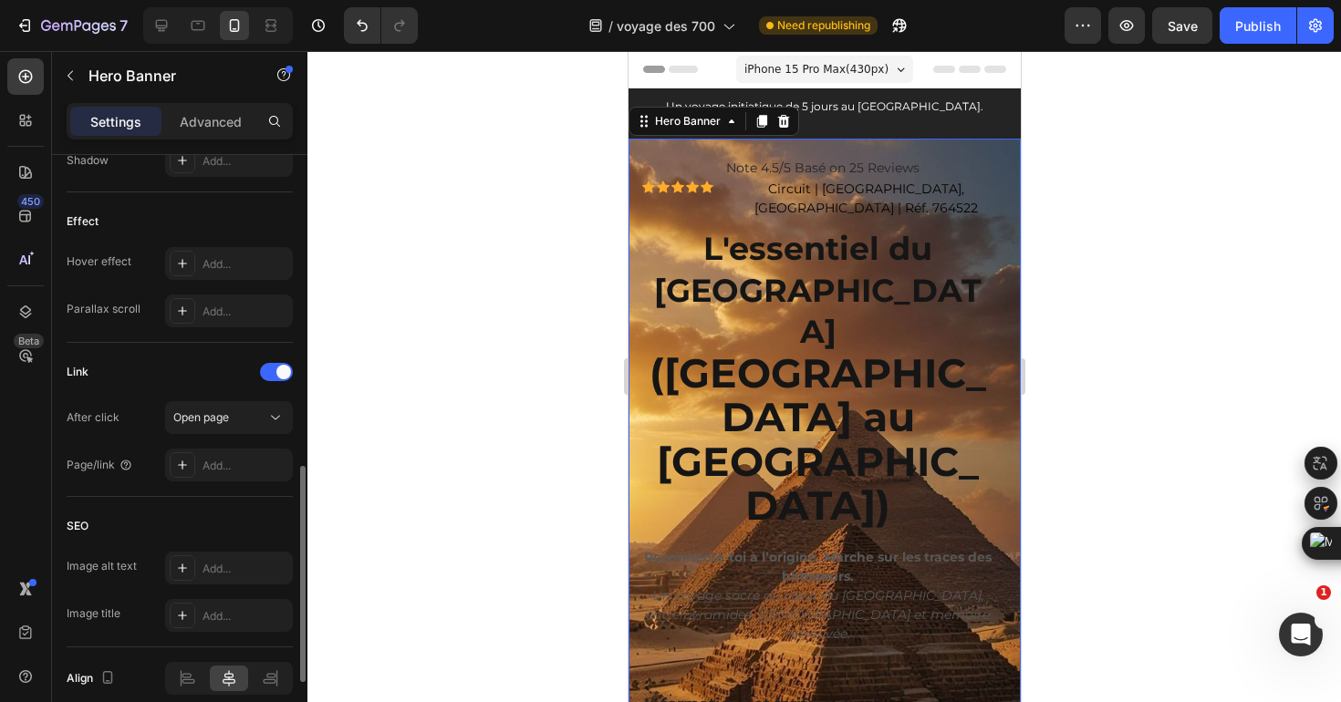
scroll to position [1060, 0]
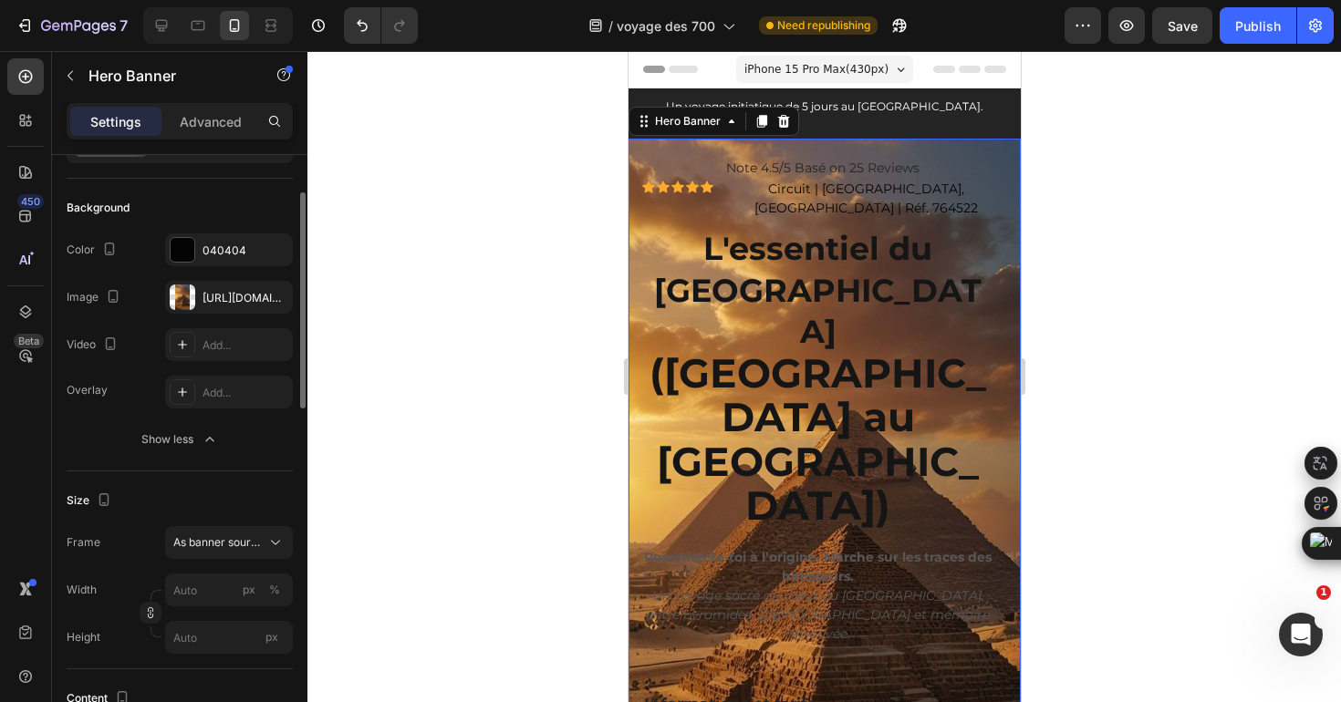
scroll to position [0, 0]
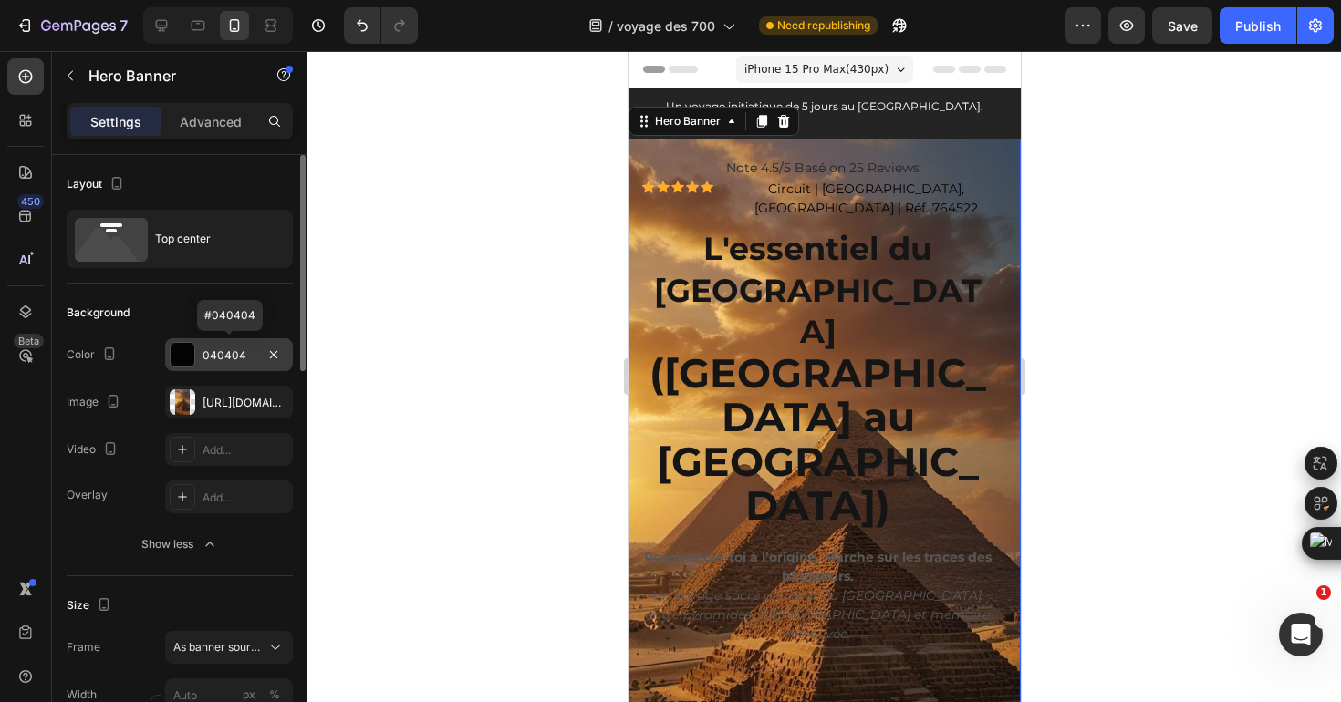
click at [255, 359] on div "040404" at bounding box center [229, 356] width 53 height 16
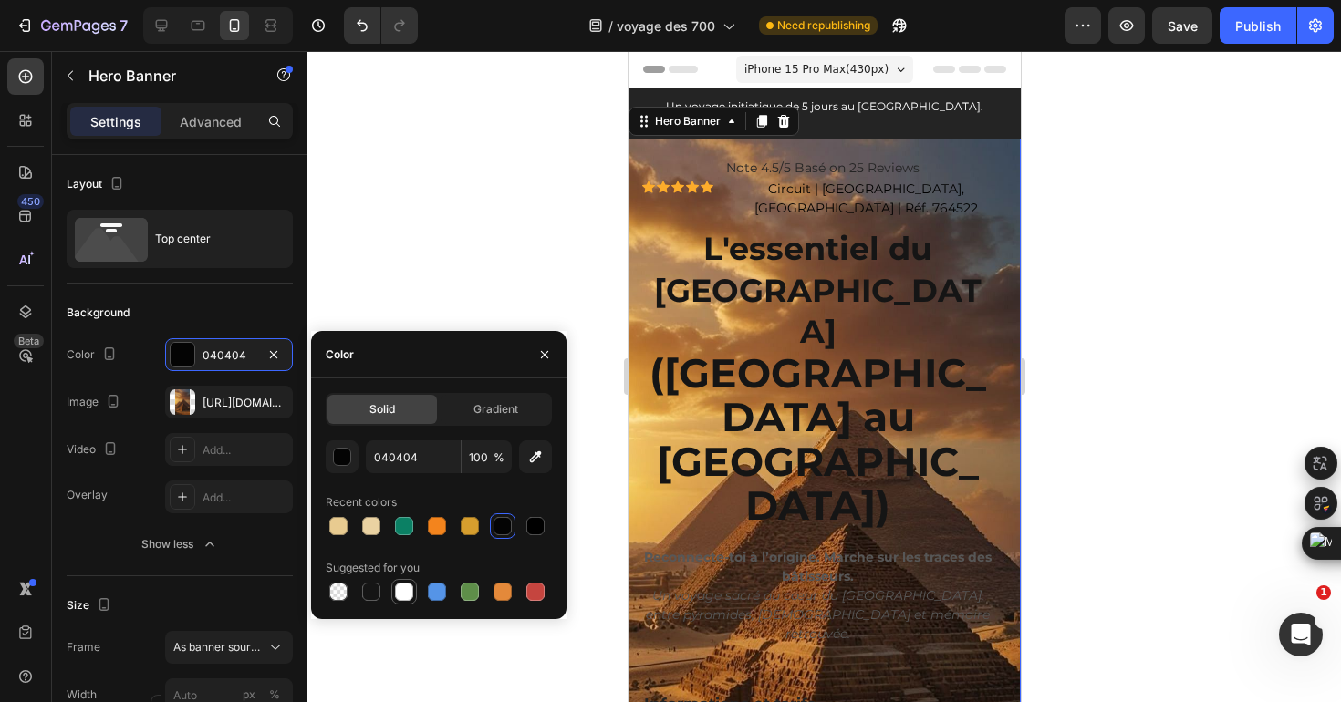
click at [411, 594] on div at bounding box center [404, 592] width 18 height 18
type input "FFFFFF"
click at [275, 403] on icon "button" at bounding box center [273, 402] width 15 height 15
type input "100"
type input "Auto"
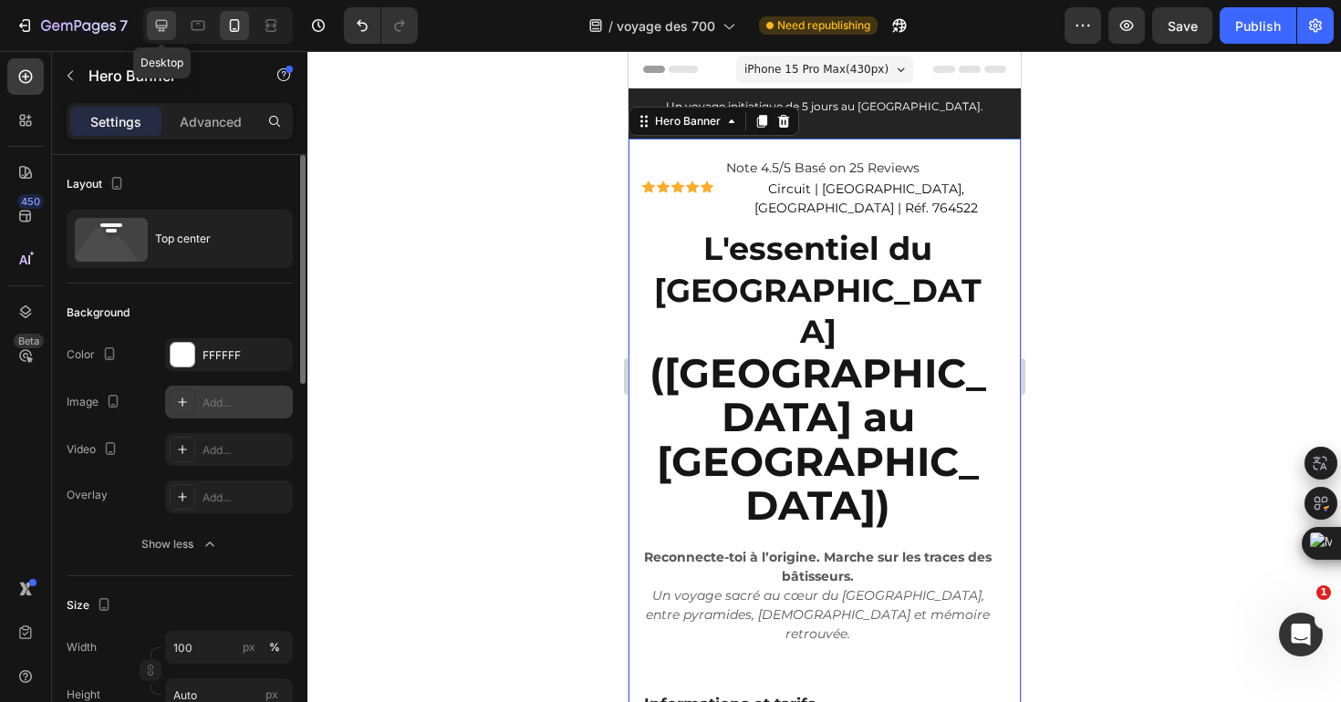
click at [162, 14] on div at bounding box center [161, 25] width 29 height 29
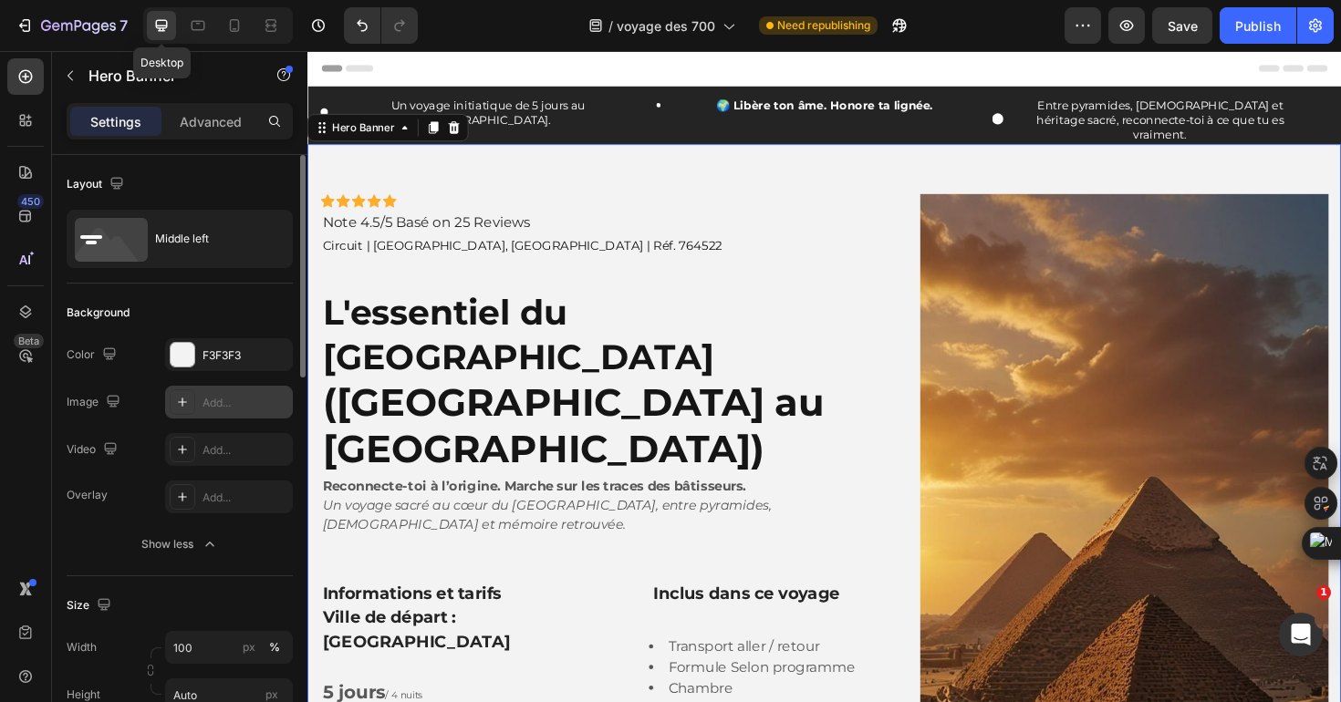
scroll to position [19, 0]
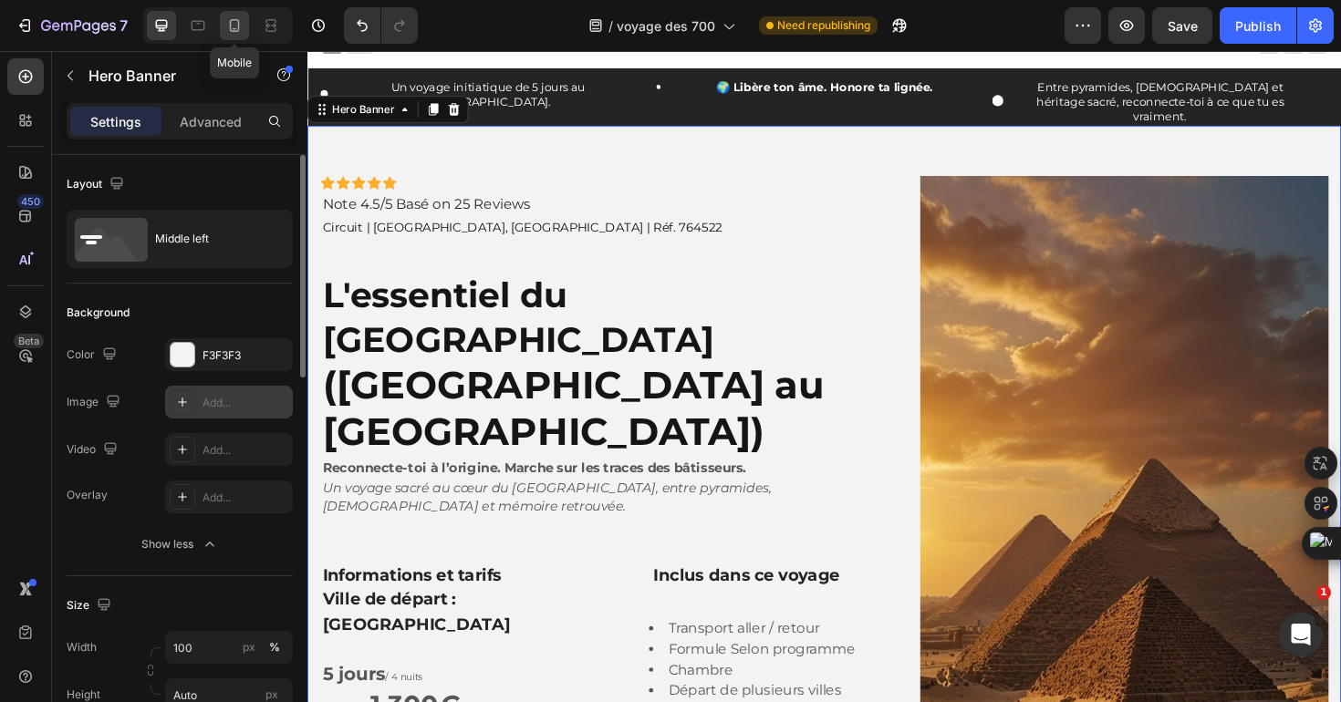
click at [231, 28] on icon at bounding box center [235, 25] width 10 height 13
type input "100%"
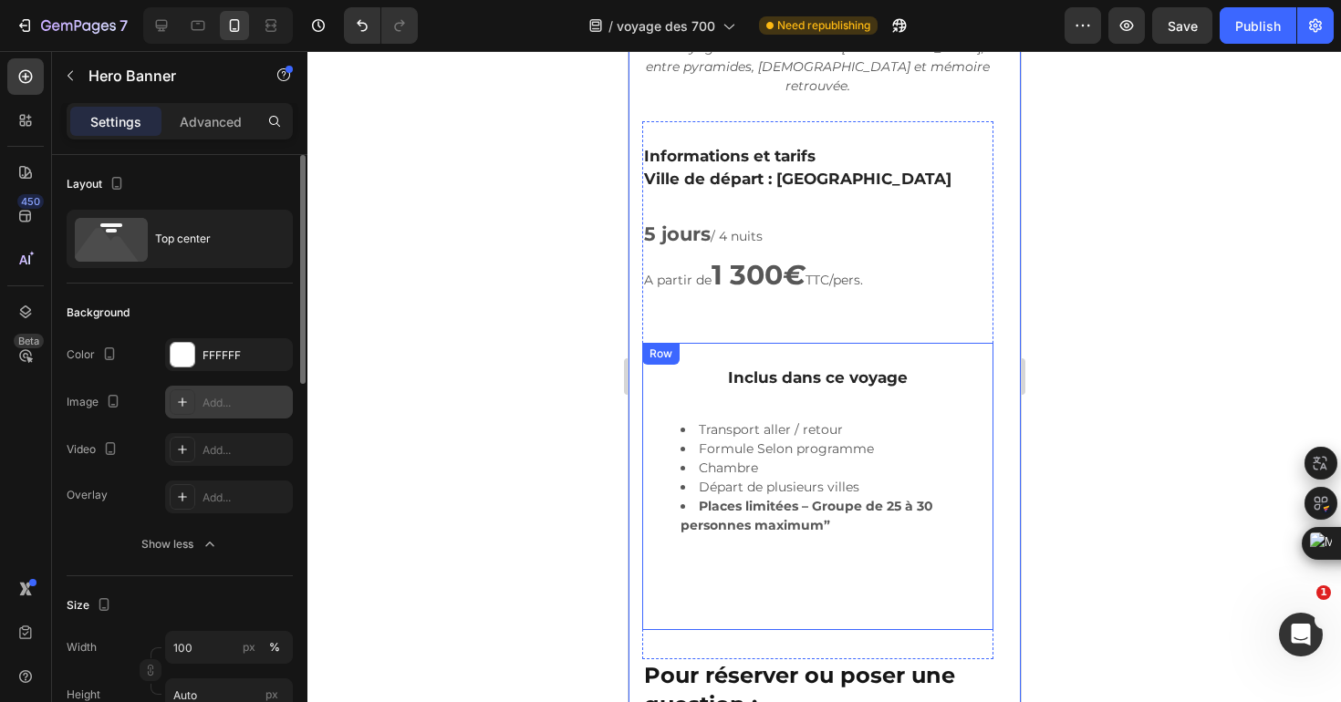
scroll to position [546, 0]
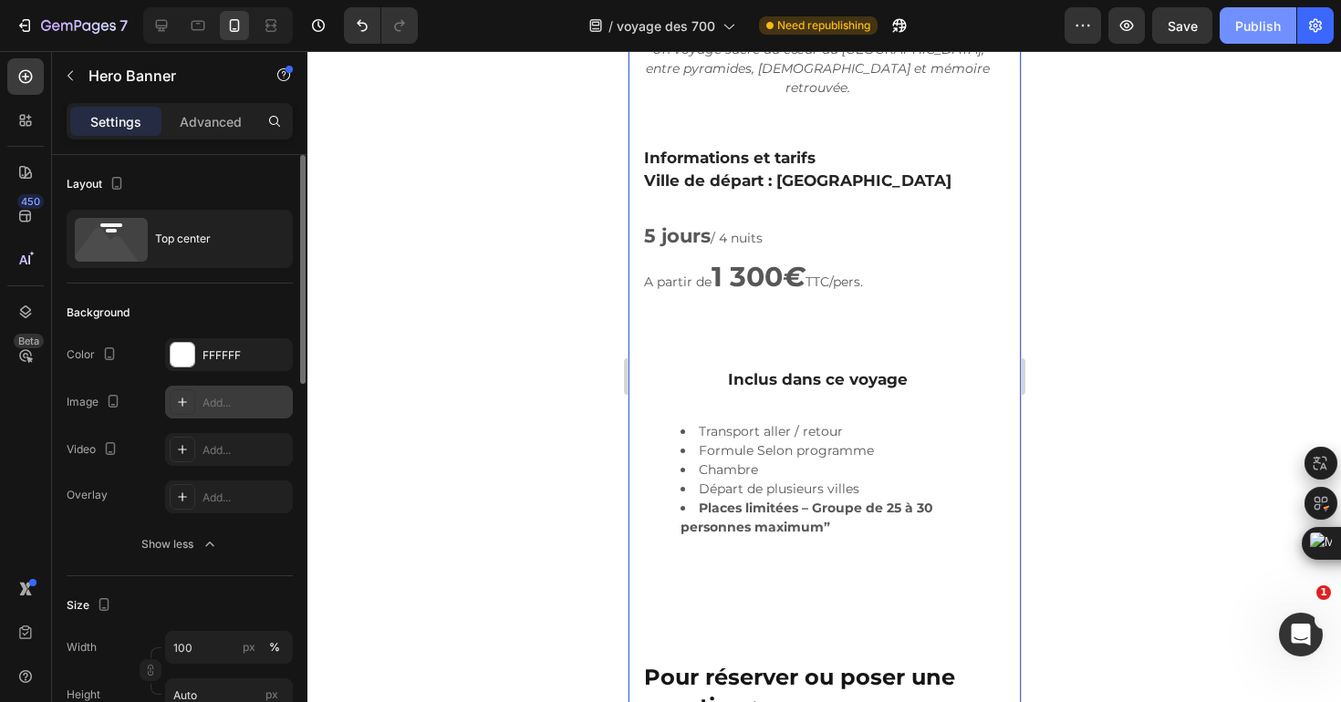
click at [1239, 38] on button "Publish" at bounding box center [1258, 25] width 77 height 36
